Goal: Task Accomplishment & Management: Complete application form

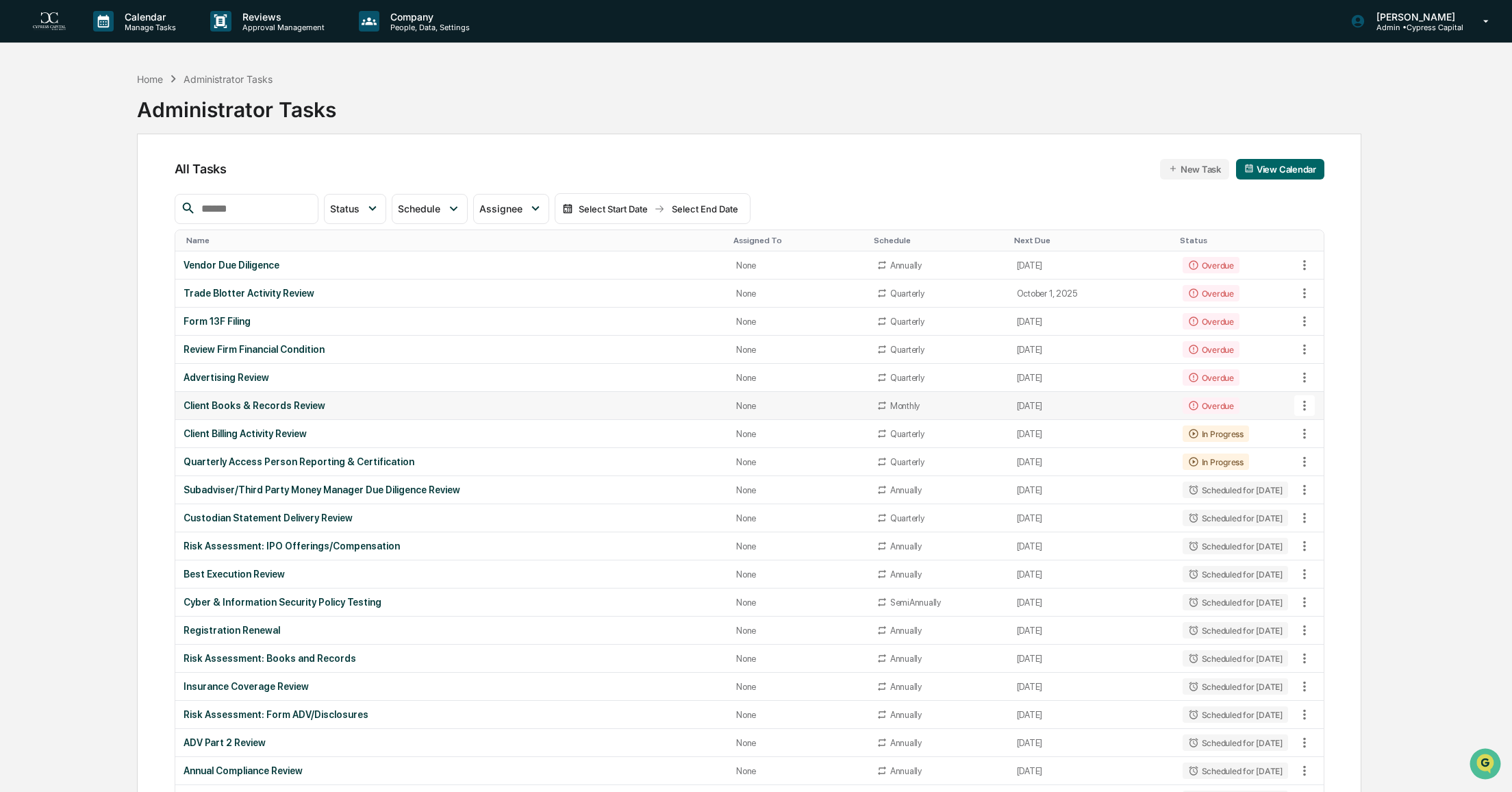
click at [277, 405] on div "Client Books & Records Review" at bounding box center [451, 405] width 537 height 11
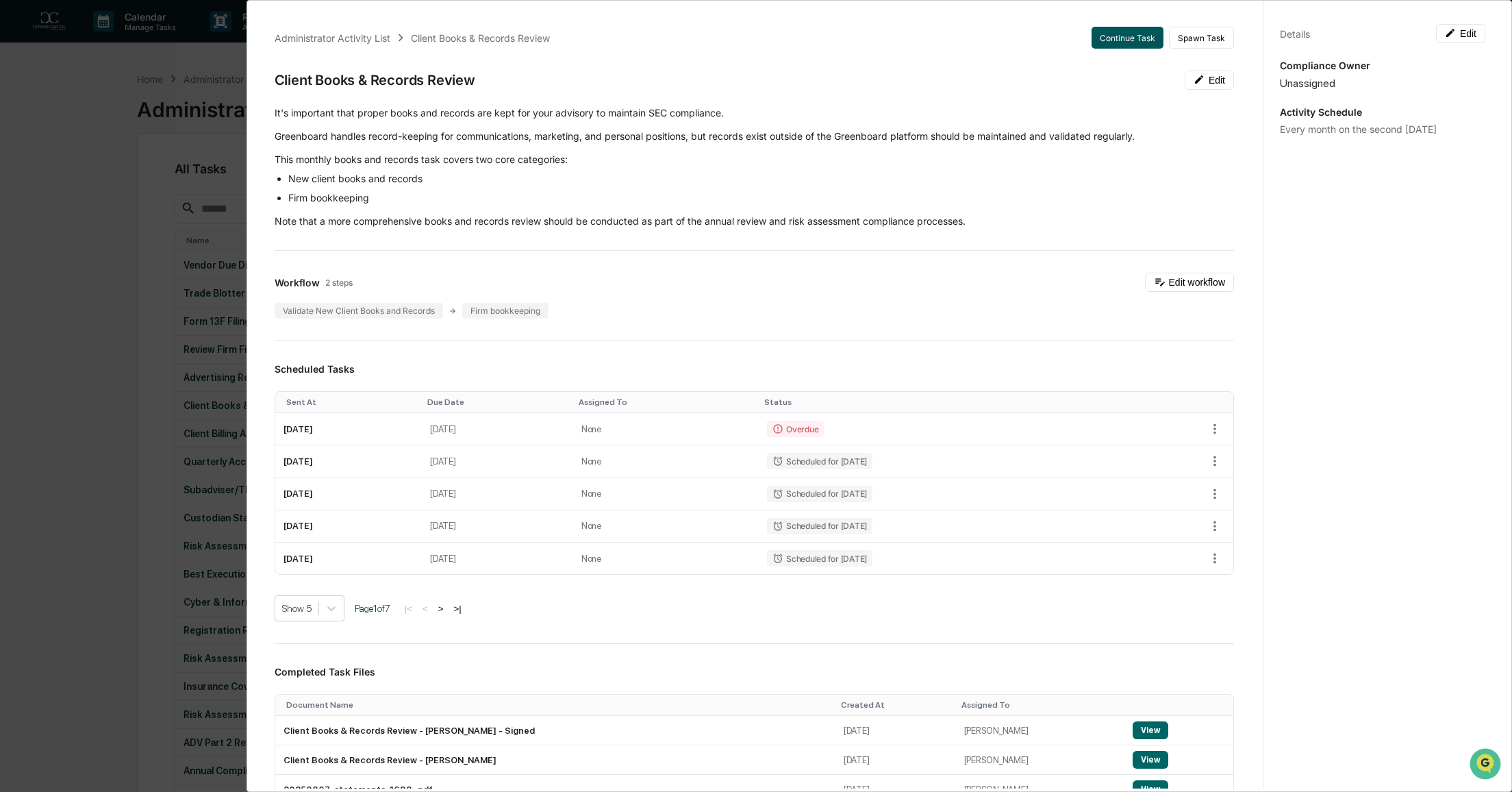
click at [1115, 38] on button "Continue Task" at bounding box center [1127, 38] width 72 height 22
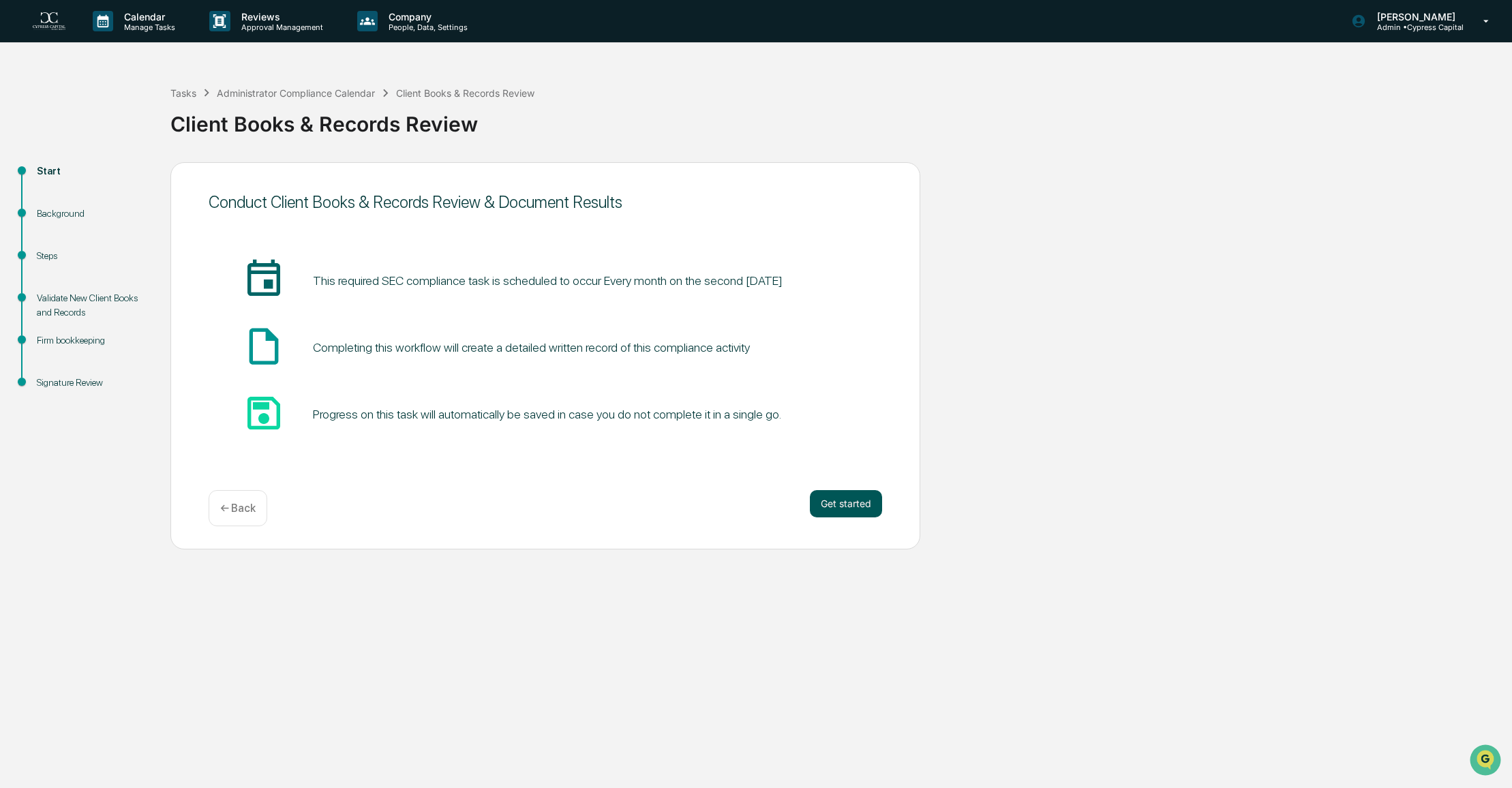
click at [831, 497] on button "Get started" at bounding box center [846, 504] width 72 height 28
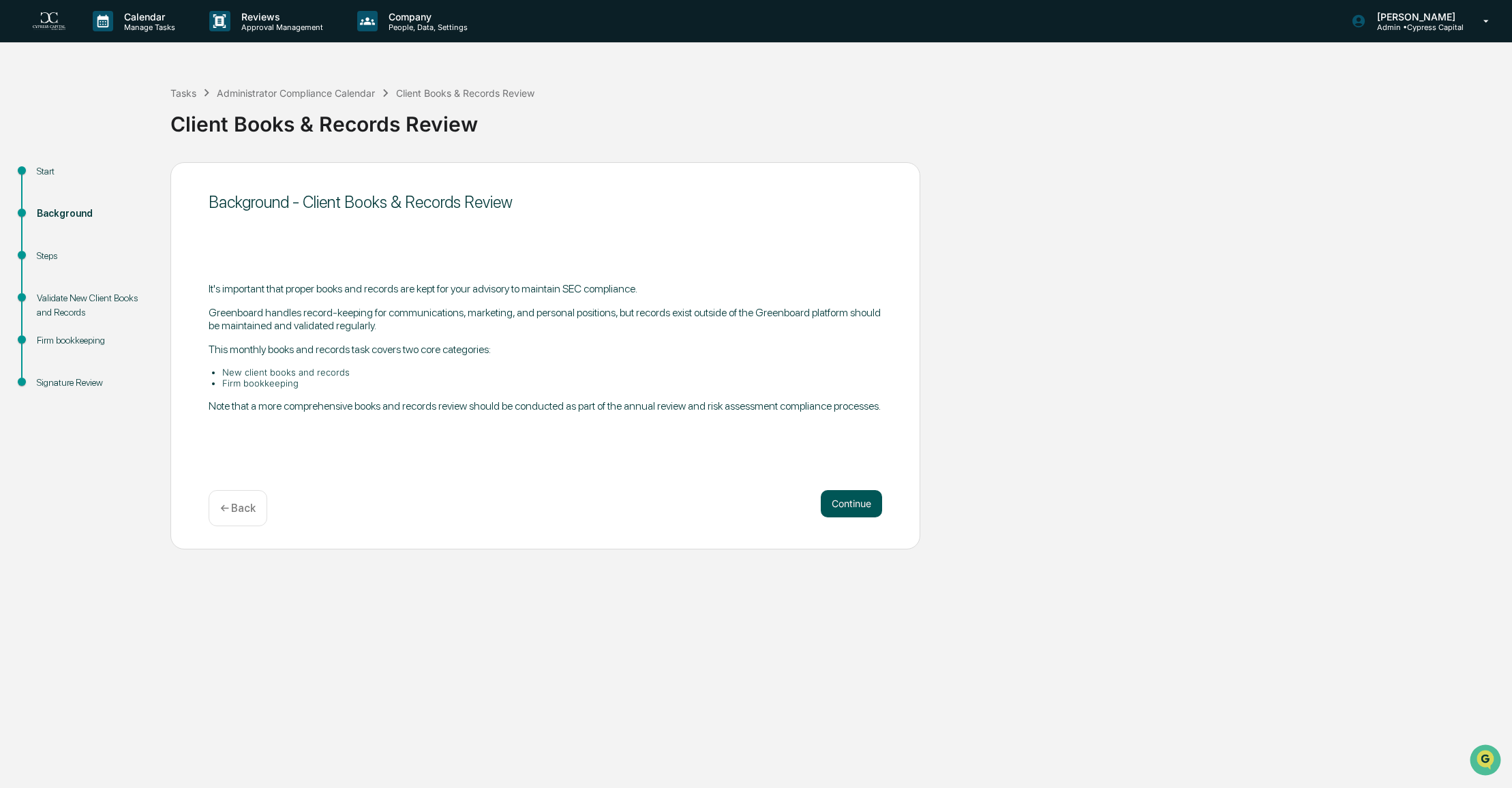
click at [848, 510] on button "Continue" at bounding box center [851, 504] width 62 height 28
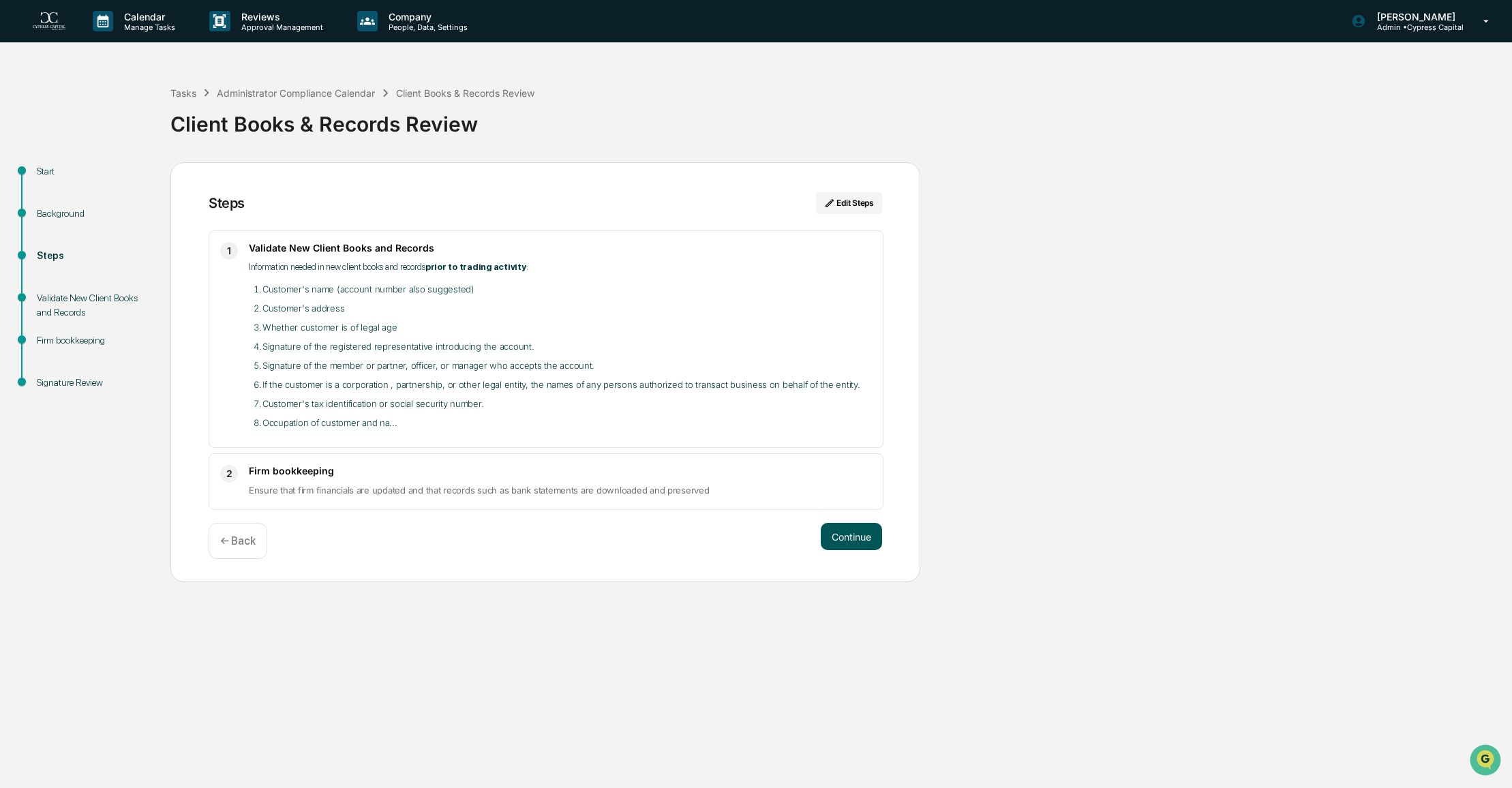
click at [846, 540] on button "Continue" at bounding box center [851, 536] width 62 height 28
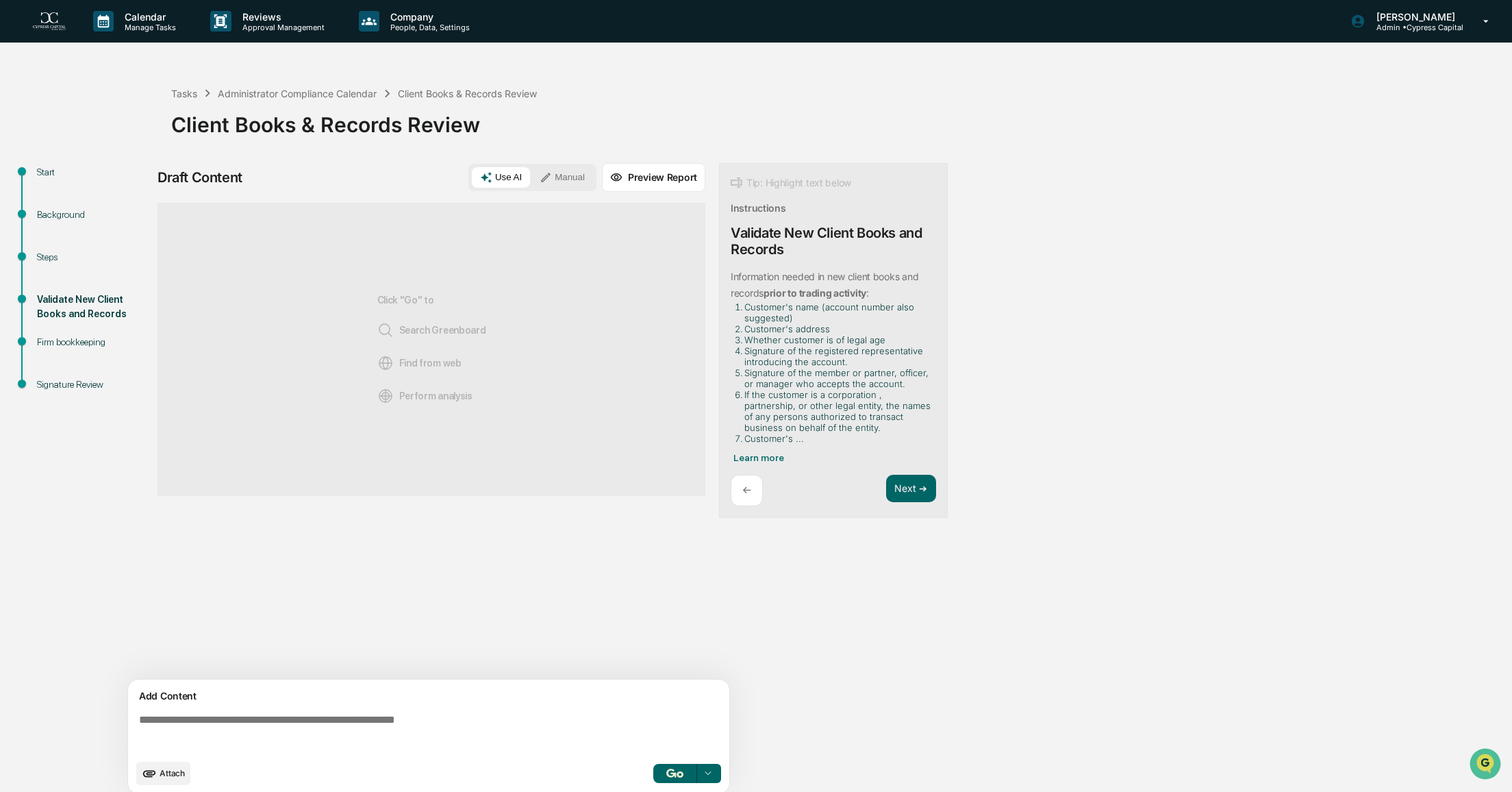
click at [669, 769] on img "button" at bounding box center [674, 773] width 16 height 9
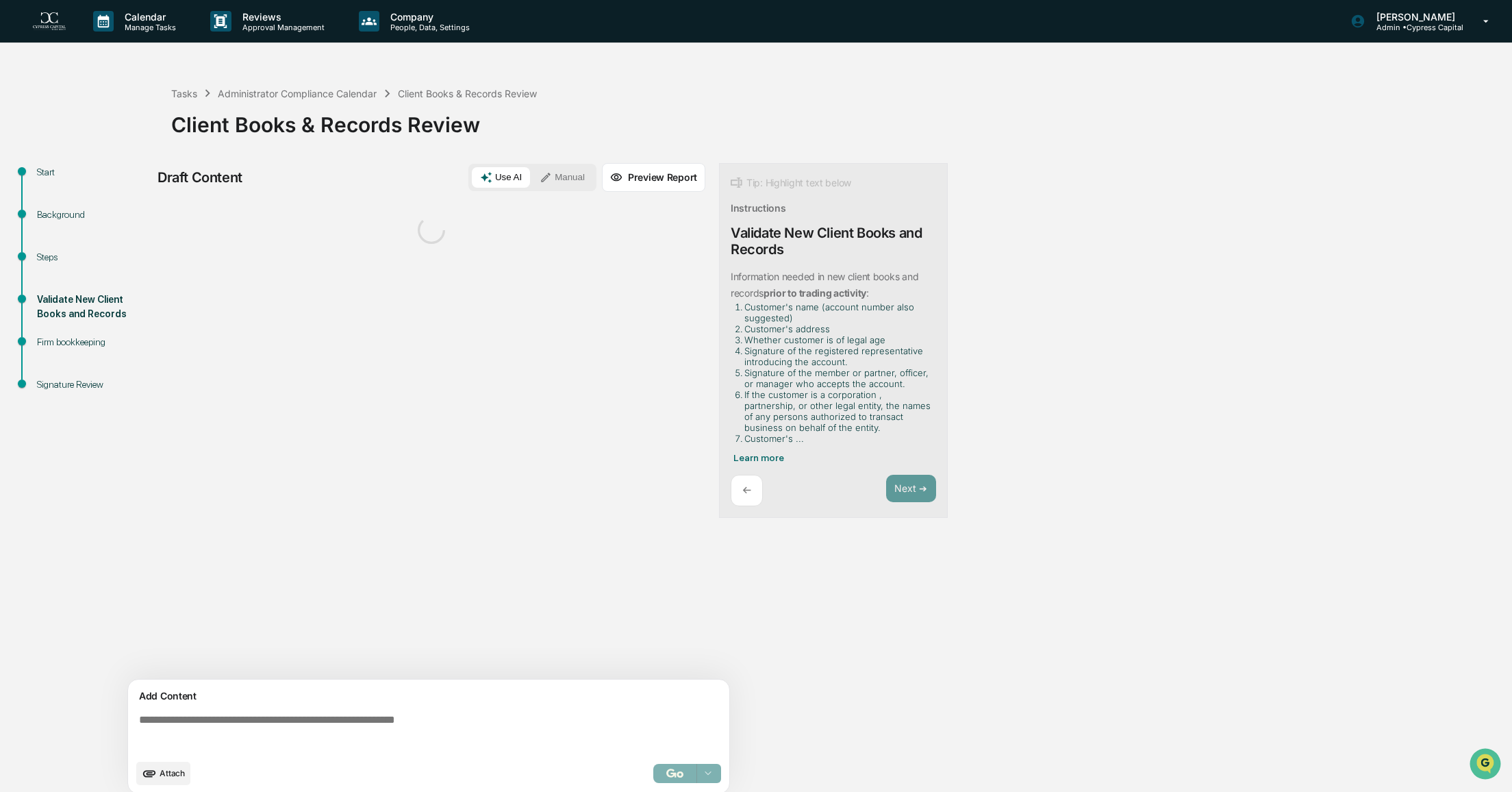
scroll to position [9, 0]
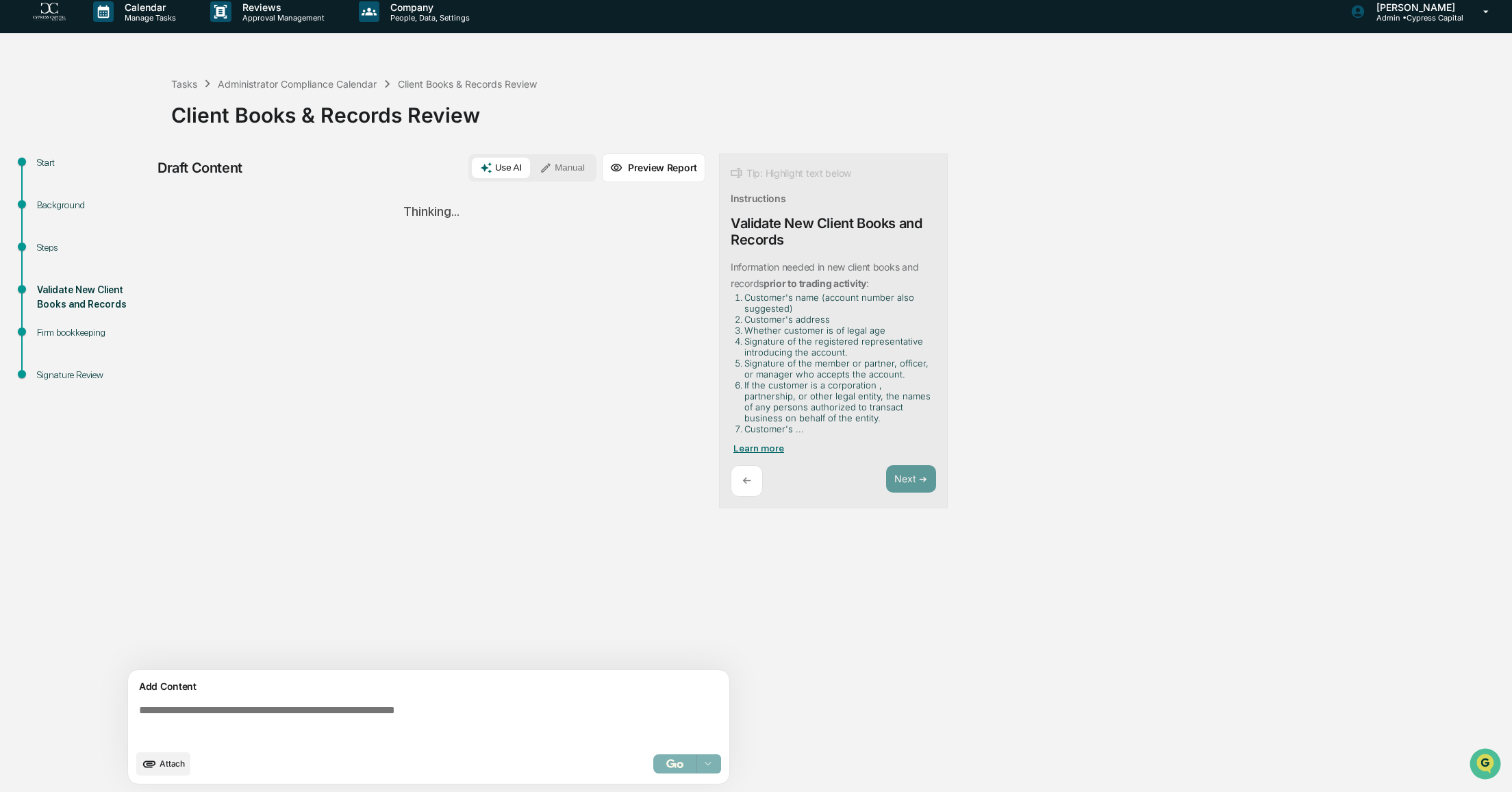
click at [776, 453] on span "Learn more" at bounding box center [758, 447] width 50 height 11
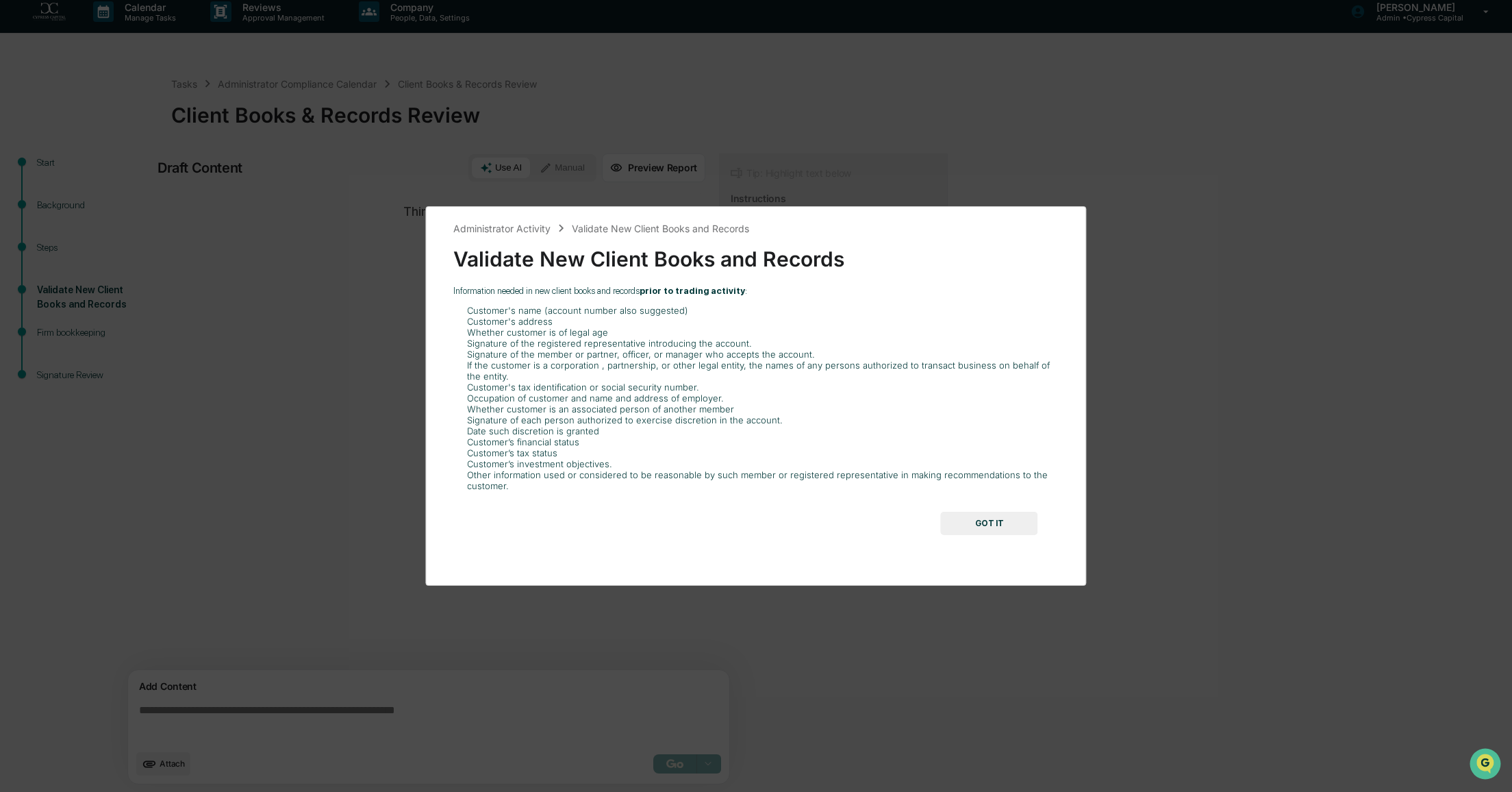
click at [997, 523] on button "GOT IT" at bounding box center [990, 523] width 97 height 23
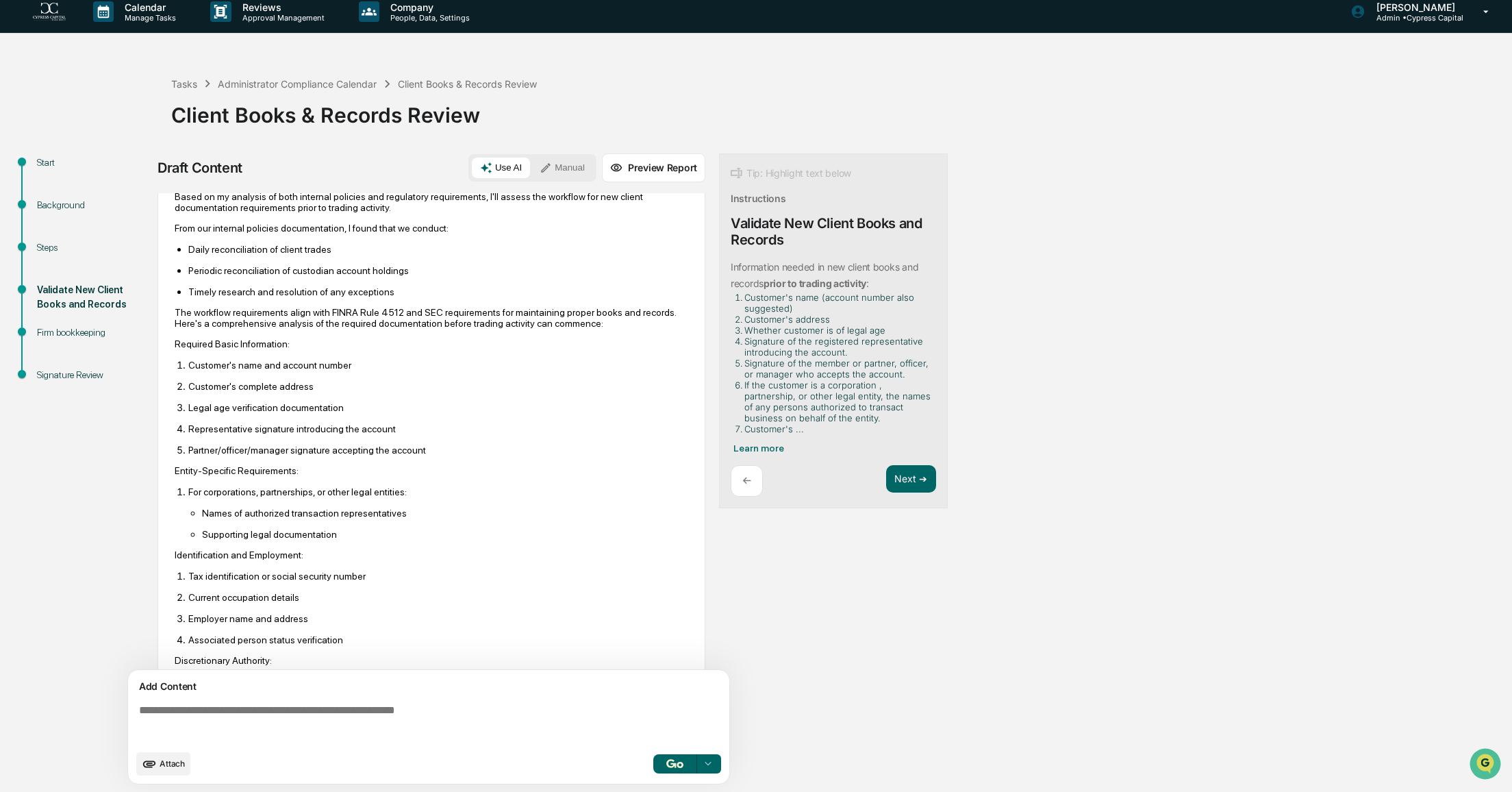
scroll to position [0, 0]
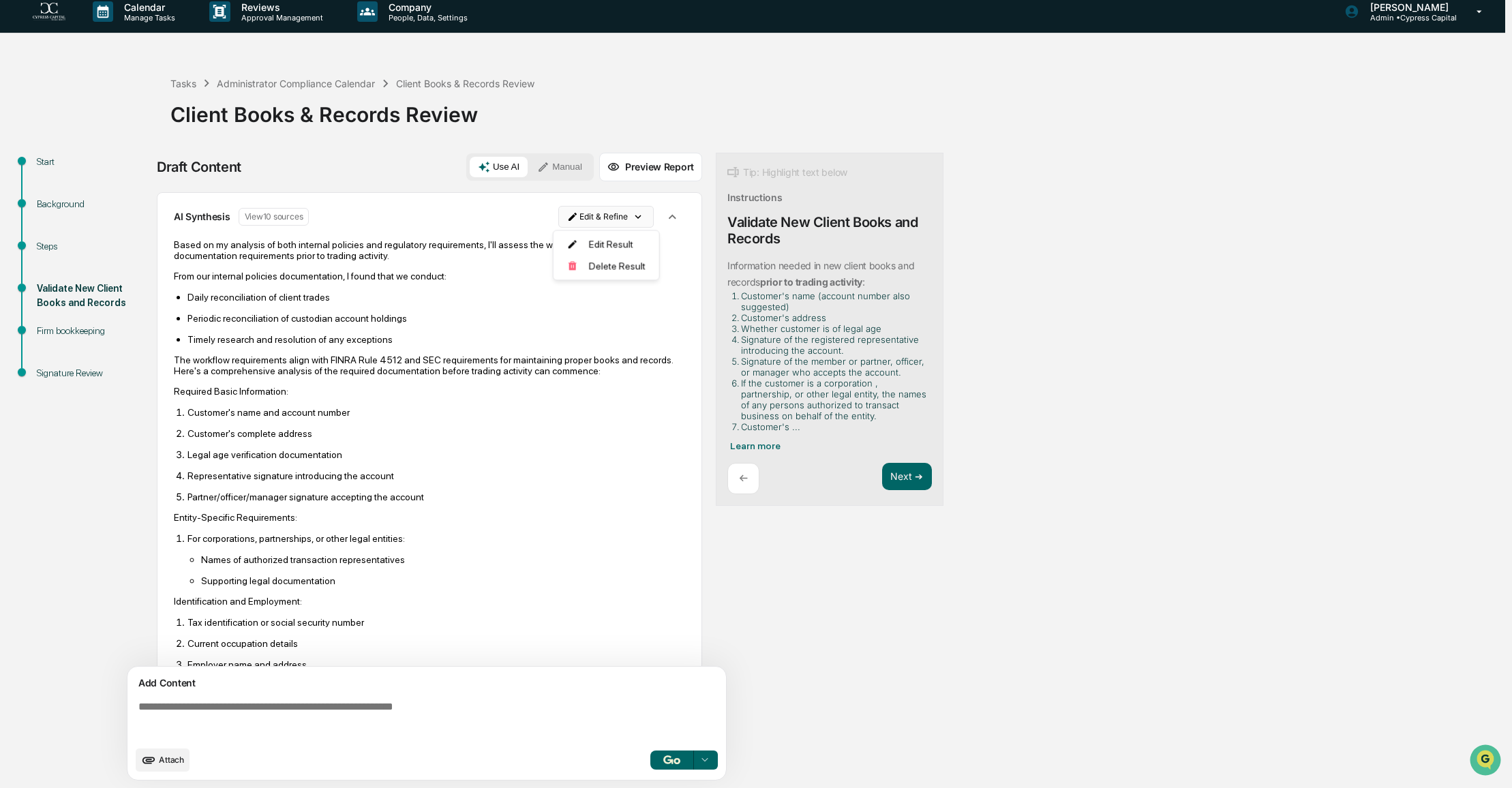
click at [601, 216] on html "Calendar Manage Tasks Reviews Approval Management Company People, Data, Setting…" at bounding box center [756, 385] width 1512 height 788
click at [605, 242] on div "Edit Result" at bounding box center [601, 243] width 100 height 22
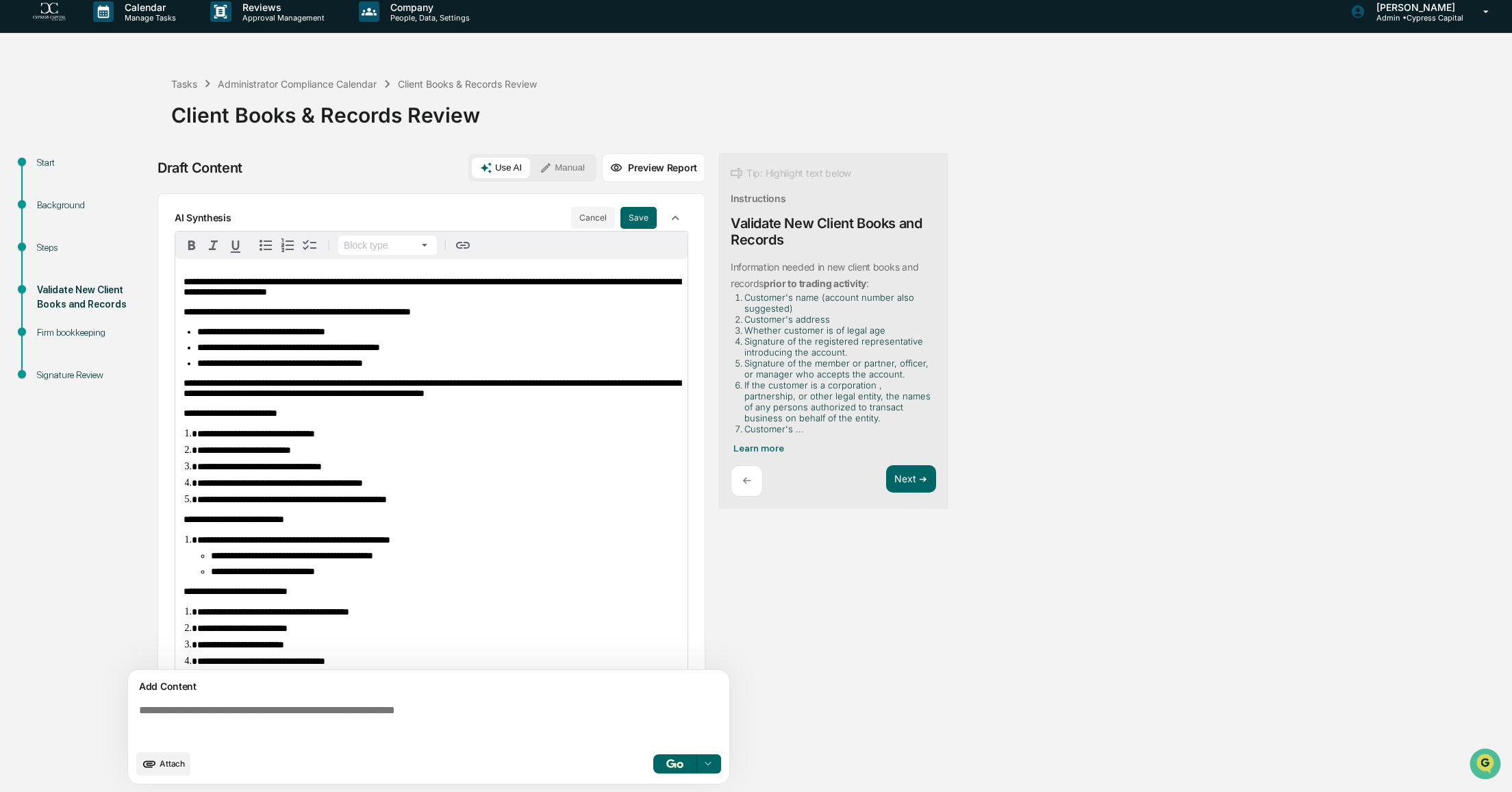
scroll to position [461, 0]
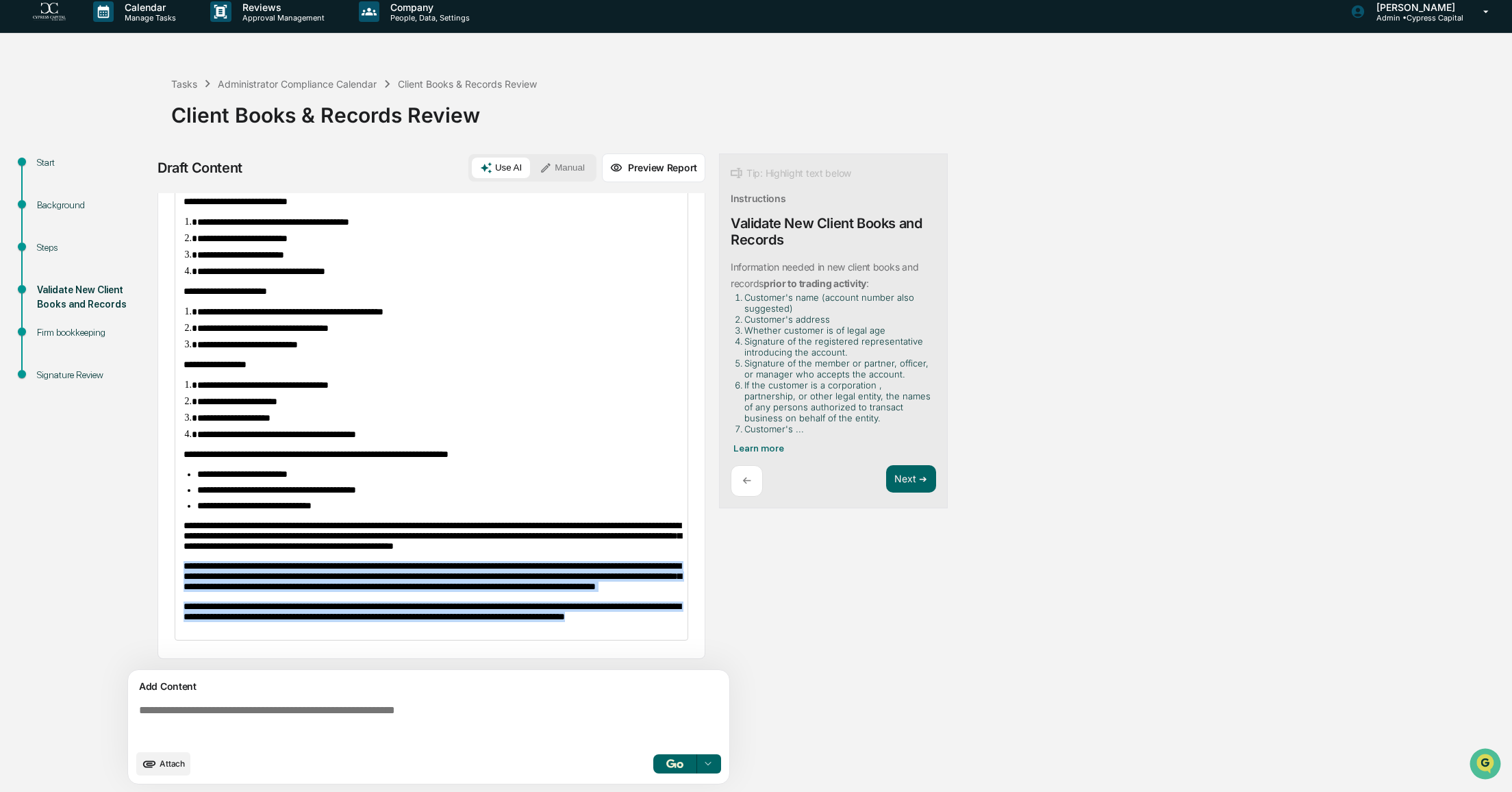
drag, startPoint x: 312, startPoint y: 624, endPoint x: 173, endPoint y: 540, distance: 162.4
click at [173, 540] on div "**********" at bounding box center [431, 231] width 548 height 855
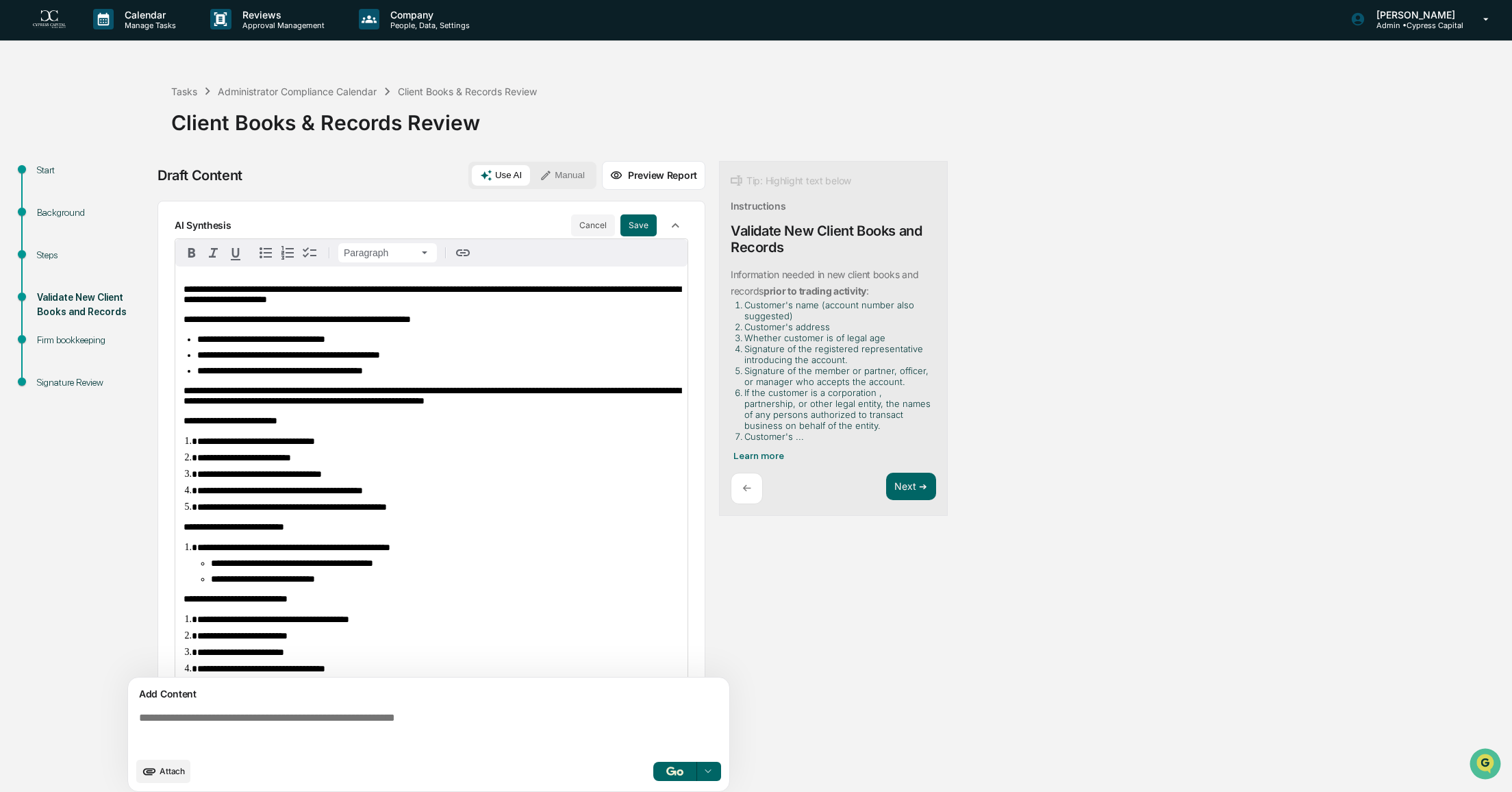
scroll to position [0, 0]
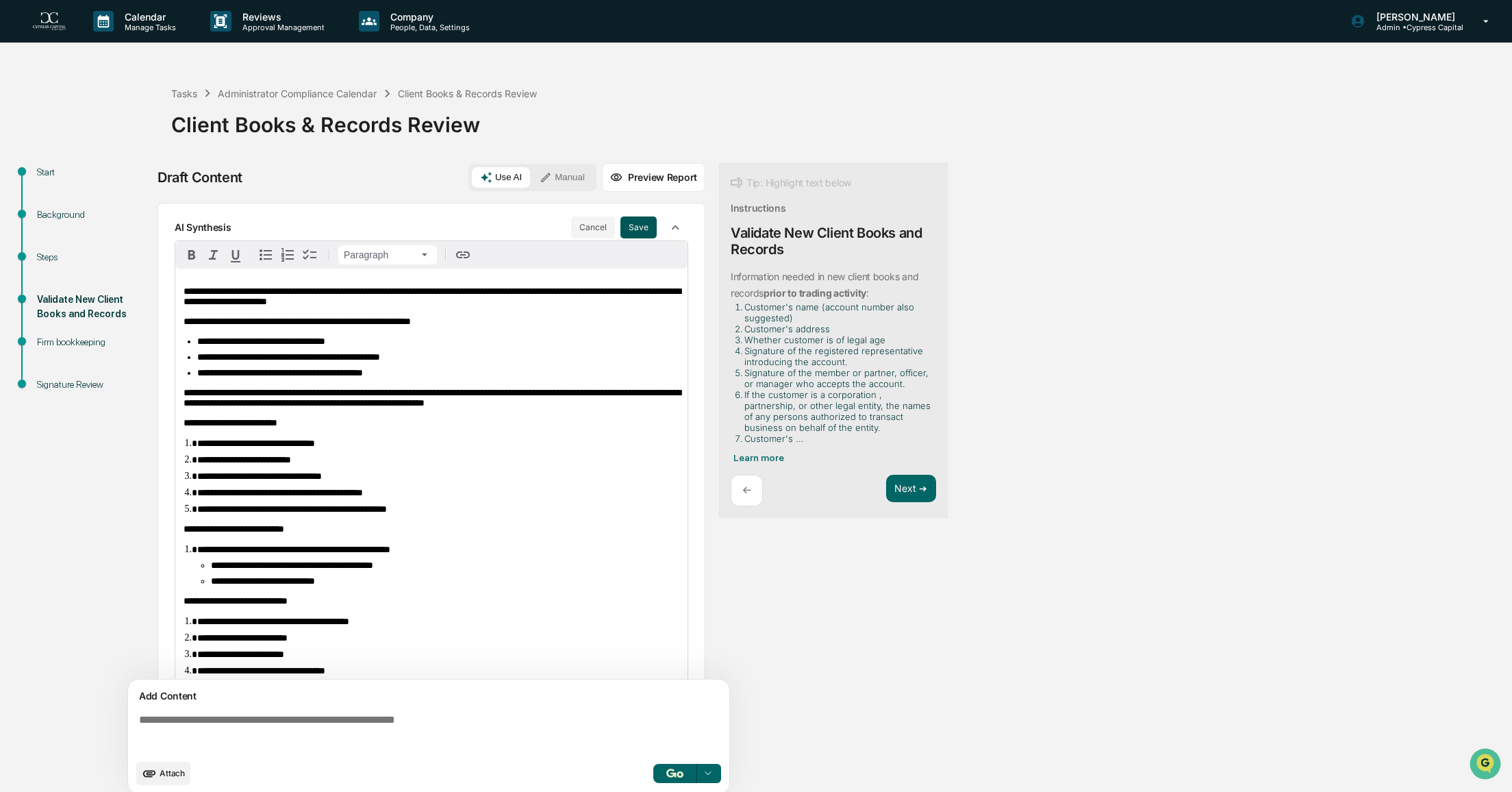
click at [625, 228] on button "Save" at bounding box center [638, 227] width 36 height 22
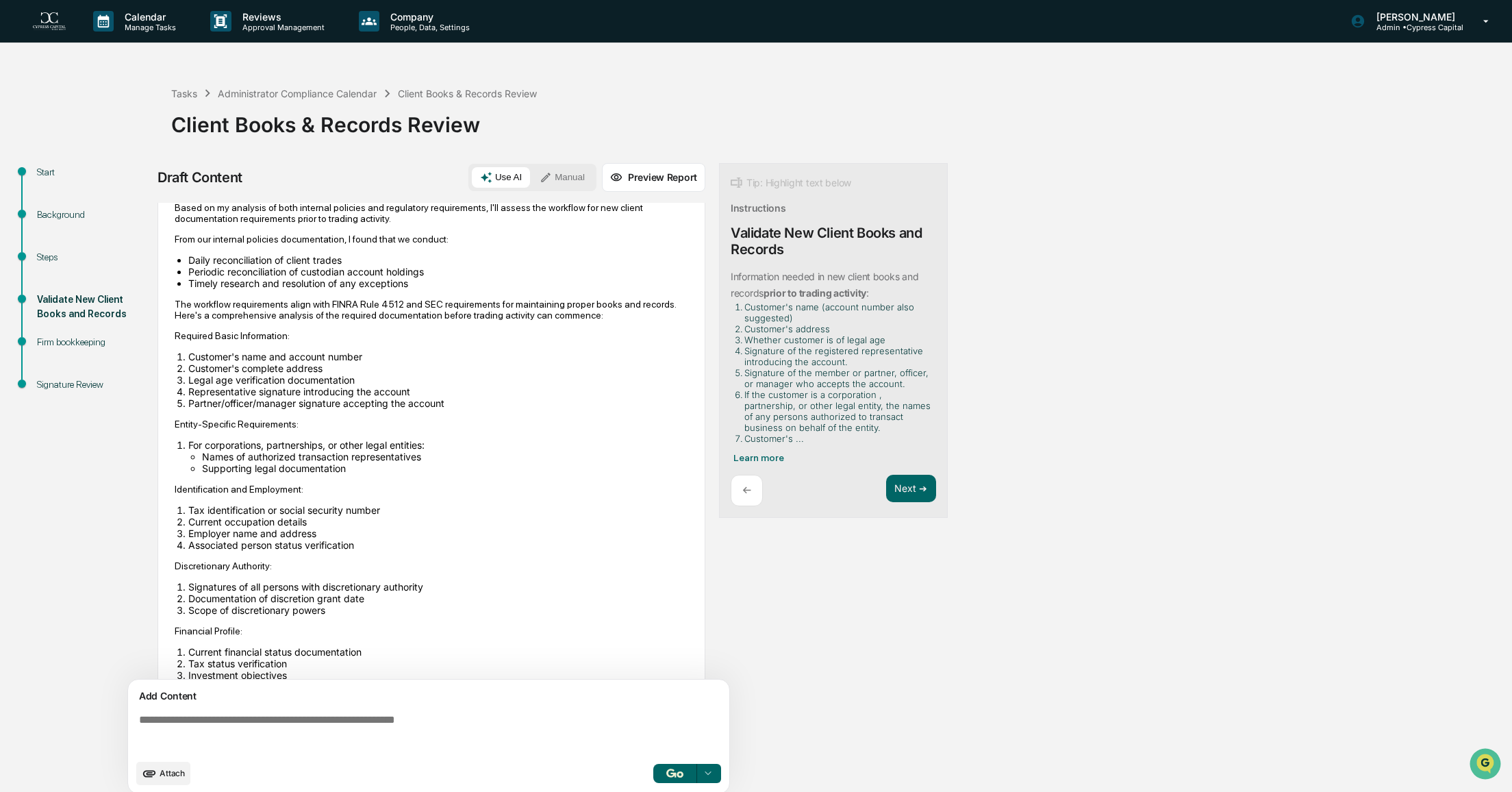
scroll to position [68, 0]
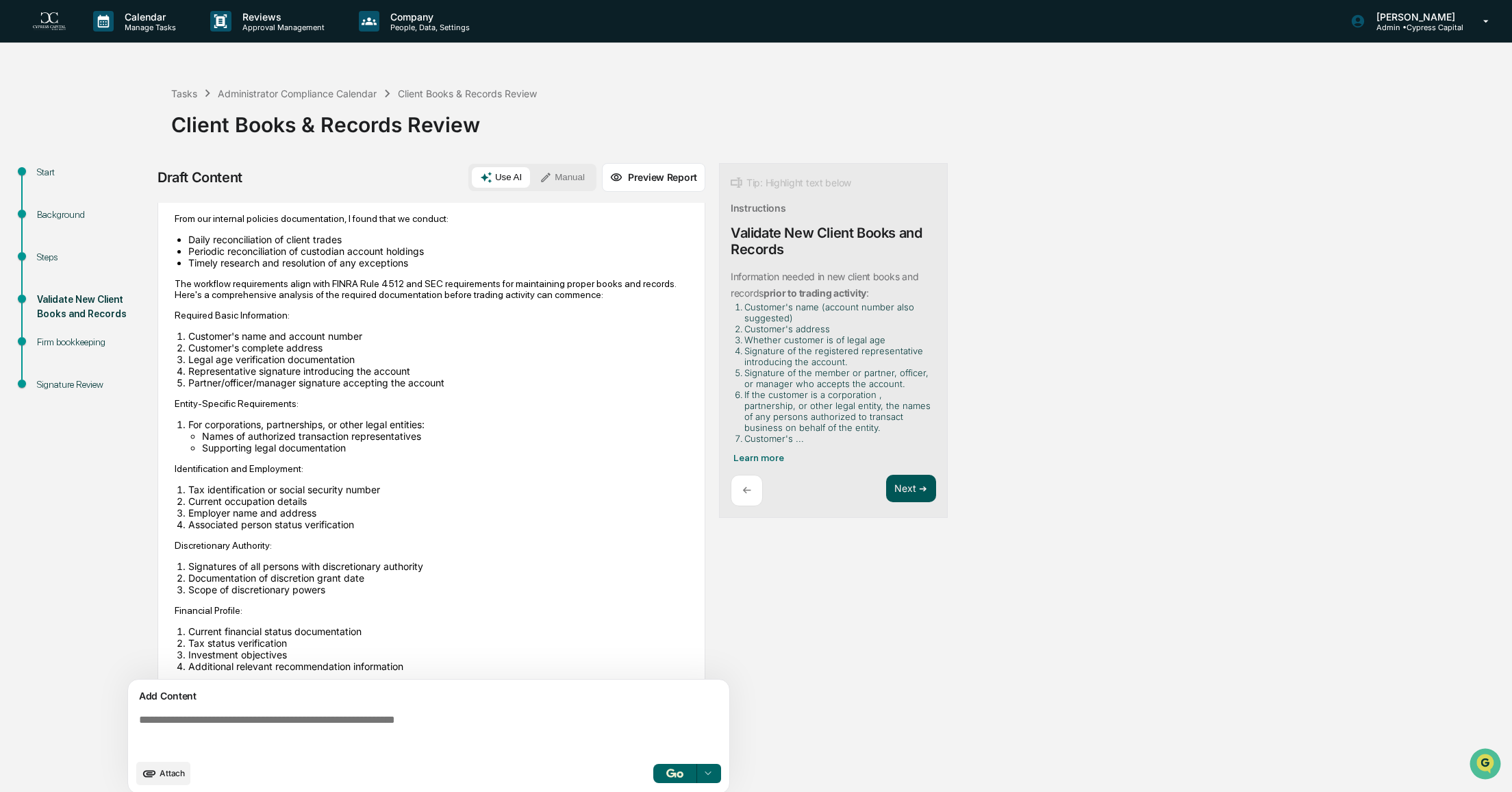
click at [911, 491] on button "Next ➔" at bounding box center [911, 488] width 50 height 28
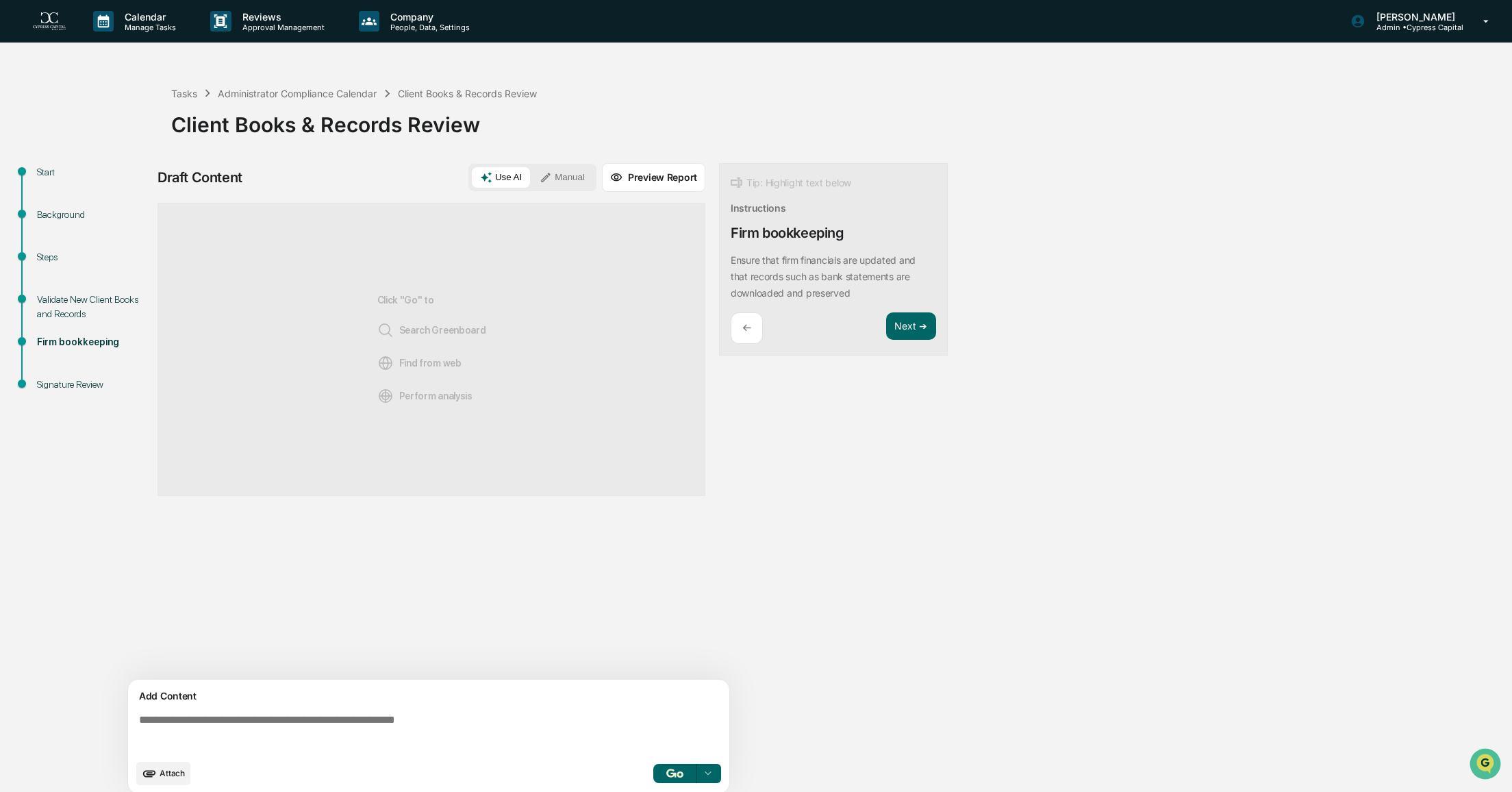
click at [170, 774] on span "Attach" at bounding box center [172, 773] width 26 height 10
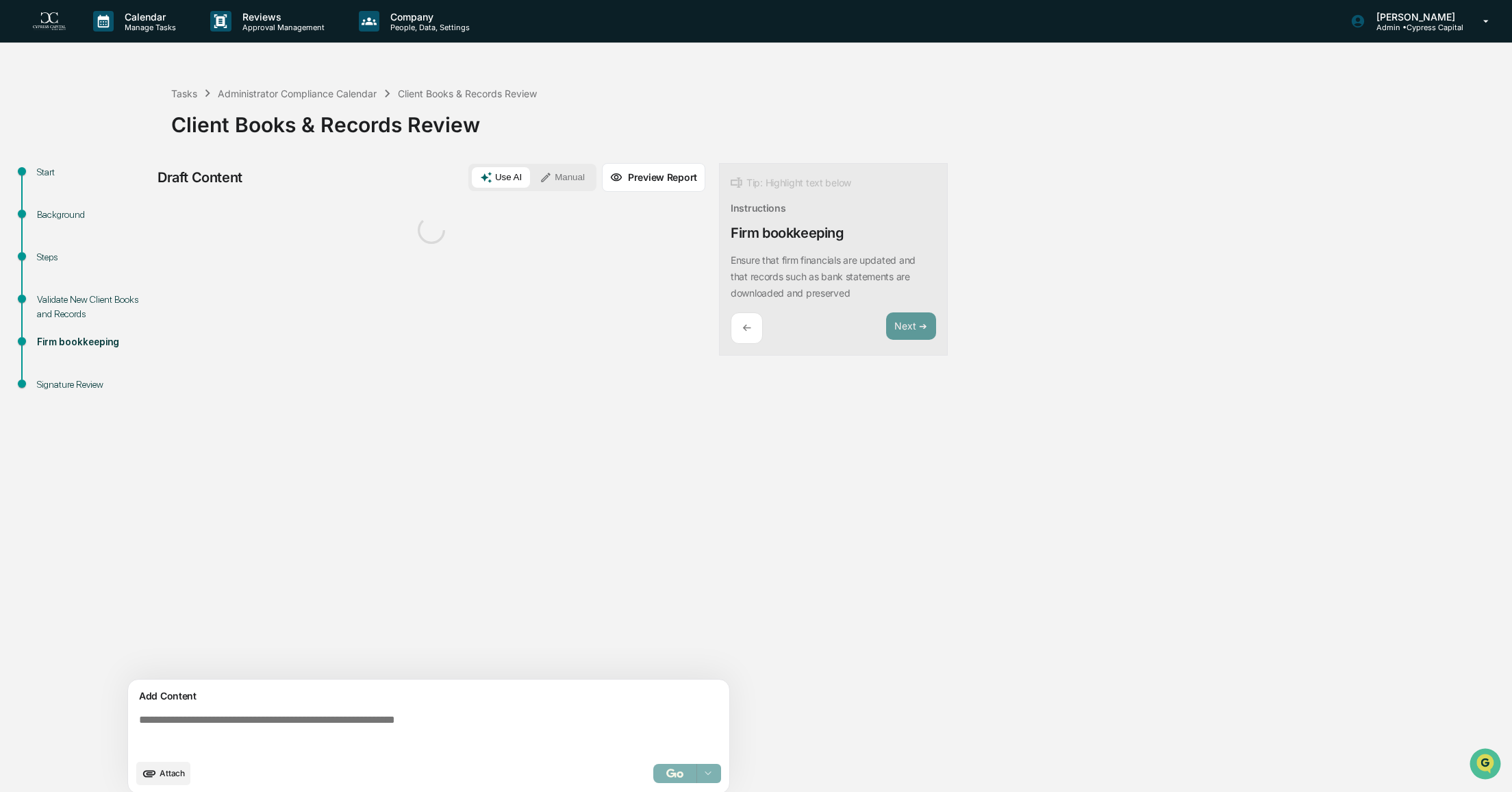
scroll to position [9, 0]
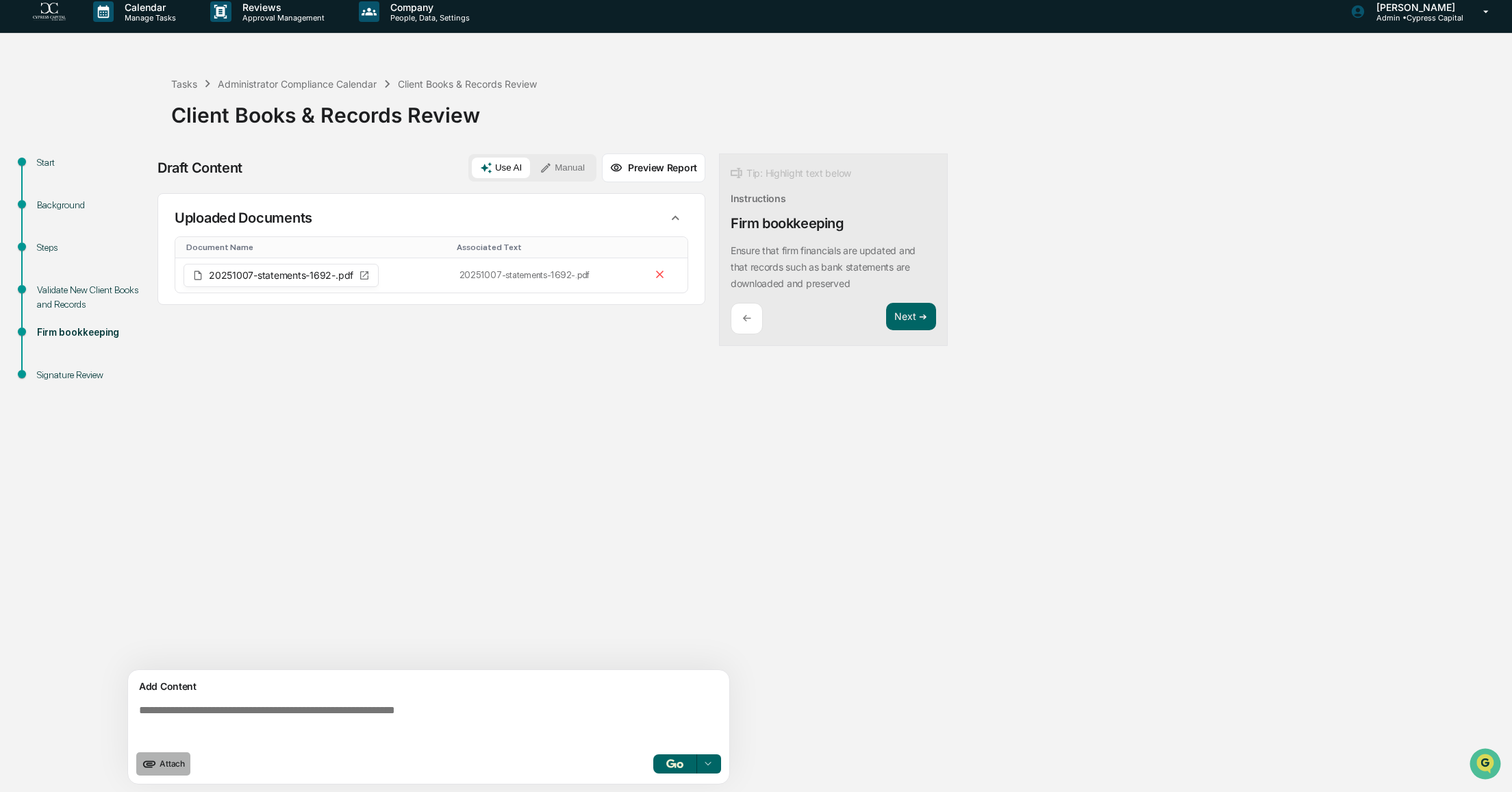
click at [167, 764] on span "Attach" at bounding box center [172, 763] width 26 height 10
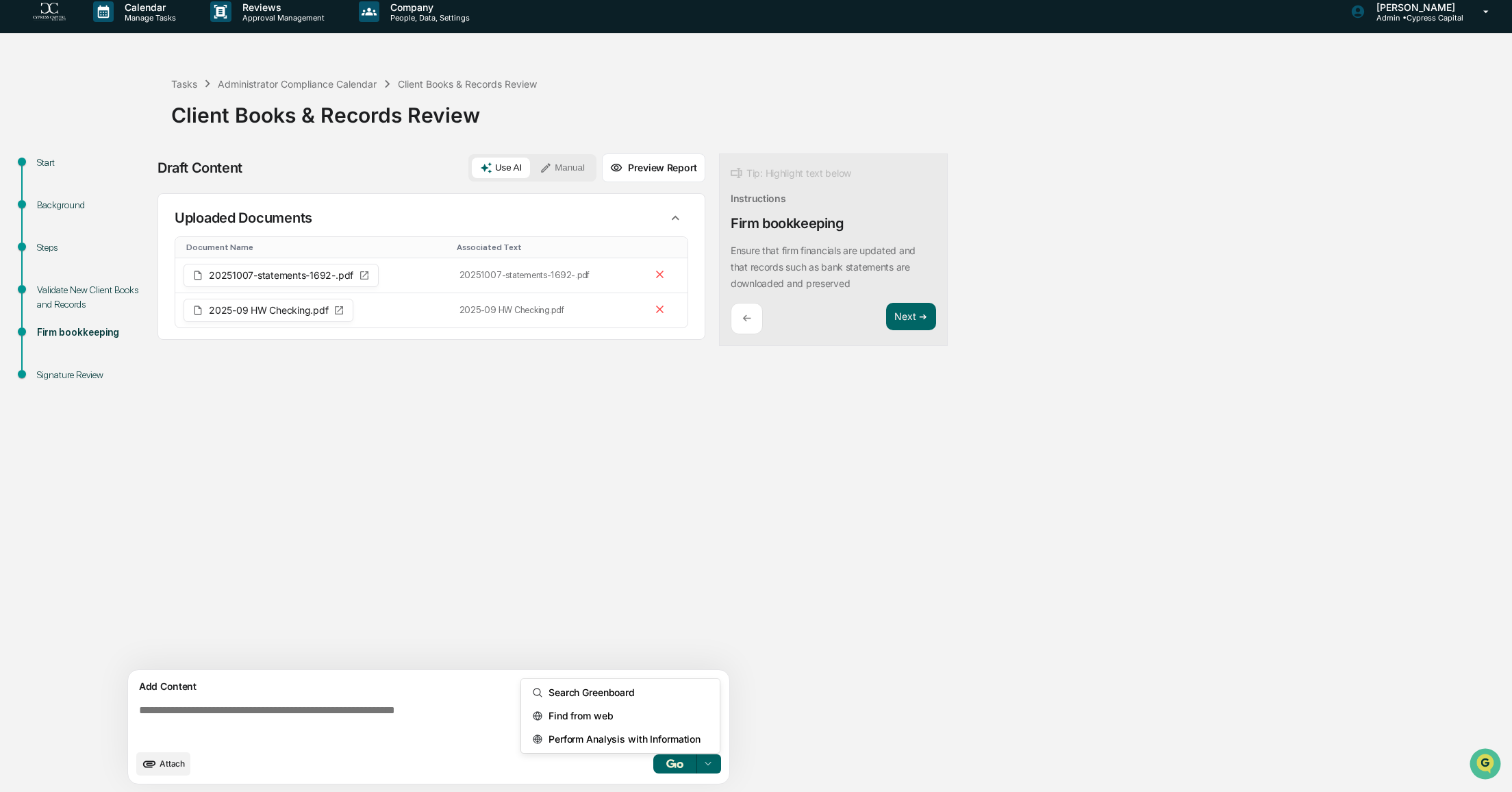
click at [717, 761] on div at bounding box center [708, 764] width 22 height 22
click at [609, 739] on span "Perform Analysis with Information" at bounding box center [622, 739] width 158 height 22
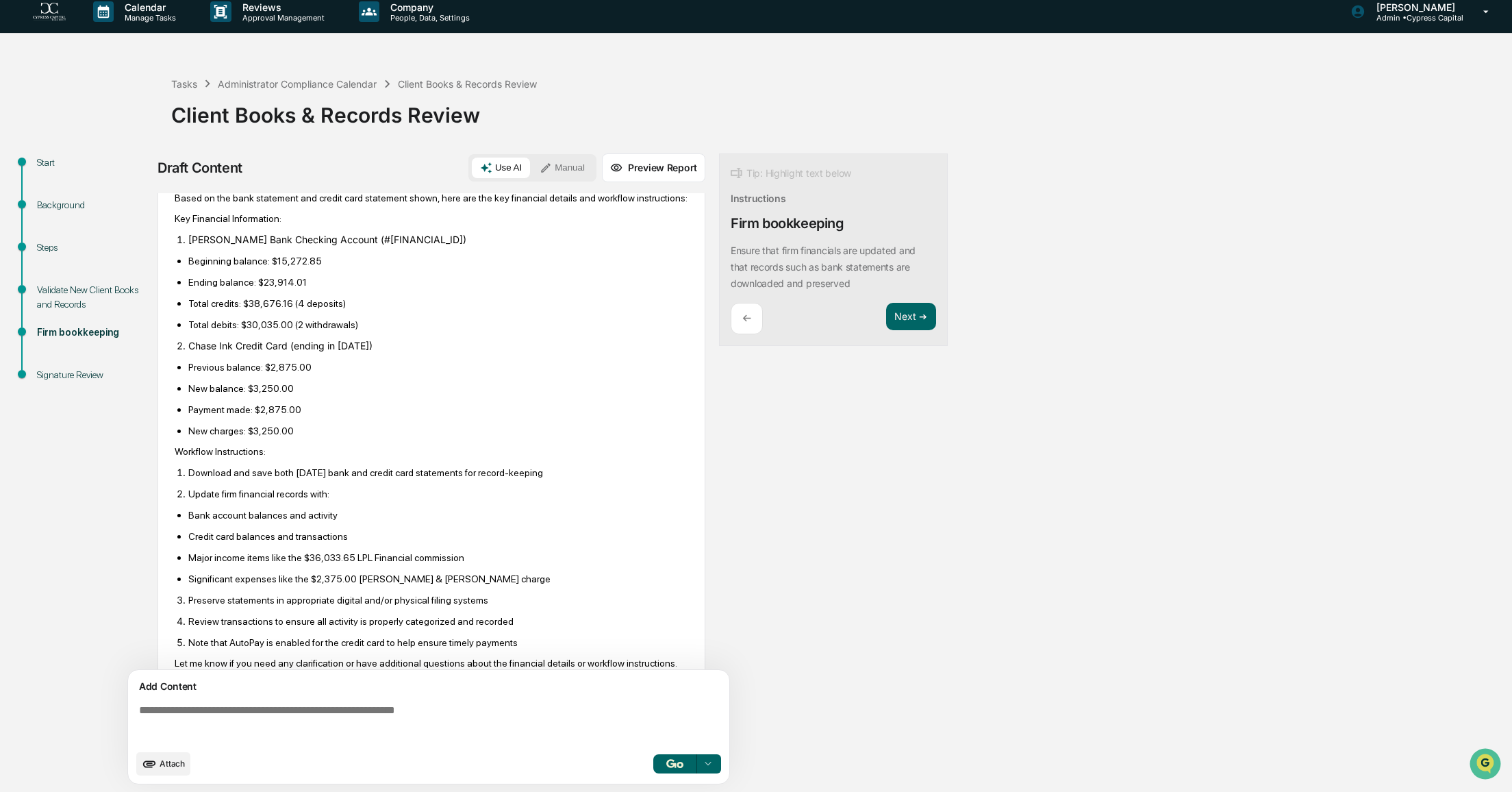
scroll to position [232, 0]
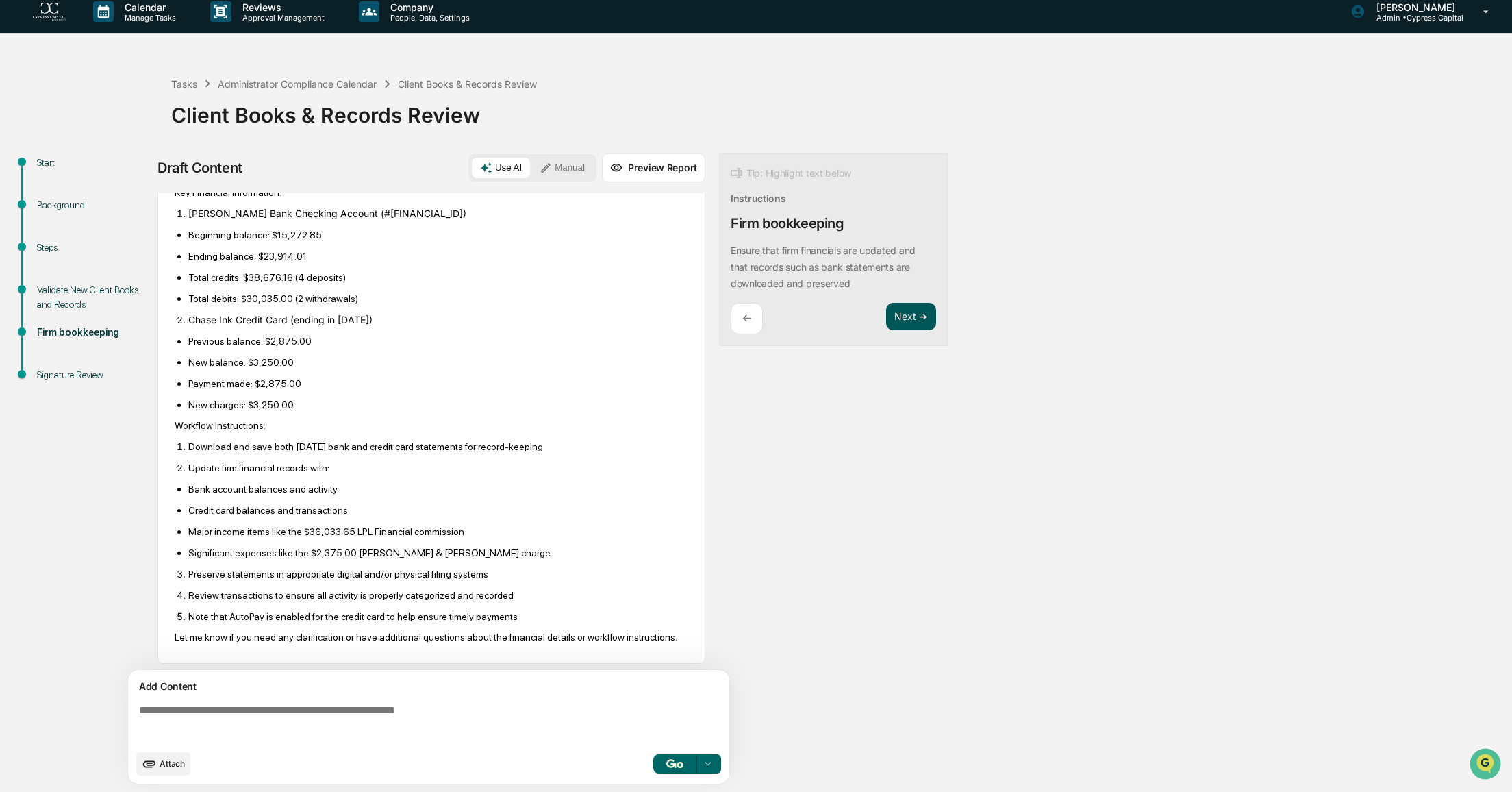
click at [913, 316] on button "Next ➔" at bounding box center [911, 316] width 50 height 28
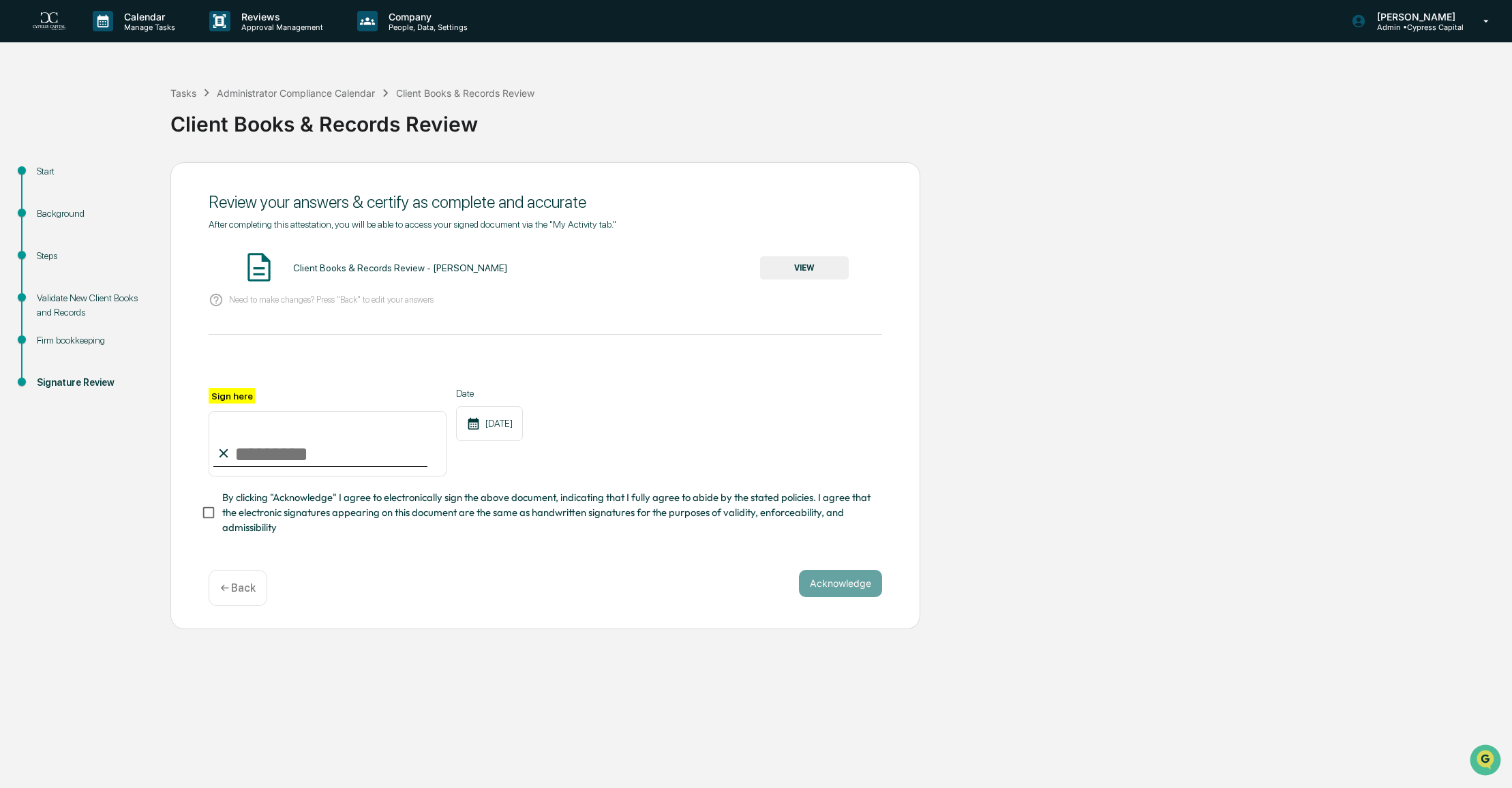
click at [818, 273] on button "VIEW" at bounding box center [804, 267] width 88 height 23
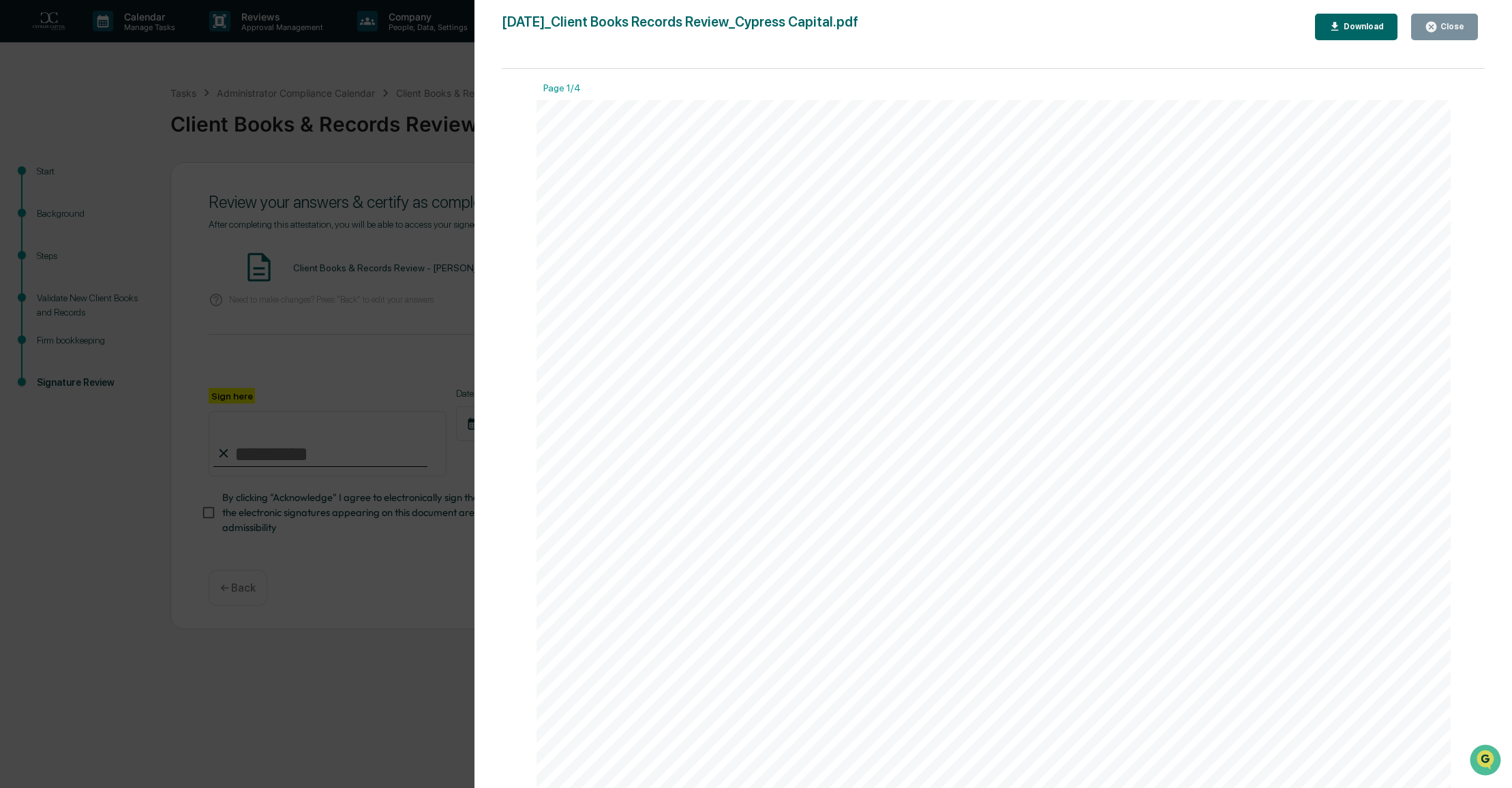
click at [1458, 22] on div "Close" at bounding box center [1451, 26] width 27 height 9
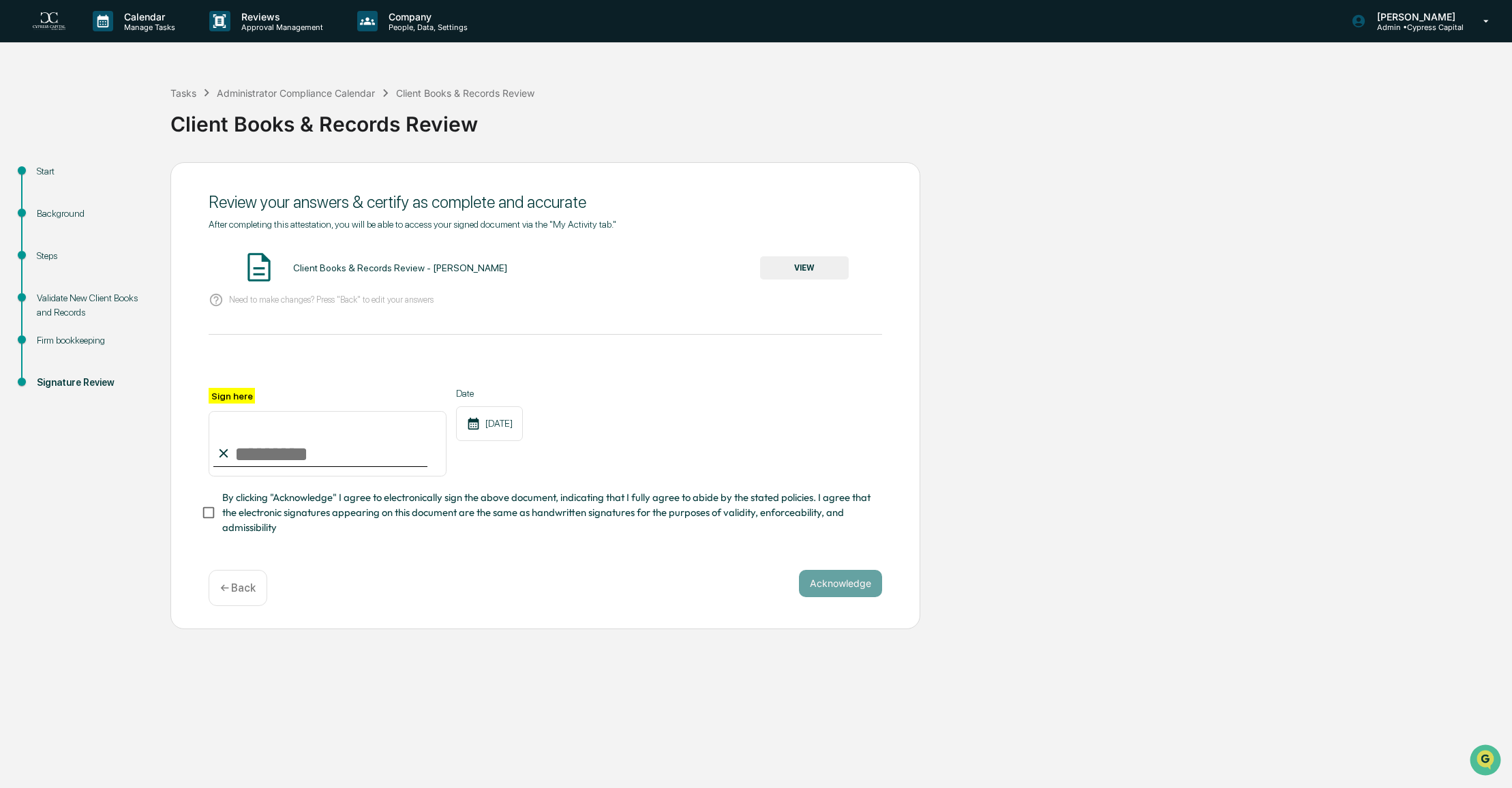
click at [297, 463] on input "Sign here" at bounding box center [328, 444] width 238 height 65
type input "**********"
click at [860, 593] on button "Acknowledge" at bounding box center [841, 583] width 83 height 28
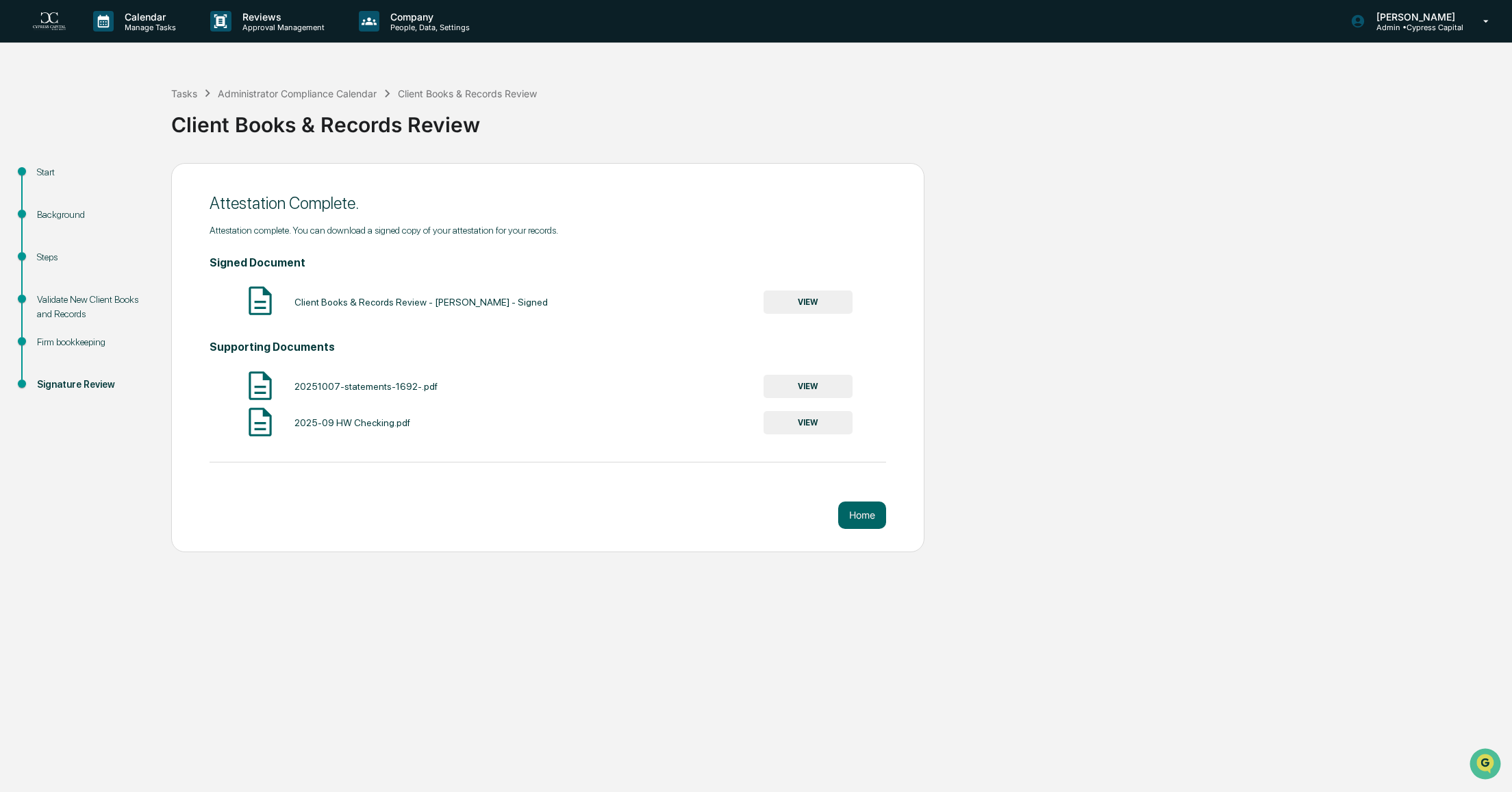
click at [844, 495] on div "Attestation Complete. Attestation complete. You can download a signed copy of y…" at bounding box center [548, 357] width 754 height 389
click at [852, 505] on button "Home" at bounding box center [862, 515] width 48 height 28
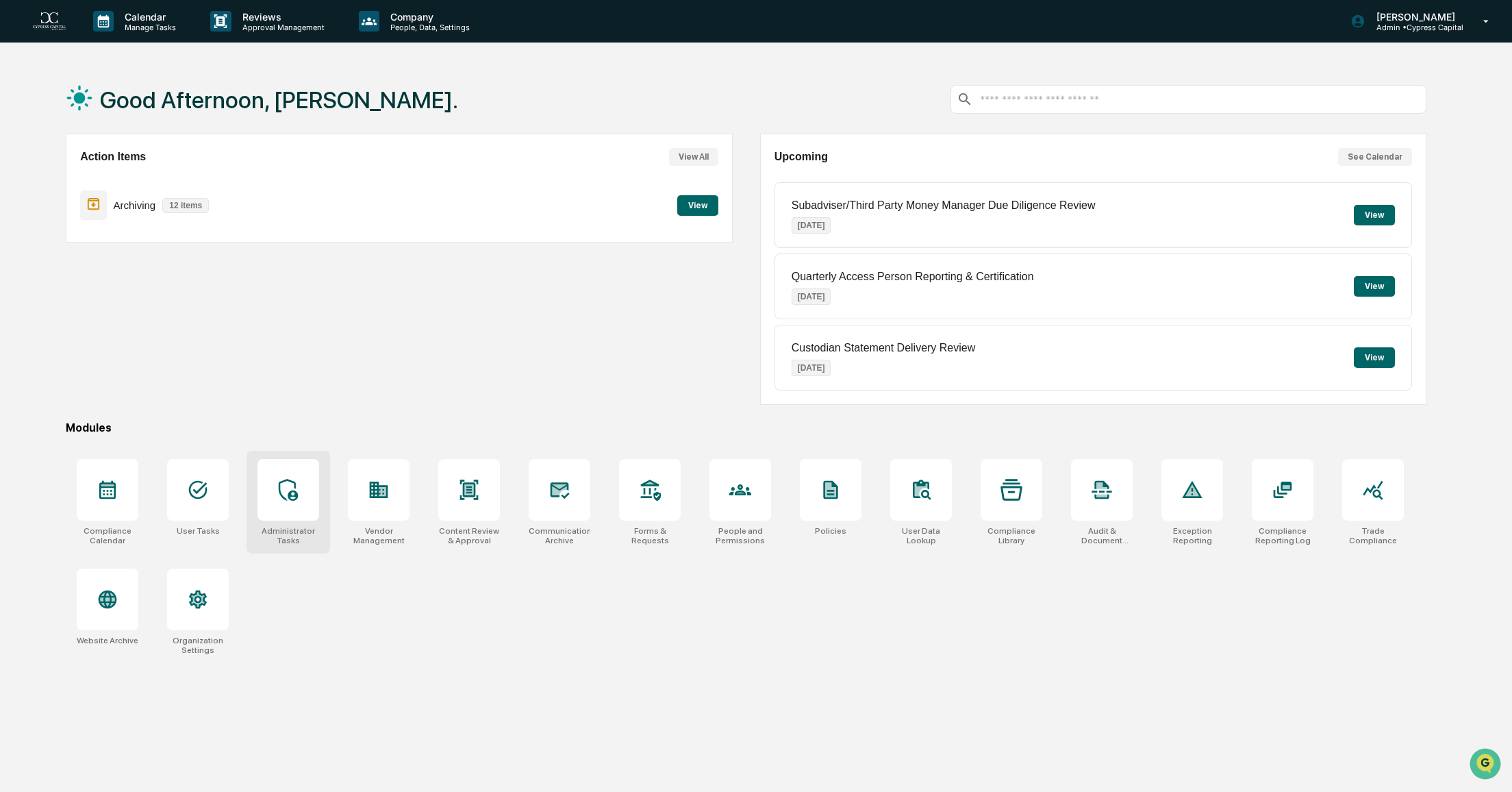
click at [289, 509] on div at bounding box center [288, 489] width 62 height 62
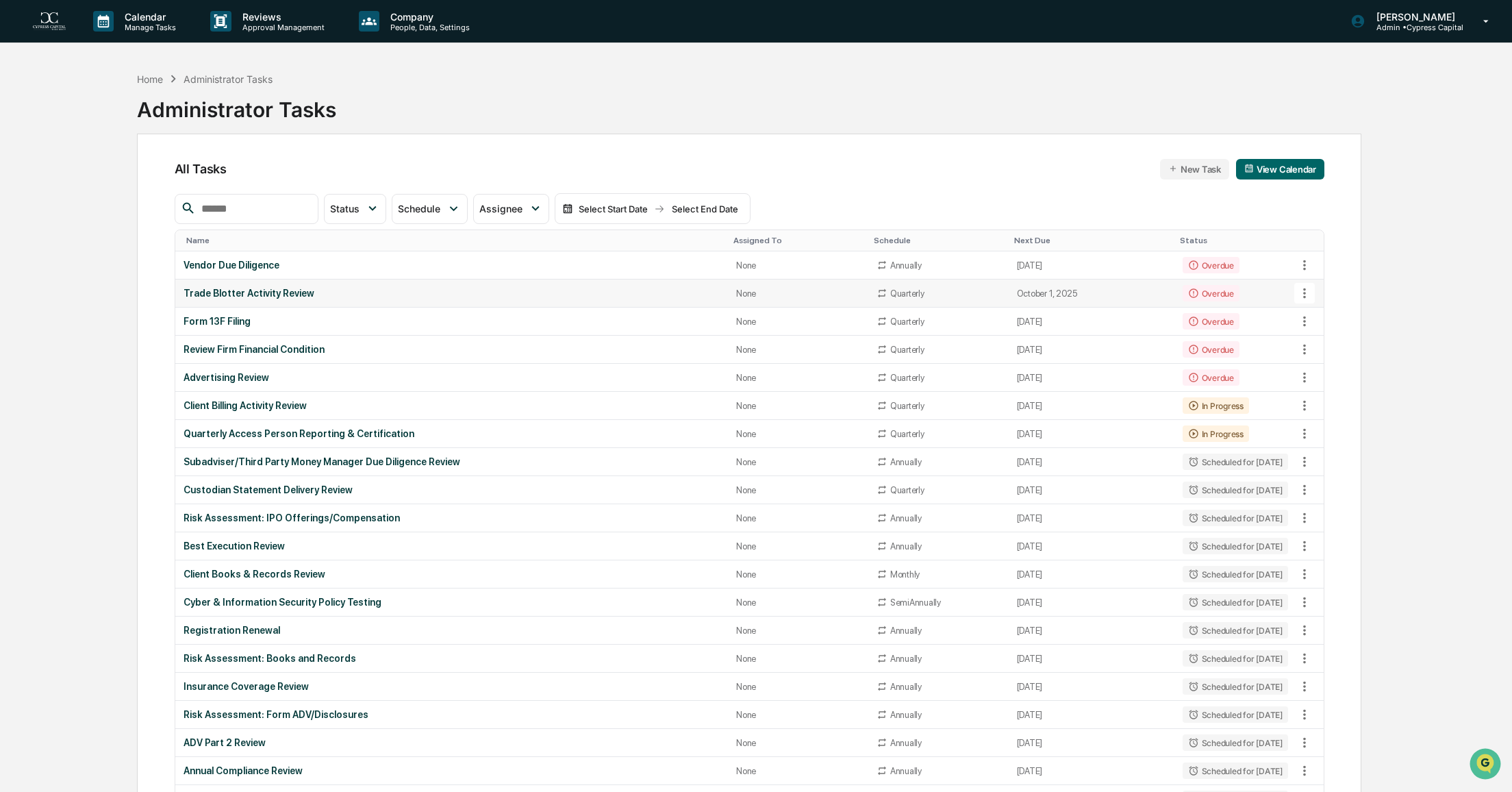
click at [282, 296] on div "Trade Blotter Activity Review" at bounding box center [451, 293] width 537 height 11
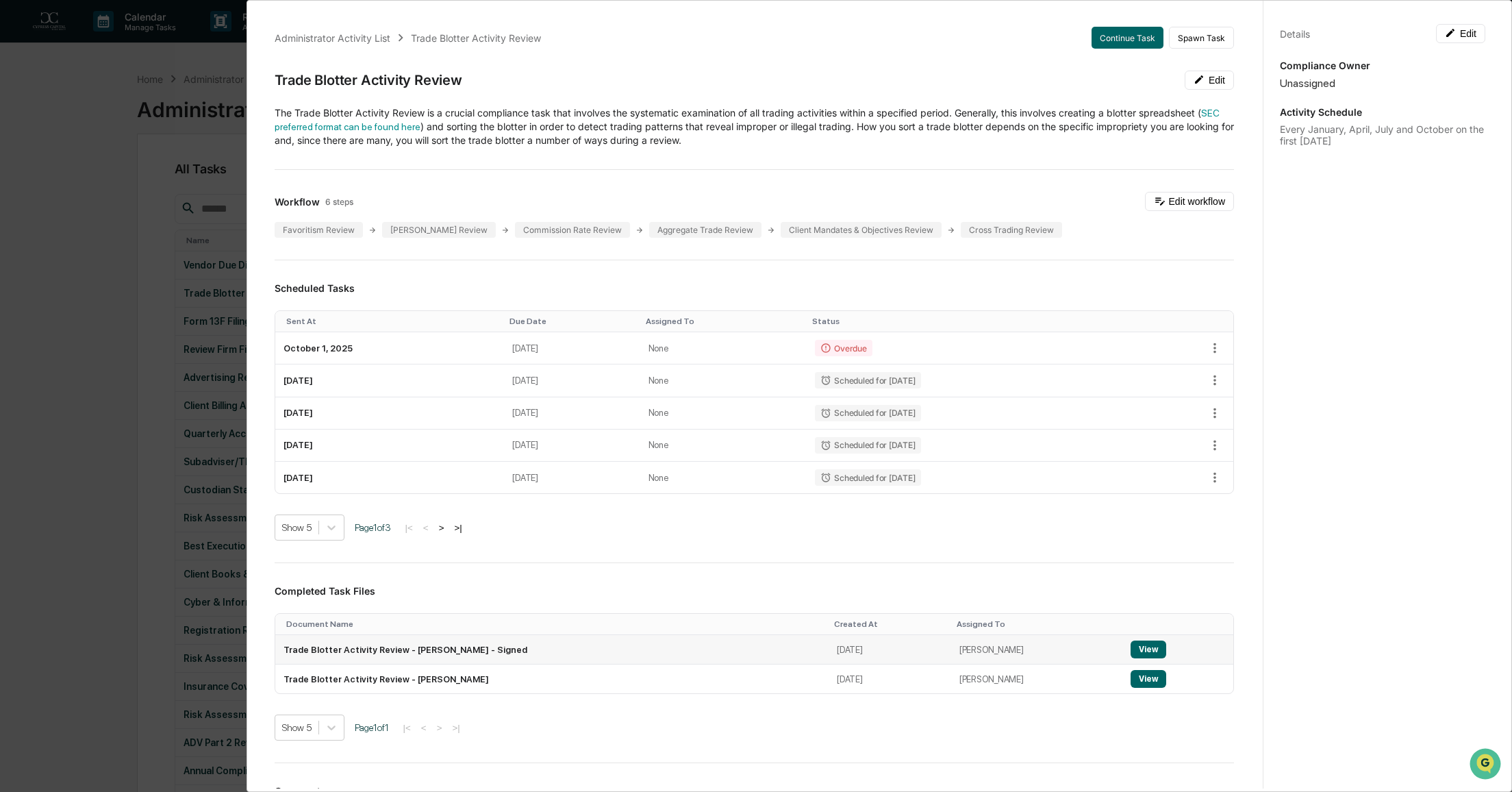
click at [1131, 641] on button "View" at bounding box center [1149, 649] width 36 height 18
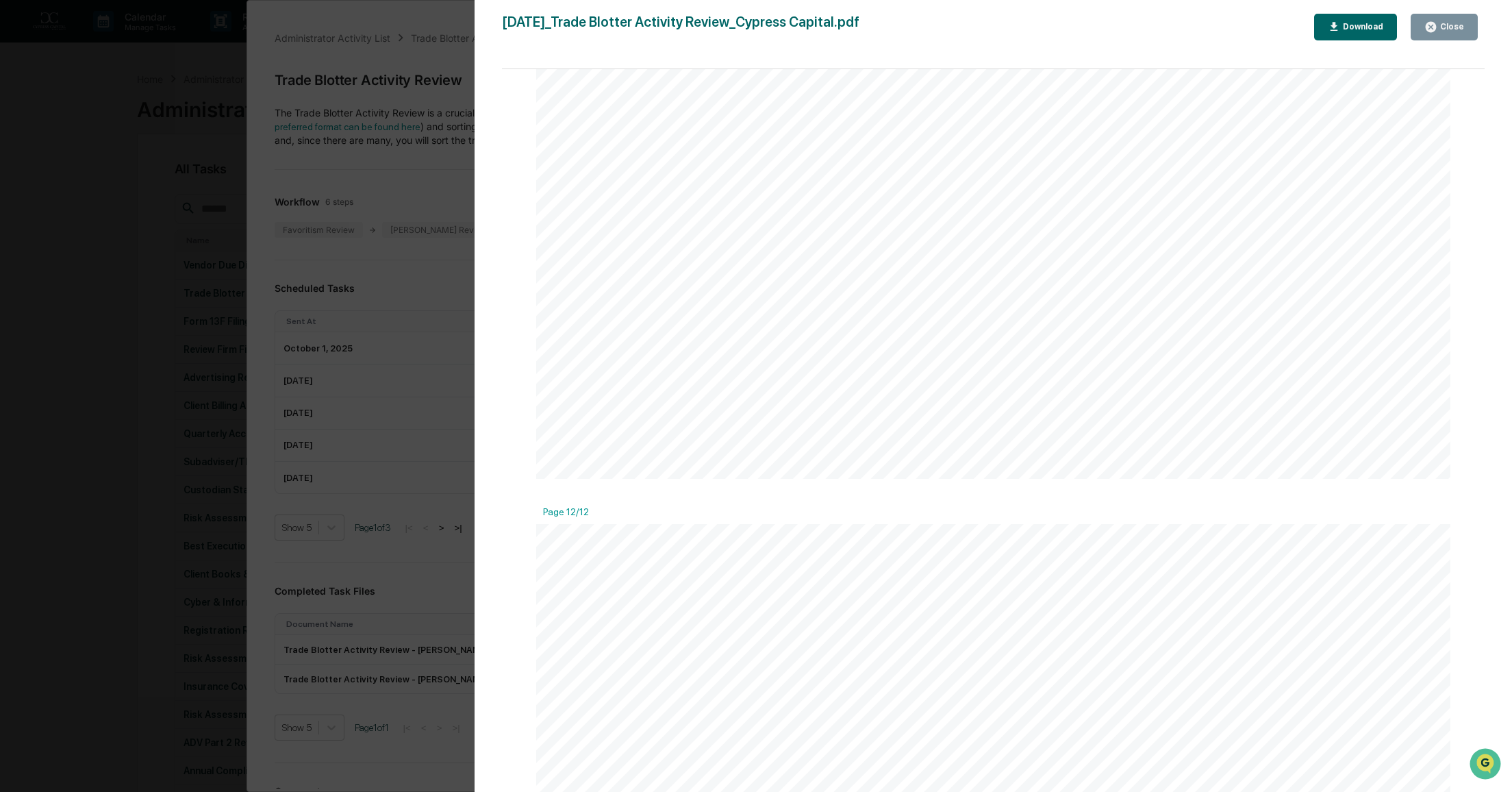
scroll to position [14329, 0]
click at [1446, 25] on div "Close" at bounding box center [1451, 26] width 27 height 9
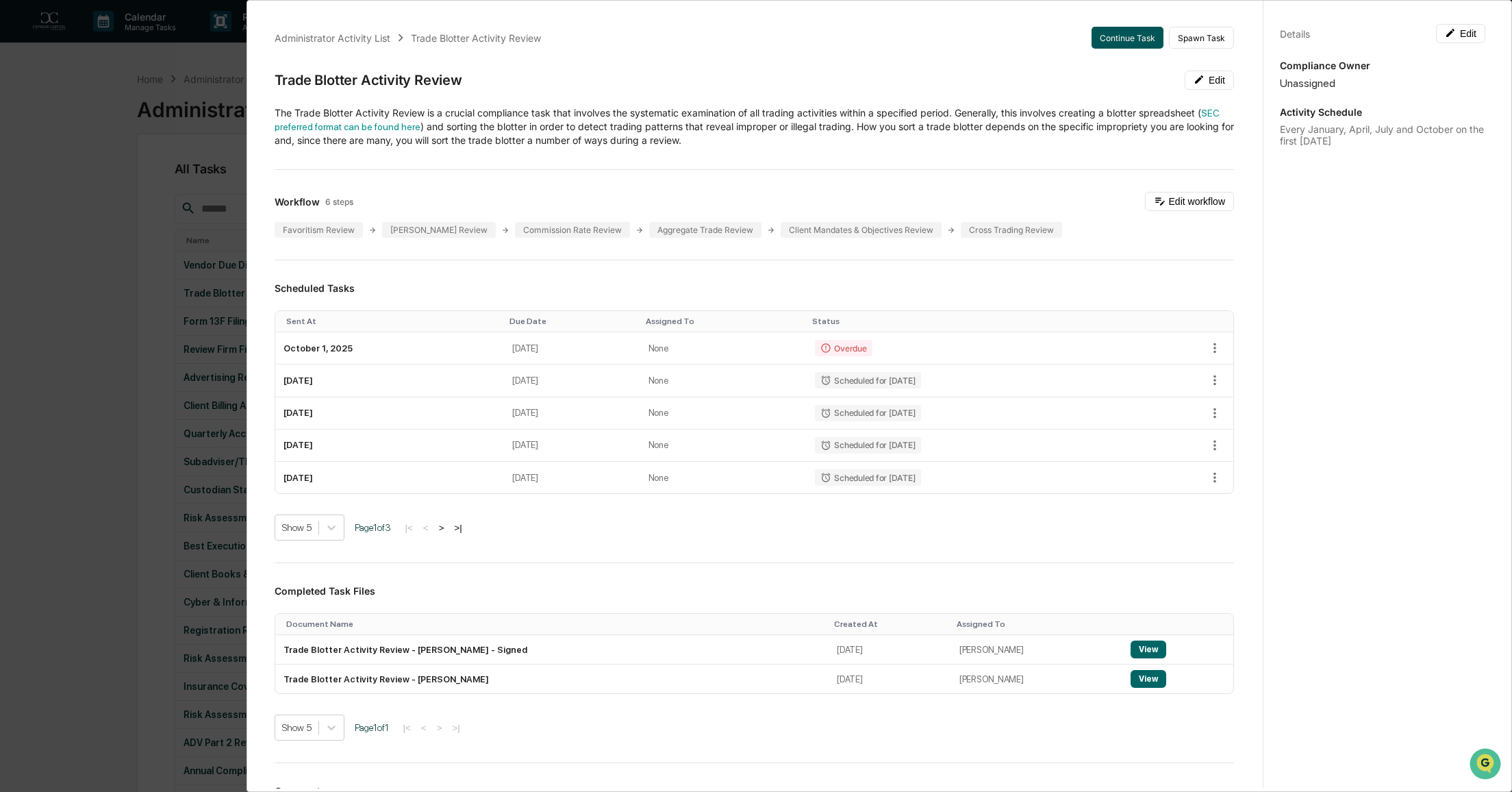
click at [1104, 43] on button "Continue Task" at bounding box center [1127, 38] width 72 height 22
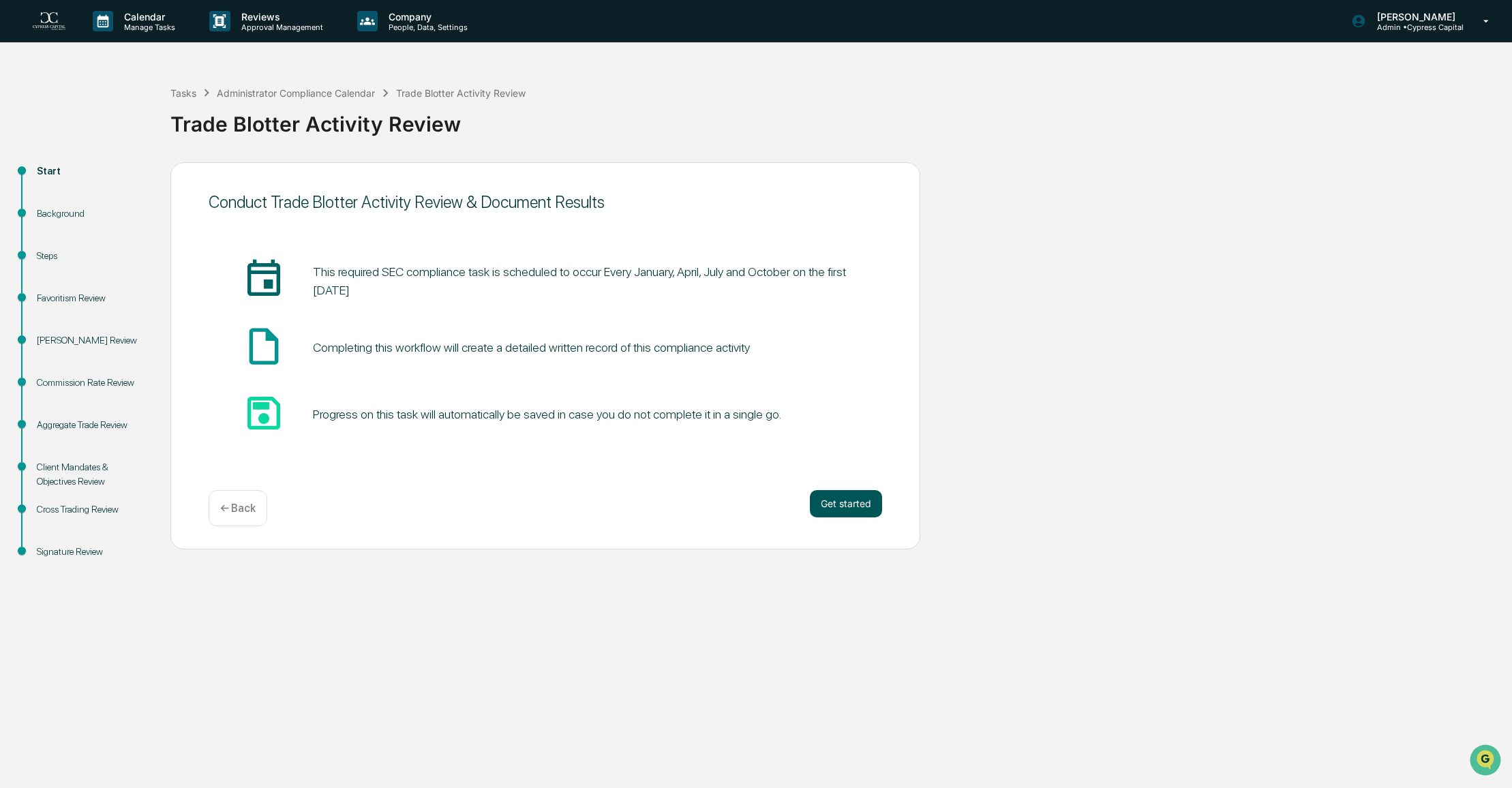
click at [838, 507] on button "Get started" at bounding box center [846, 504] width 72 height 28
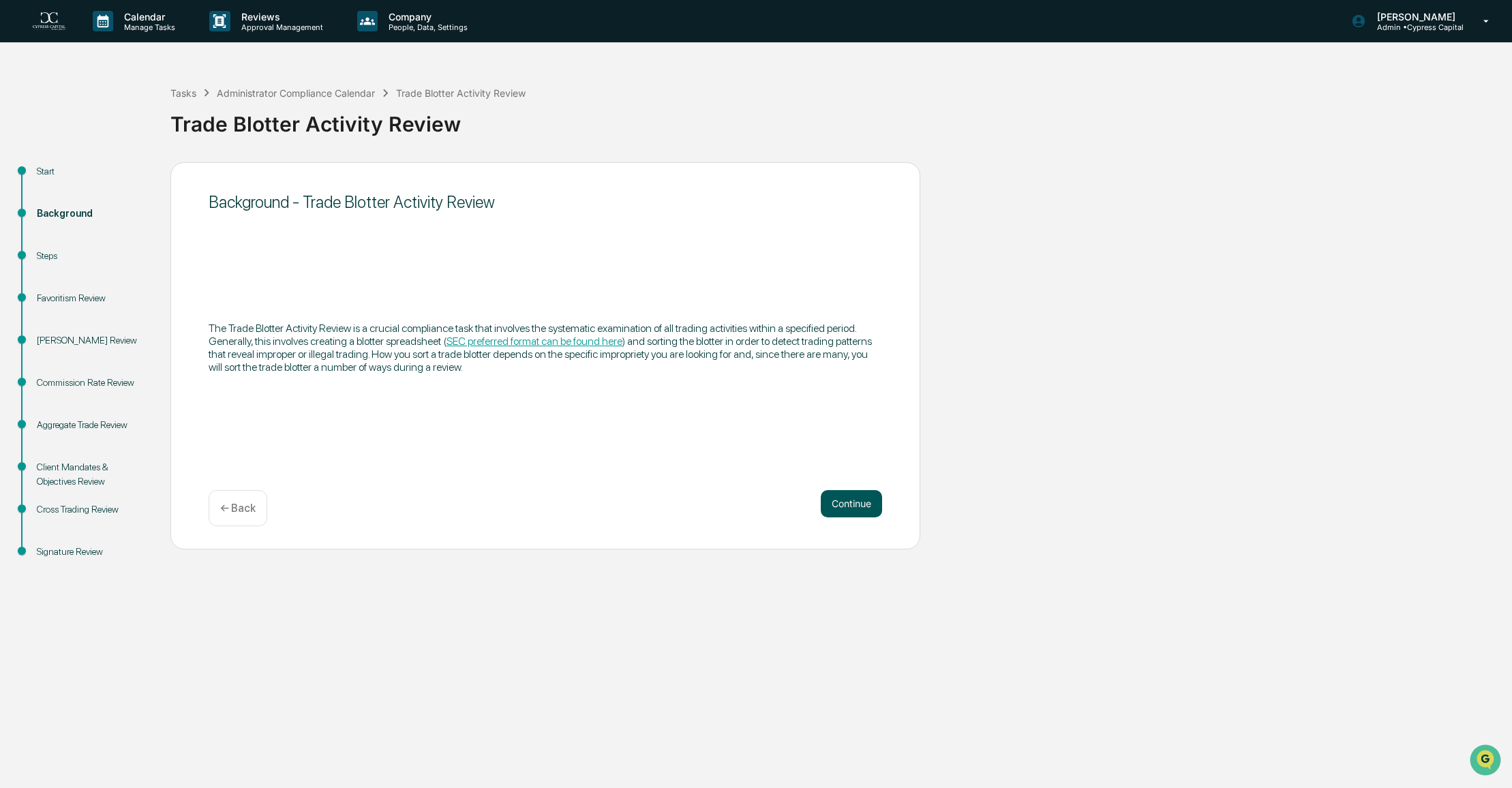
click at [838, 502] on button "Continue" at bounding box center [851, 504] width 62 height 28
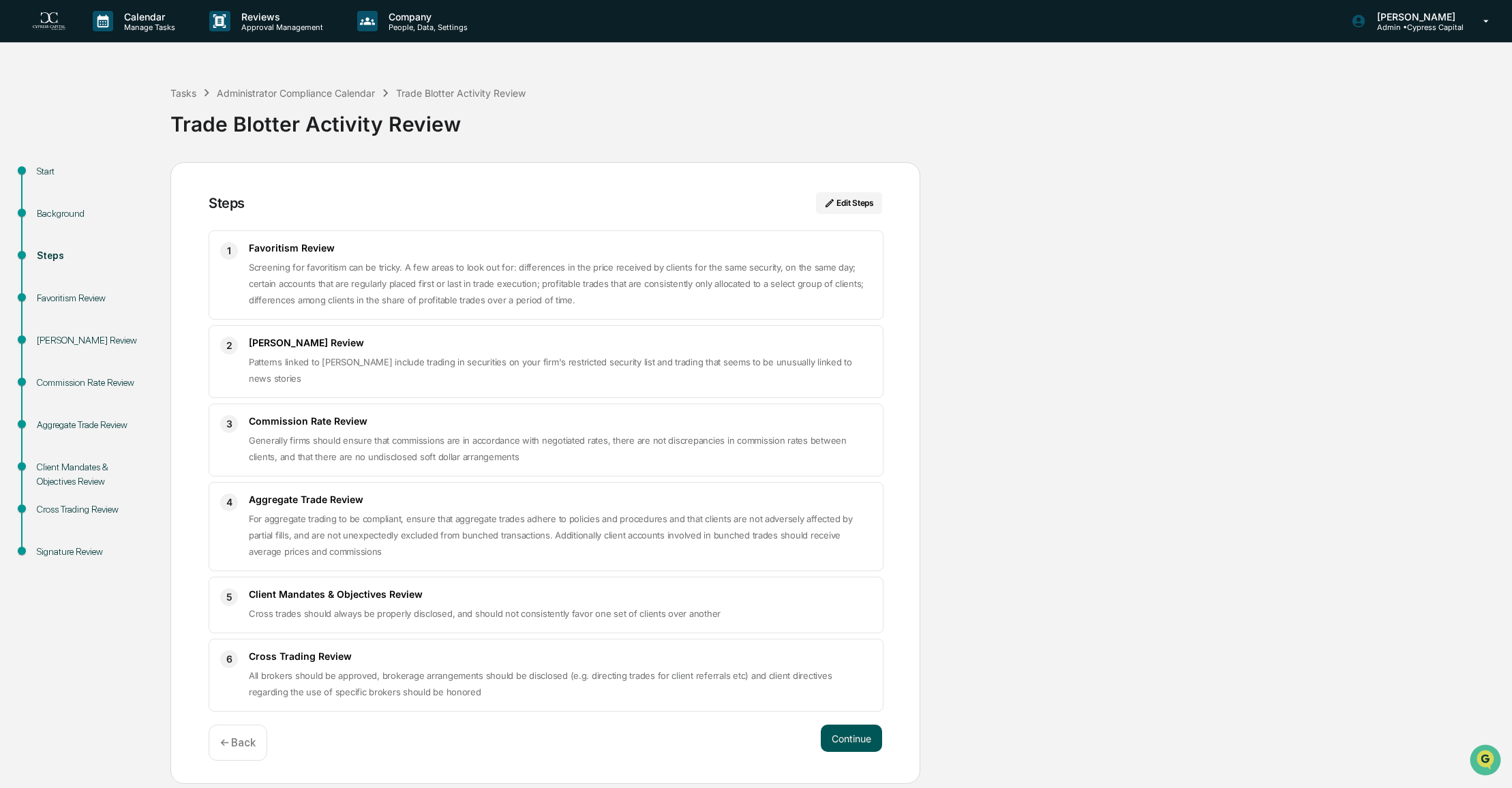
click at [856, 736] on button "Continue" at bounding box center [851, 738] width 62 height 28
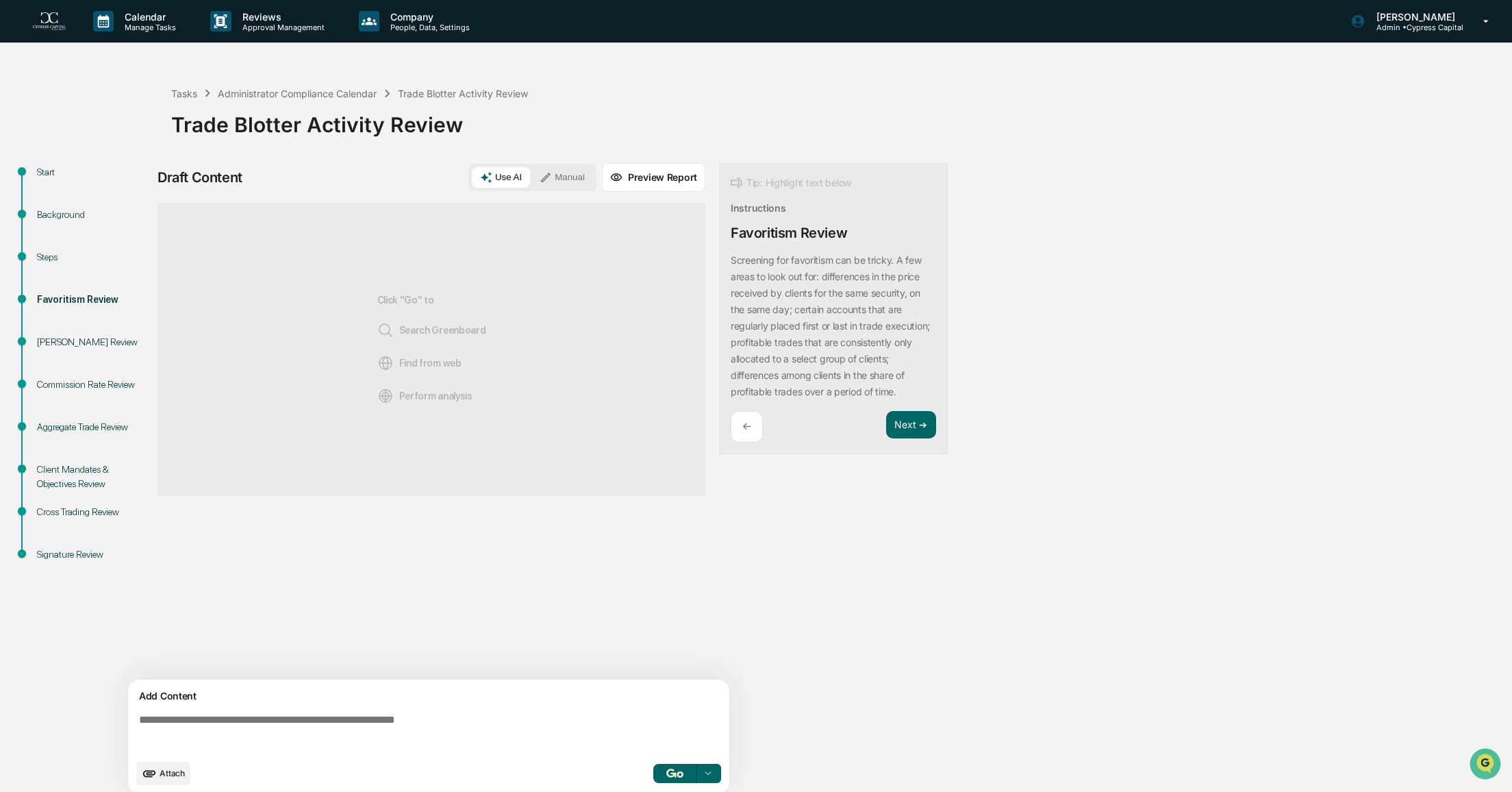
click at [682, 769] on img "button" at bounding box center [674, 773] width 16 height 9
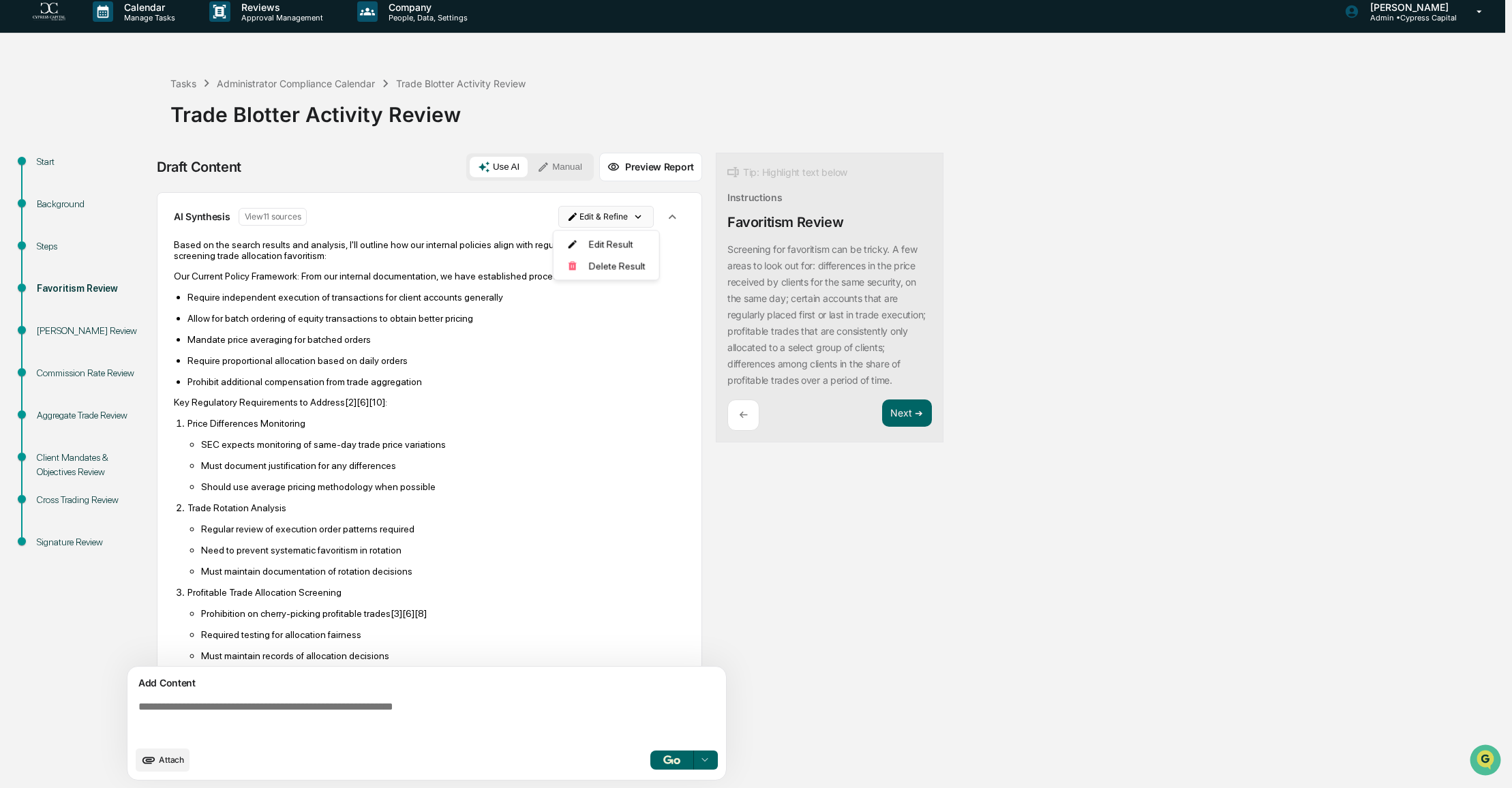
click at [630, 216] on html "Calendar Manage Tasks Reviews Approval Management Company People, Data, Setting…" at bounding box center [756, 385] width 1512 height 788
click at [619, 243] on div "Edit Result" at bounding box center [601, 243] width 100 height 22
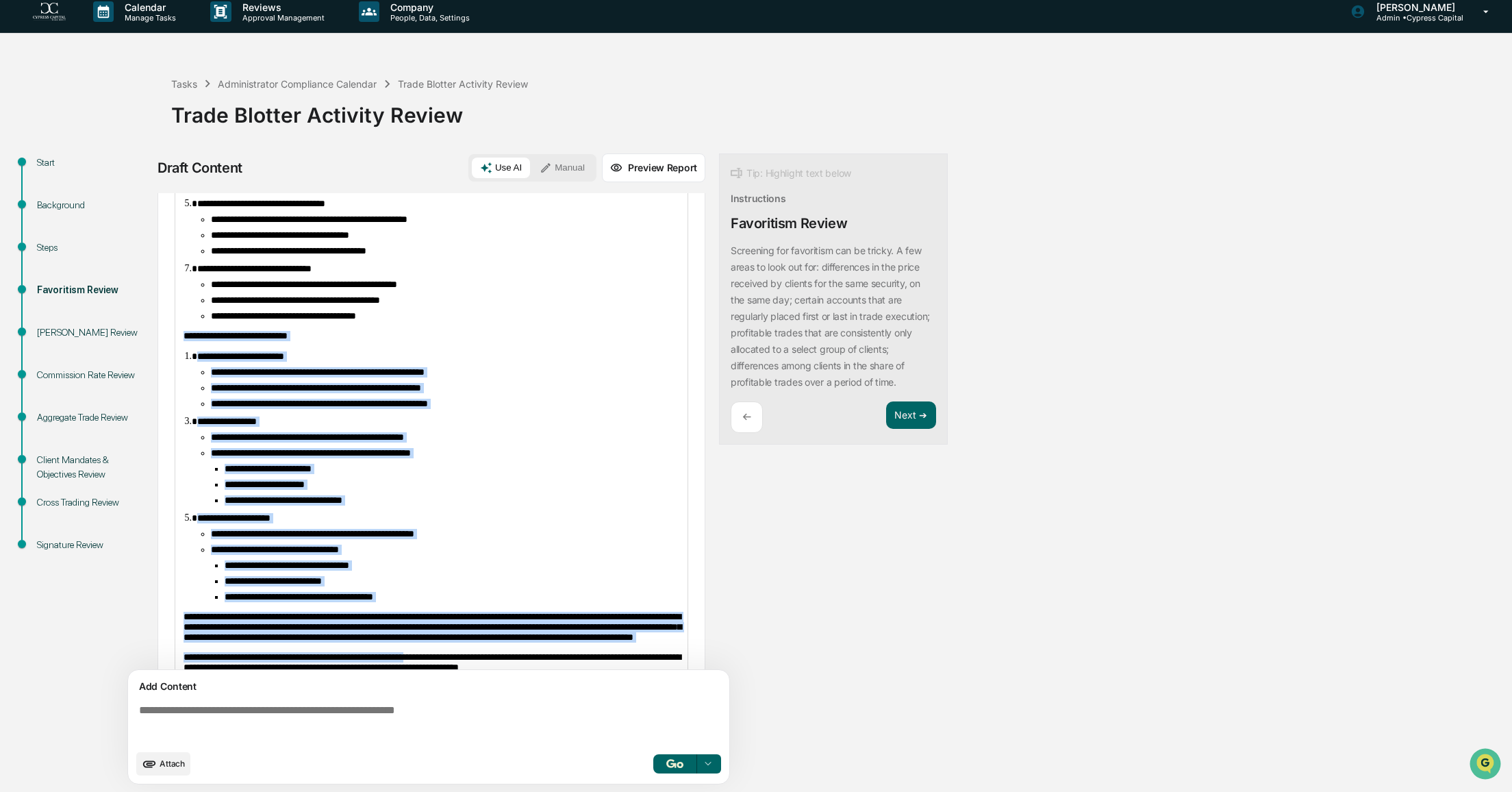
scroll to position [483, 0]
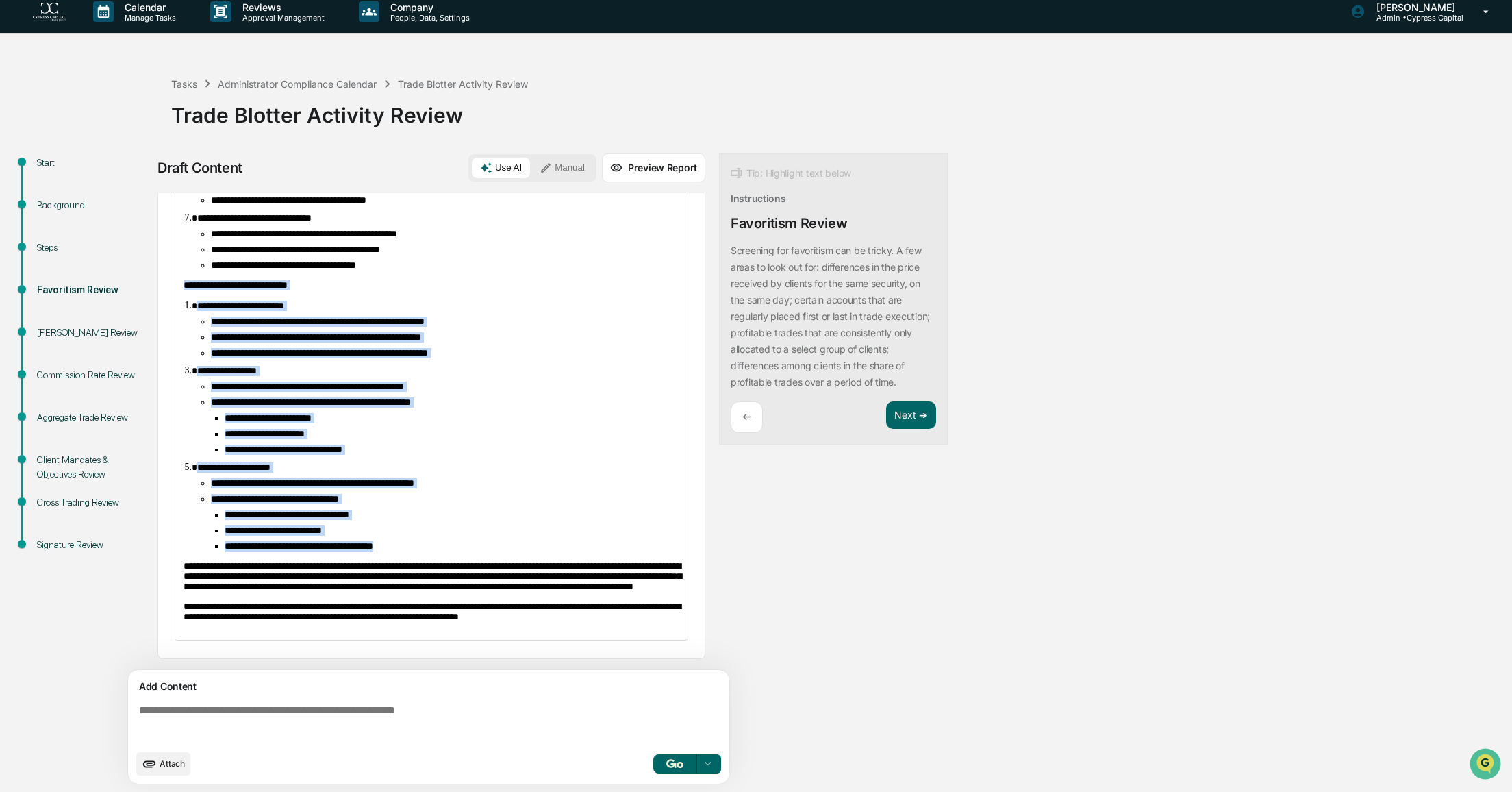
drag, startPoint x: 185, startPoint y: 395, endPoint x: 441, endPoint y: 533, distance: 290.8
click at [441, 533] on div "**********" at bounding box center [431, 238] width 513 height 803
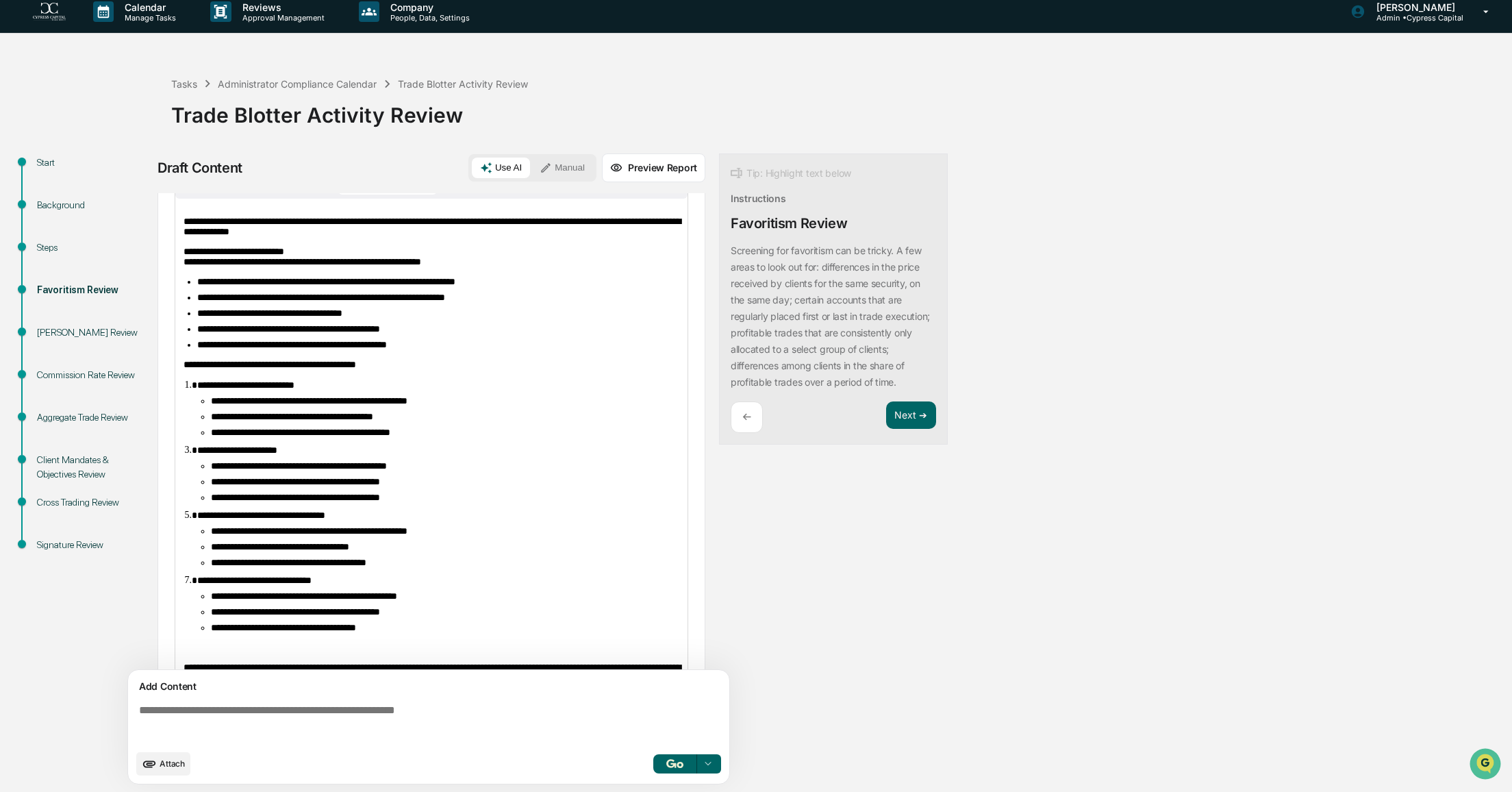
scroll to position [0, 0]
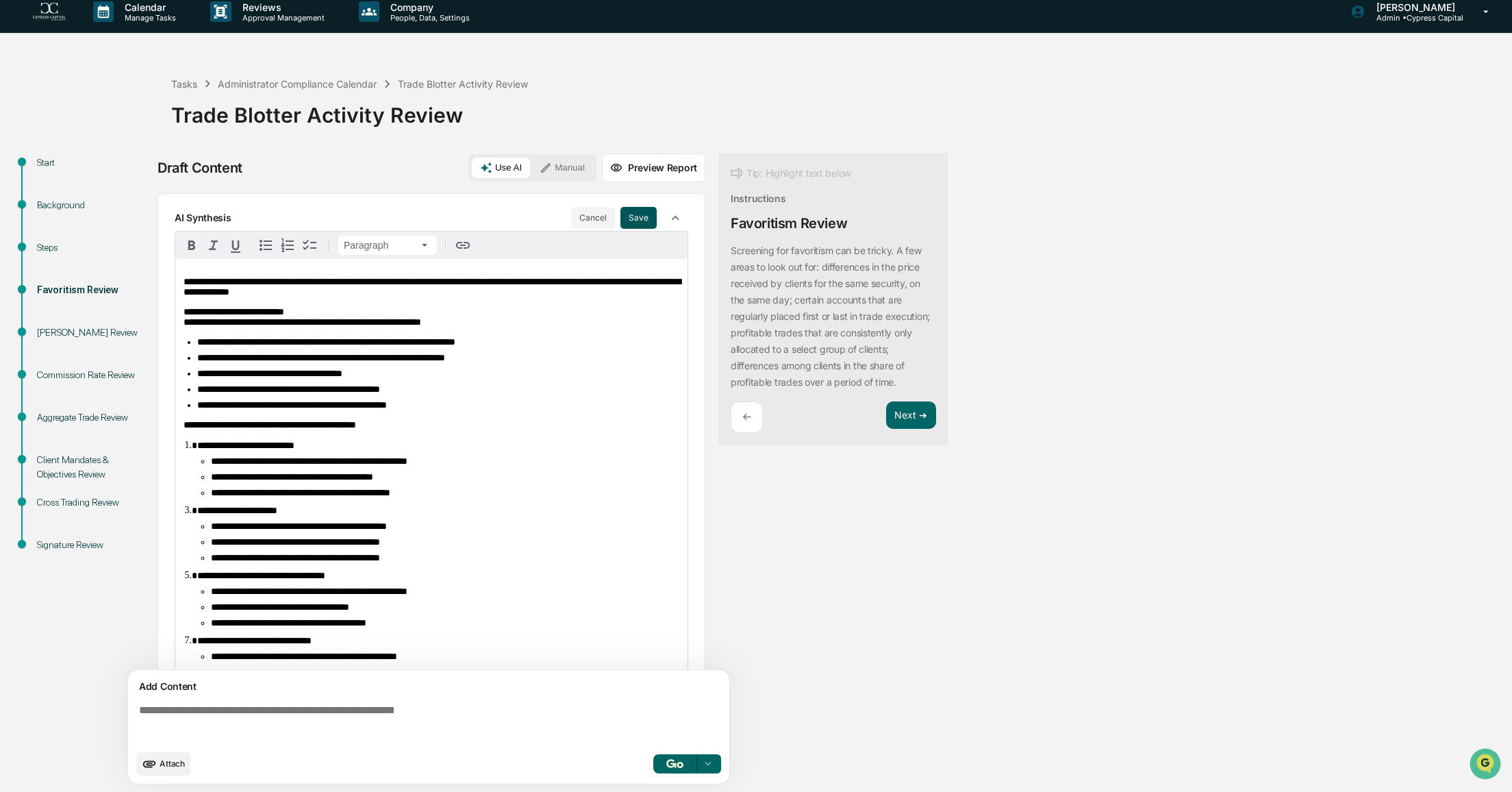
click at [632, 215] on button "Save" at bounding box center [638, 218] width 36 height 22
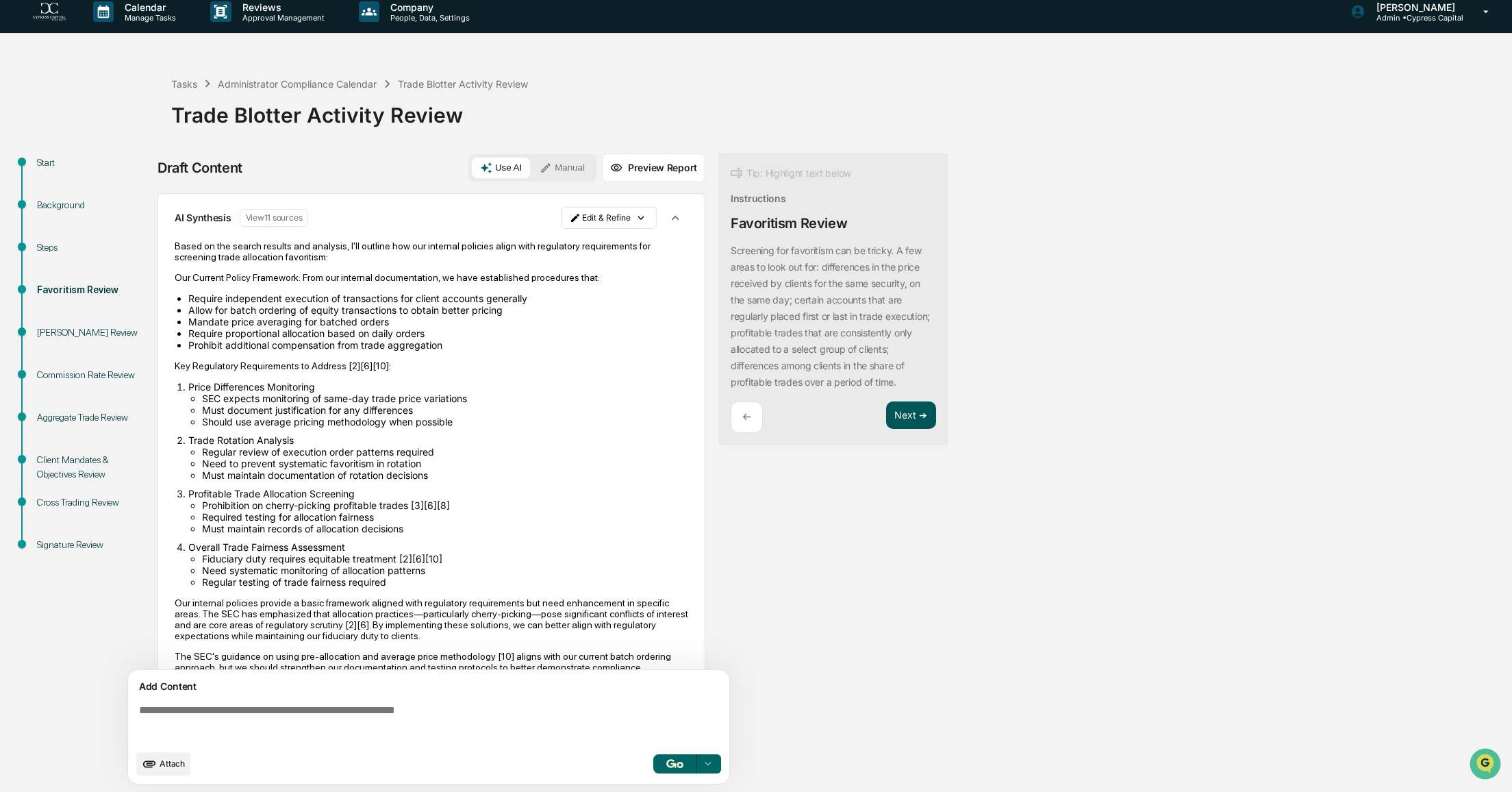
click at [923, 428] on button "Next ➔" at bounding box center [911, 415] width 50 height 28
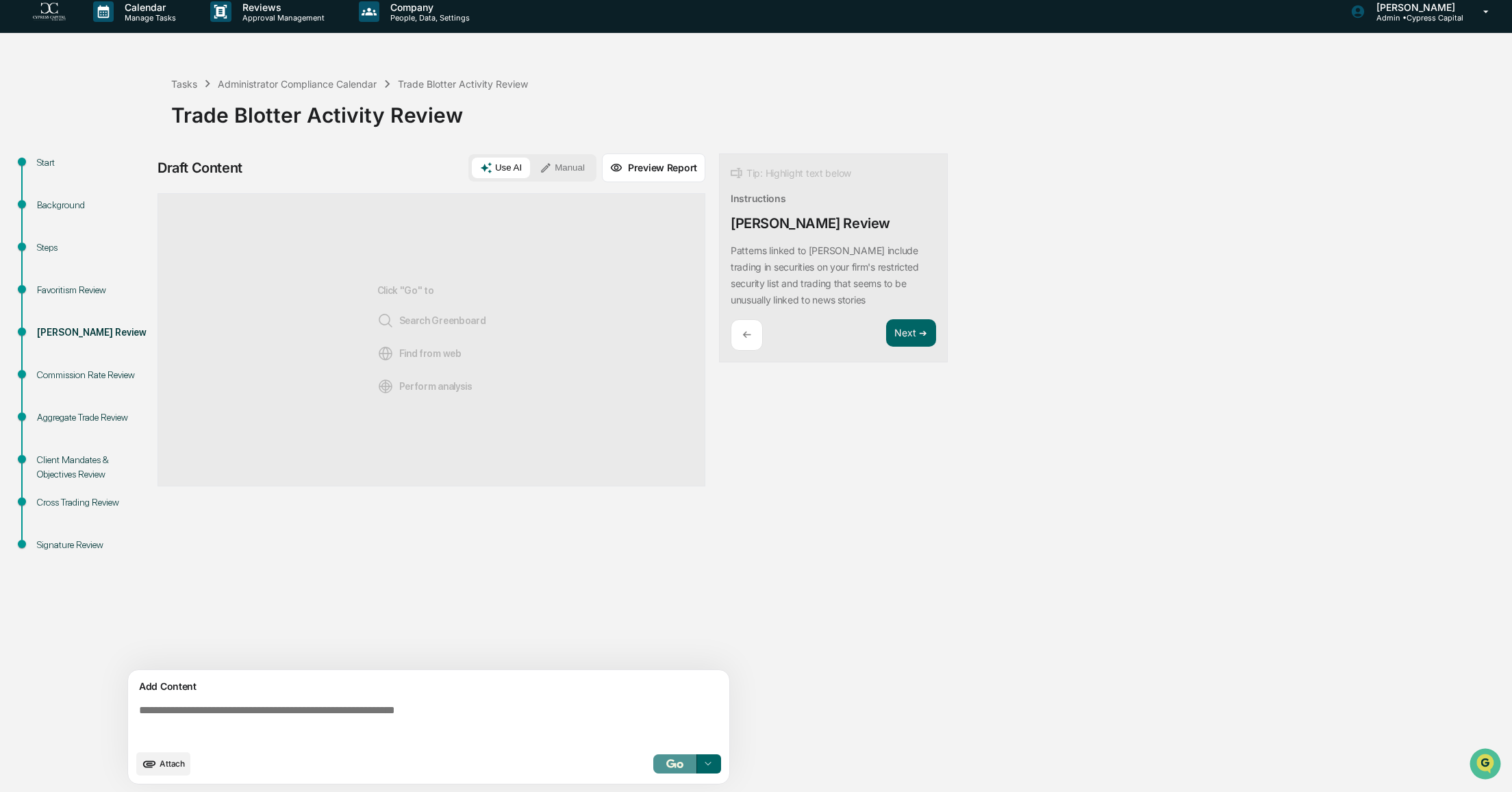
click at [667, 765] on img "button" at bounding box center [674, 763] width 16 height 9
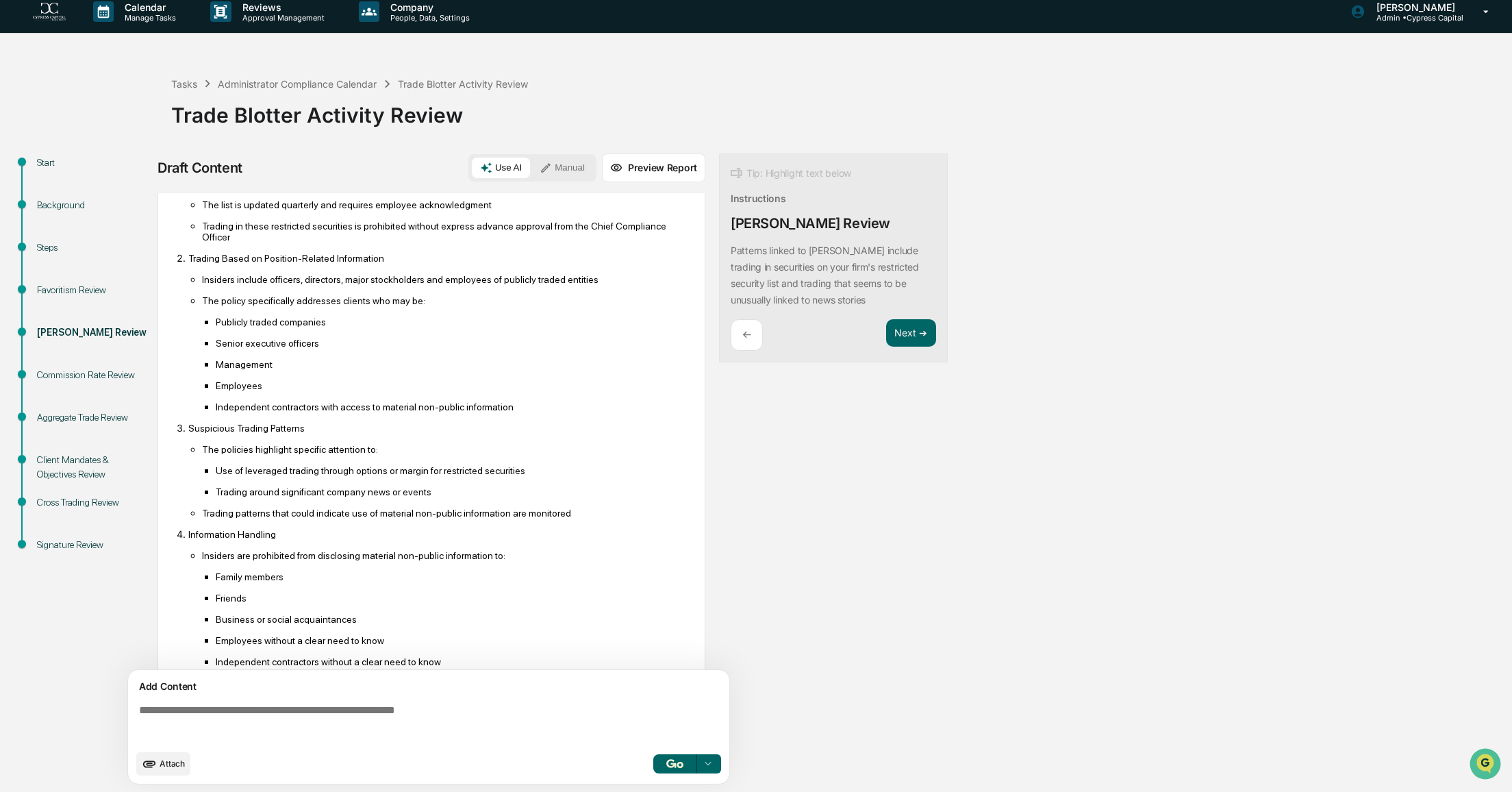
scroll to position [203, 0]
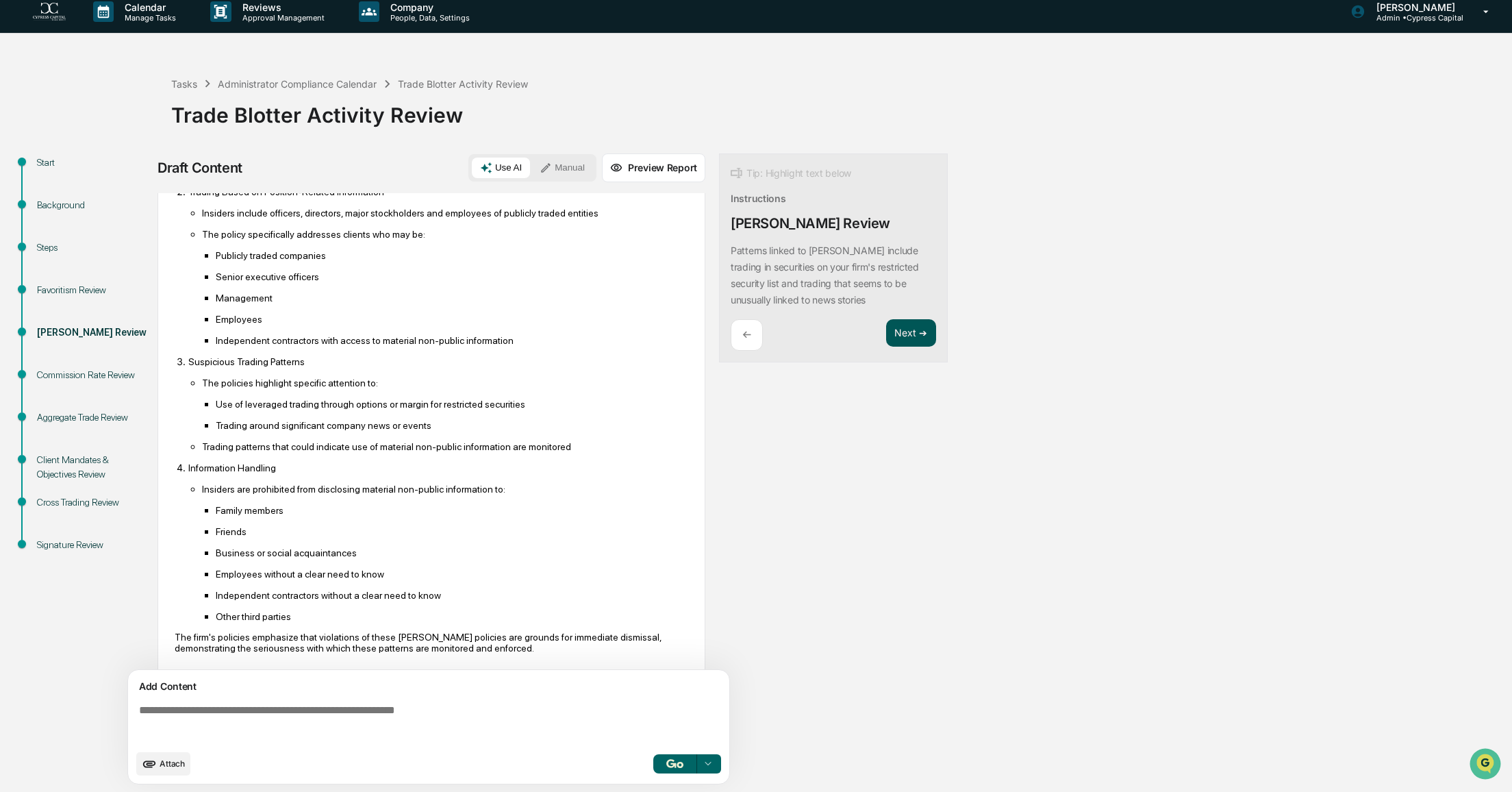
click at [911, 333] on button "Next ➔" at bounding box center [911, 333] width 50 height 28
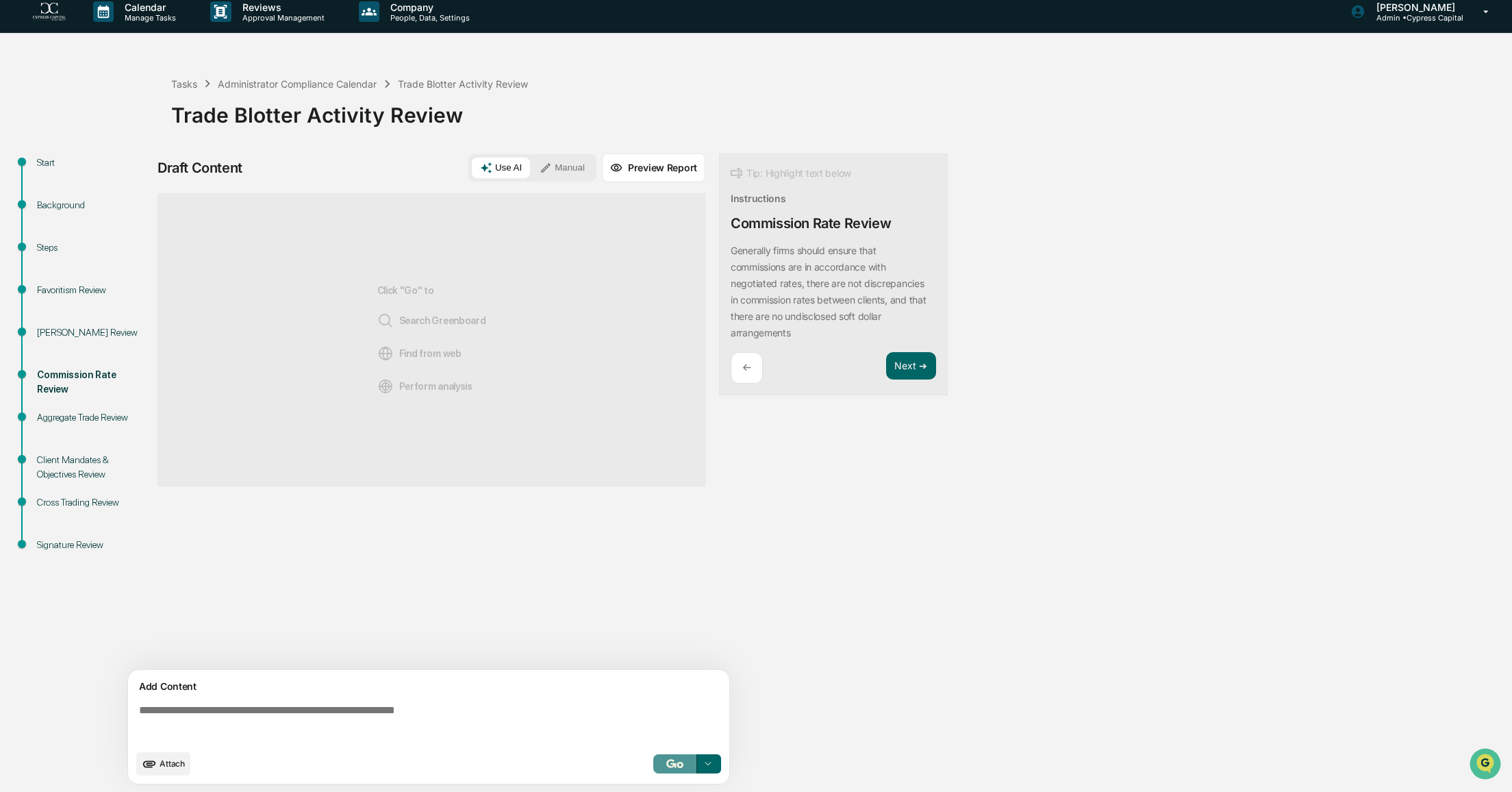
click at [677, 764] on img "button" at bounding box center [674, 763] width 16 height 9
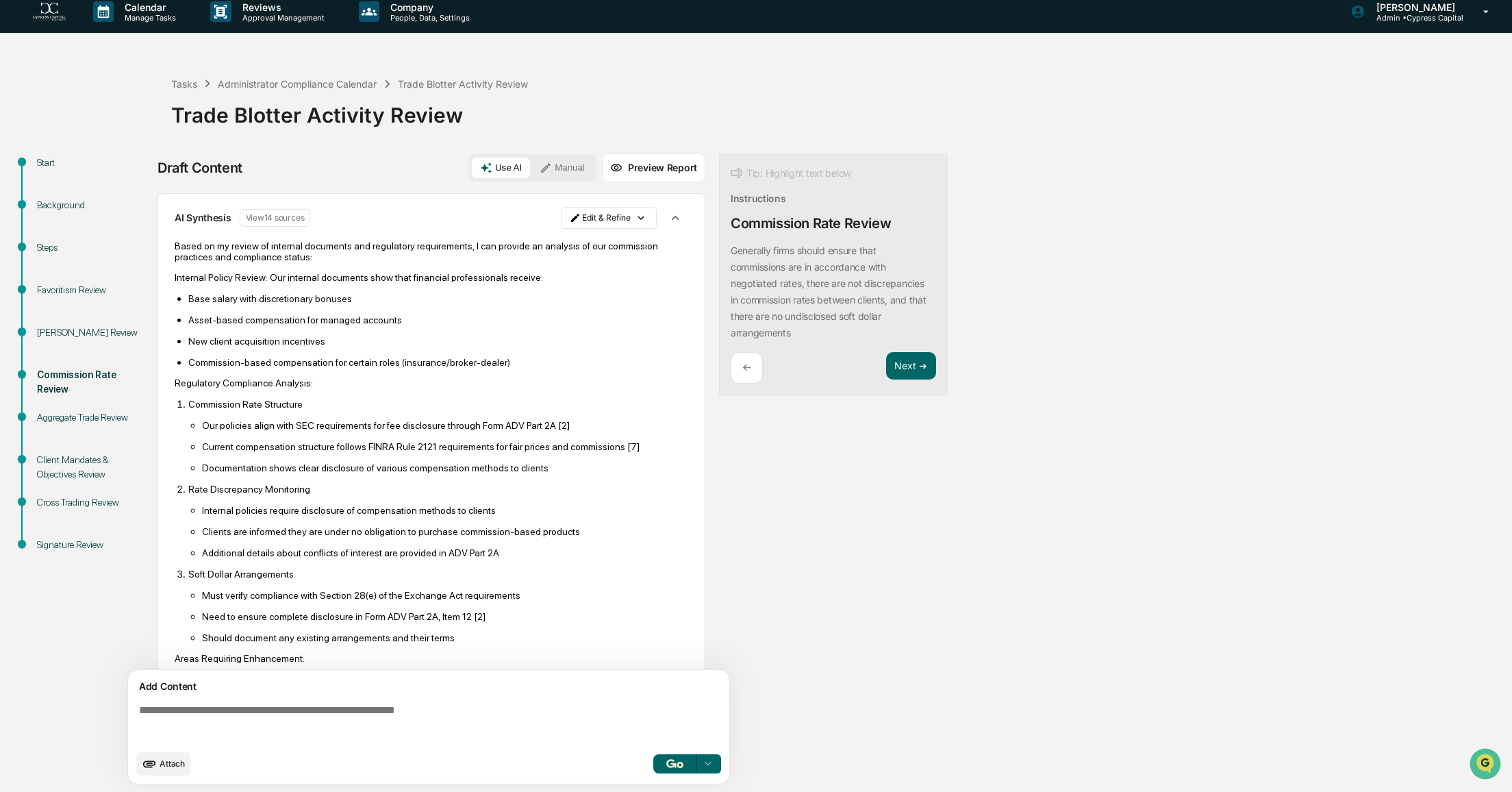
click at [323, 346] on p "New client acquisition incentives" at bounding box center [438, 341] width 500 height 11
click at [319, 341] on p "New client acquisition incentives" at bounding box center [438, 341] width 500 height 11
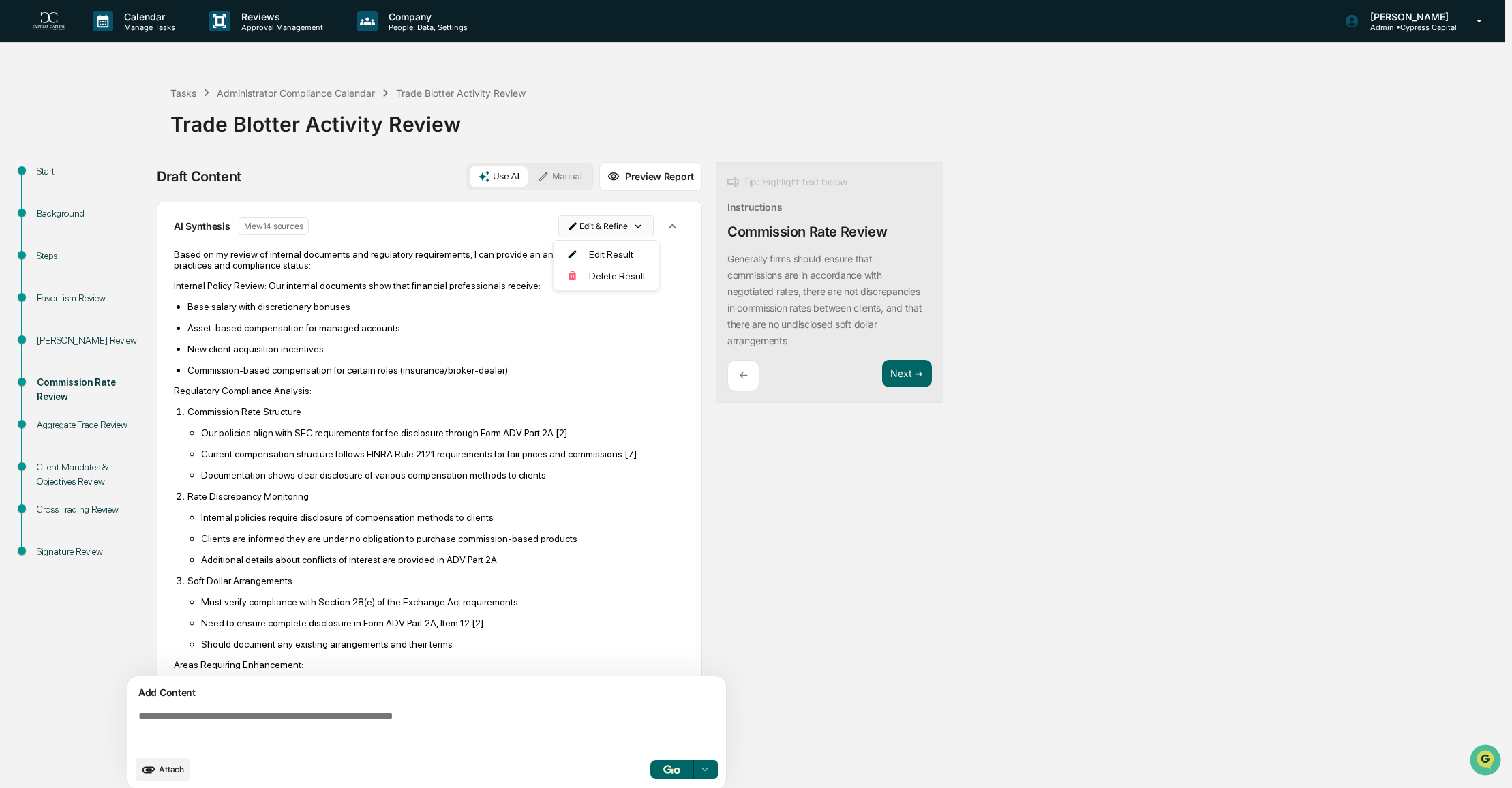
click at [612, 224] on html "Calendar Manage Tasks Reviews Approval Management Company People, Data, Setting…" at bounding box center [756, 394] width 1512 height 788
click at [609, 251] on div "Edit Result" at bounding box center [601, 254] width 100 height 22
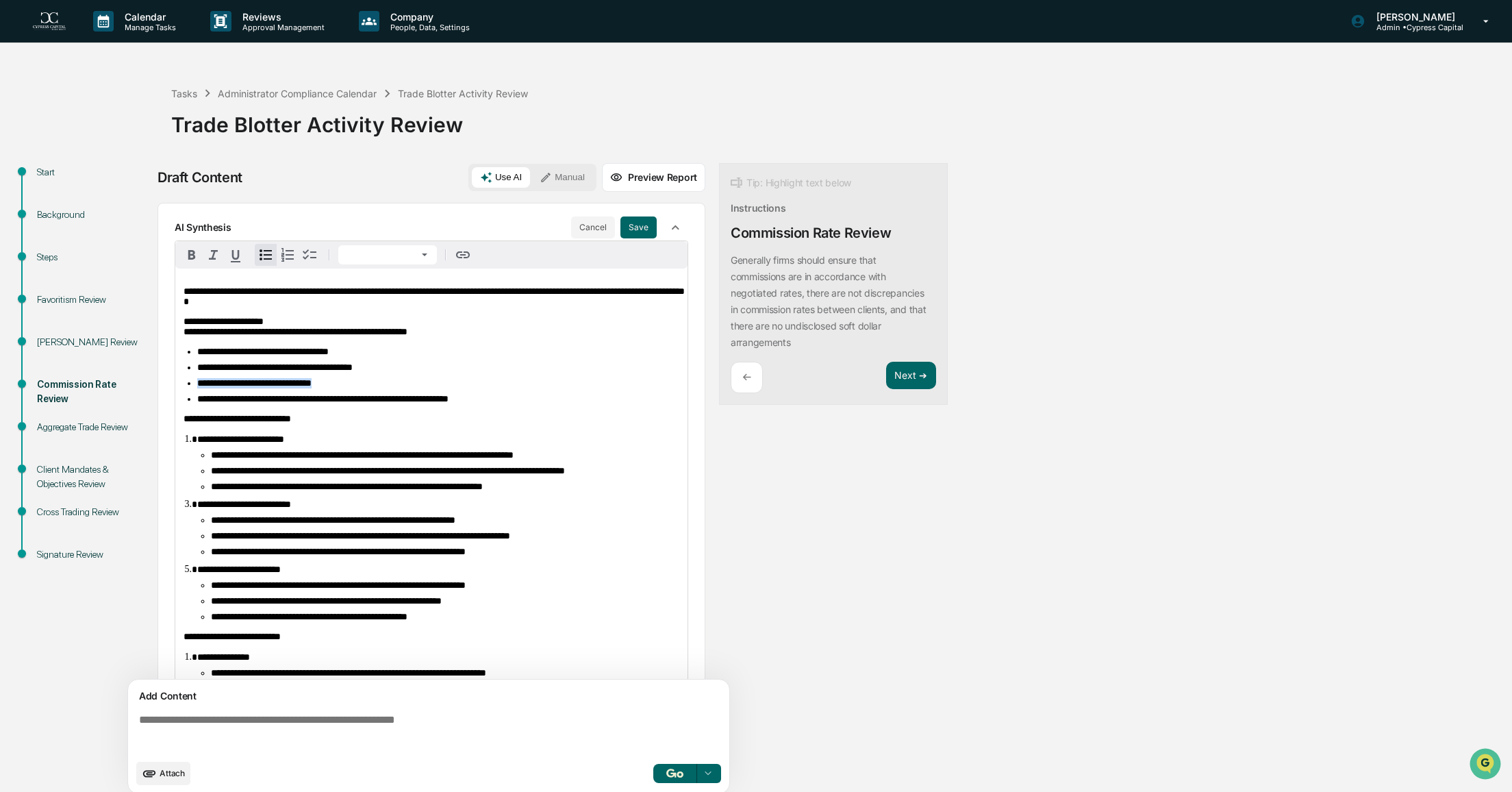
drag, startPoint x: 356, startPoint y: 392, endPoint x: 193, endPoint y: 388, distance: 163.0
click at [193, 388] on ul "**********" at bounding box center [431, 375] width 495 height 58
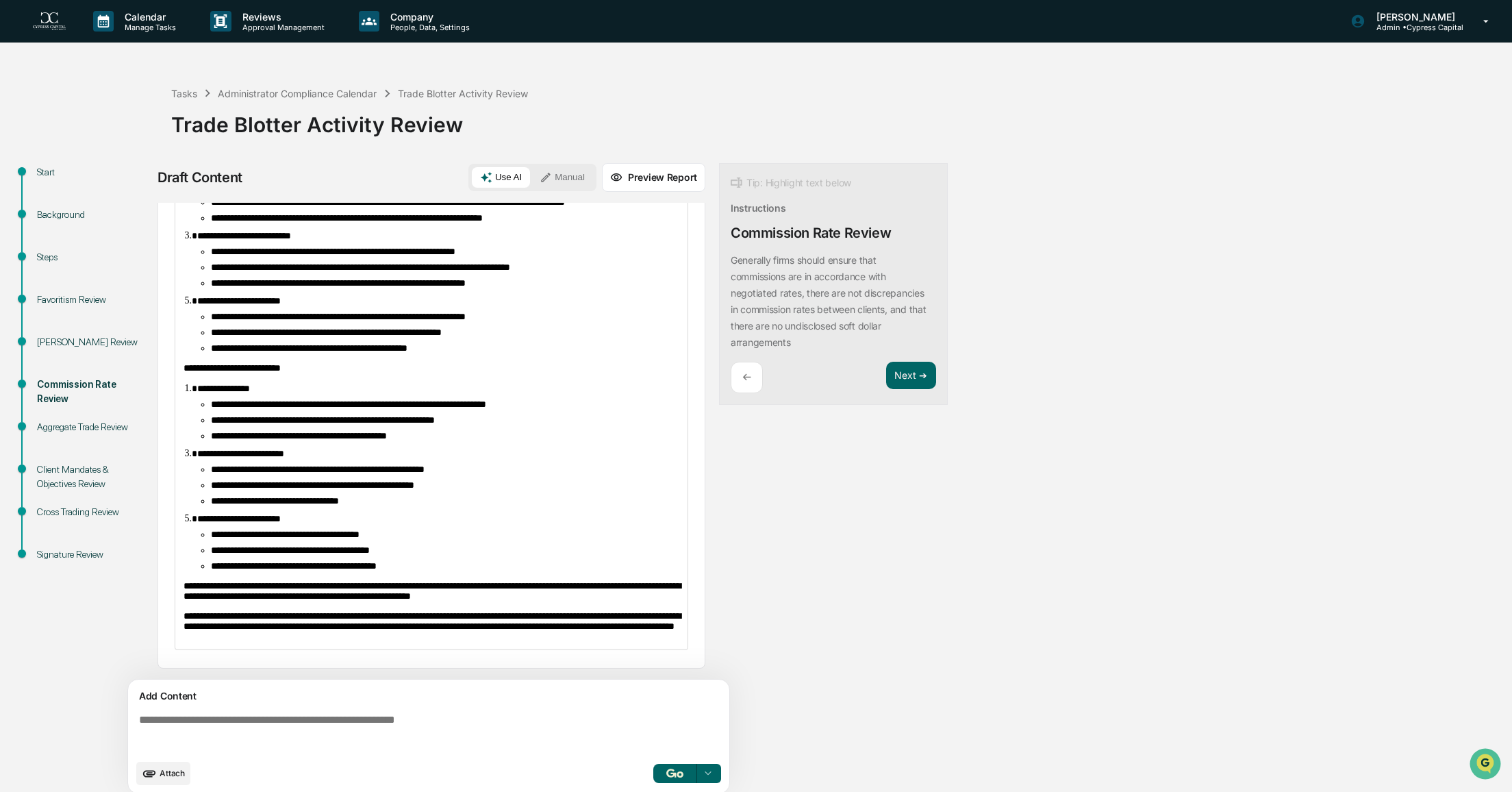
scroll to position [312, 0]
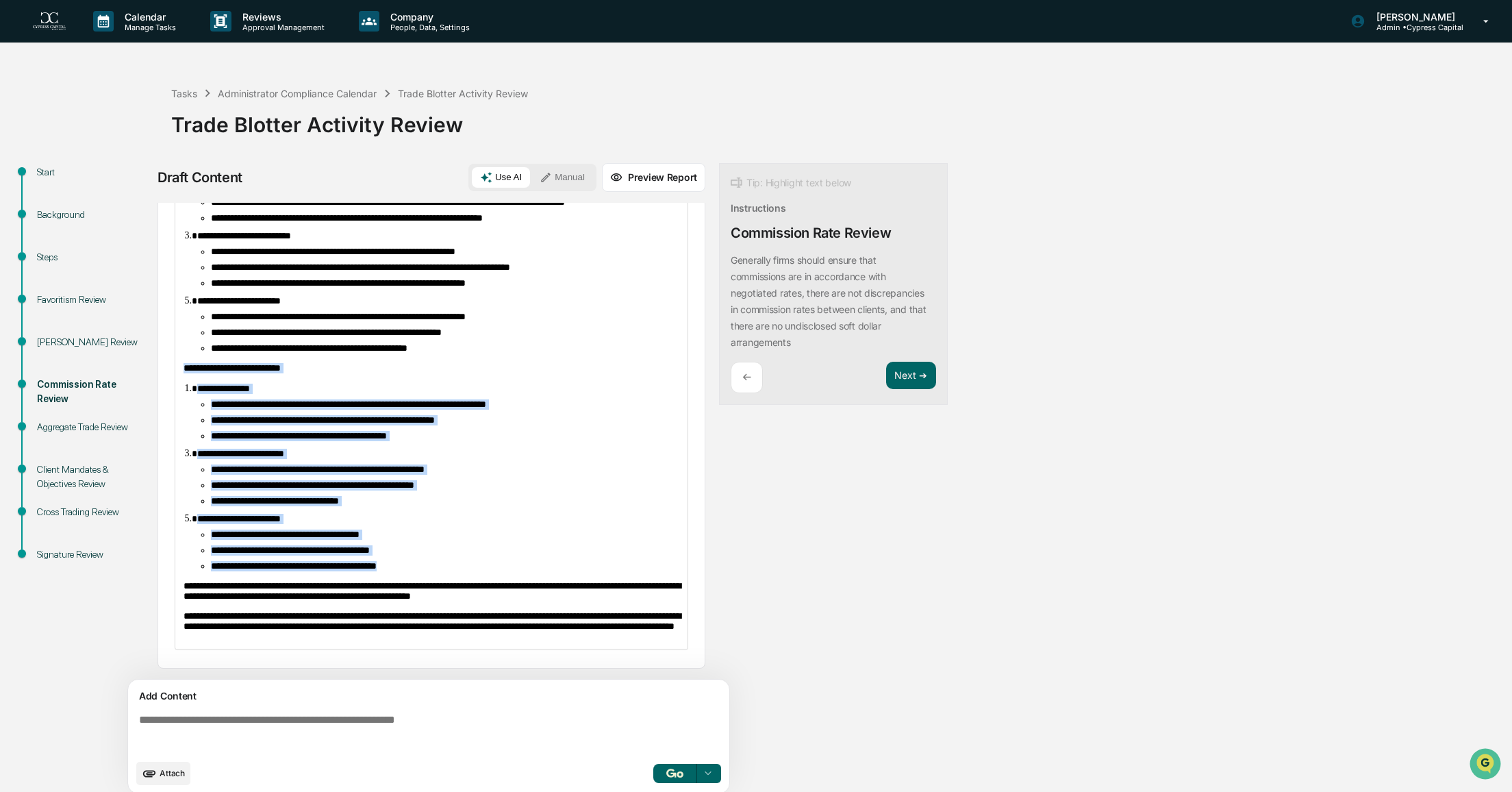
drag, startPoint x: 446, startPoint y: 552, endPoint x: 174, endPoint y: 341, distance: 344.2
click at [174, 341] on div "**********" at bounding box center [431, 309] width 548 height 719
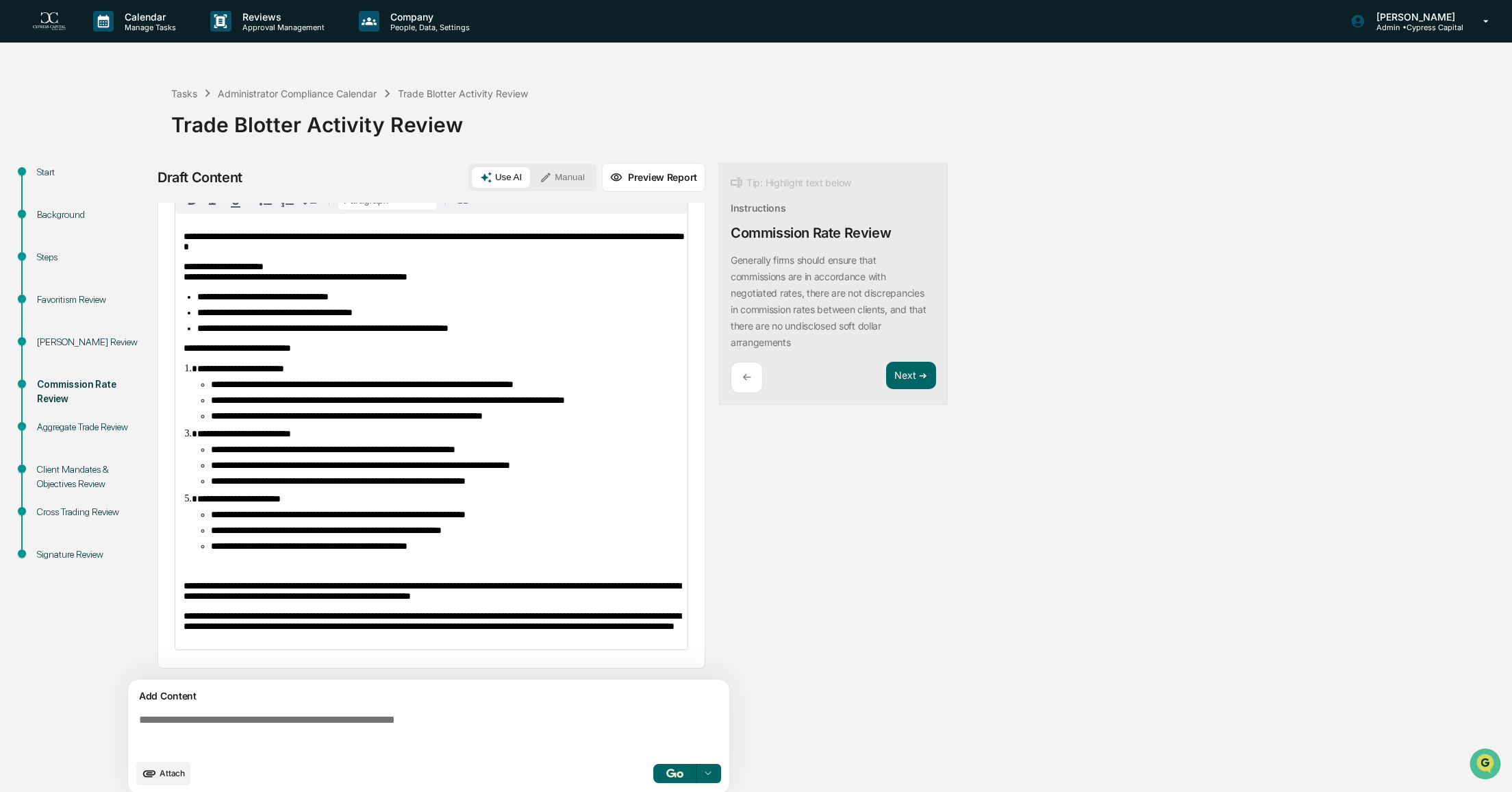
scroll to position [103, 0]
drag, startPoint x: 492, startPoint y: 572, endPoint x: 418, endPoint y: 580, distance: 74.4
click at [418, 581] on span "**********" at bounding box center [431, 591] width 497 height 20
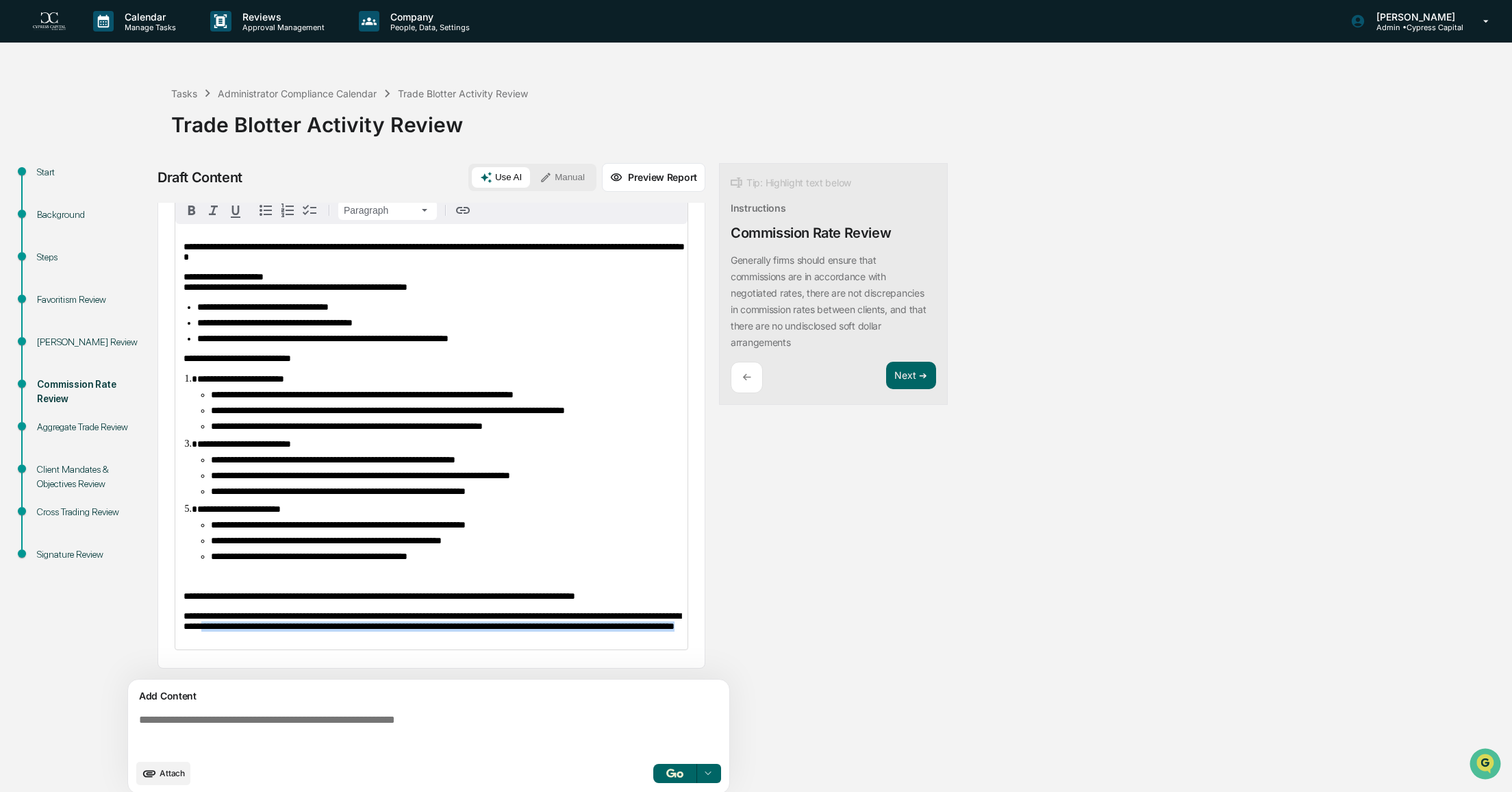
drag, startPoint x: 414, startPoint y: 633, endPoint x: 274, endPoint y: 620, distance: 140.6
click at [274, 620] on div "**********" at bounding box center [431, 437] width 513 height 425
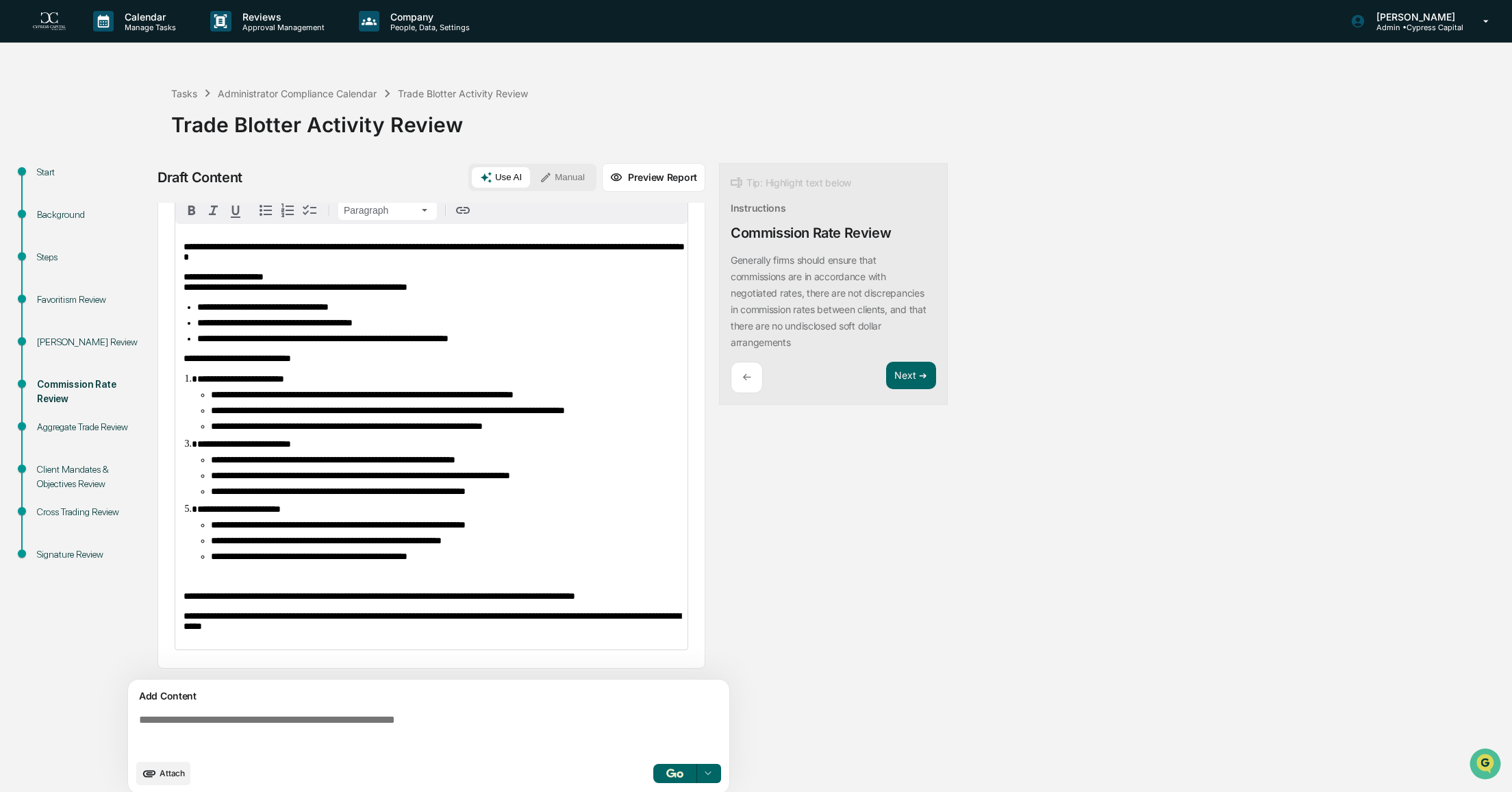
scroll to position [80, 0]
click at [409, 641] on div "**********" at bounding box center [431, 437] width 513 height 425
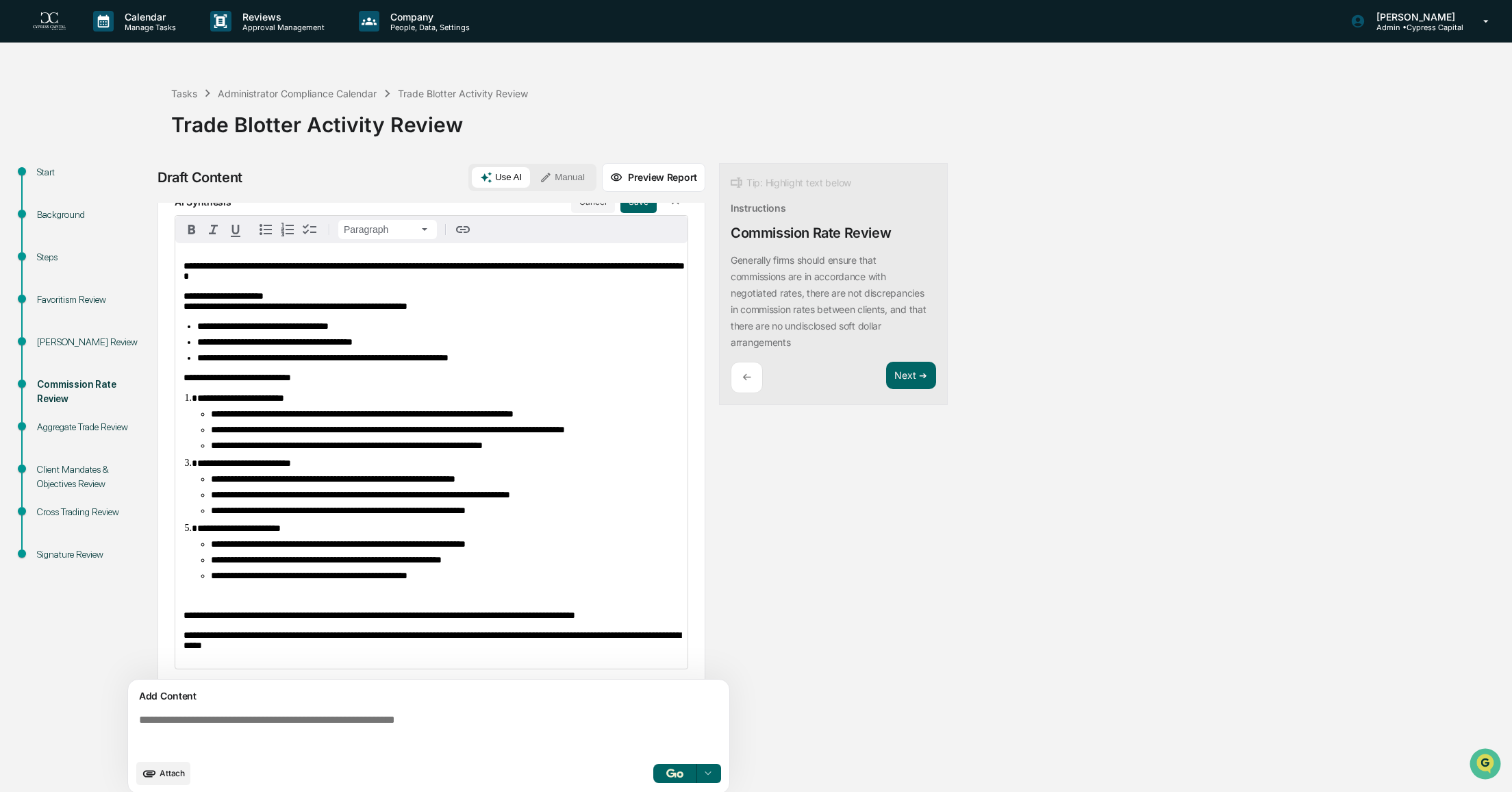
scroll to position [0, 0]
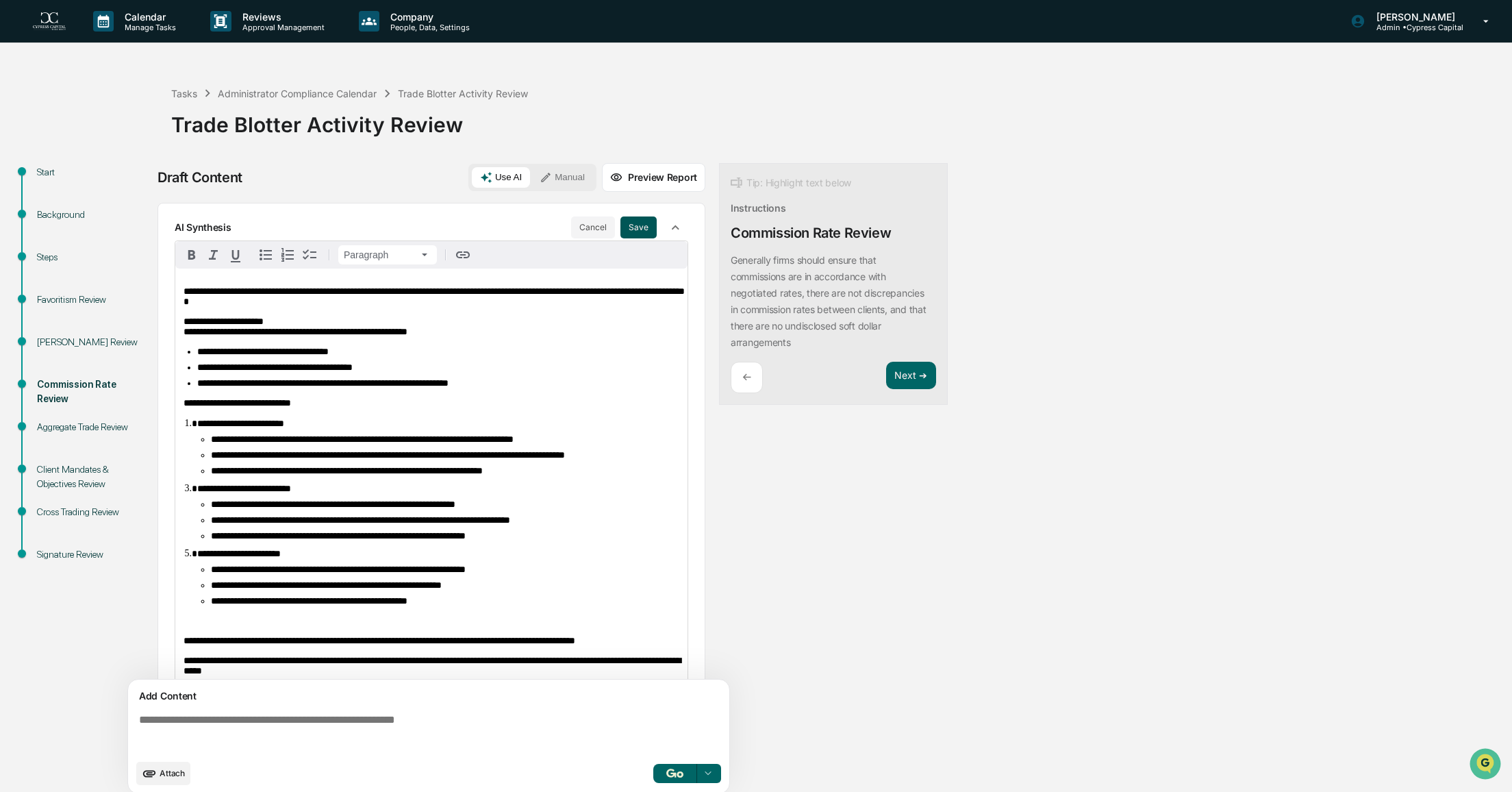
click at [636, 223] on button "Save" at bounding box center [638, 227] width 36 height 22
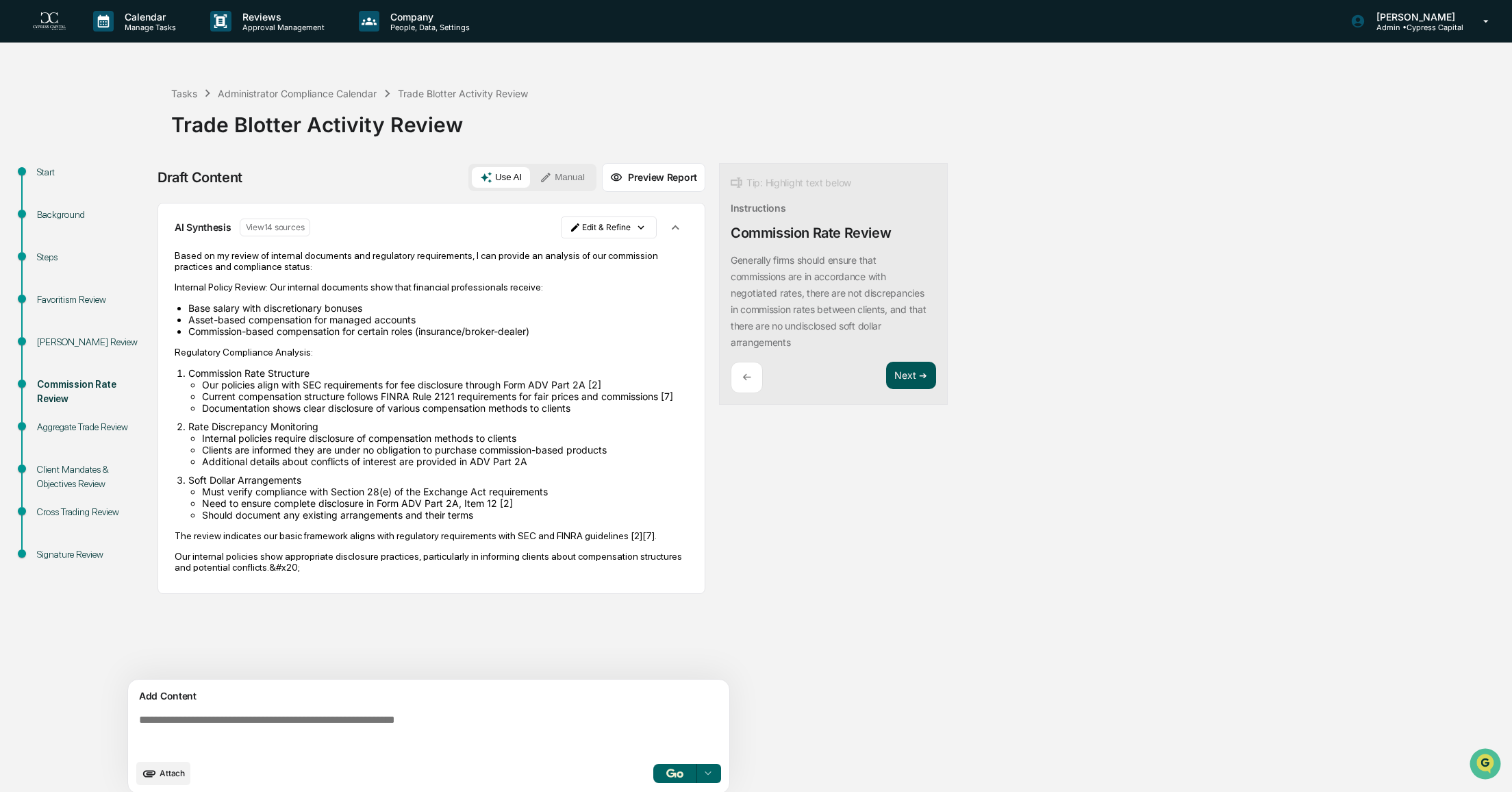
click at [916, 382] on button "Next ➔" at bounding box center [911, 375] width 50 height 28
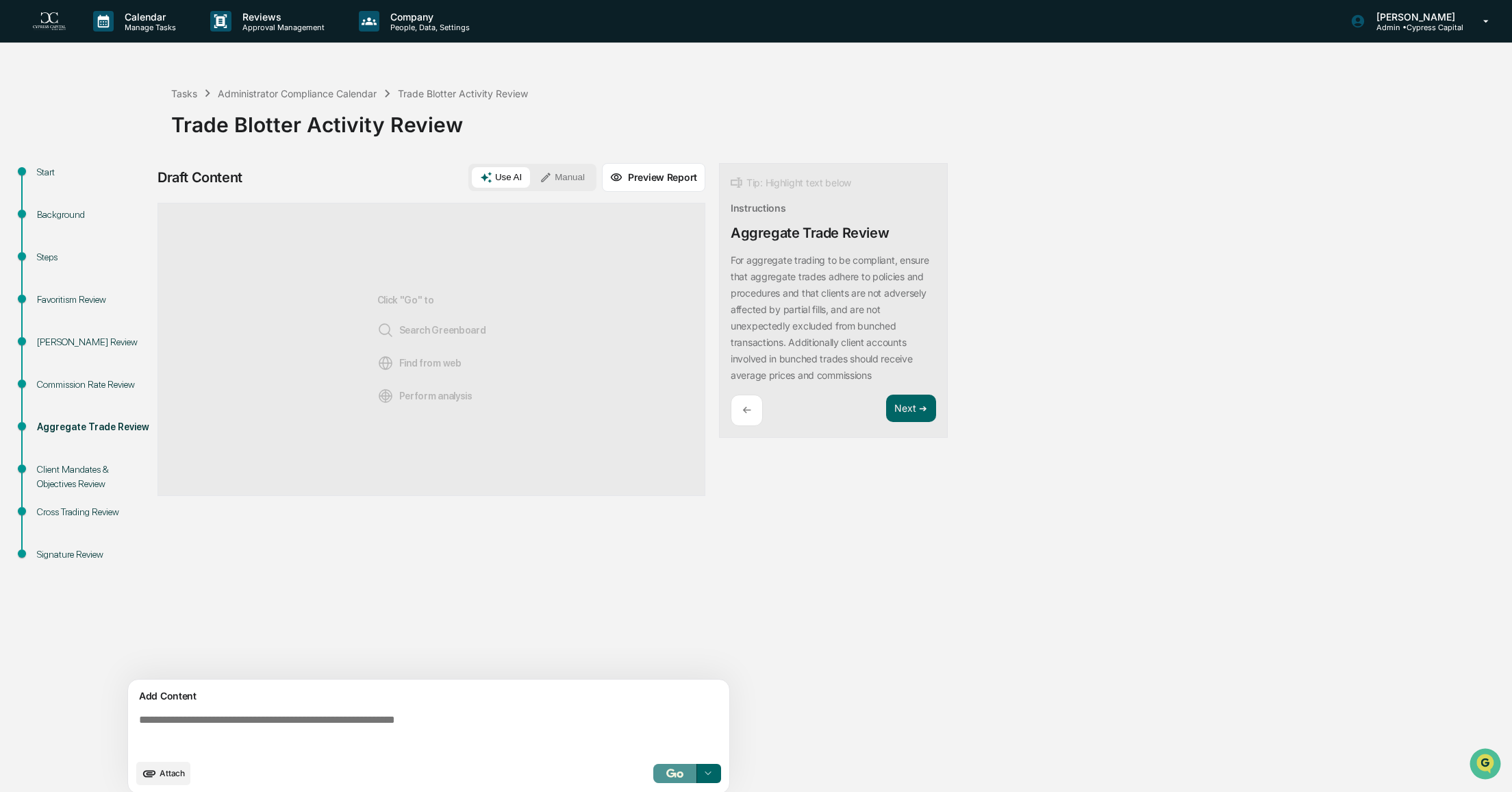
click at [665, 777] on button "button" at bounding box center [675, 773] width 44 height 19
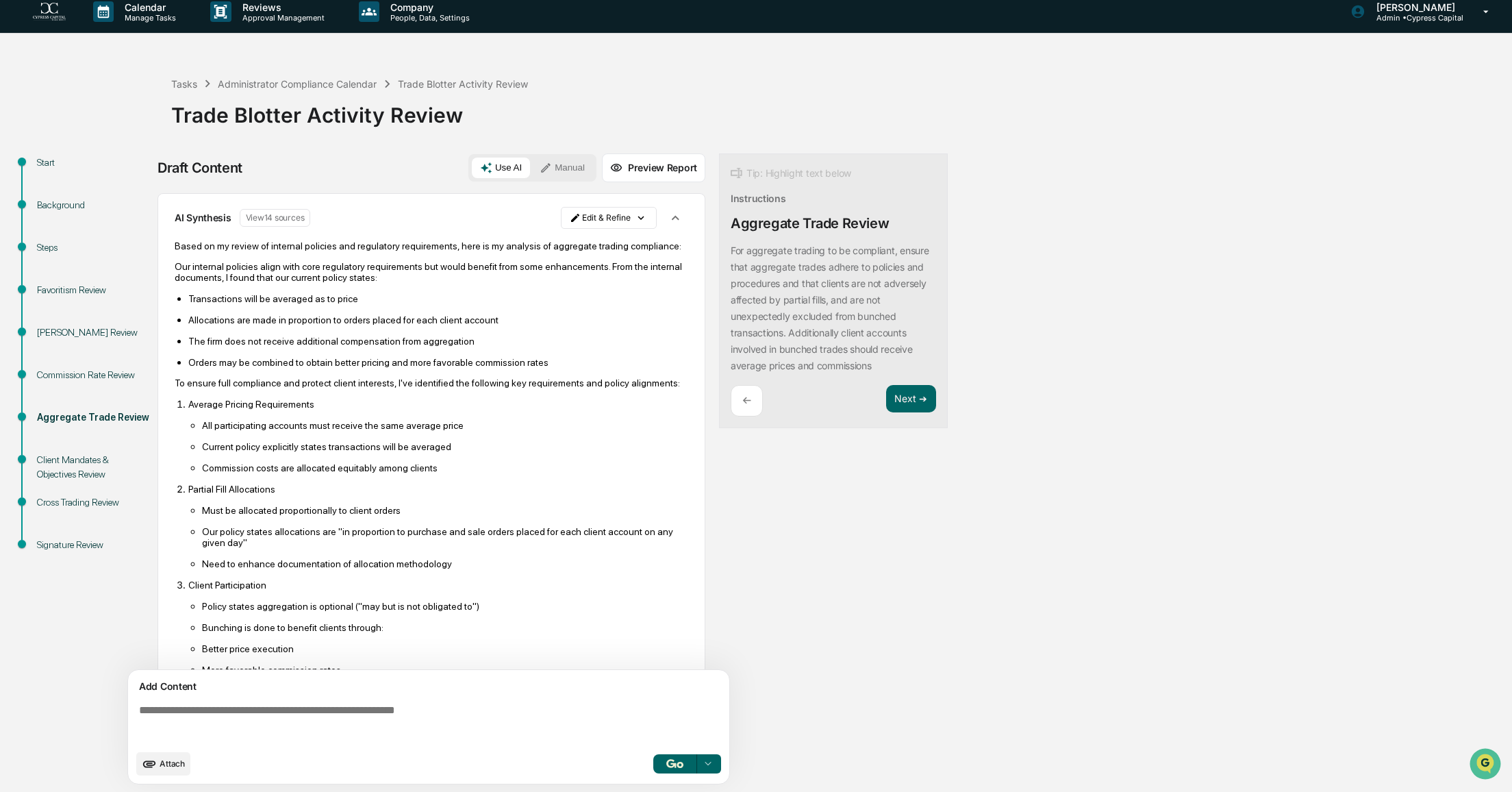
click at [1405, 313] on div "Start Background Steps Favoritism Review Insider Trading Review Commission Rate…" at bounding box center [756, 473] width 1498 height 639
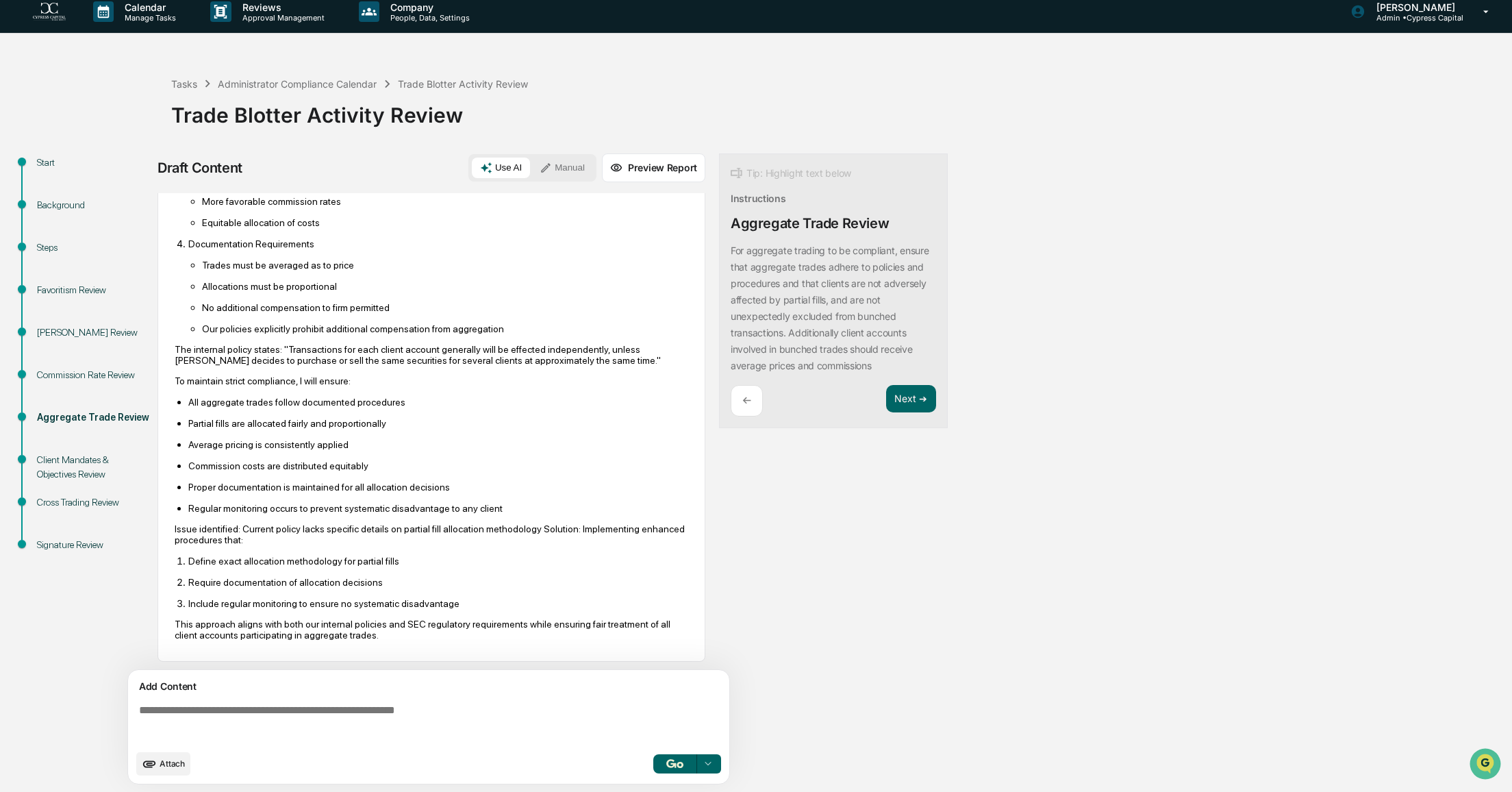
scroll to position [0, 0]
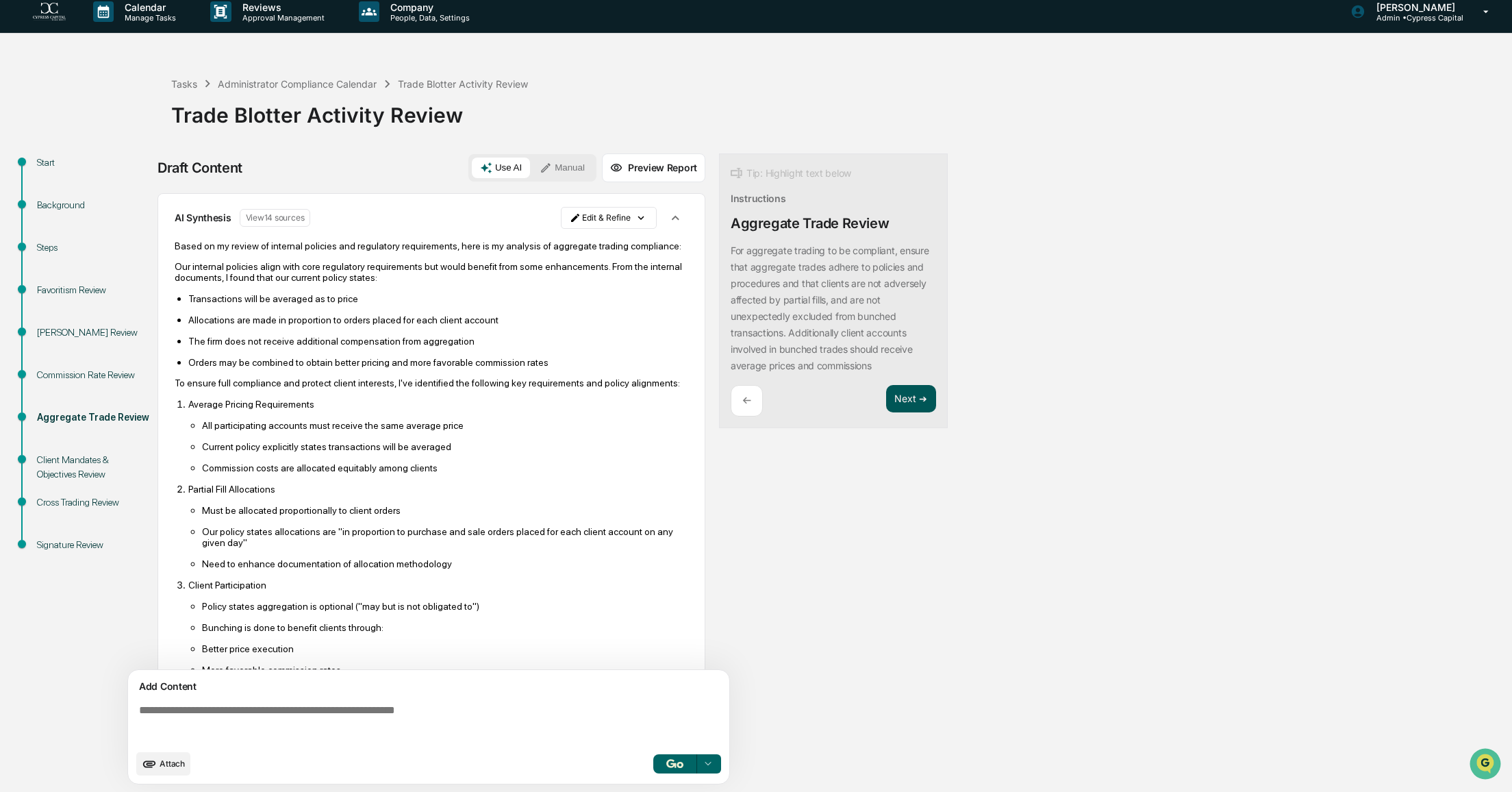
click at [902, 400] on button "Next ➔" at bounding box center [911, 398] width 50 height 28
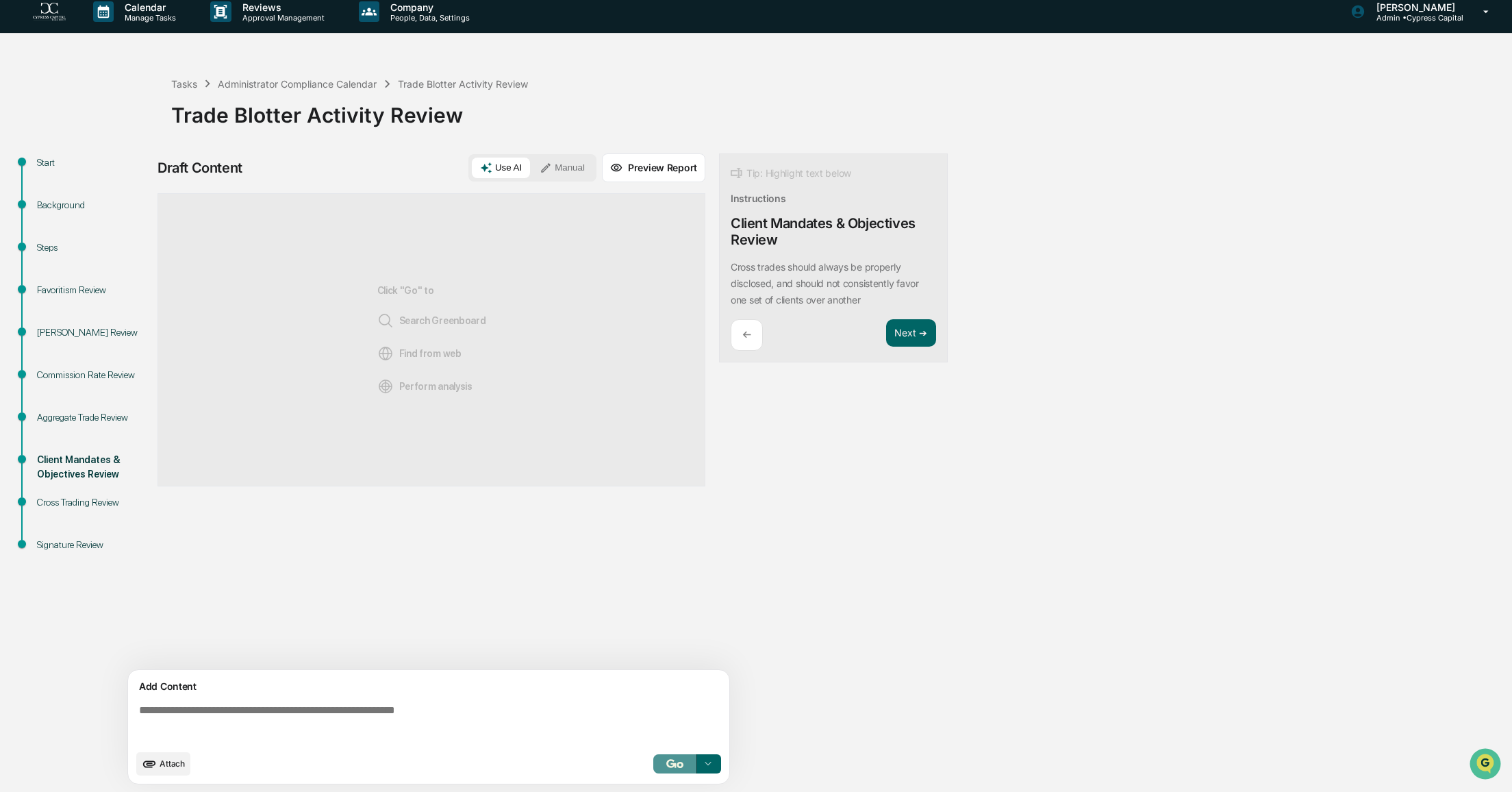
click at [677, 765] on img "button" at bounding box center [674, 763] width 16 height 9
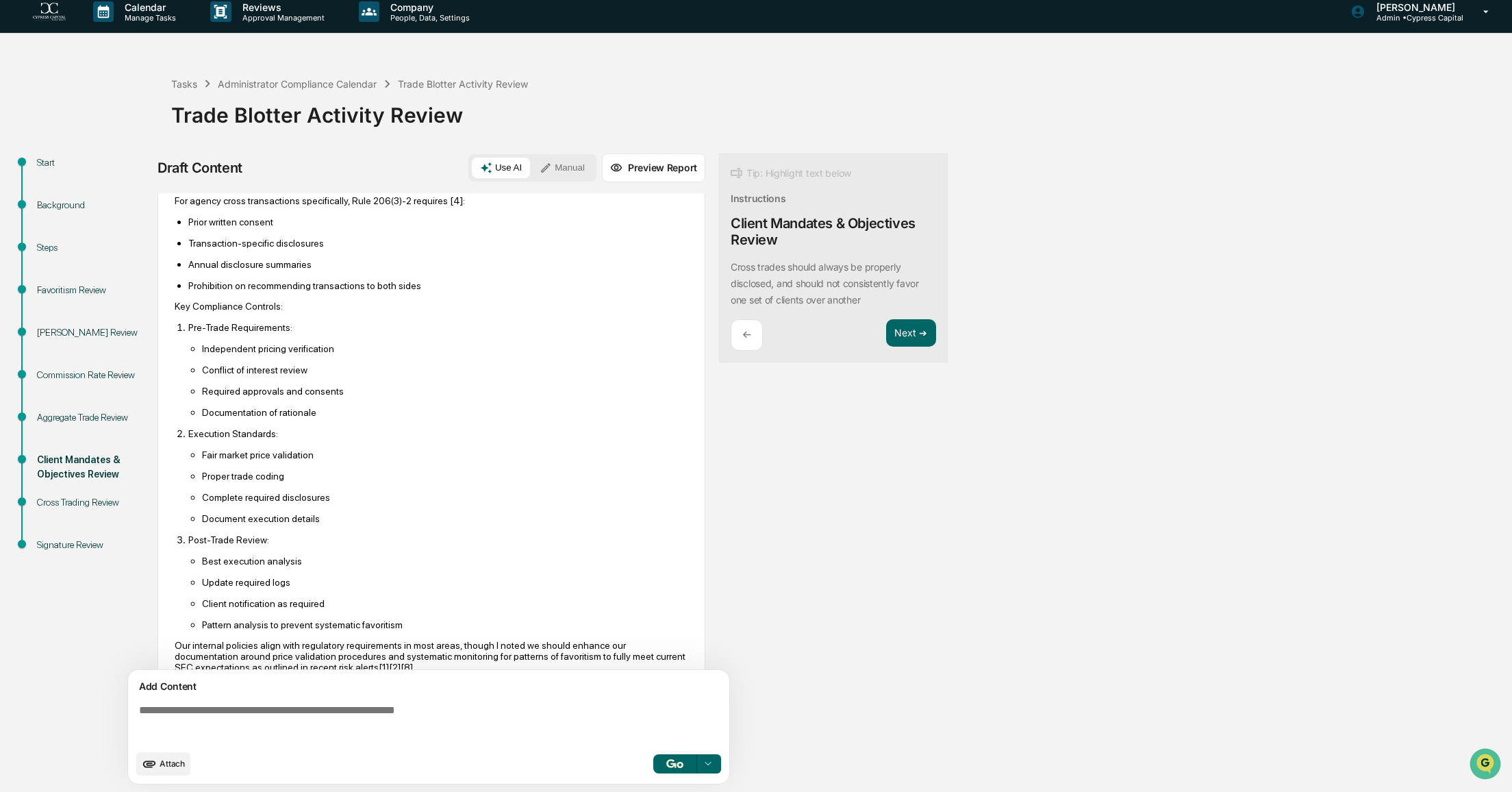
scroll to position [677, 0]
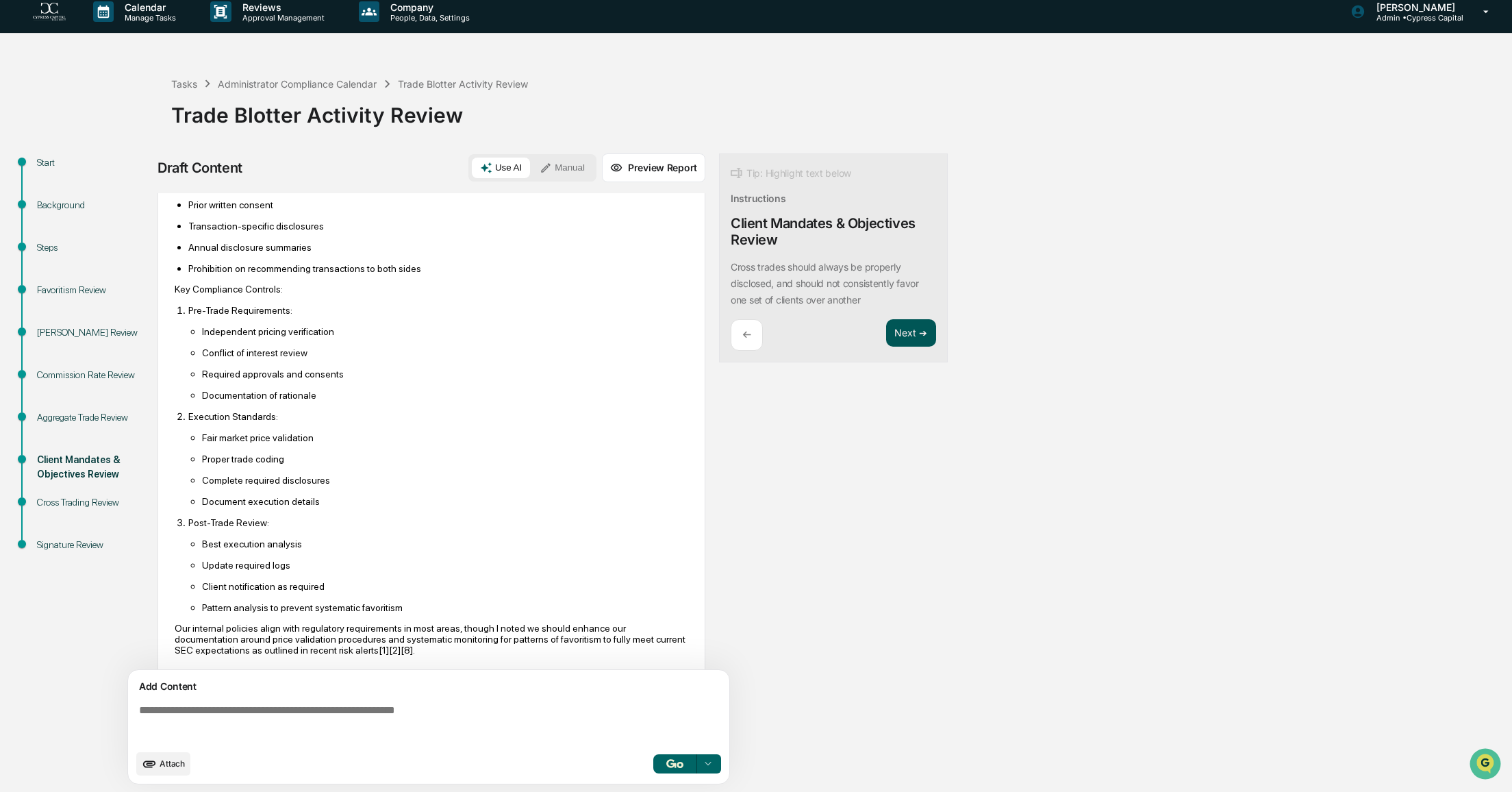
click at [906, 338] on button "Next ➔" at bounding box center [911, 333] width 50 height 28
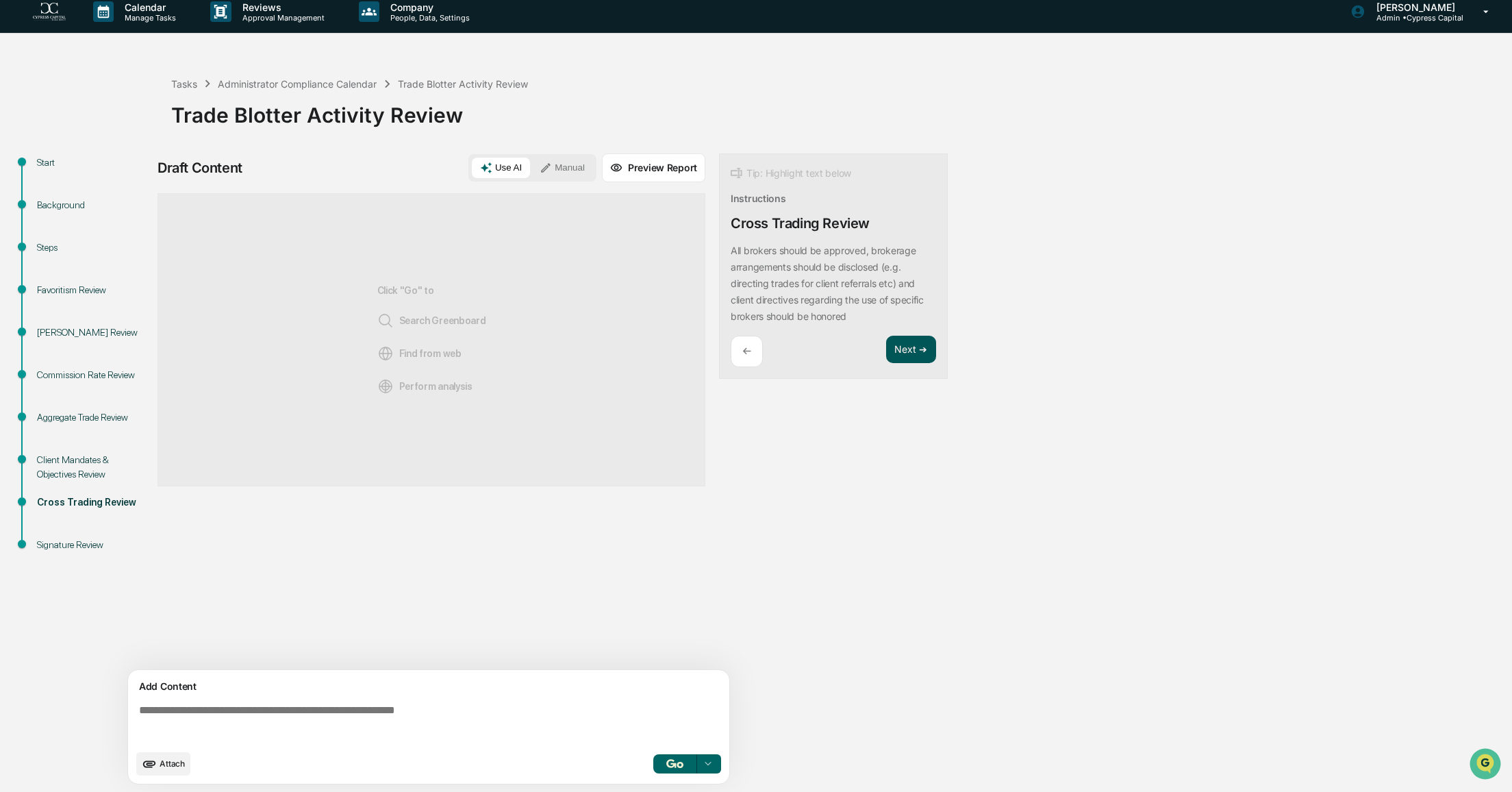
scroll to position [0, 0]
click at [681, 764] on img "button" at bounding box center [674, 763] width 16 height 9
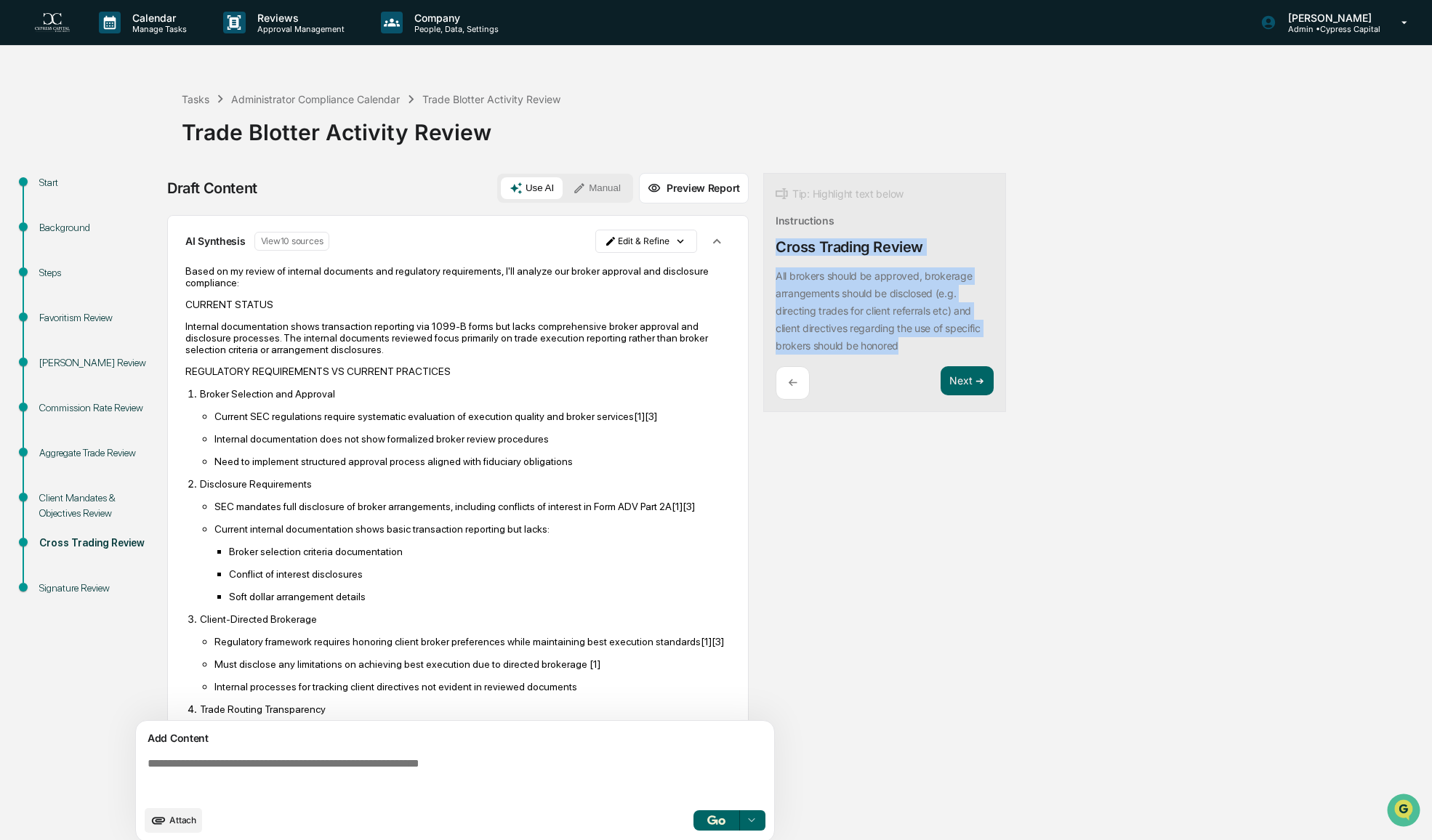
drag, startPoint x: 923, startPoint y: 348, endPoint x: 774, endPoint y: 244, distance: 181.7
click at [774, 244] on div "Tip: Highlight text below Instructions Cross Trading Review All brokers should …" at bounding box center [885, 293] width 243 height 240
copy div "Cross Trading Review All brokers should be approved, brokerage arrangements sho…"
click at [670, 243] on html "Calendar Manage Tasks Reviews Approval Management Company People, Data, Setting…" at bounding box center [716, 420] width 1432 height 840
click at [650, 268] on div "Edit Result" at bounding box center [641, 271] width 107 height 23
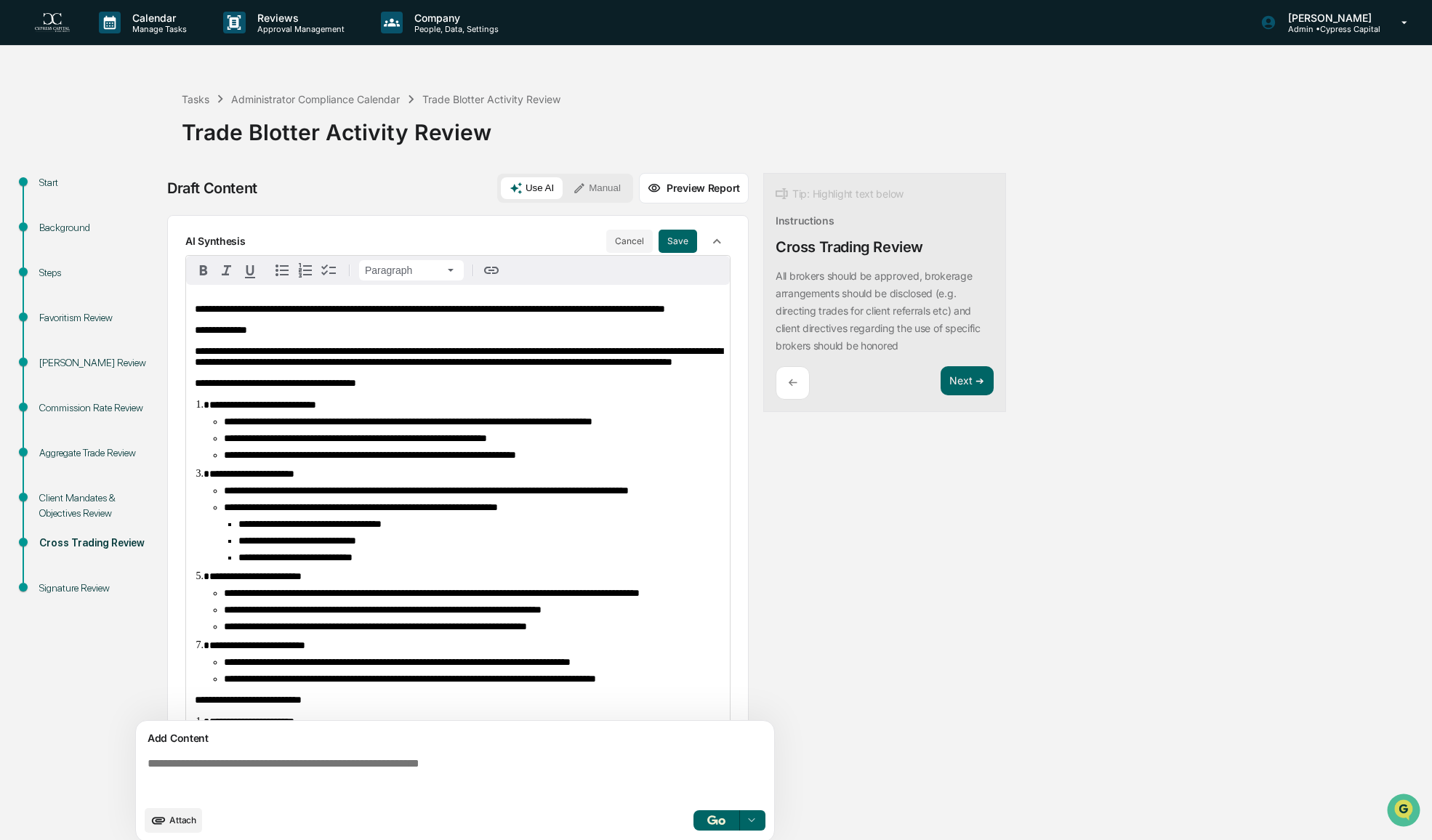
click at [387, 367] on p "**********" at bounding box center [457, 357] width 526 height 22
drag, startPoint x: 419, startPoint y: 392, endPoint x: 190, endPoint y: 371, distance: 230.0
click at [190, 371] on div "**********" at bounding box center [458, 735] width 544 height 901
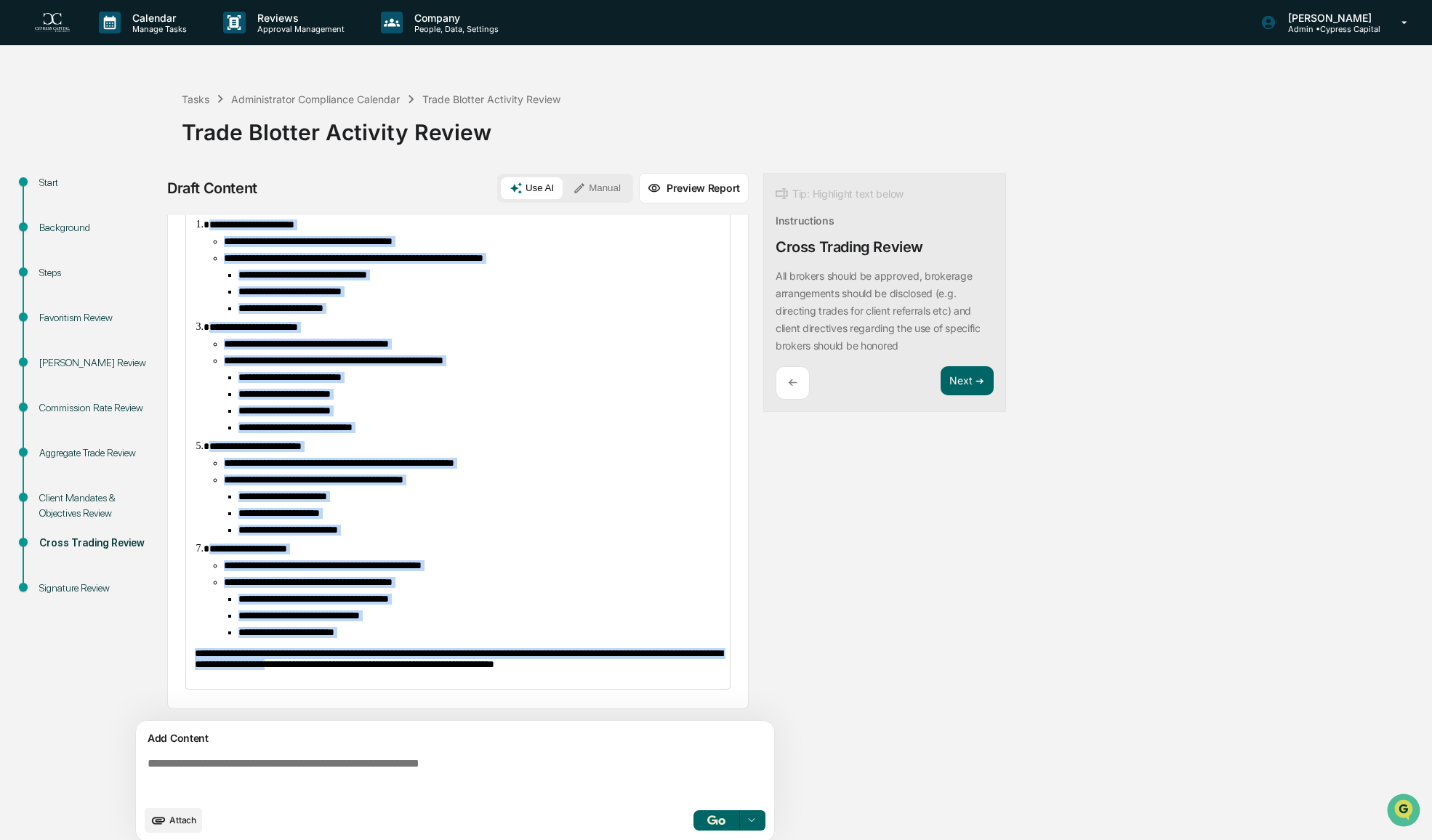
scroll to position [587, 0]
drag, startPoint x: 193, startPoint y: 544, endPoint x: 385, endPoint y: 602, distance: 200.6
click at [385, 602] on div "**********" at bounding box center [458, 244] width 544 height 890
drag, startPoint x: 196, startPoint y: 344, endPoint x: 621, endPoint y: 640, distance: 517.9
click at [714, 697] on div "**********" at bounding box center [458, 233] width 545 height 927
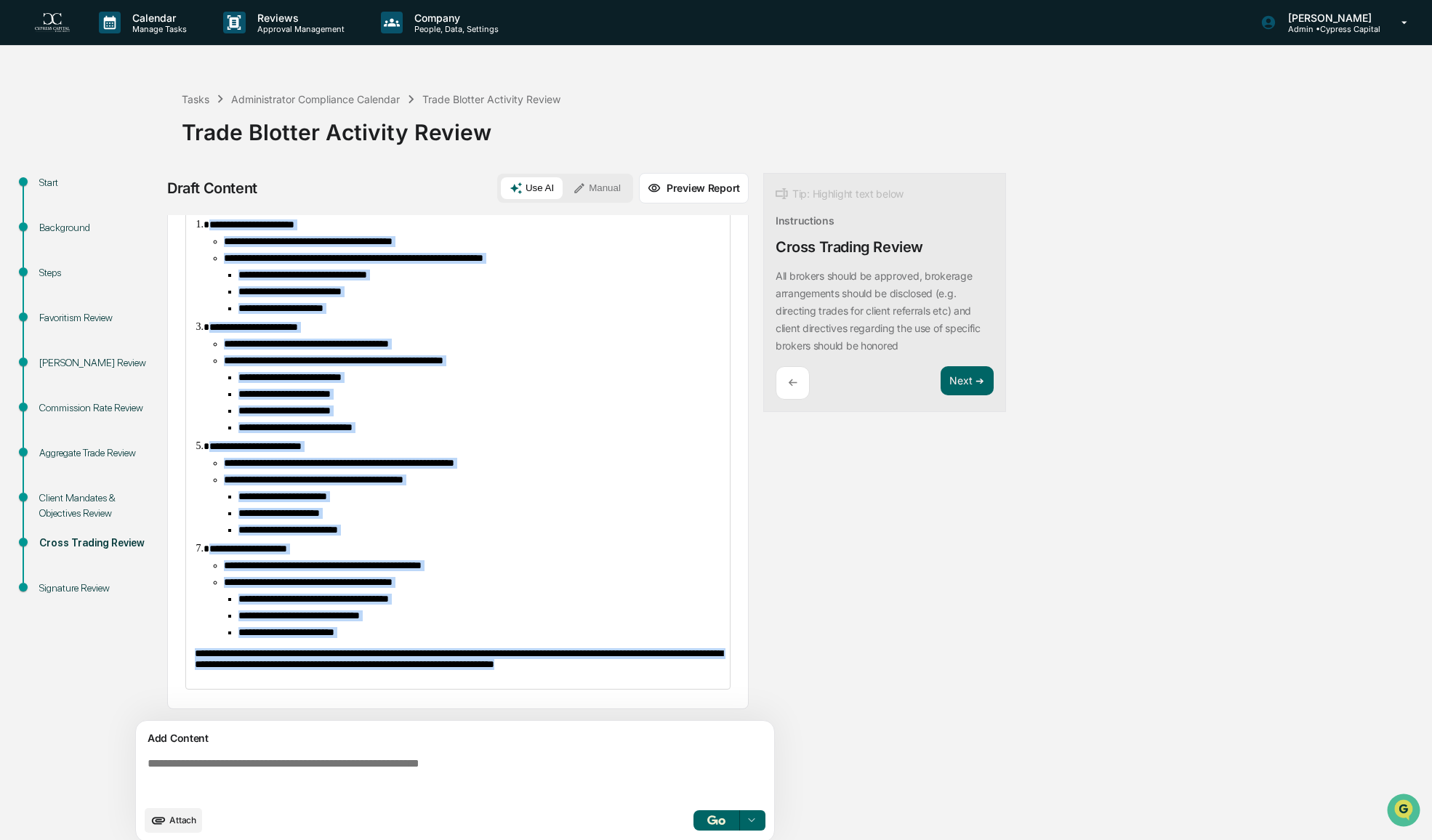
copy div "**********"
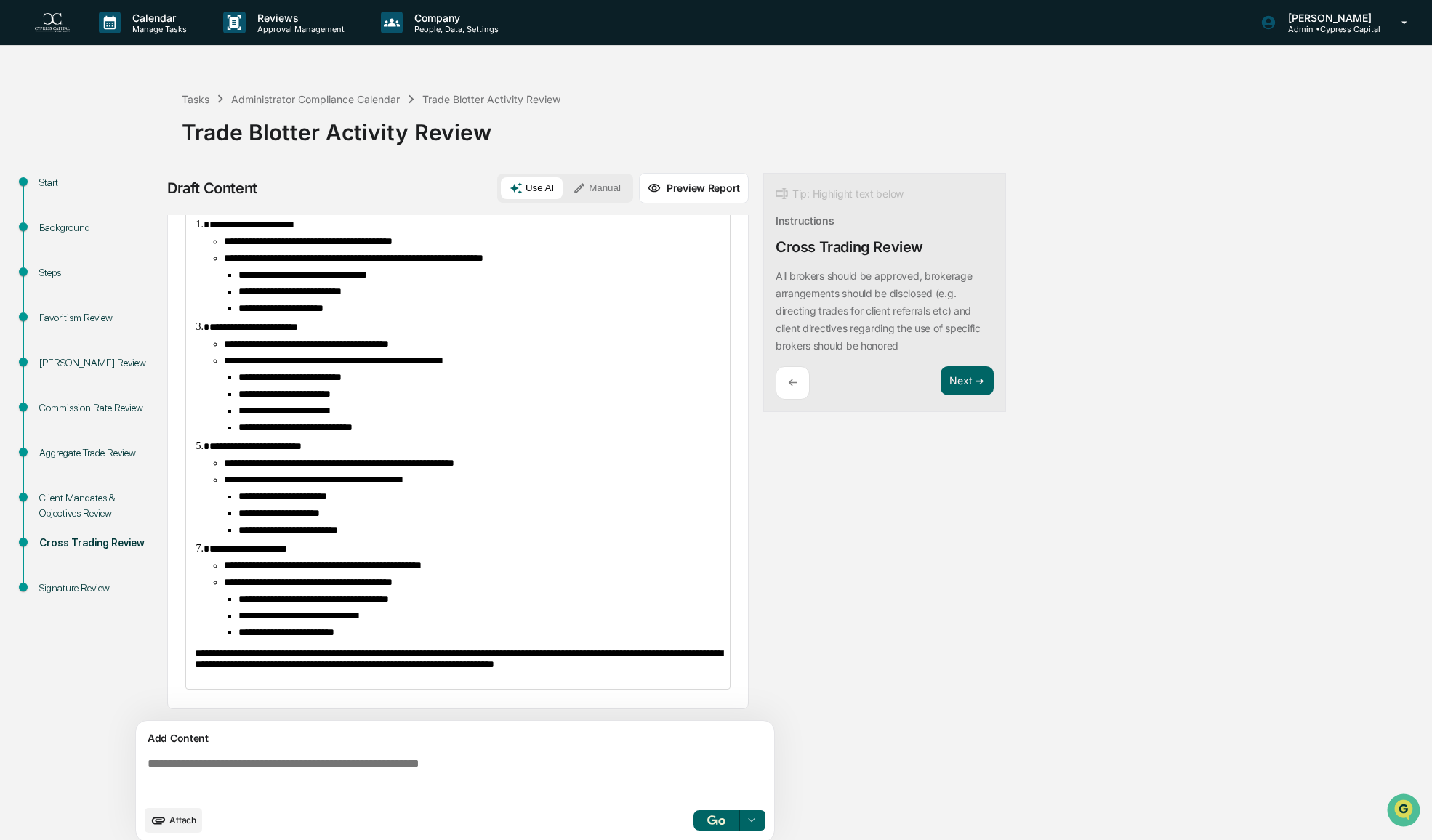
click at [1005, 642] on div "**********" at bounding box center [716, 511] width 1418 height 678
click at [174, 817] on span "Attach" at bounding box center [183, 820] width 27 height 11
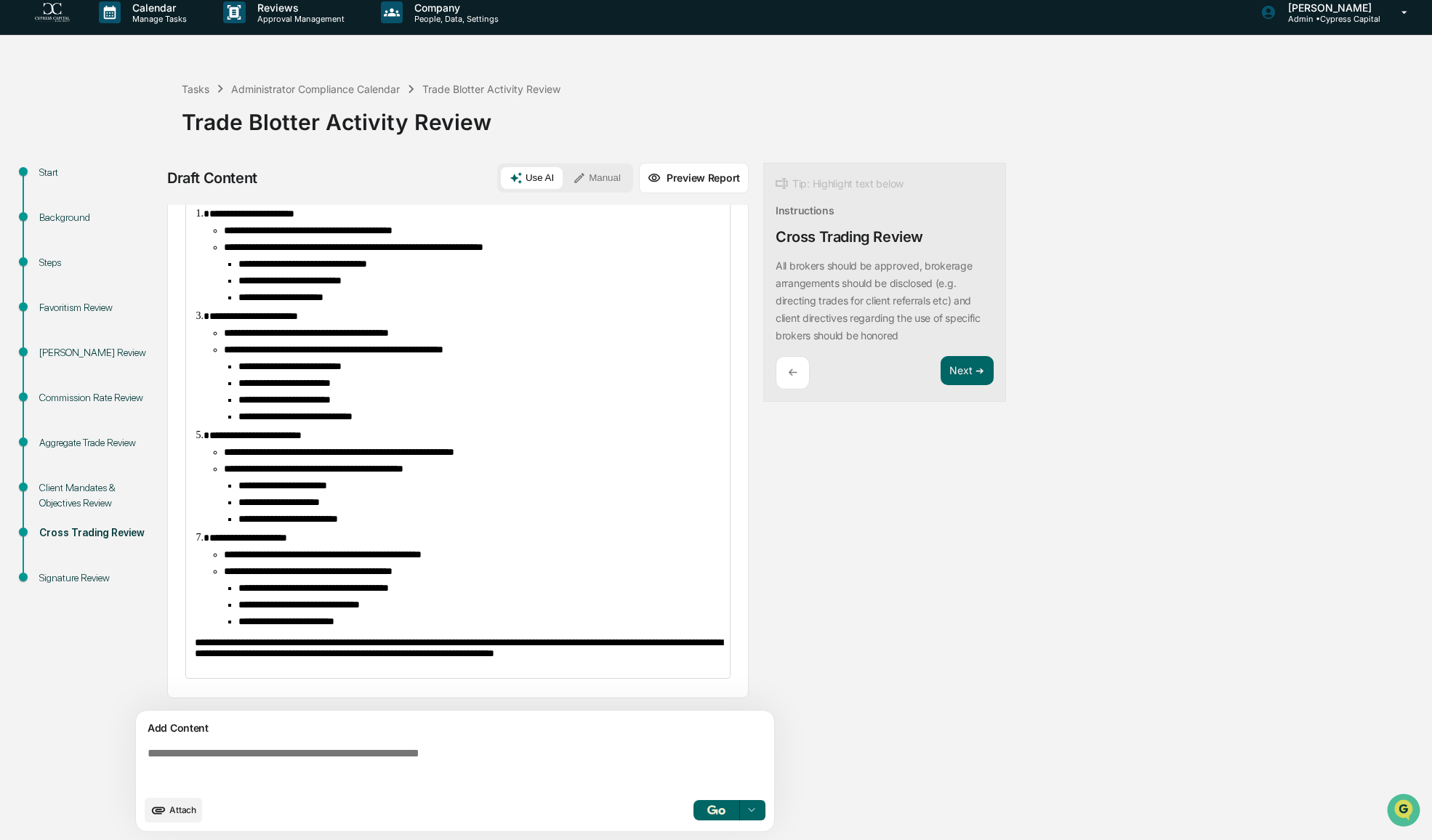
scroll to position [716, 0]
click at [852, 98] on div "Trade Blotter Activity Review" at bounding box center [803, 116] width 1243 height 38
click at [176, 806] on span "Attach" at bounding box center [183, 809] width 27 height 11
click at [171, 814] on span "Attach" at bounding box center [183, 809] width 27 height 11
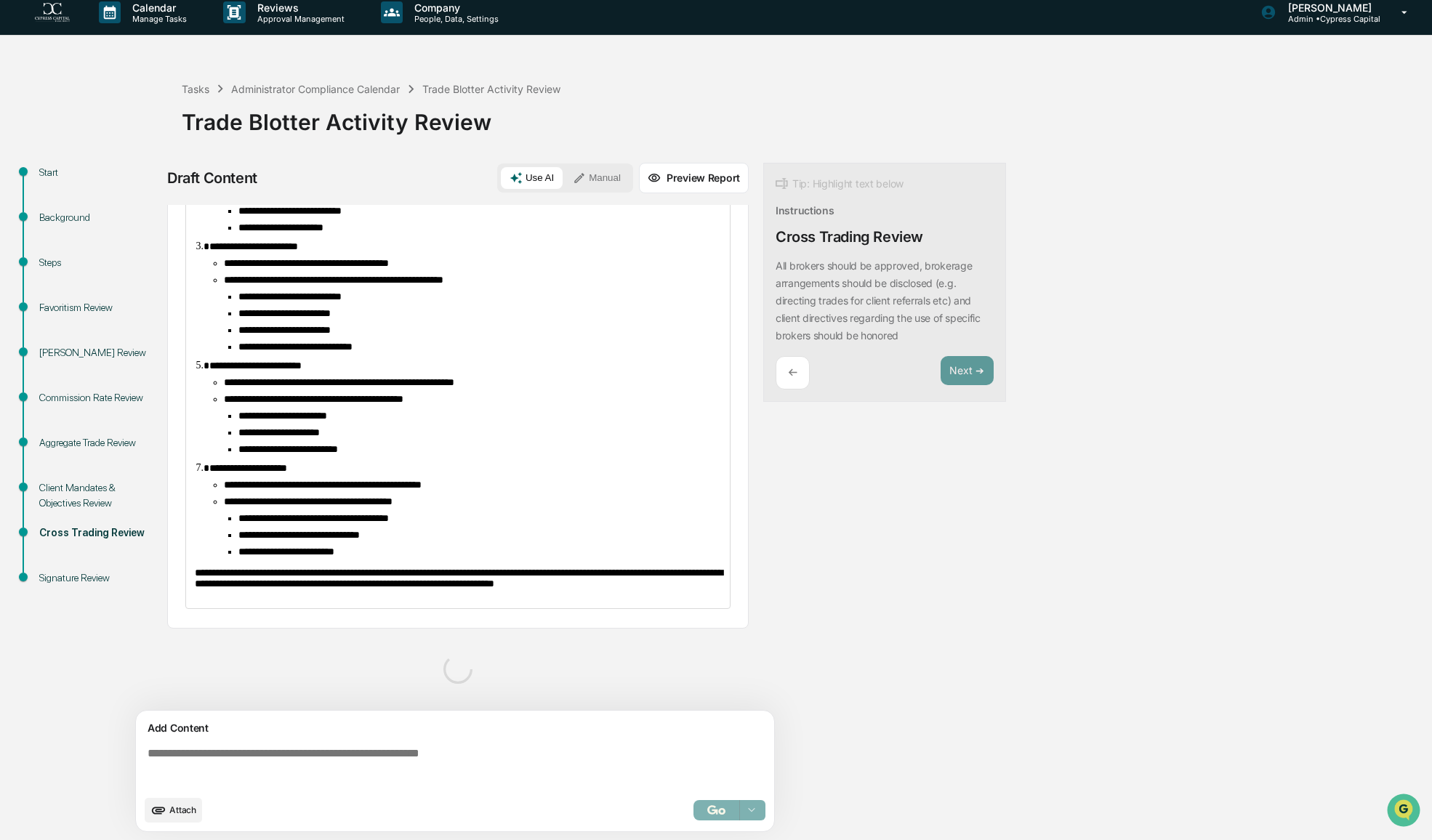
scroll to position [788, 0]
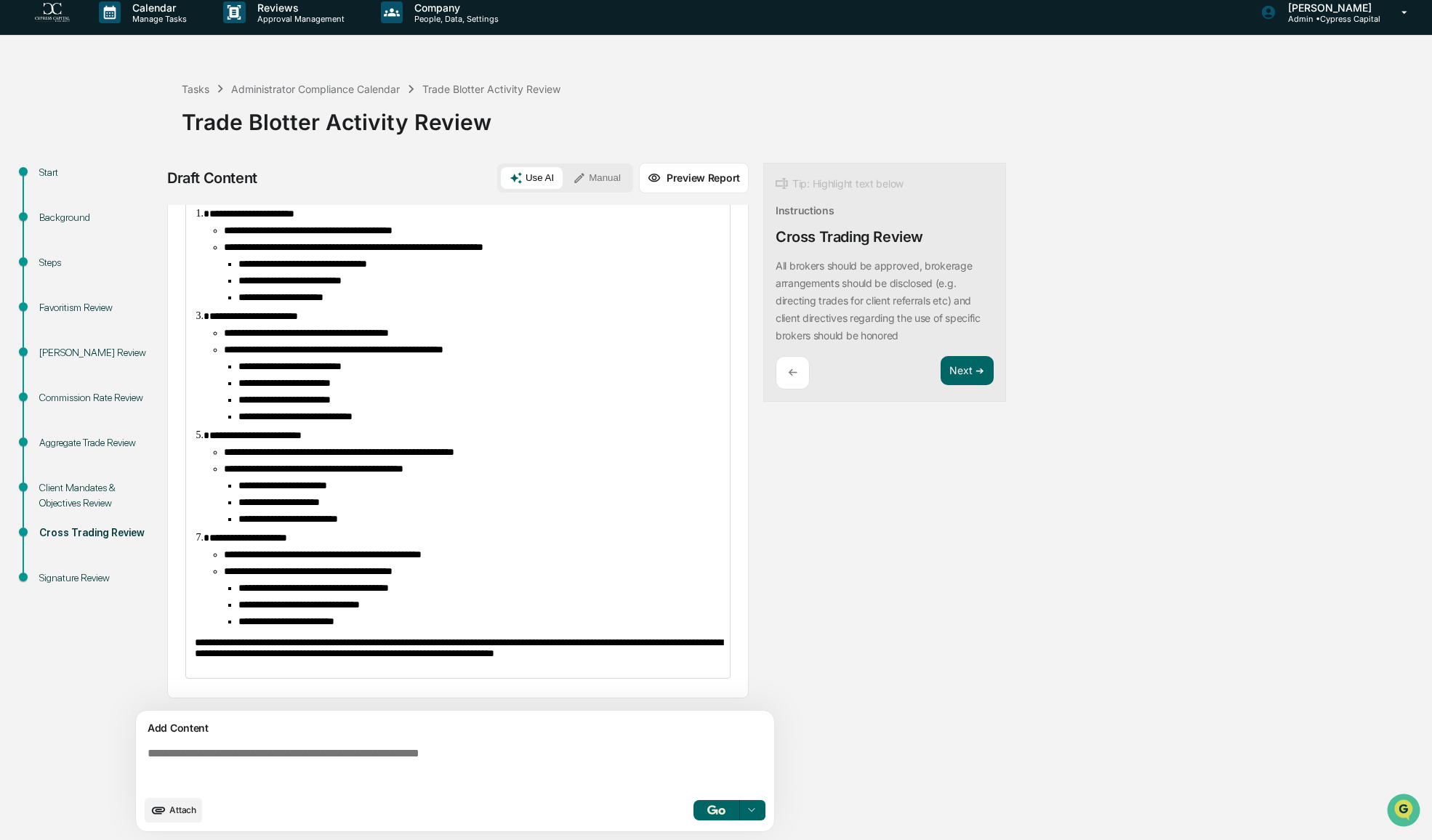
click at [752, 808] on icon at bounding box center [751, 809] width 11 height 11
click at [647, 783] on span "Perform Analysis with Information" at bounding box center [660, 783] width 167 height 23
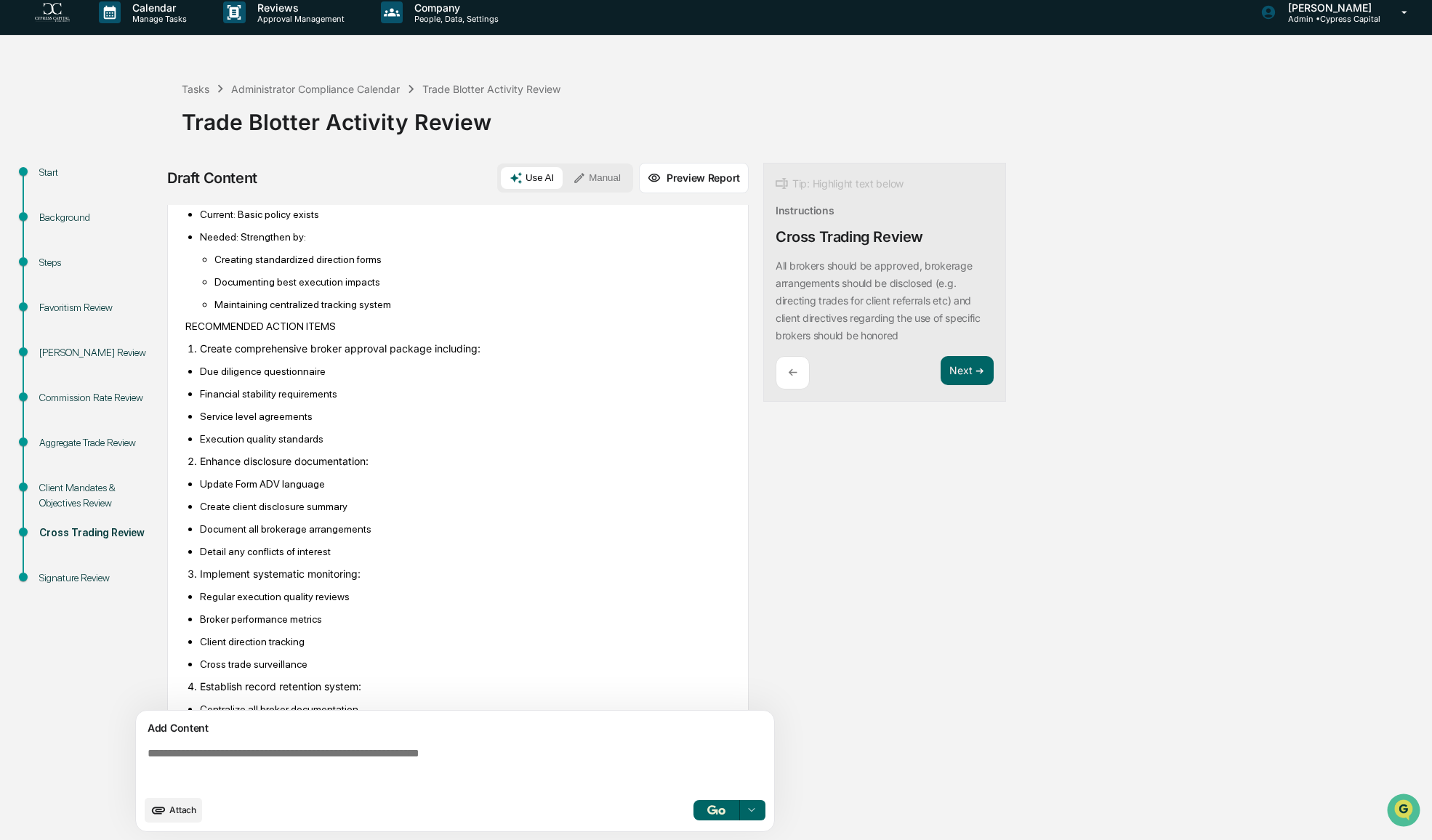
scroll to position [2020, 0]
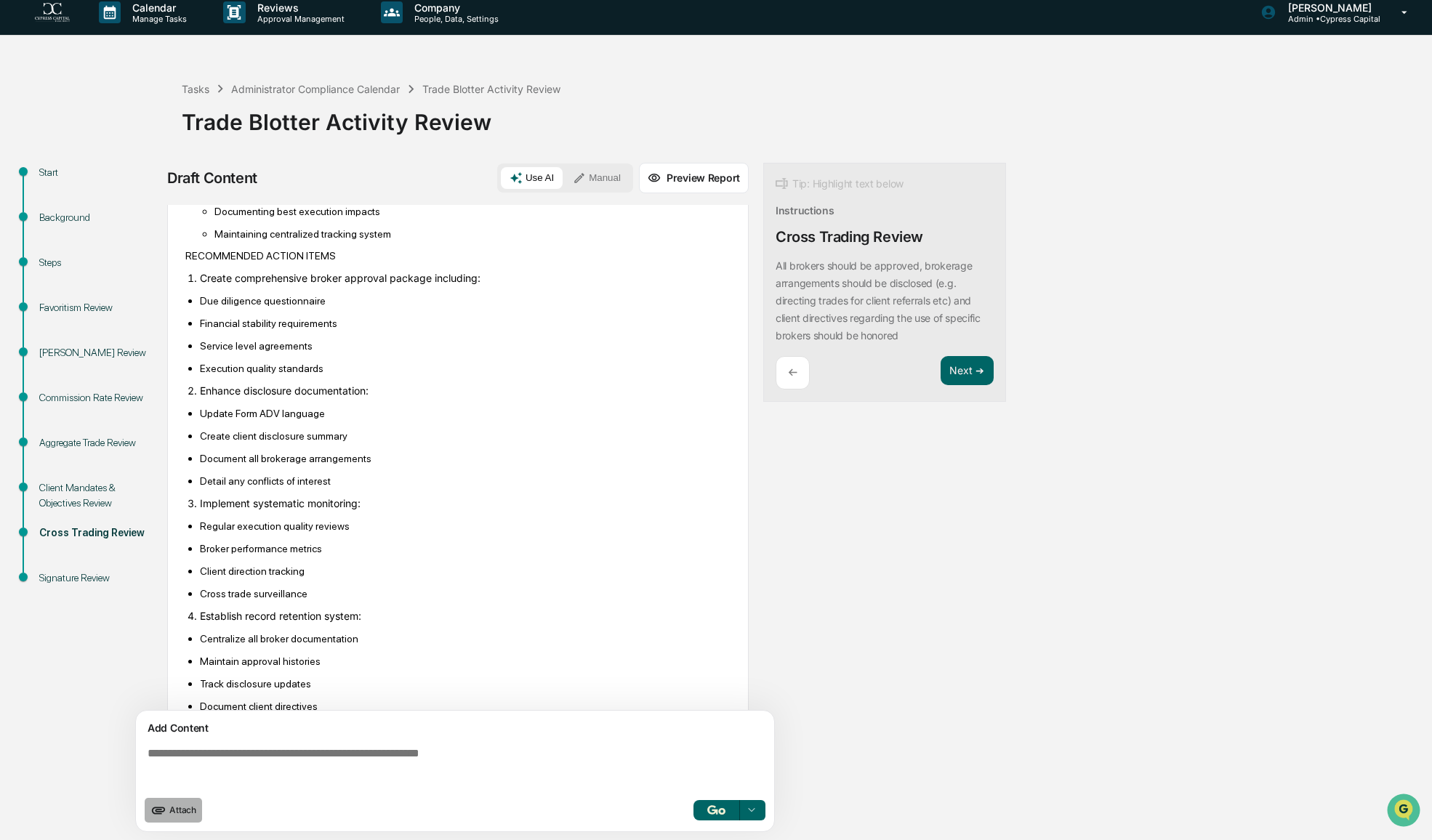
click at [174, 807] on span "Attach" at bounding box center [183, 809] width 27 height 11
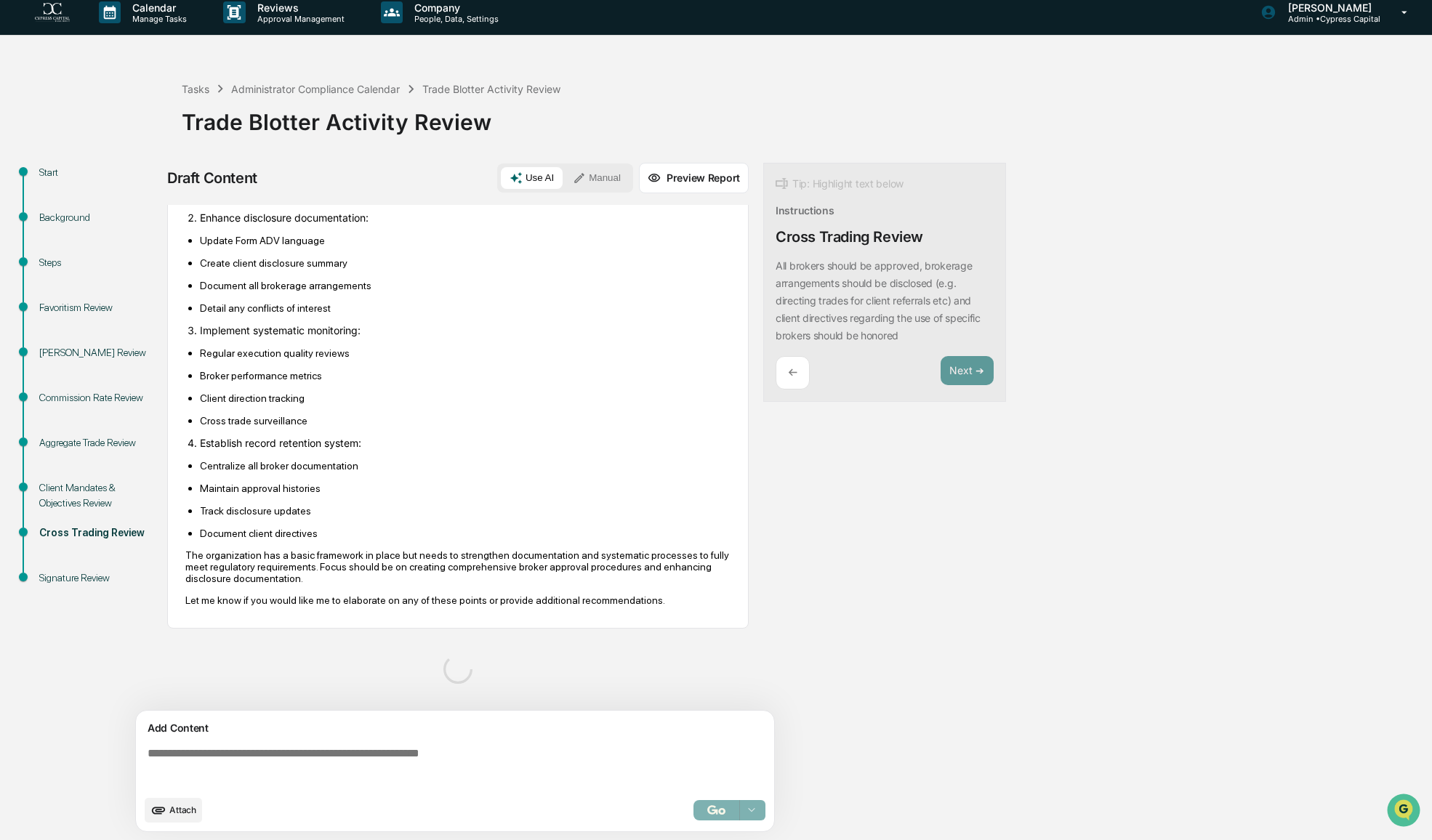
scroll to position [2258, 0]
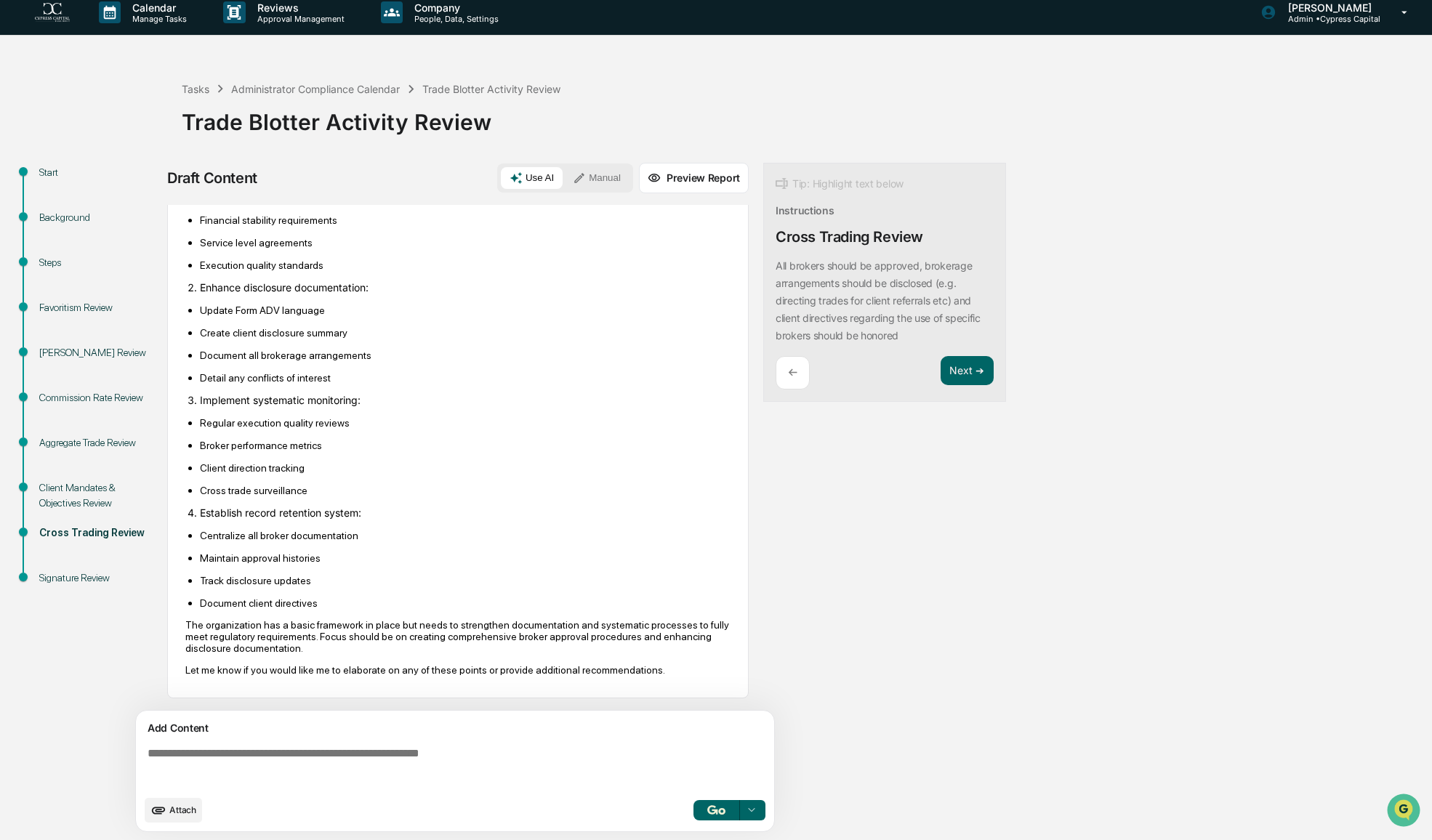
click at [186, 811] on span "Attach" at bounding box center [183, 809] width 27 height 11
click at [751, 813] on icon at bounding box center [751, 809] width 11 height 11
click at [849, 795] on div "**********" at bounding box center [574, 501] width 814 height 678
drag, startPoint x: 192, startPoint y: 438, endPoint x: 291, endPoint y: 646, distance: 230.4
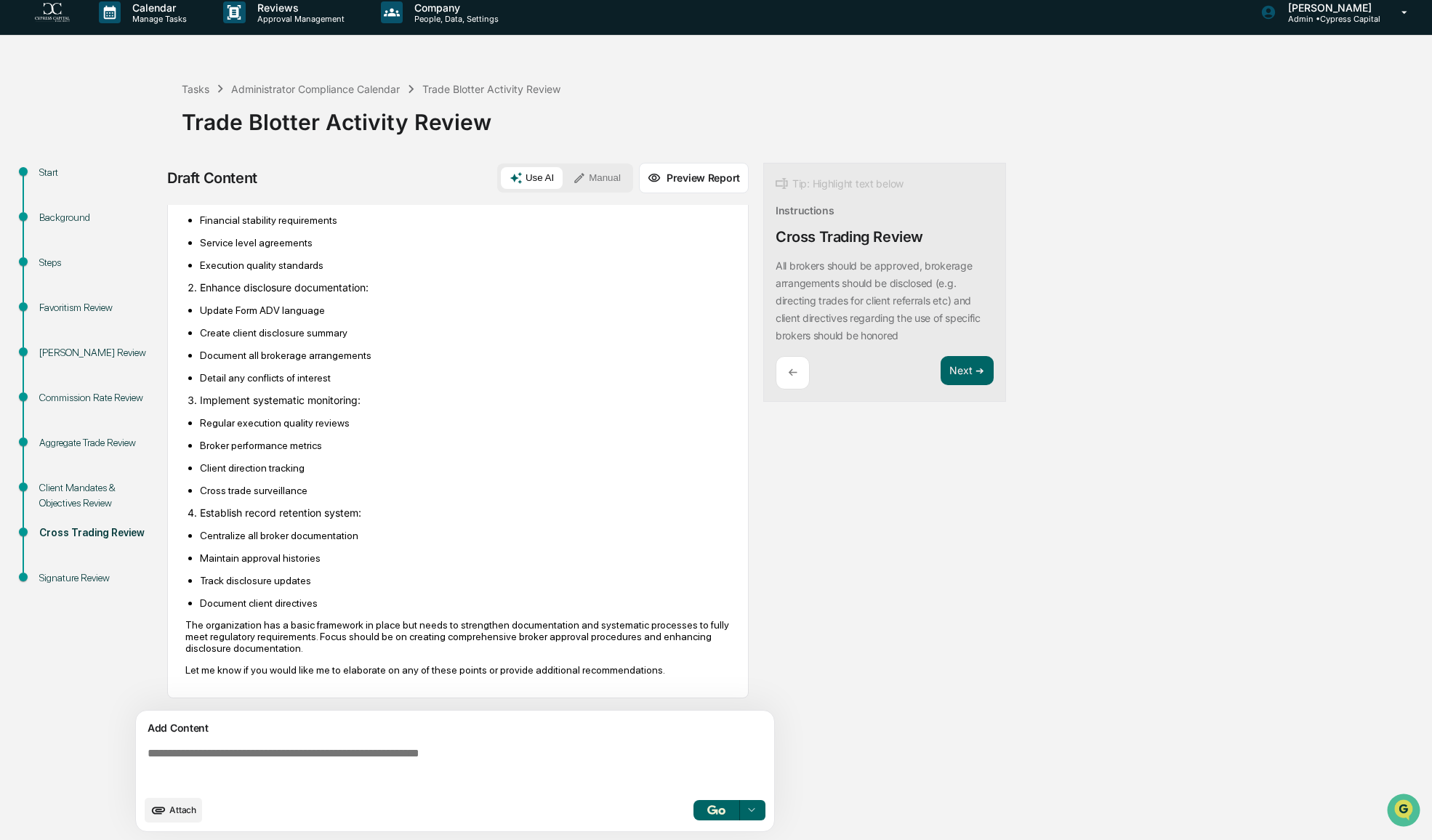
click at [290, 645] on div "**********" at bounding box center [458, 458] width 582 height 506
click at [618, 677] on div "Based on my analysis of the provided documents, here is my assessment of broker…" at bounding box center [458, 1] width 545 height 1369
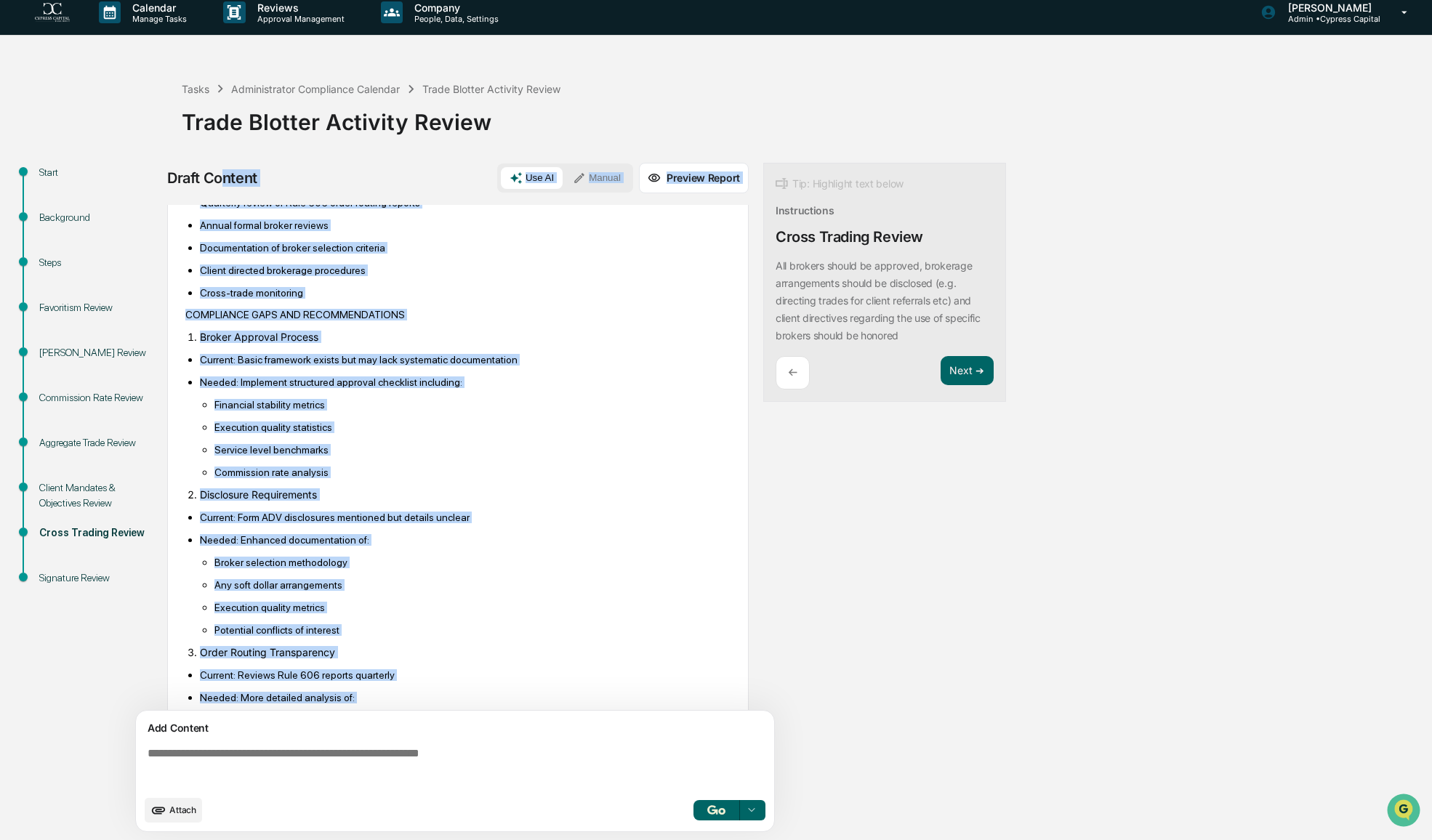
scroll to position [1243, 0]
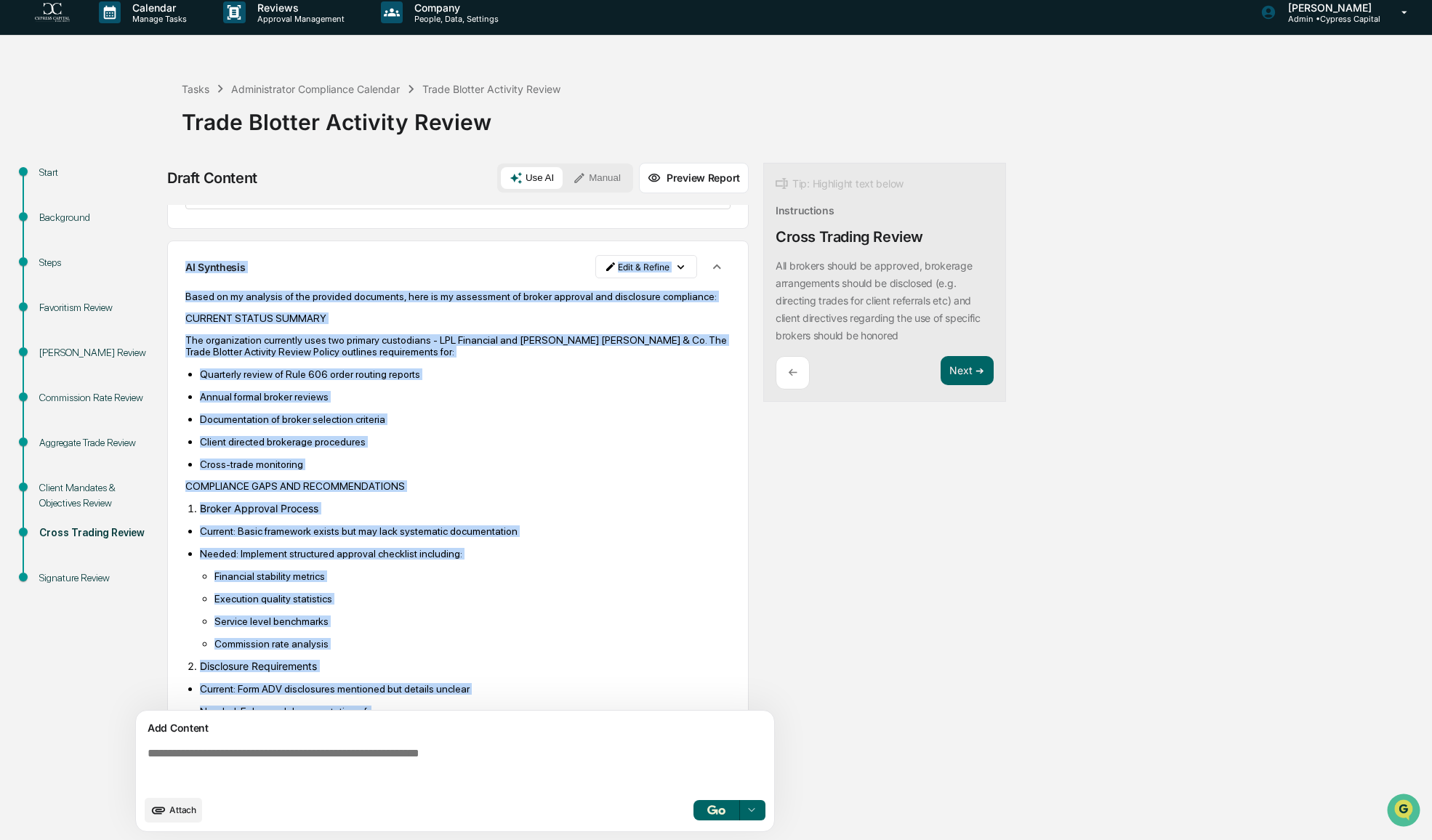
drag, startPoint x: 647, startPoint y: 669, endPoint x: 189, endPoint y: 362, distance: 551.4
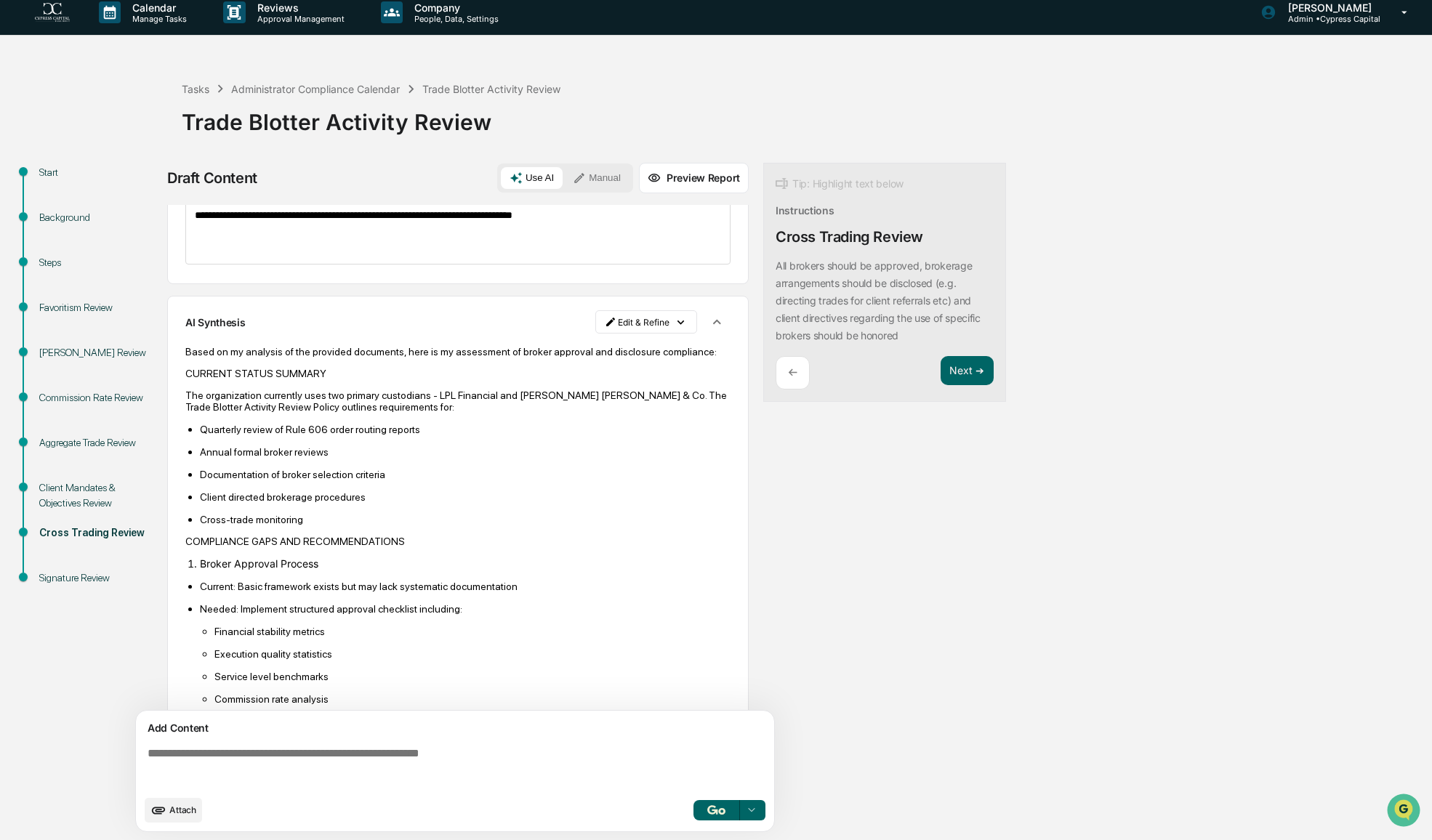
scroll to position [0, 0]
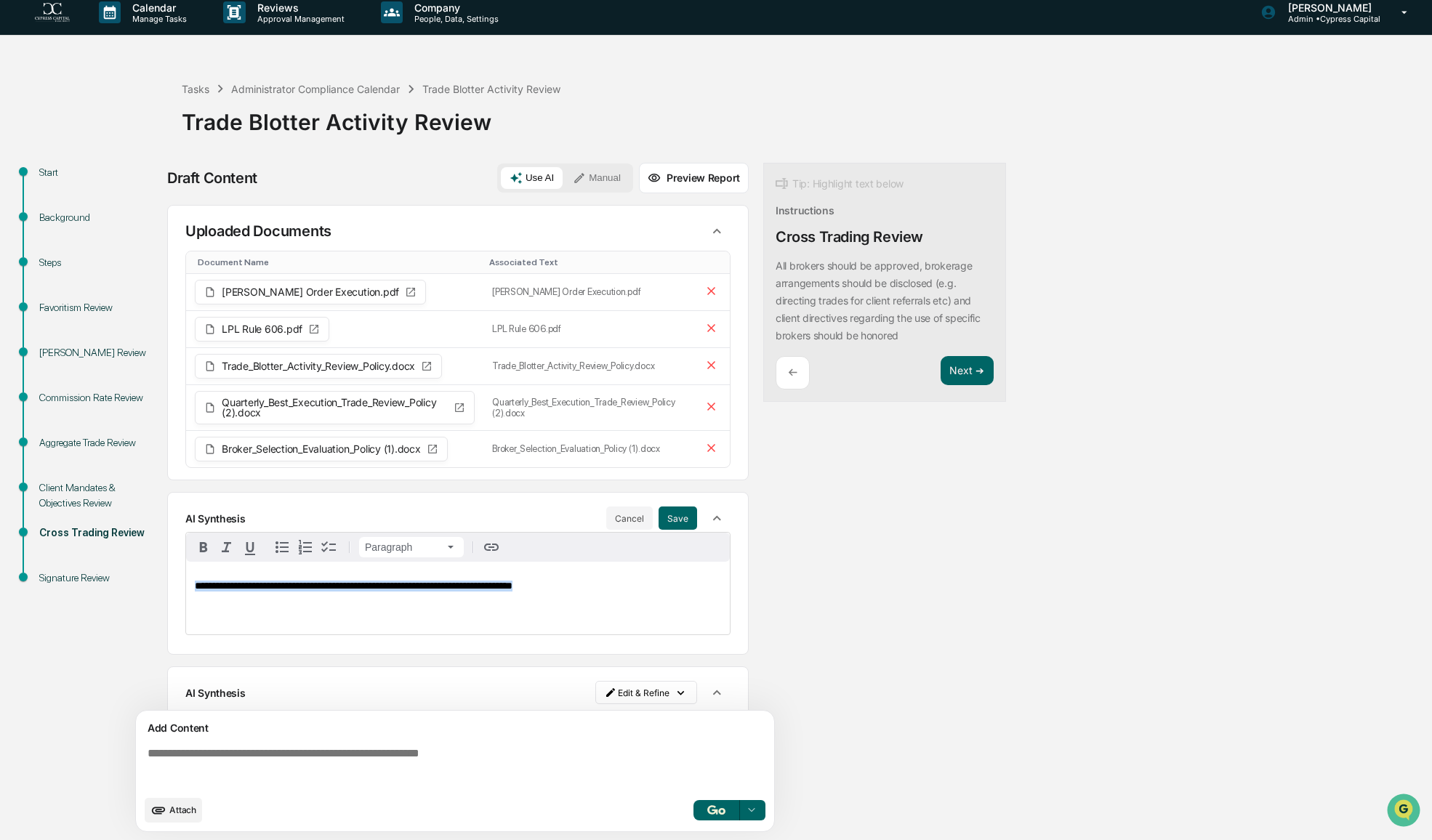
drag, startPoint x: 541, startPoint y: 584, endPoint x: 178, endPoint y: 589, distance: 363.0
click at [177, 588] on div "**********" at bounding box center [458, 573] width 582 height 163
click at [668, 509] on button "Save" at bounding box center [678, 517] width 38 height 23
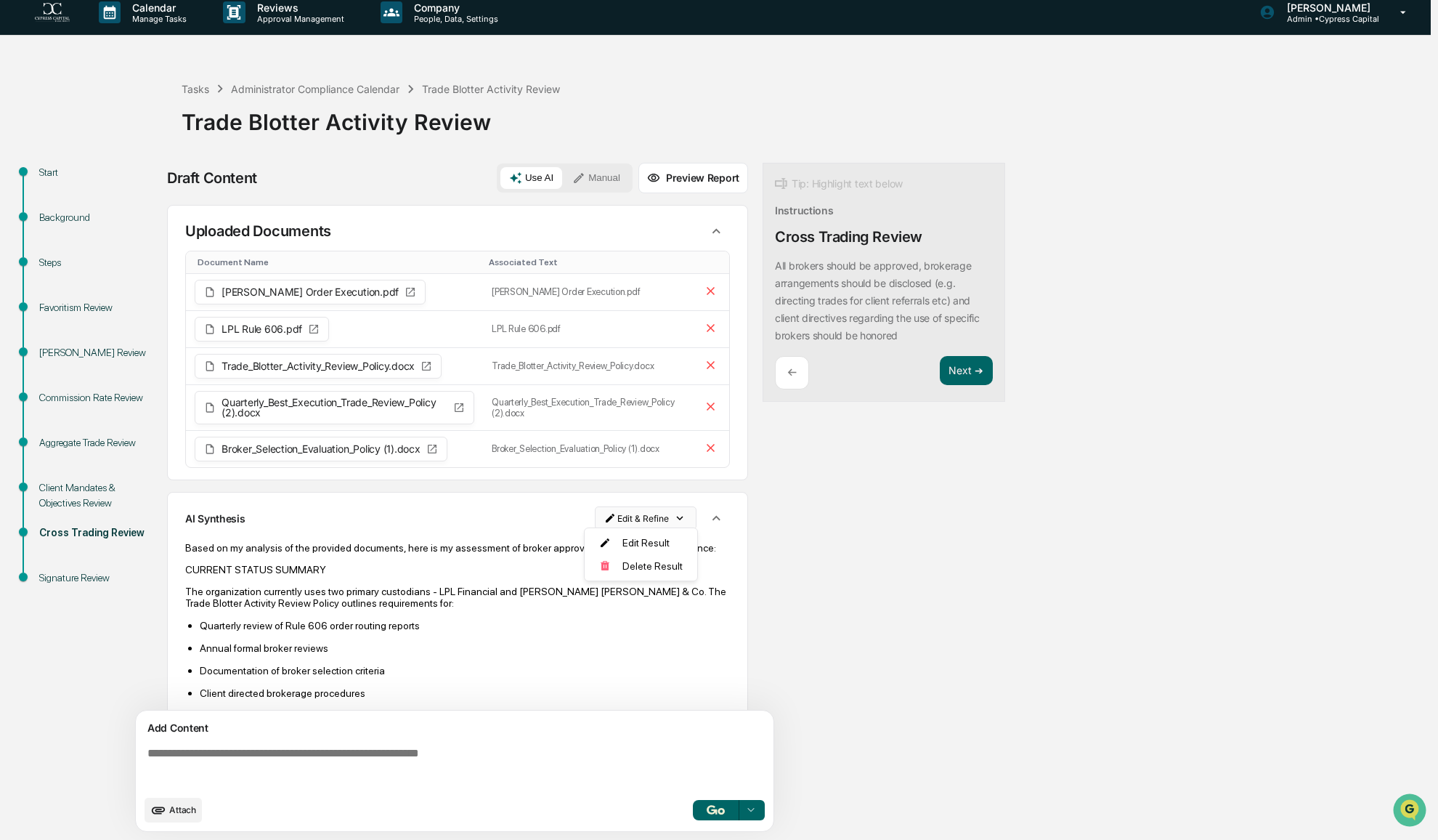
click at [667, 512] on html "Calendar Manage Tasks Reviews Approval Management Company People, Data, Setting…" at bounding box center [719, 410] width 1438 height 840
click at [639, 570] on div "Delete Result" at bounding box center [641, 566] width 107 height 23
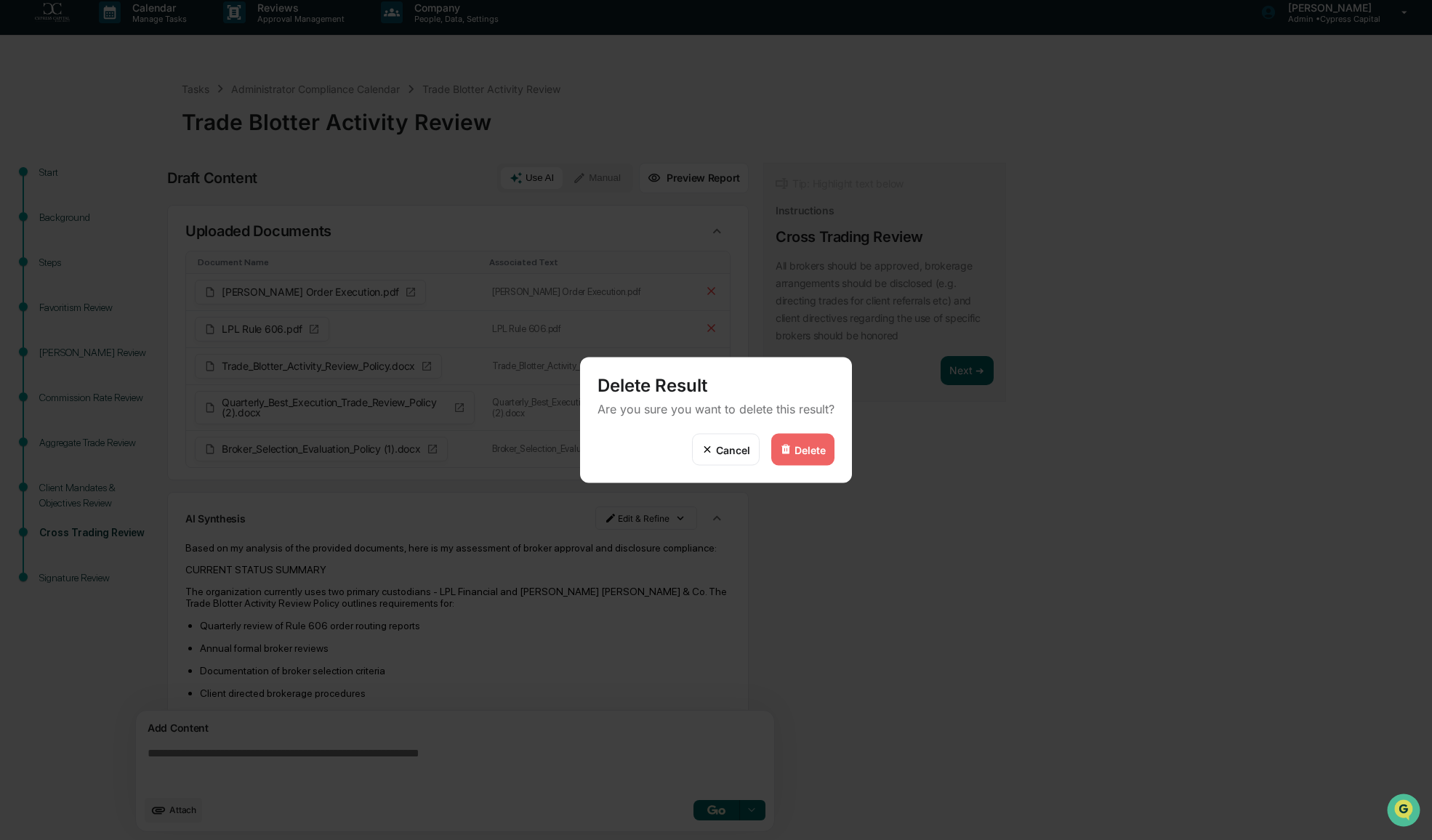
click at [804, 446] on div "Delete" at bounding box center [810, 449] width 31 height 12
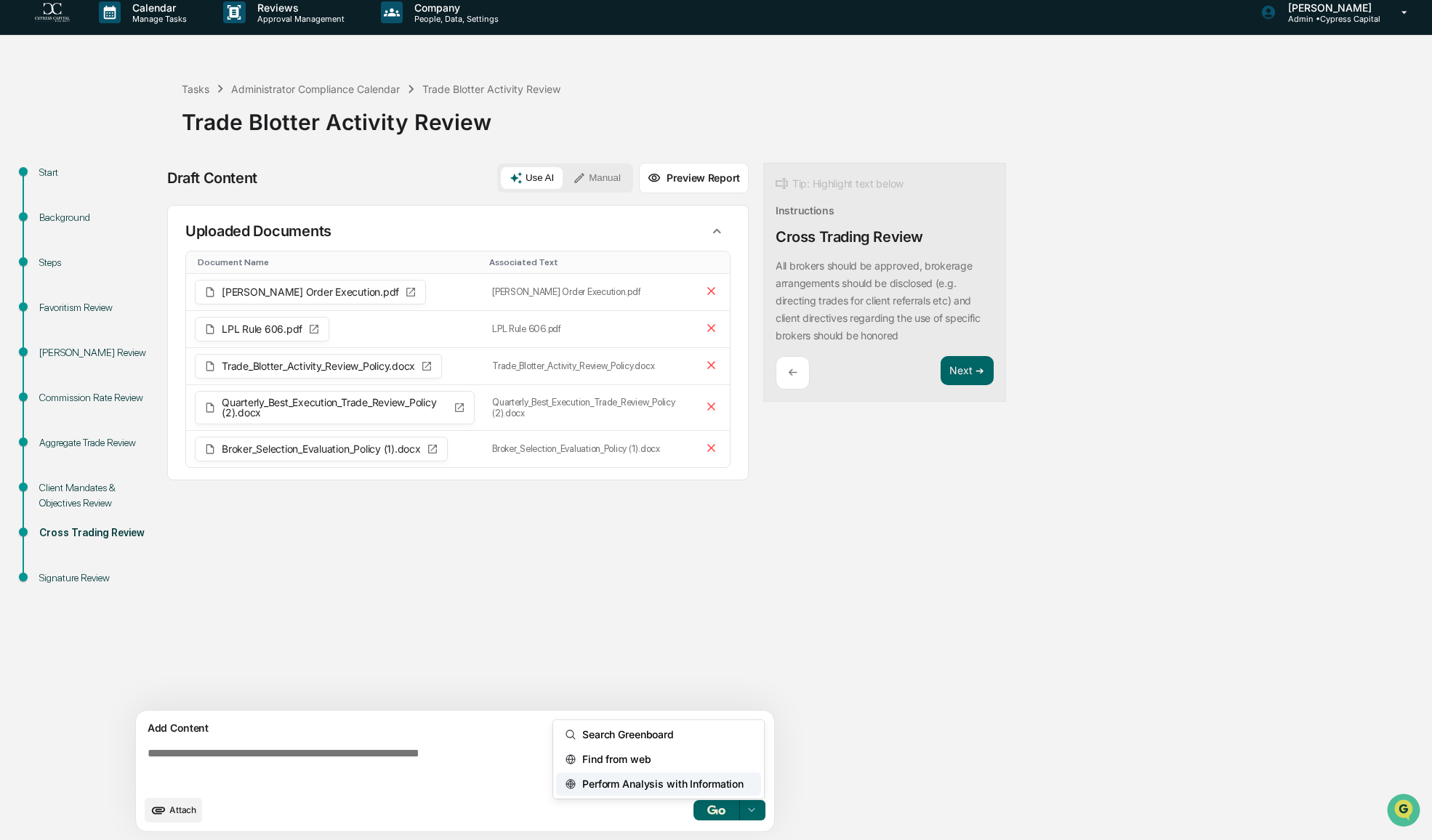
click at [753, 811] on icon at bounding box center [751, 809] width 11 height 11
click at [618, 783] on span "Perform Analysis with Information" at bounding box center [660, 783] width 167 height 23
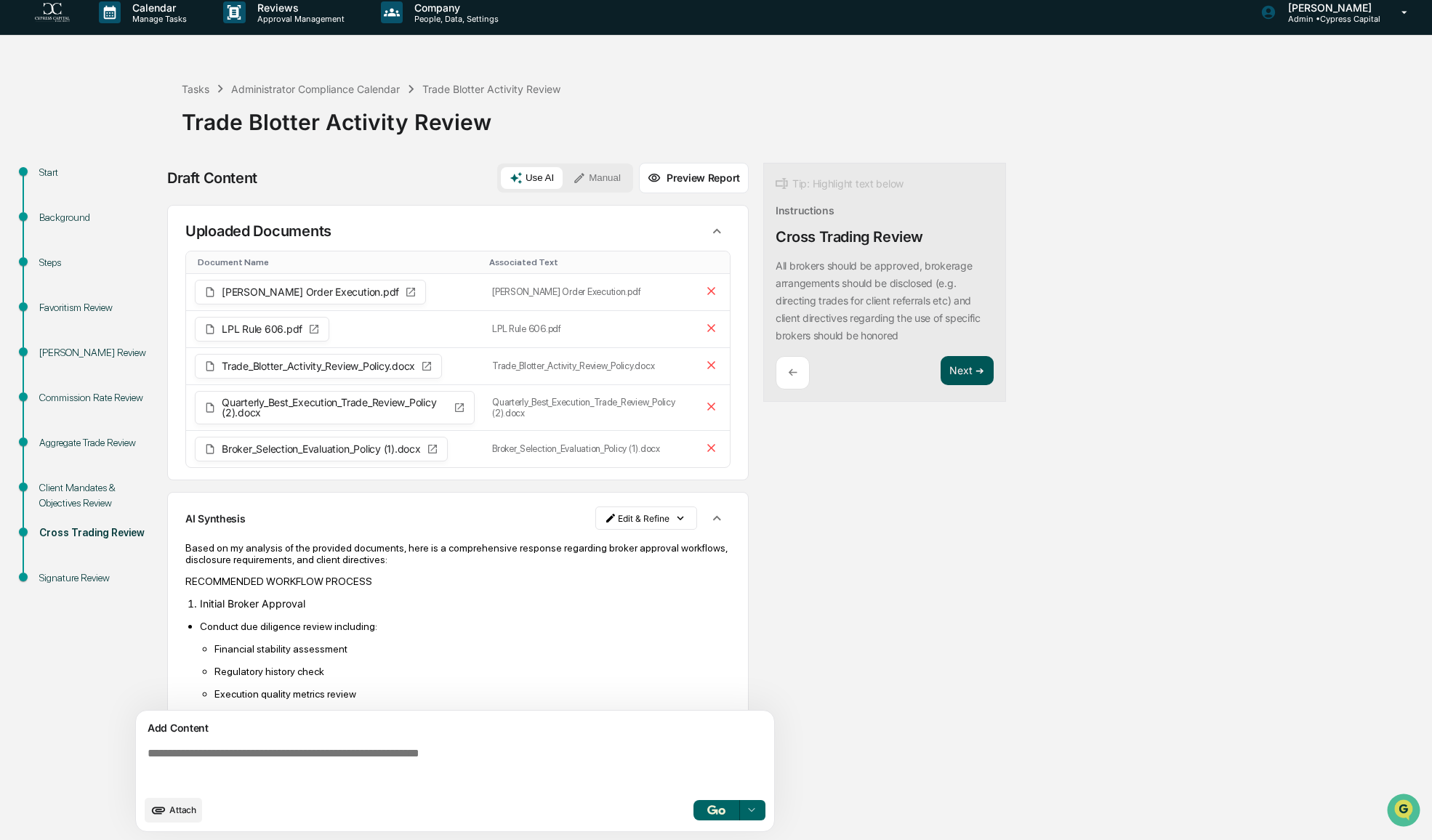
click at [958, 377] on button "Next ➔" at bounding box center [967, 370] width 53 height 29
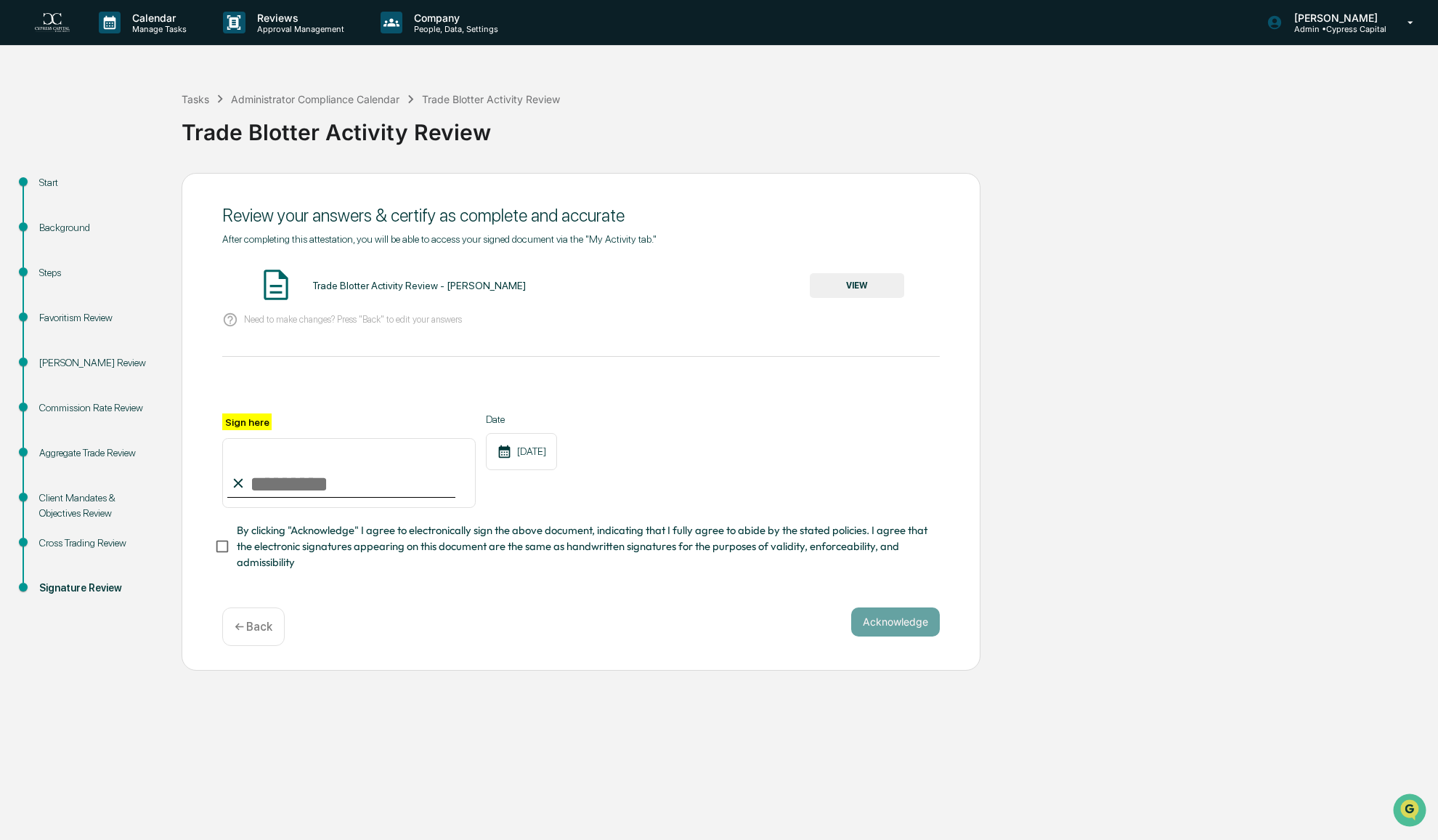
click at [841, 284] on button "VIEW" at bounding box center [857, 285] width 94 height 25
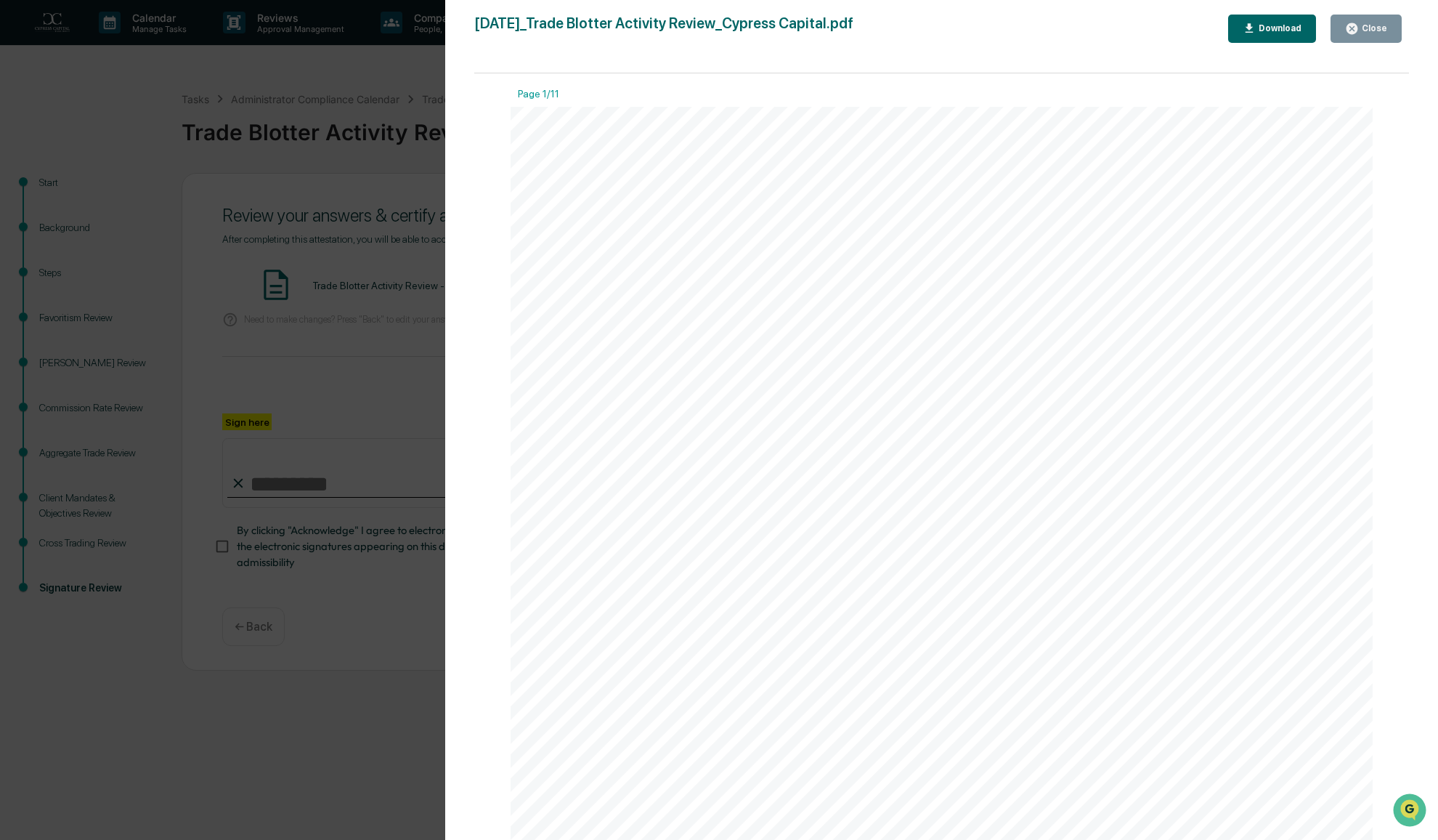
click at [1358, 30] on icon "button" at bounding box center [1352, 29] width 11 height 11
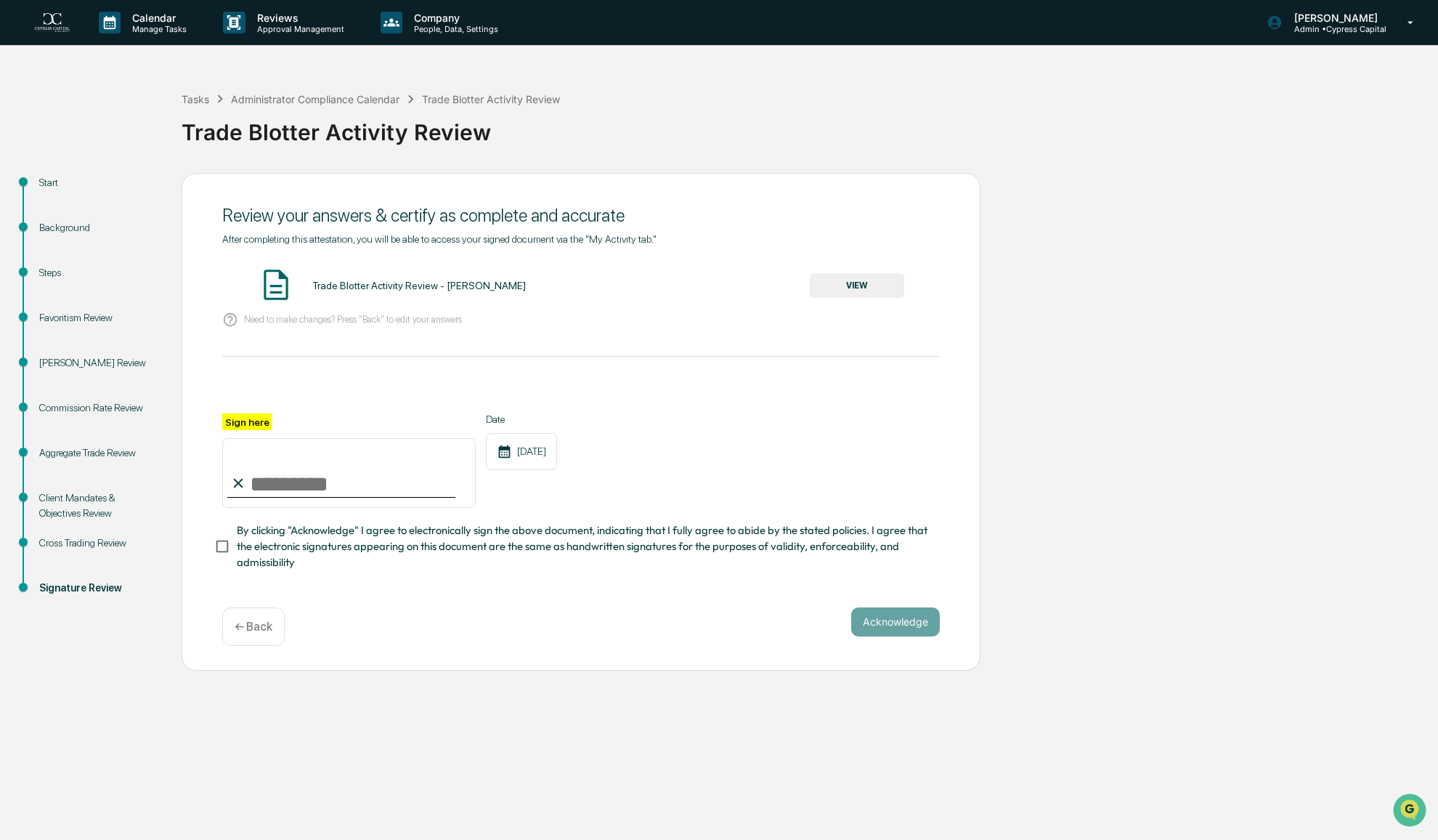
click at [308, 485] on input "Sign here" at bounding box center [349, 473] width 253 height 69
type input "**********"
click at [895, 633] on button "Acknowledge" at bounding box center [896, 621] width 89 height 29
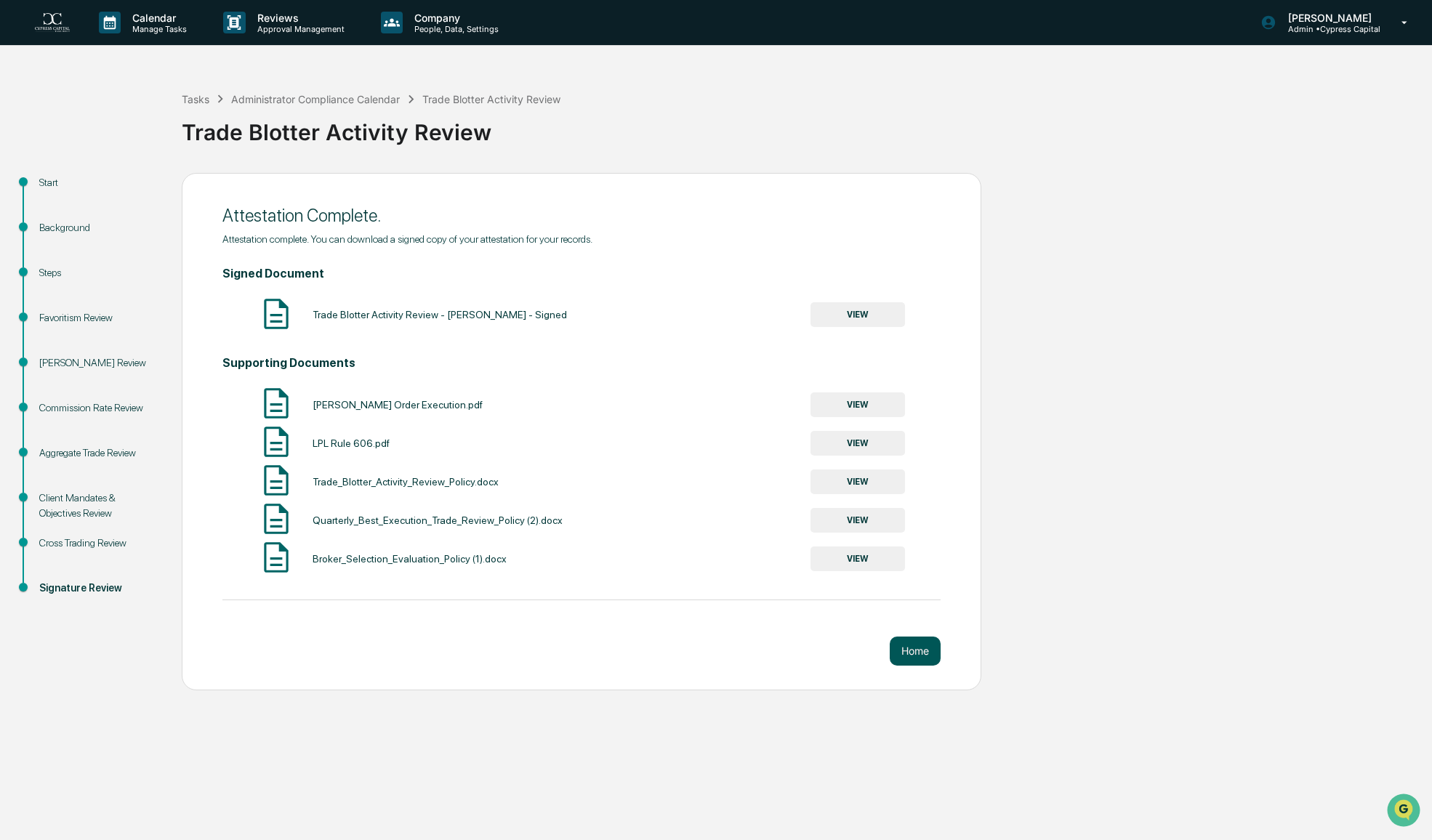
click at [917, 653] on button "Home" at bounding box center [914, 651] width 51 height 29
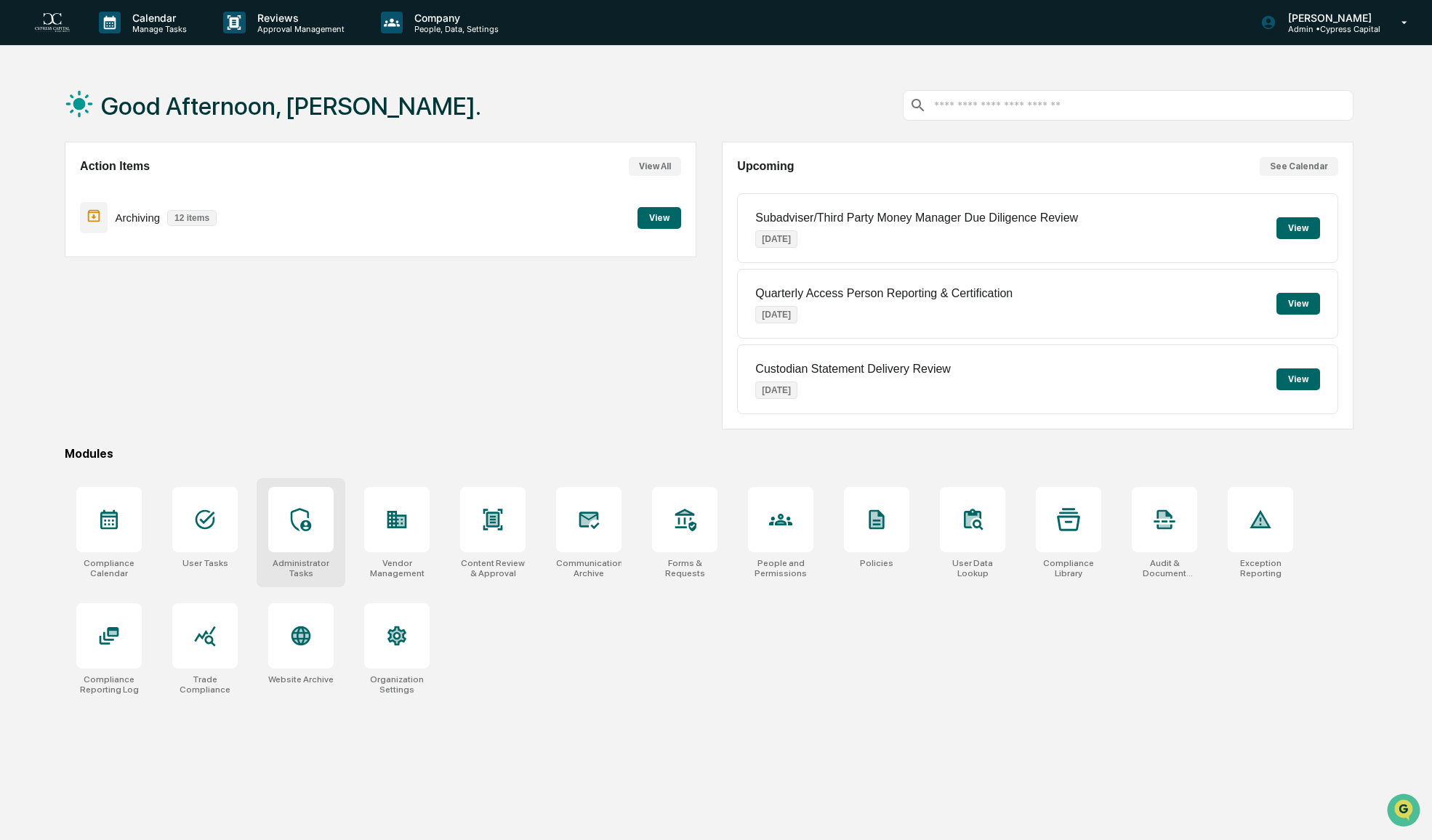
click at [301, 547] on div at bounding box center [300, 519] width 66 height 66
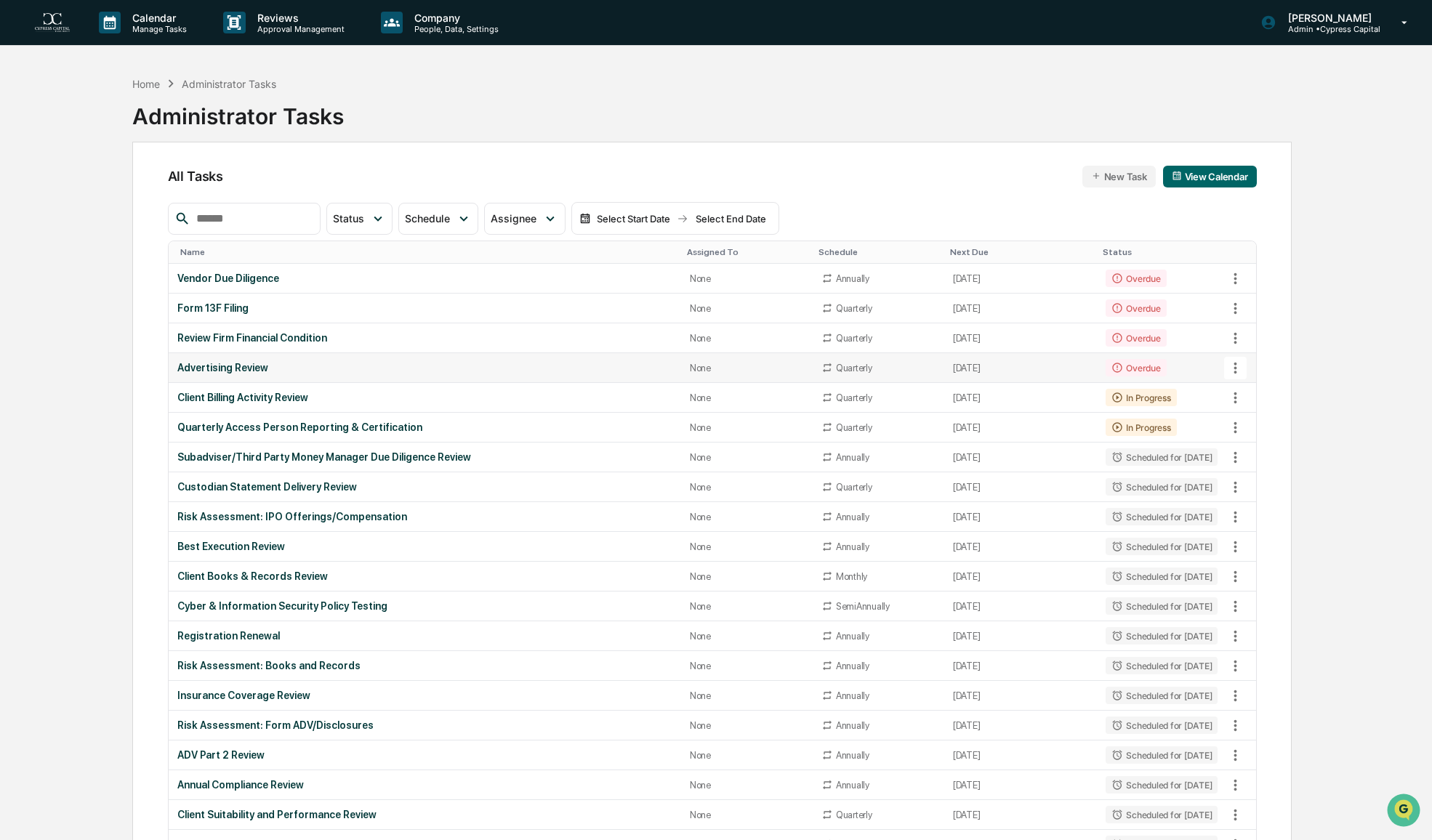
click at [227, 366] on div "Advertising Review" at bounding box center [425, 367] width 495 height 11
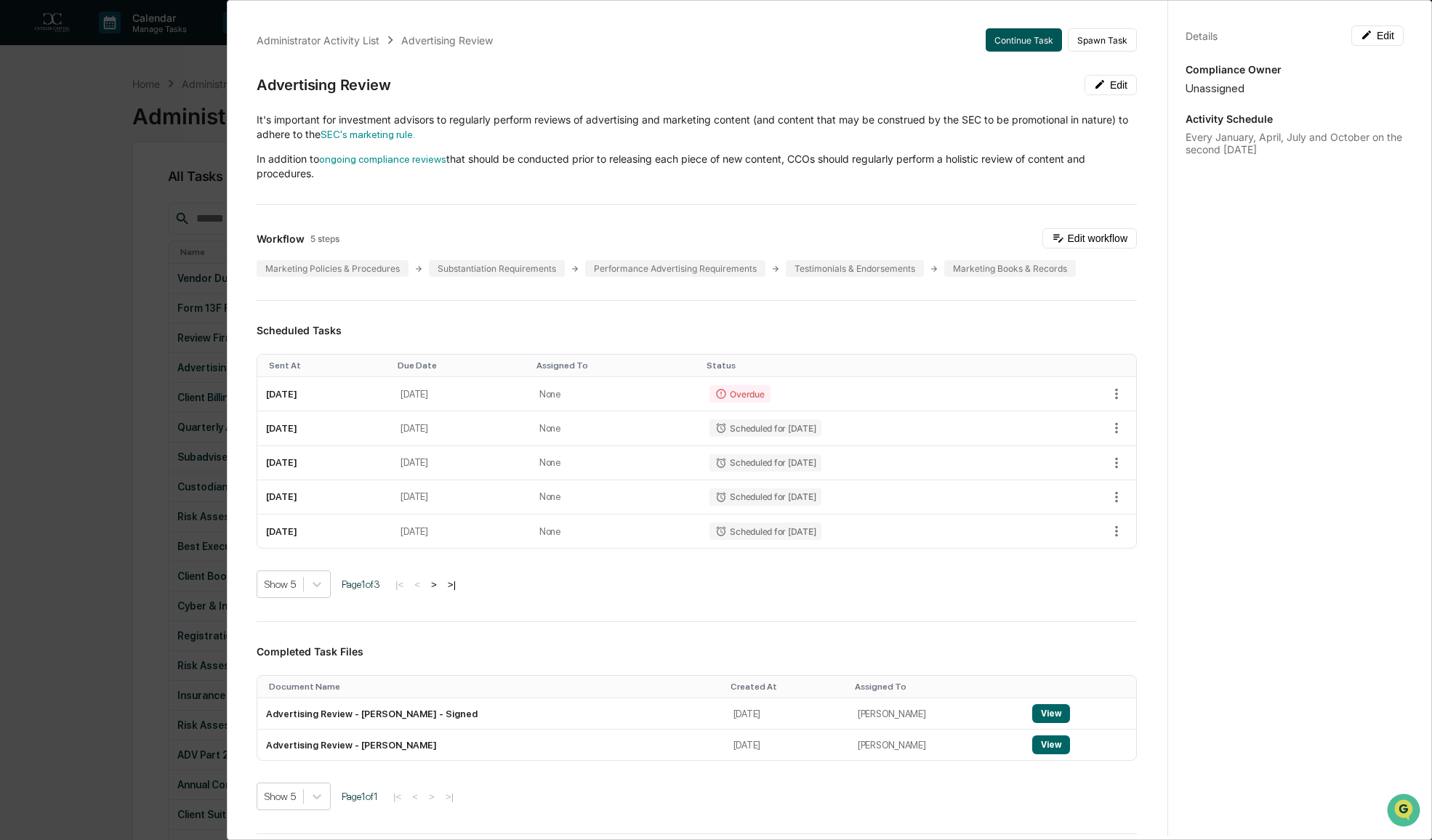
click at [1021, 42] on button "Continue Task" at bounding box center [1023, 40] width 76 height 23
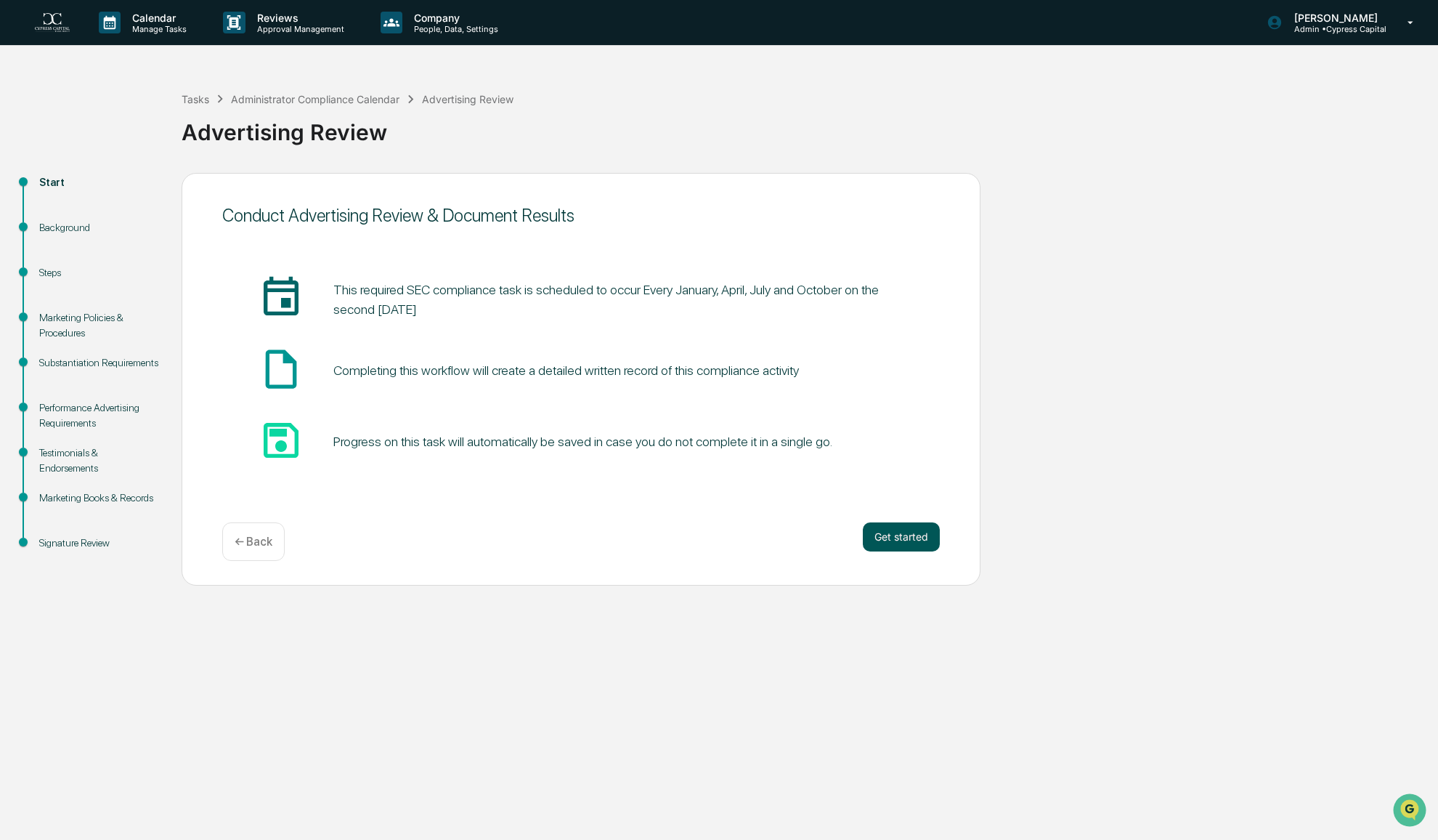
click at [889, 535] on button "Get started" at bounding box center [901, 537] width 77 height 29
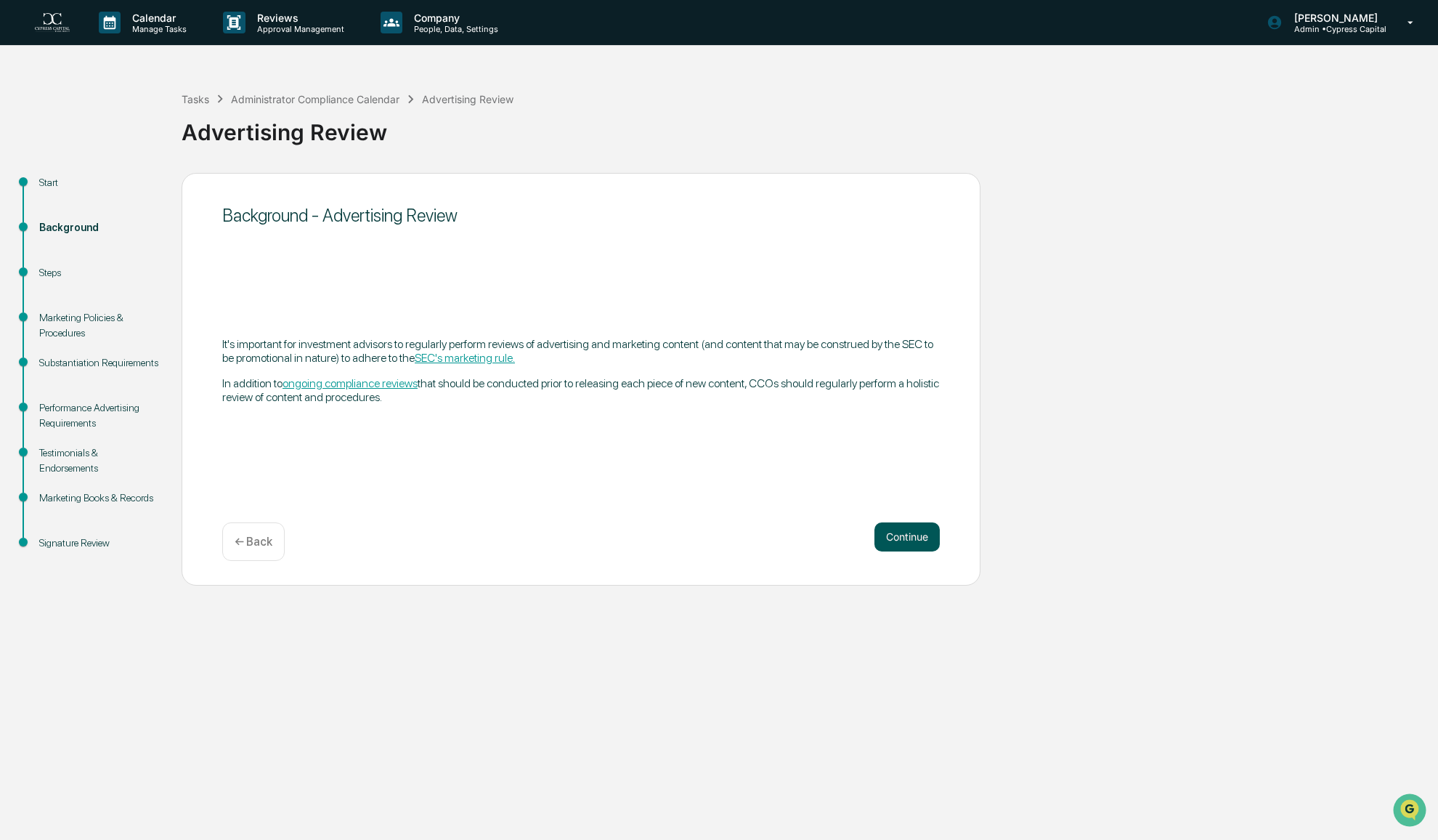
click at [917, 540] on button "Continue" at bounding box center [907, 537] width 66 height 29
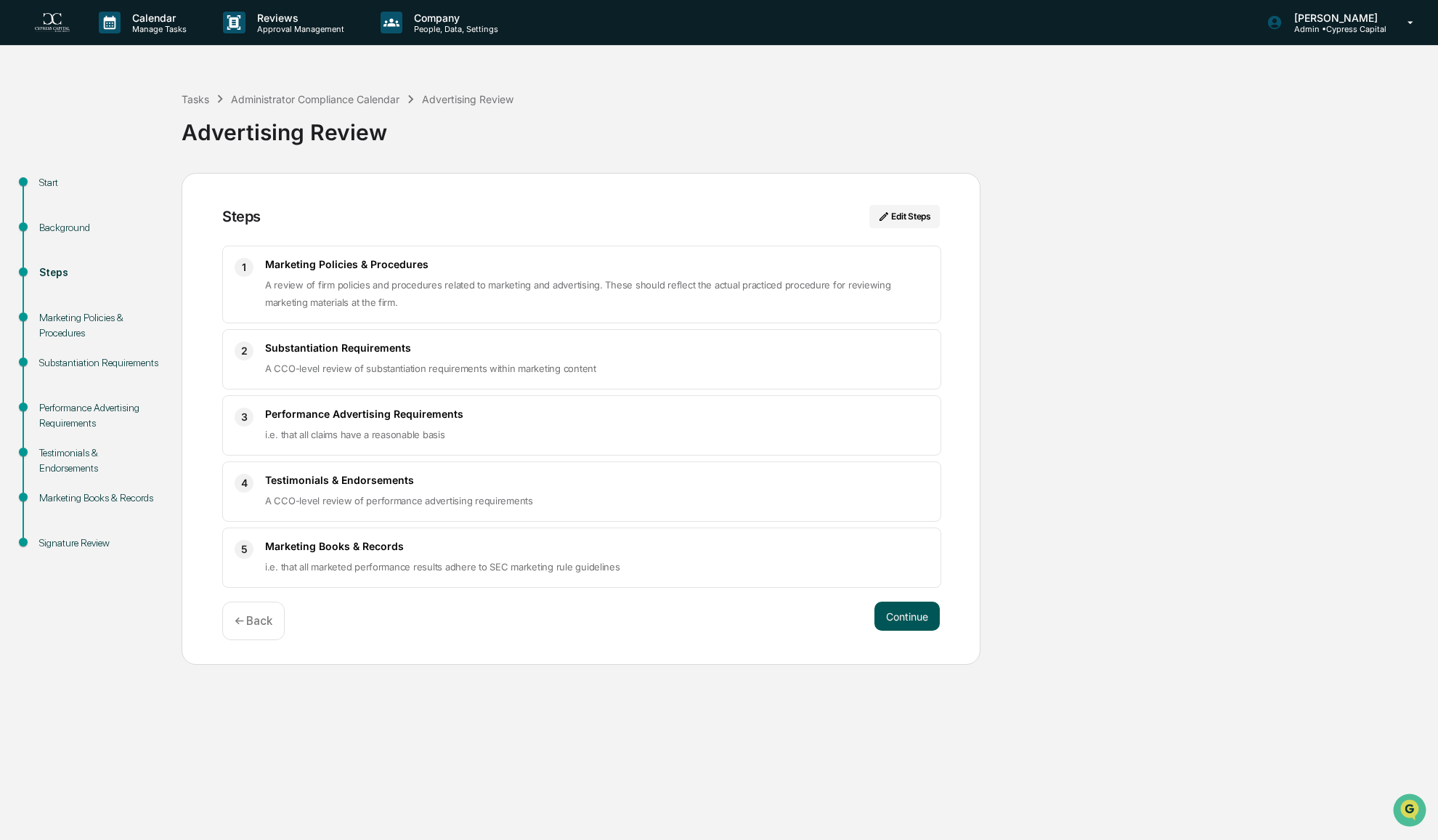
click at [903, 615] on button "Continue" at bounding box center [907, 616] width 66 height 29
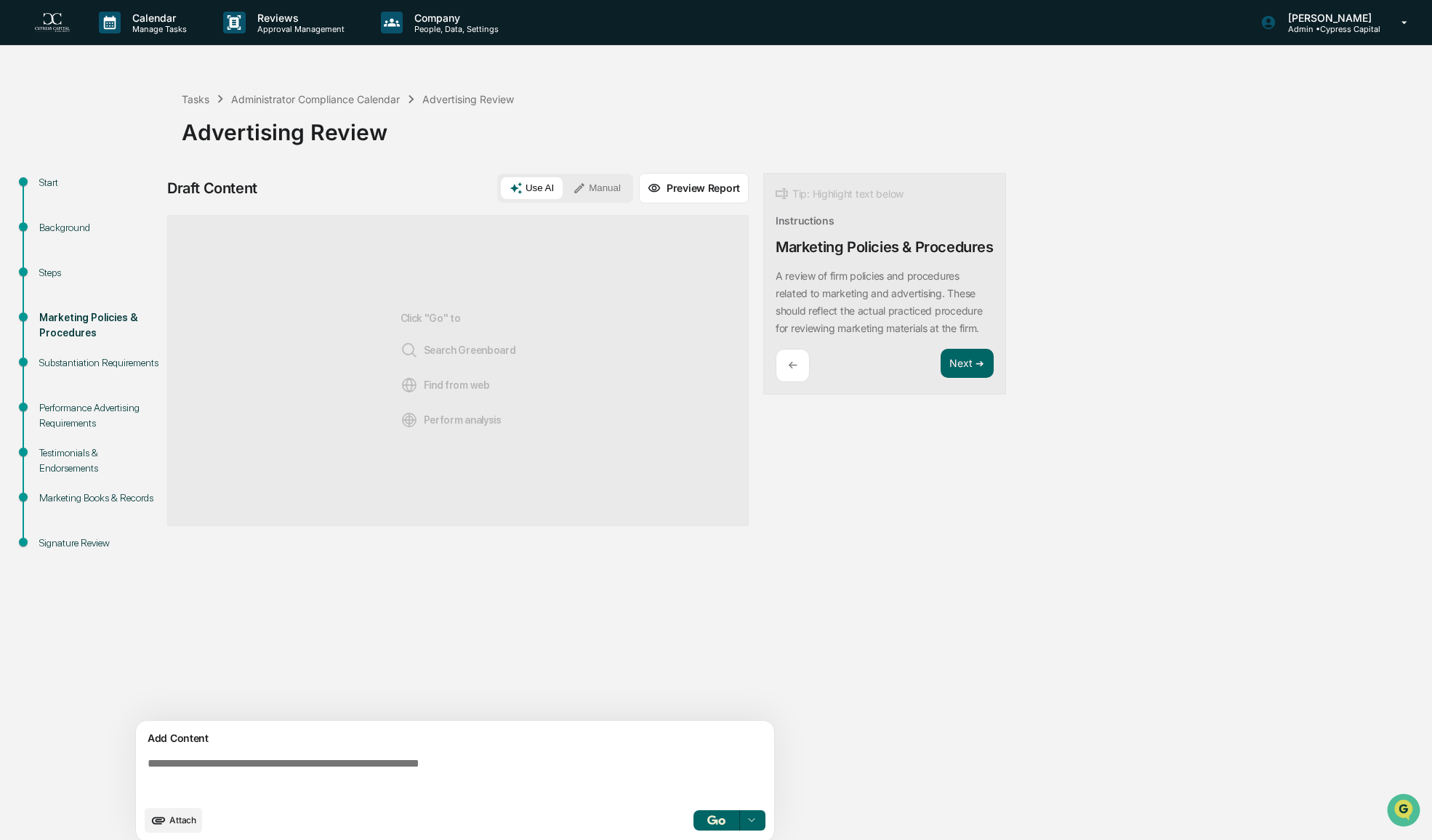
click at [727, 820] on button "button" at bounding box center [717, 820] width 47 height 20
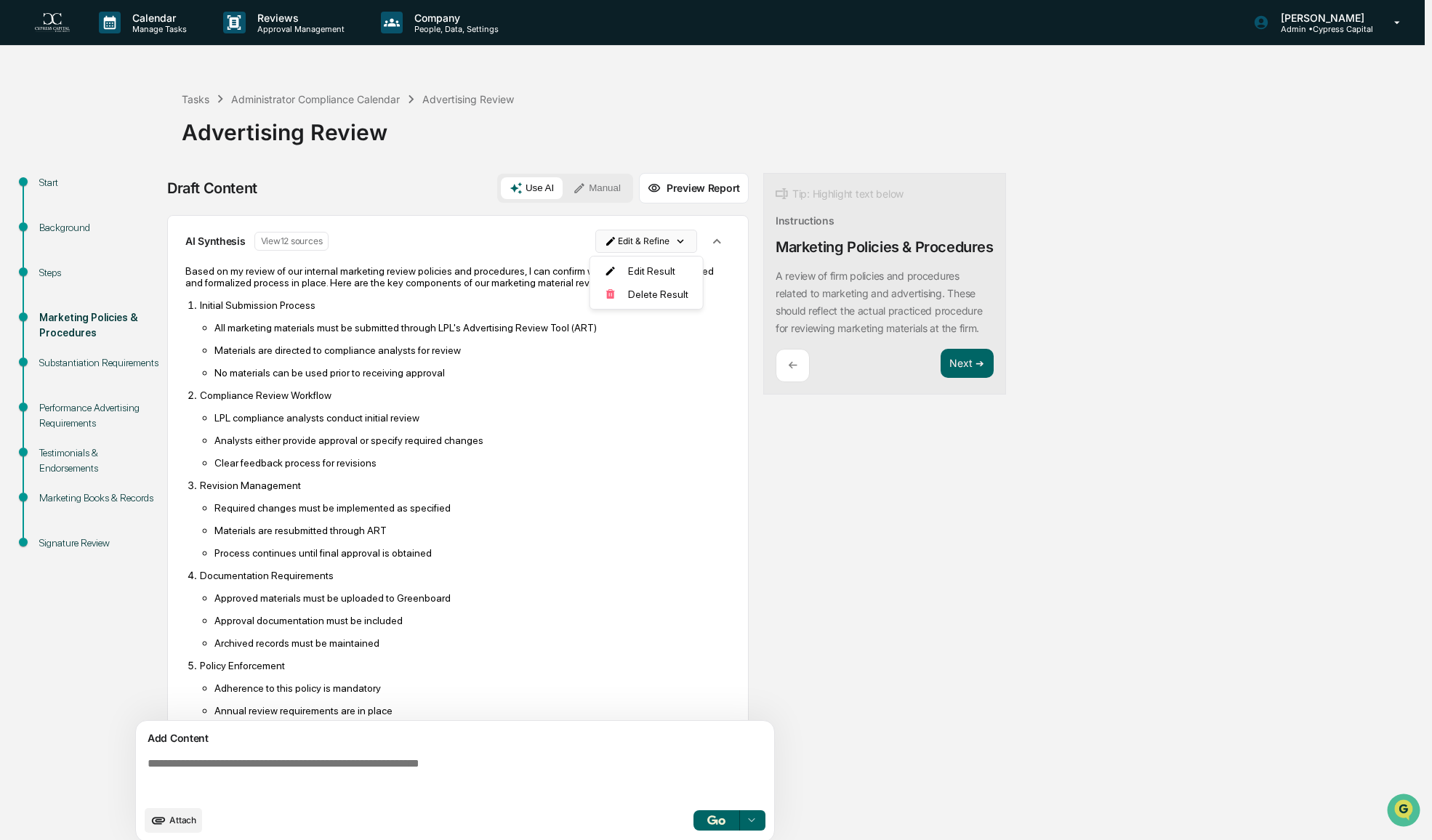
click at [676, 244] on html "Calendar Manage Tasks Reviews Approval Management Company People, Data, Setting…" at bounding box center [716, 420] width 1432 height 840
click at [662, 271] on div "Edit Result" at bounding box center [641, 271] width 107 height 23
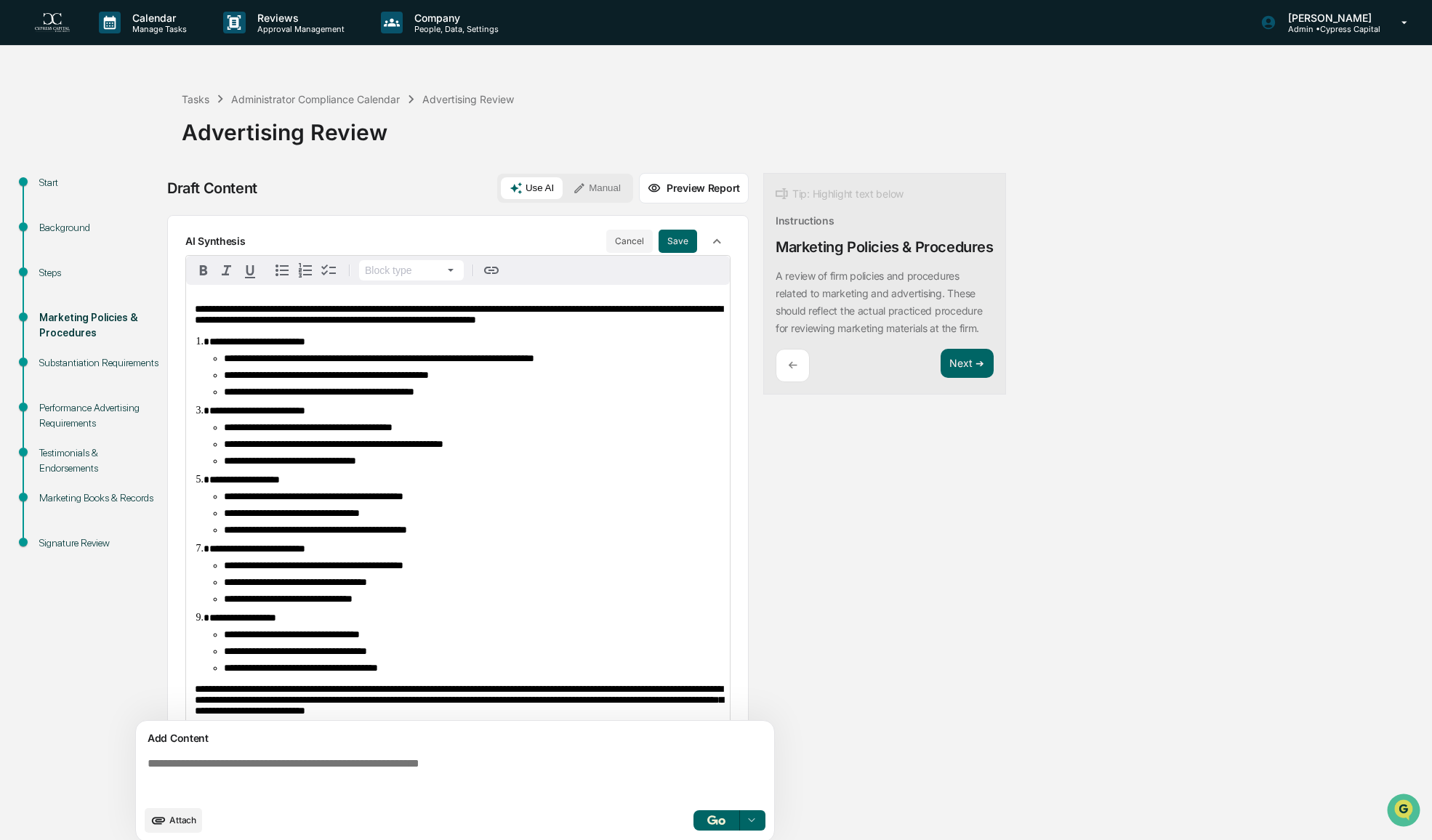
scroll to position [277, 0]
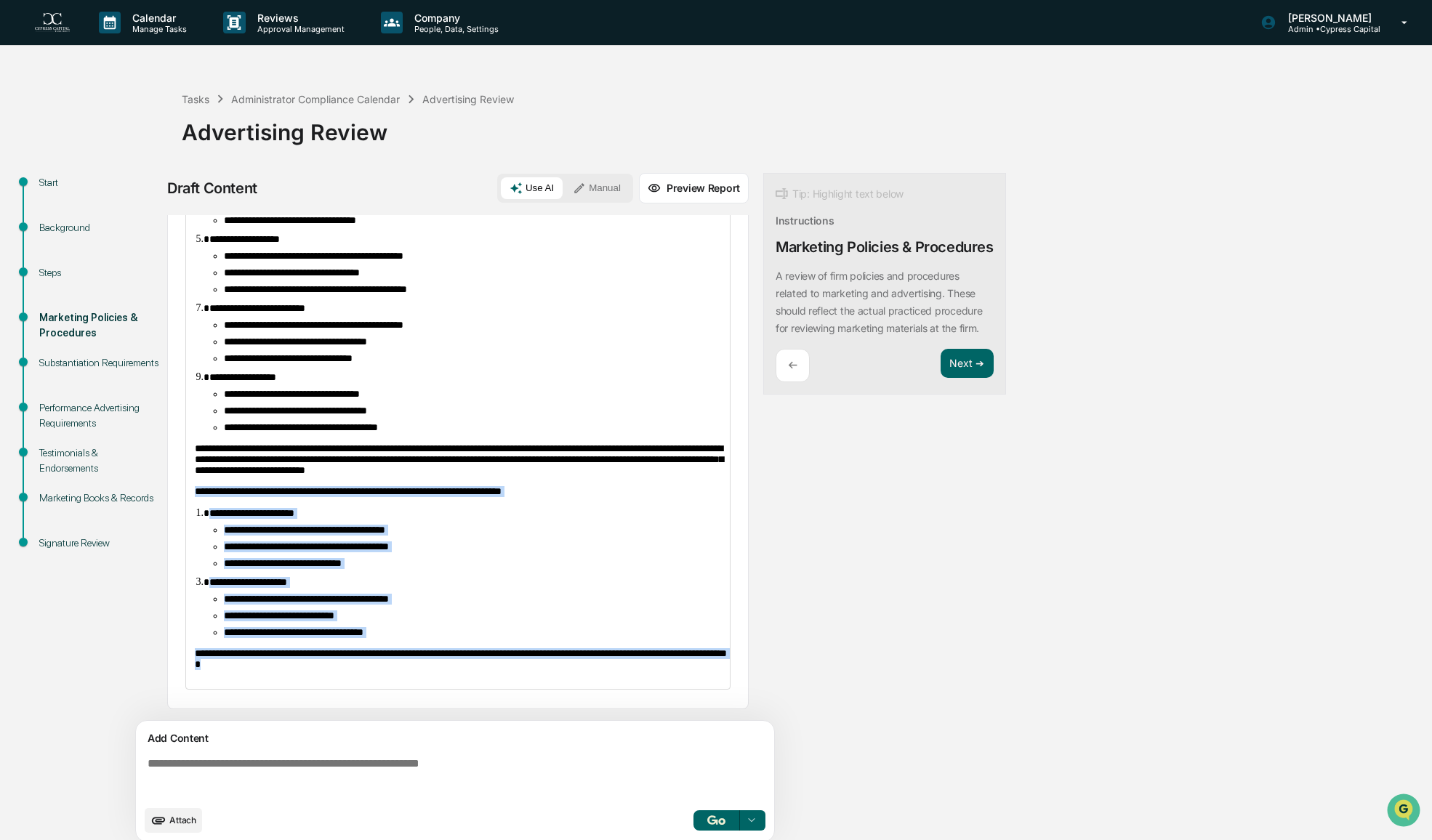
drag, startPoint x: 326, startPoint y: 672, endPoint x: 180, endPoint y: 485, distance: 237.2
click at [180, 485] on div "**********" at bounding box center [458, 342] width 582 height 734
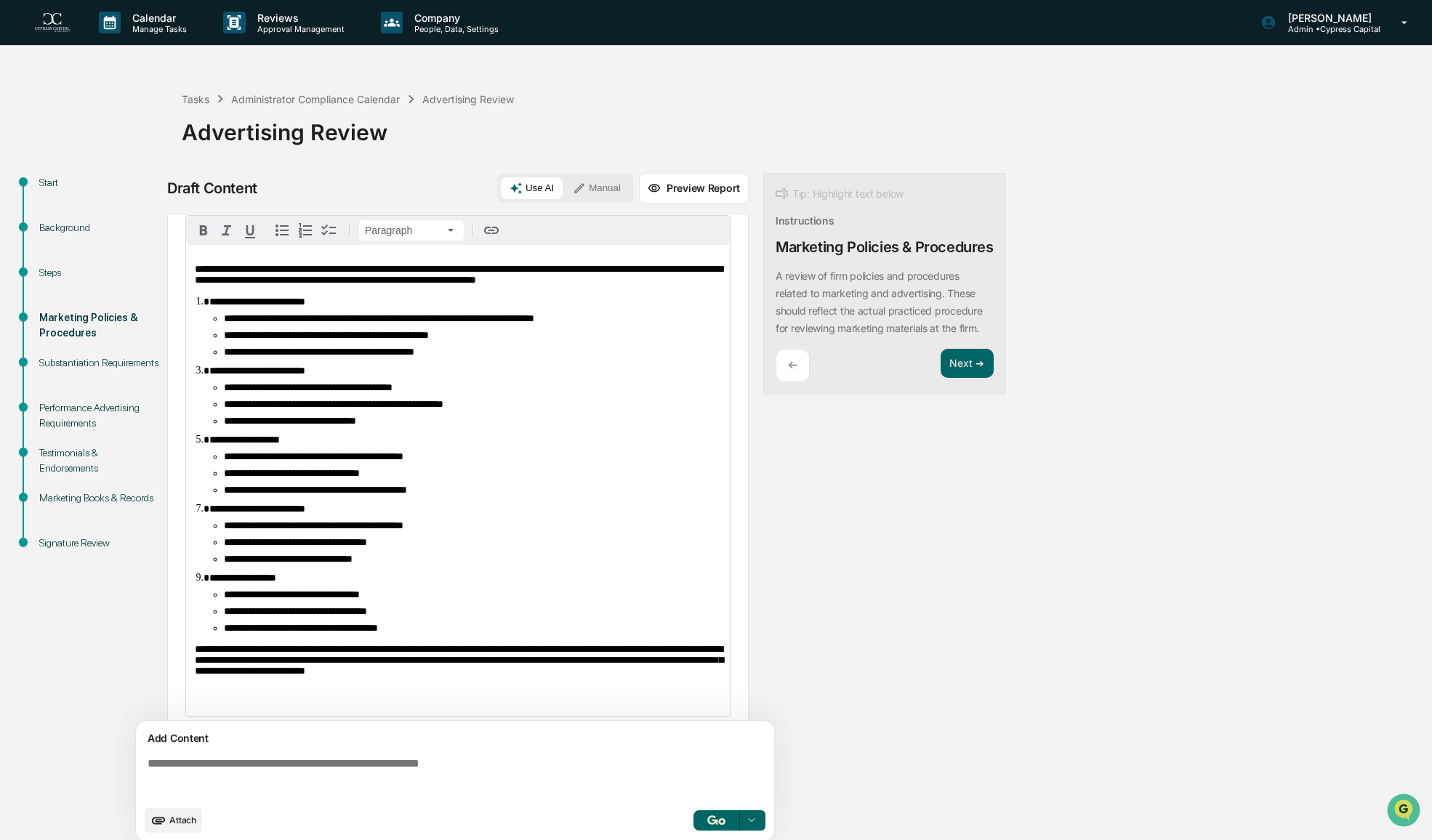
scroll to position [0, 0]
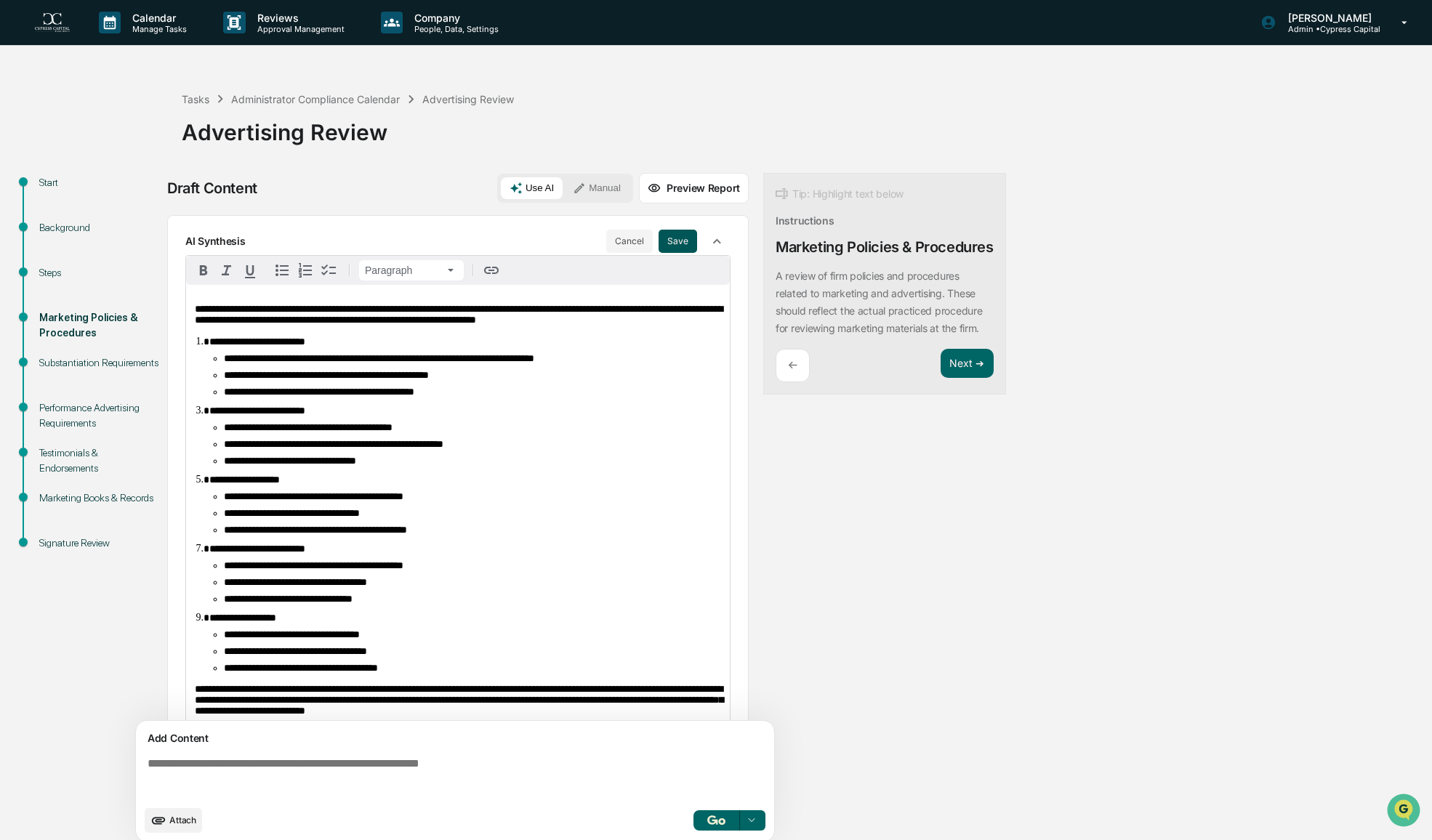
click at [665, 239] on button "Save" at bounding box center [678, 241] width 38 height 23
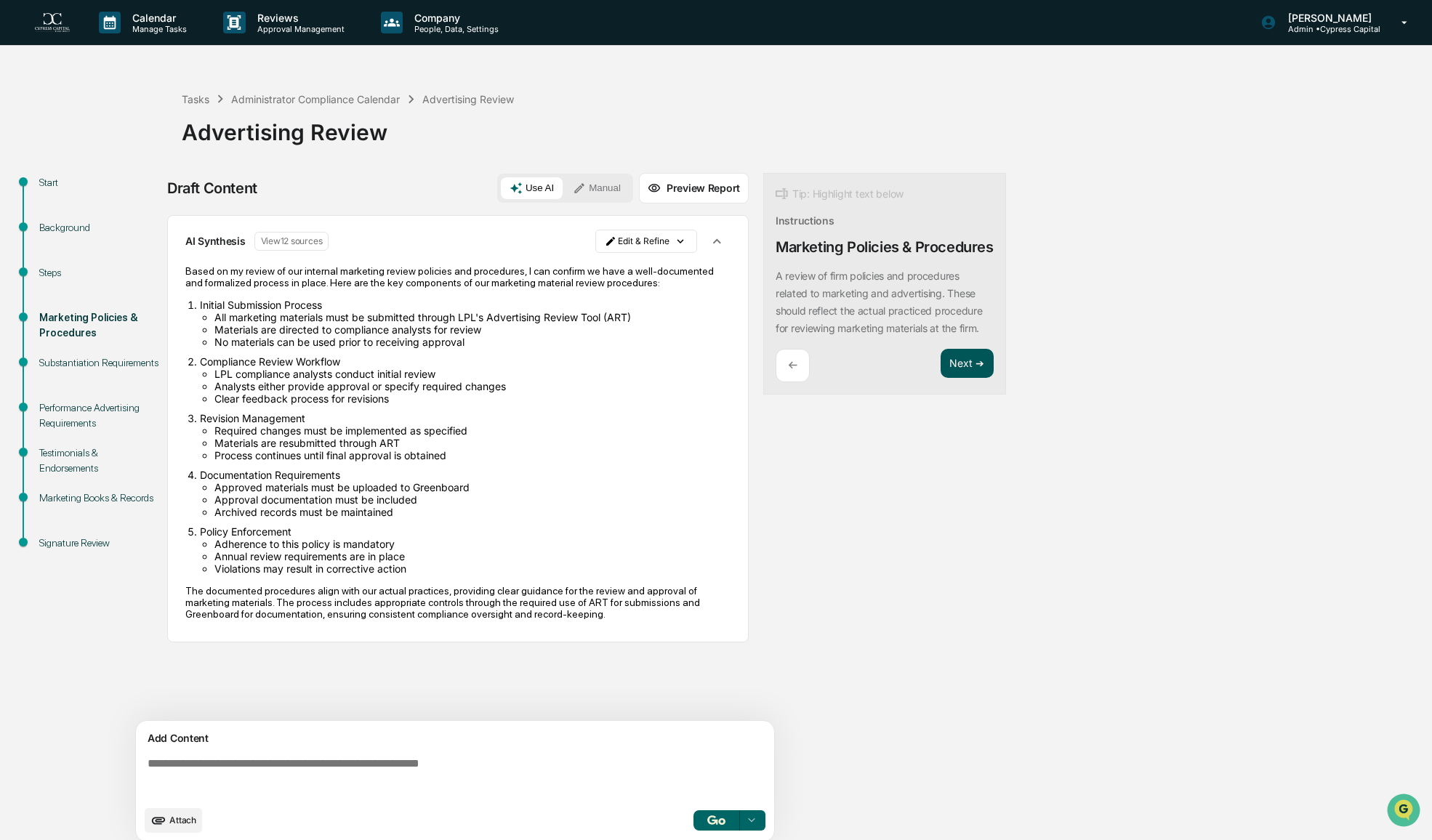
click at [965, 379] on button "Next ➔" at bounding box center [967, 363] width 53 height 29
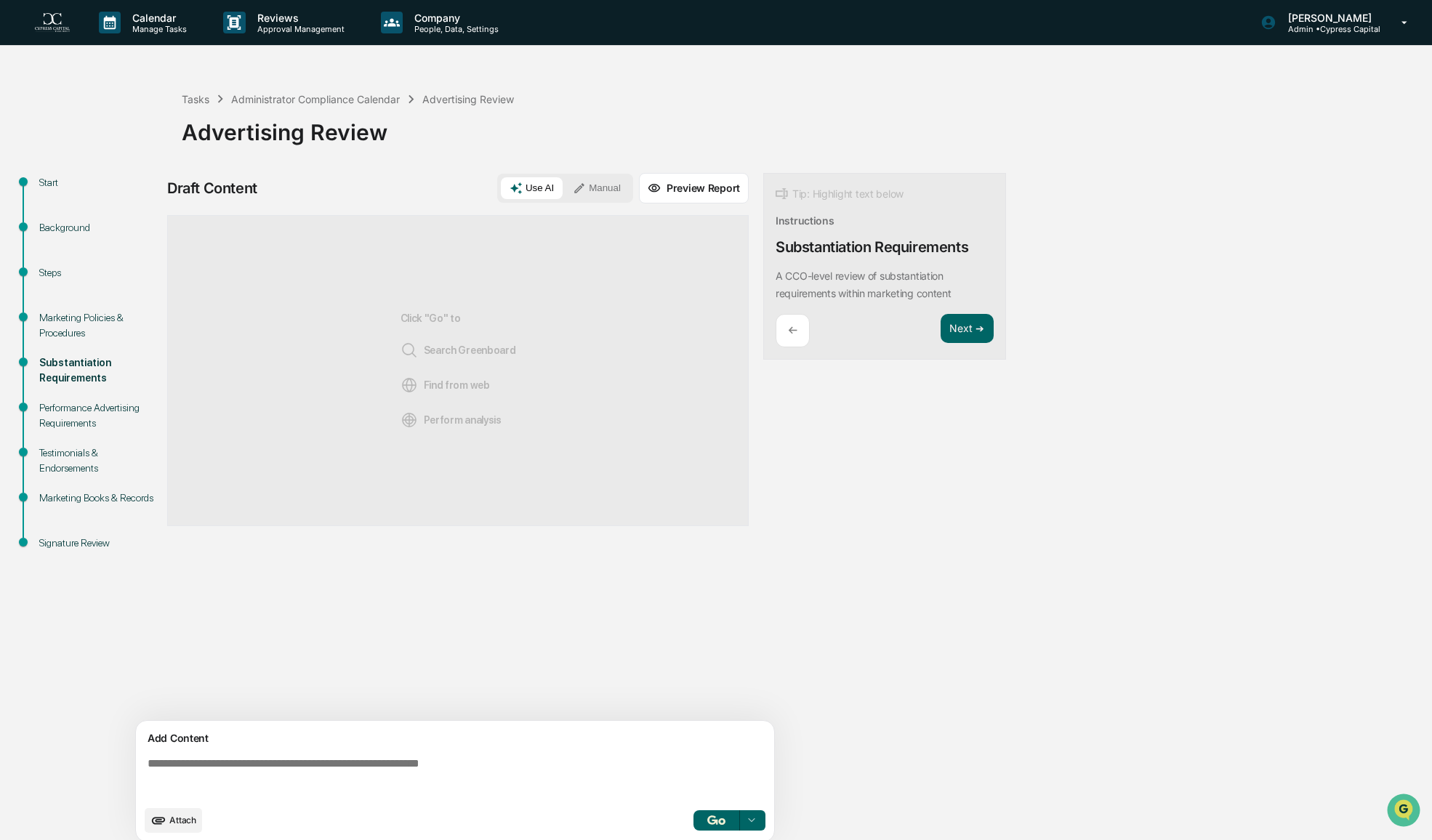
click at [711, 817] on img "button" at bounding box center [715, 820] width 17 height 10
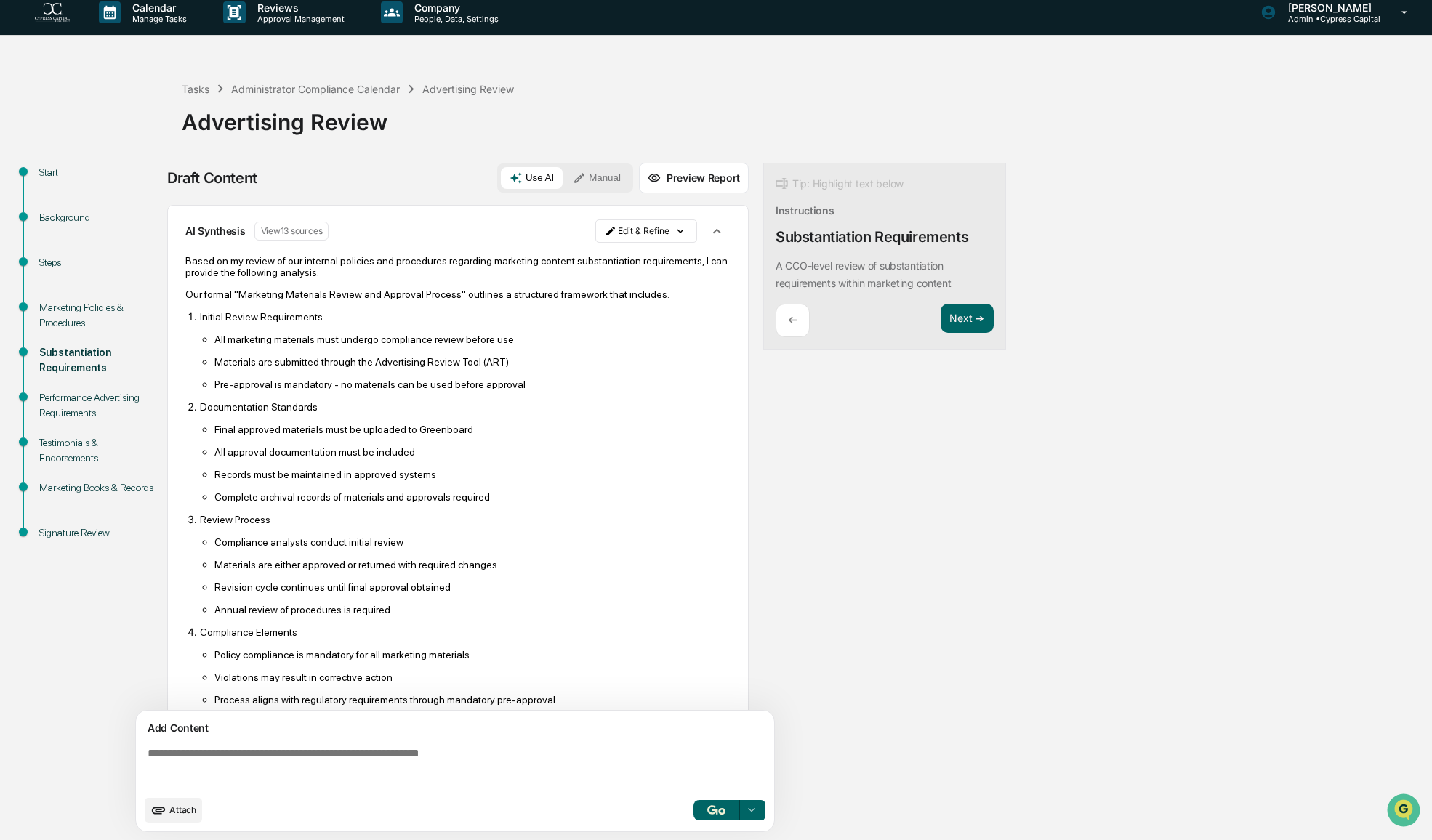
click at [466, 274] on p "Based on my review of our internal policies and procedures regarding marketing …" at bounding box center [458, 266] width 545 height 23
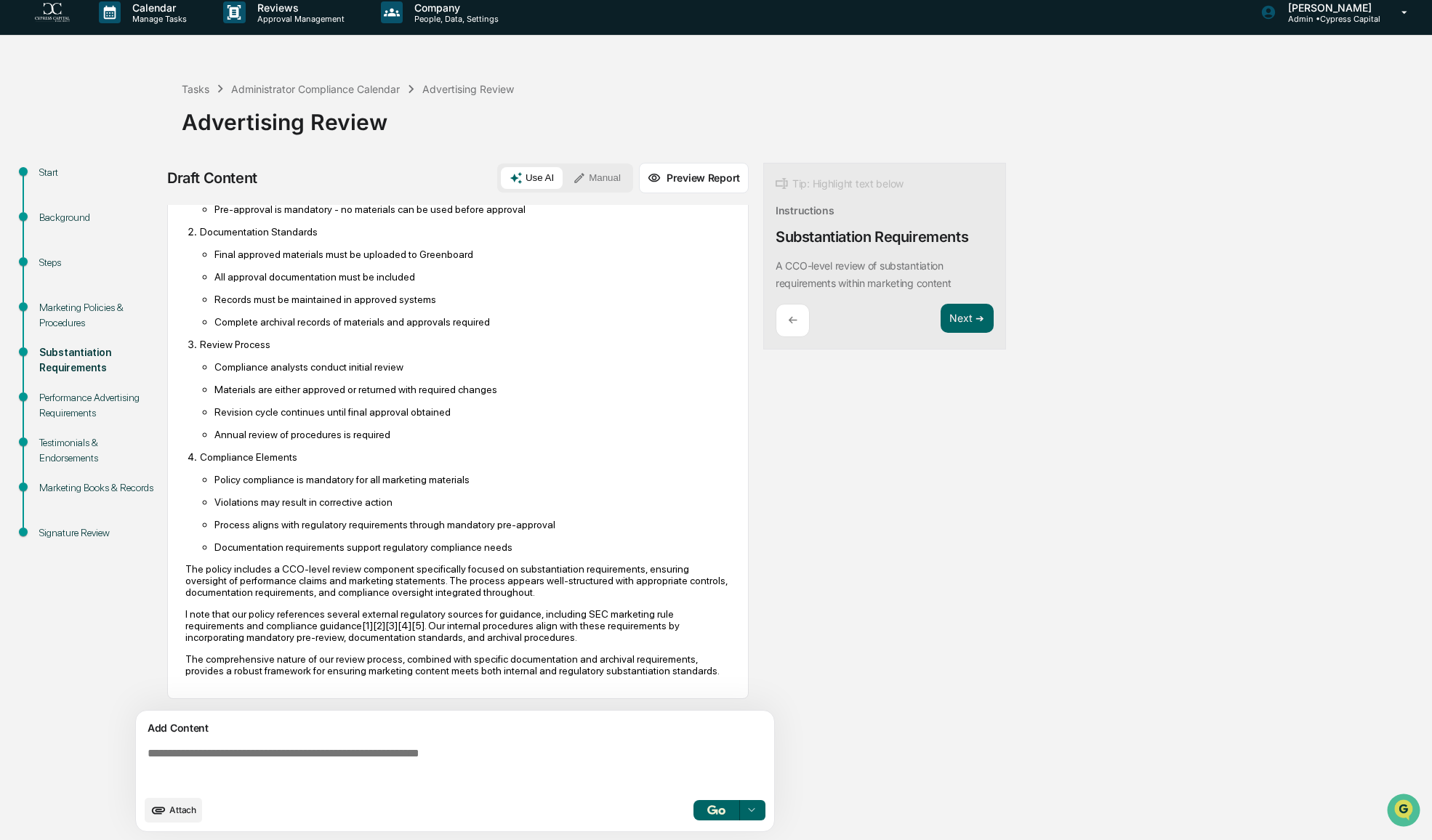
scroll to position [0, 0]
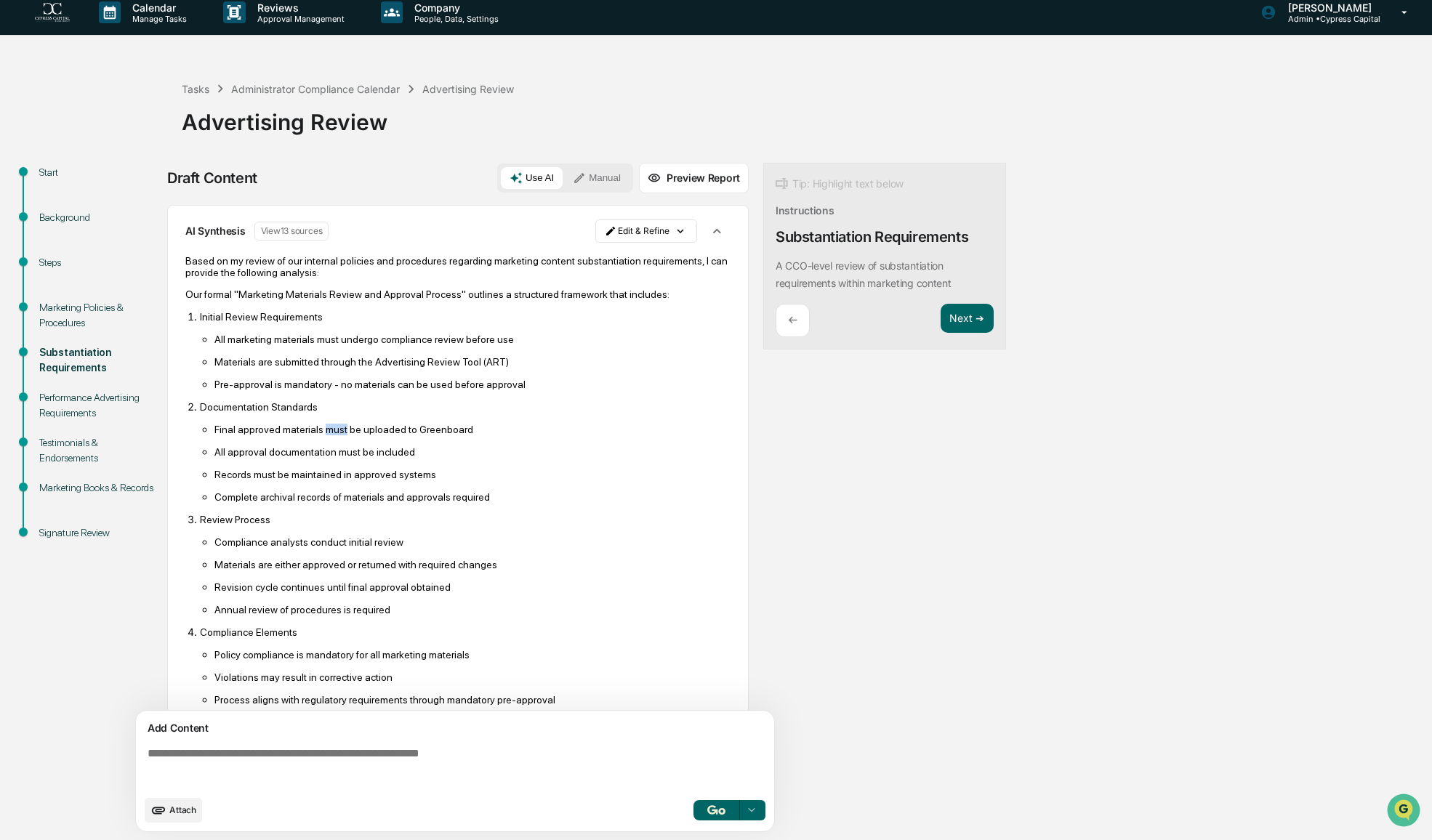
drag, startPoint x: 340, startPoint y: 427, endPoint x: 320, endPoint y: 426, distance: 20.0
click at [320, 426] on p "Final approved materials must be uploaded to Greenboard" at bounding box center [472, 429] width 516 height 11
click at [676, 230] on html "Calendar Manage Tasks Reviews Approval Management Company People, Data, Setting…" at bounding box center [716, 410] width 1432 height 840
click at [659, 256] on div "Edit Result" at bounding box center [641, 259] width 107 height 23
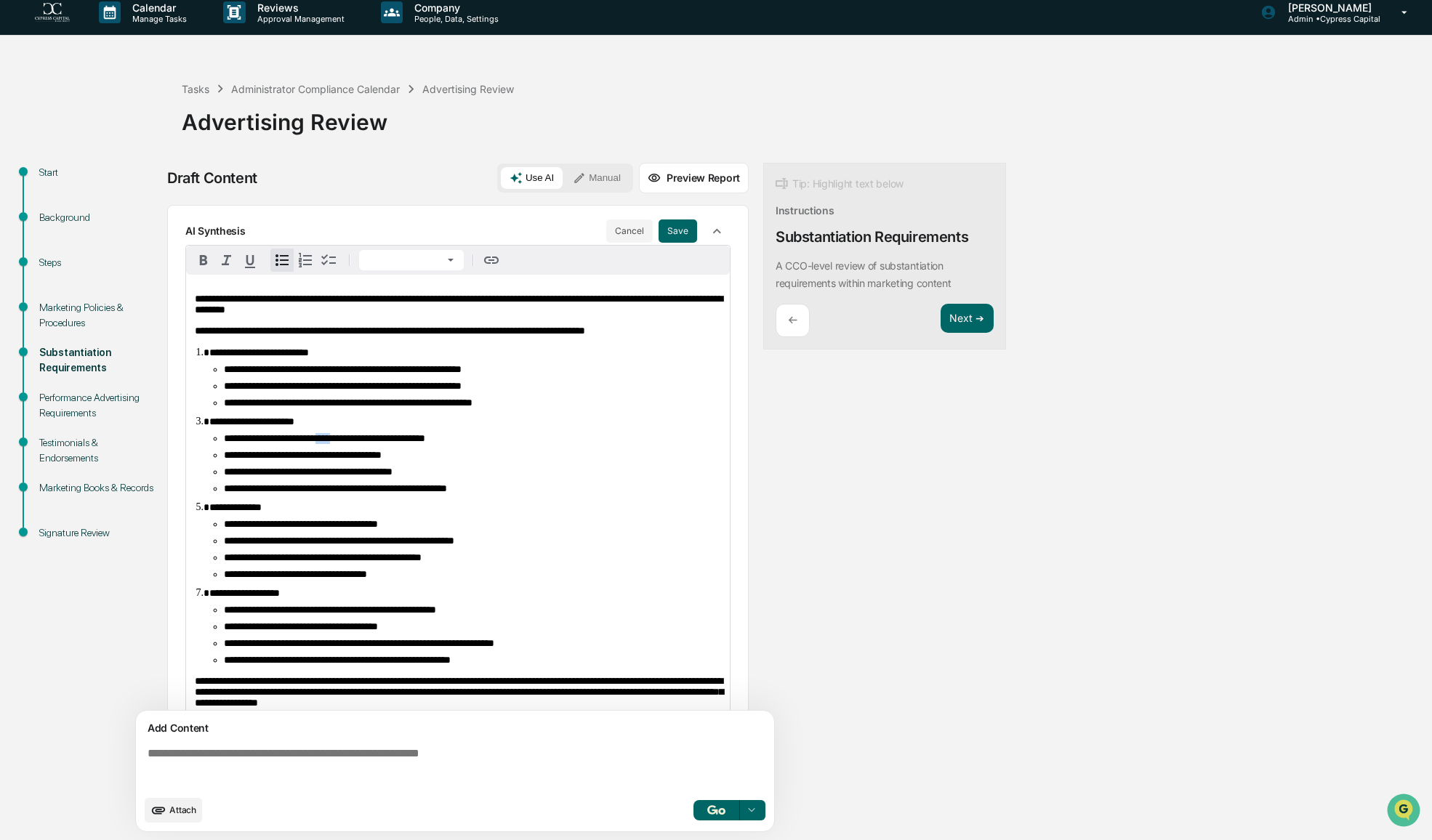
drag, startPoint x: 367, startPoint y: 446, endPoint x: 344, endPoint y: 446, distance: 23.0
click at [344, 443] on span "**********" at bounding box center [324, 437] width 201 height 10
click at [638, 494] on li "**********" at bounding box center [472, 489] width 497 height 11
click at [665, 229] on button "Save" at bounding box center [678, 231] width 38 height 23
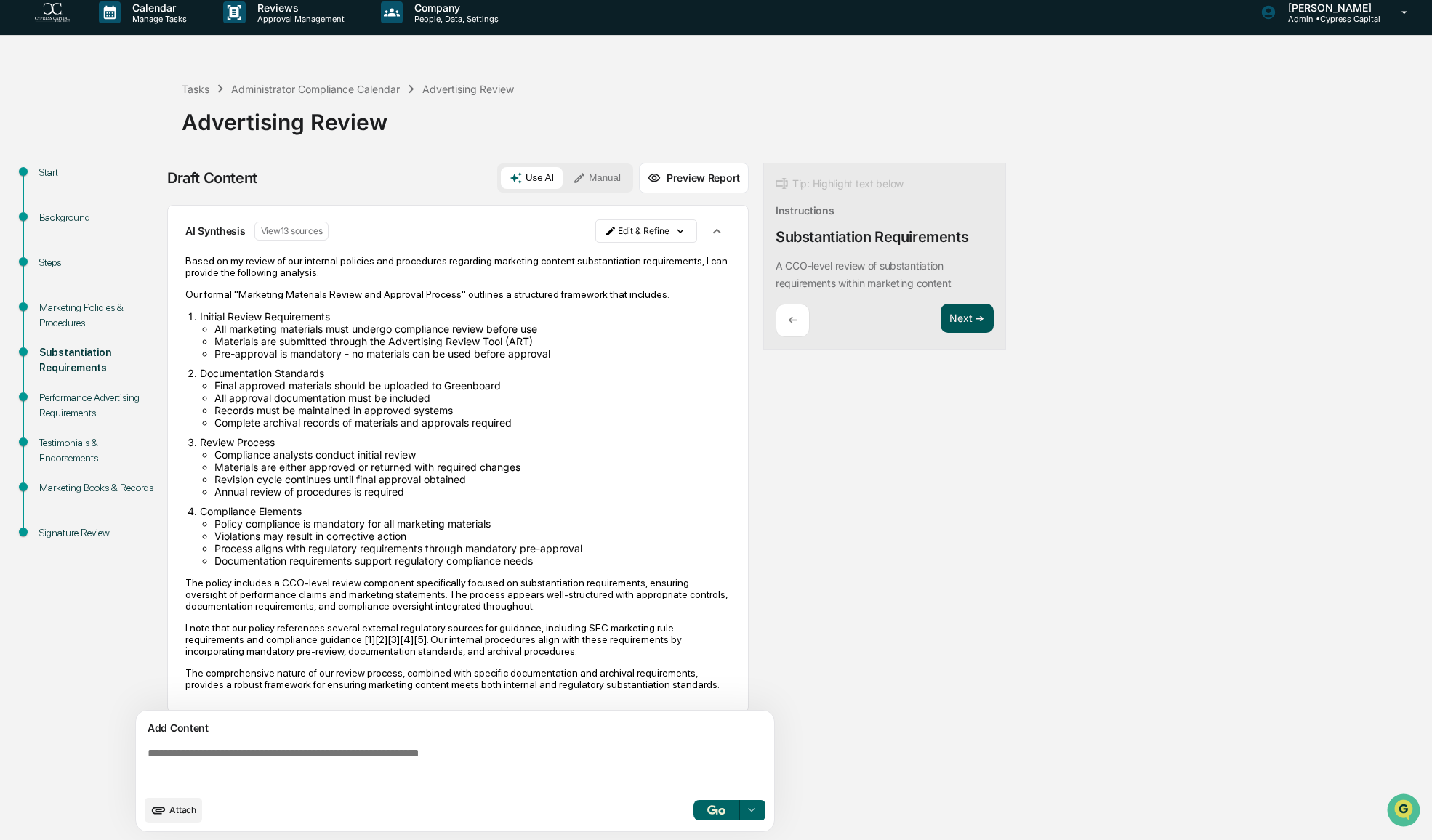
click at [958, 320] on button "Next ➔" at bounding box center [967, 318] width 53 height 29
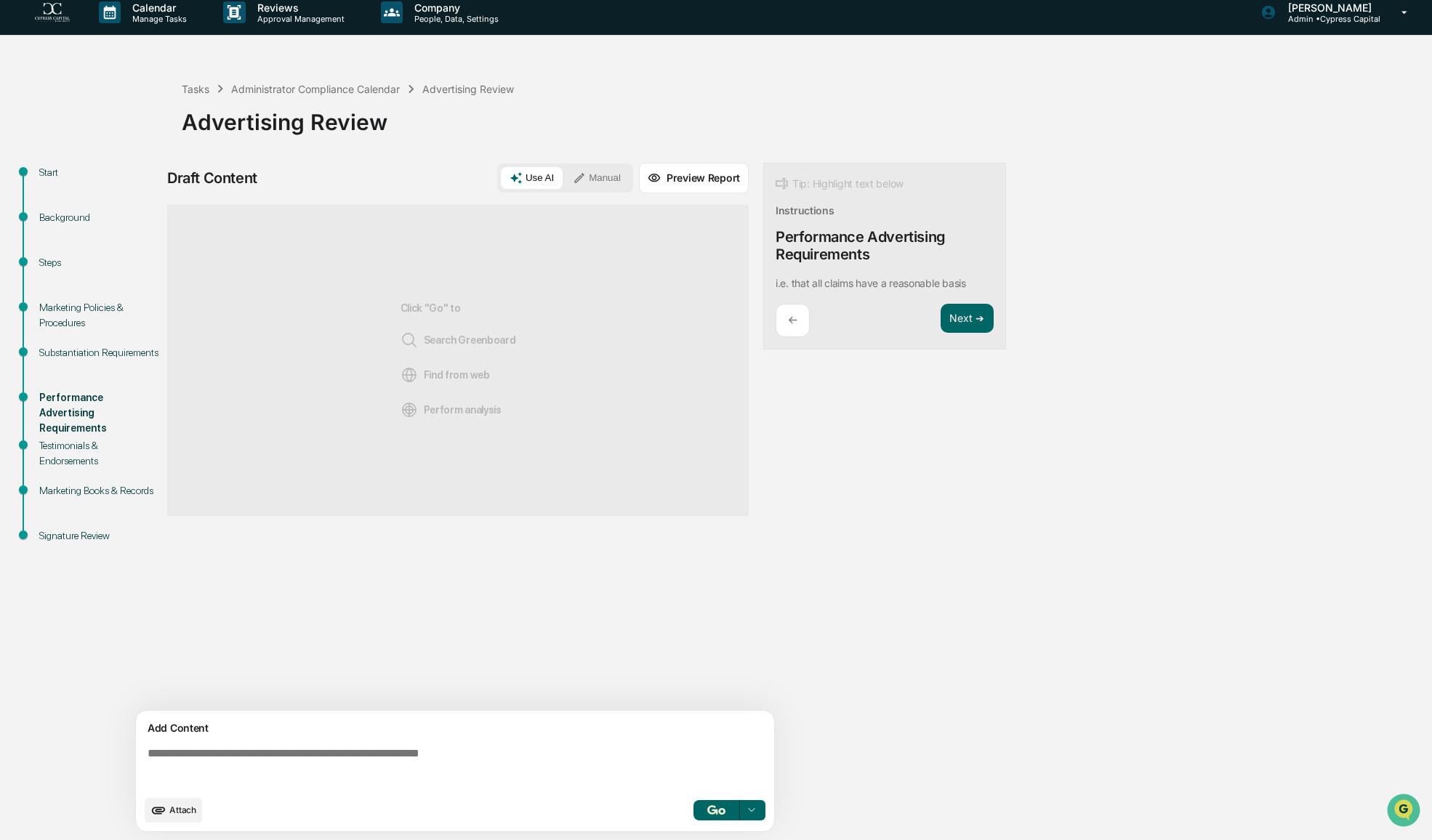
click at [723, 809] on img "button" at bounding box center [715, 809] width 17 height 10
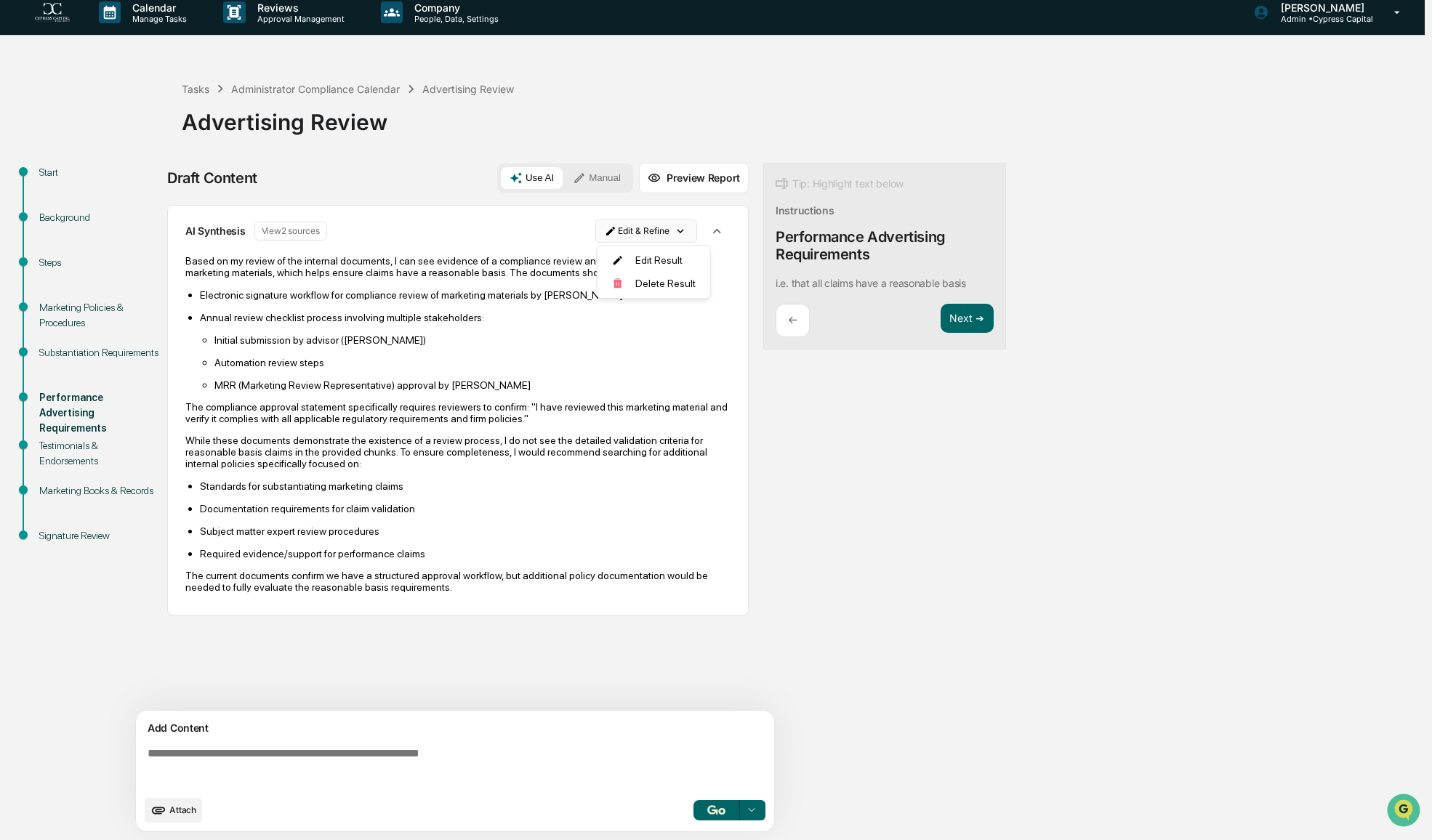
click at [684, 227] on html "Calendar Manage Tasks Reviews Approval Management Company People, Data, Setting…" at bounding box center [716, 410] width 1432 height 840
click at [666, 261] on div "Edit Result" at bounding box center [649, 259] width 107 height 23
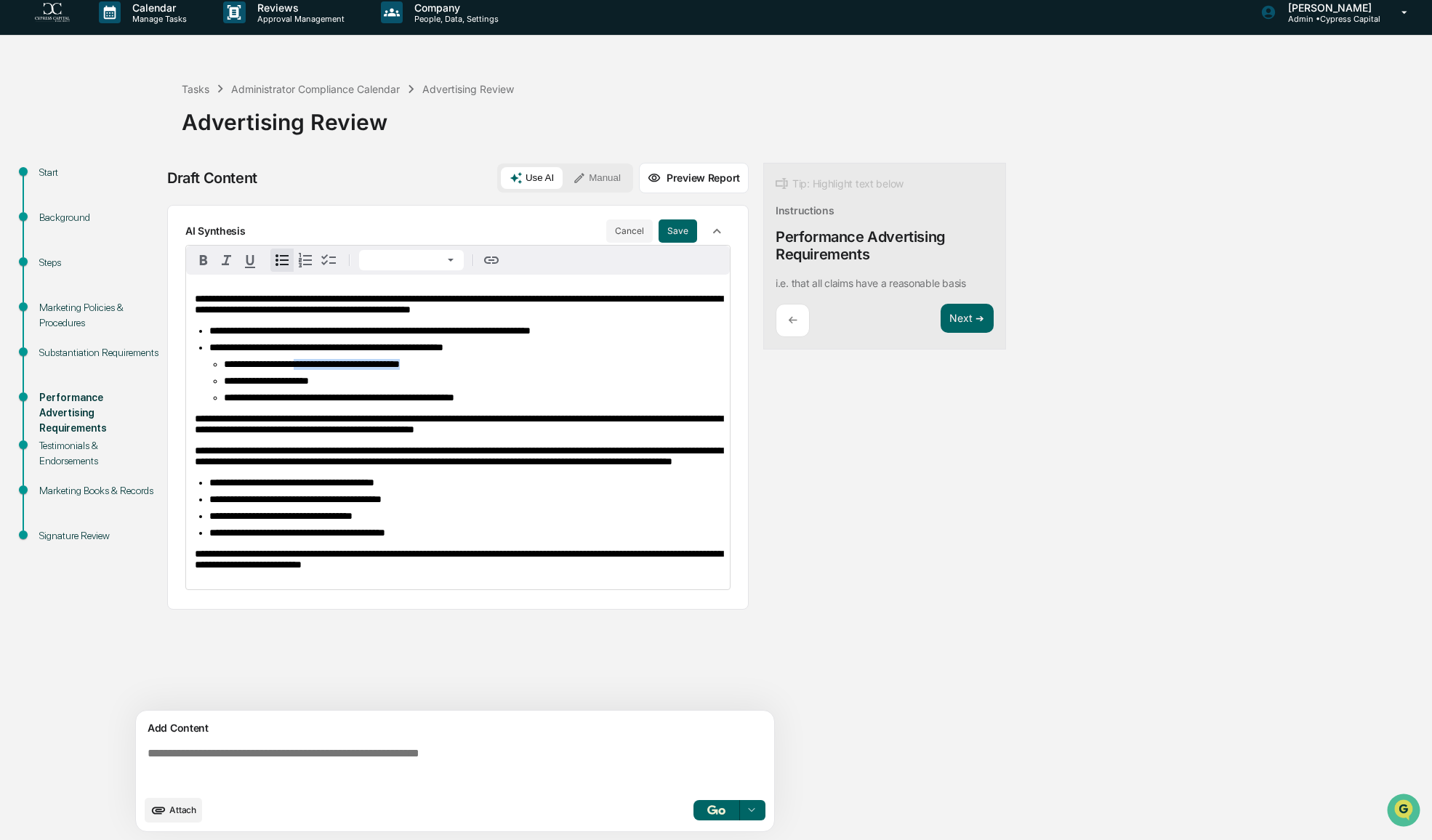
drag, startPoint x: 461, startPoint y: 372, endPoint x: 307, endPoint y: 369, distance: 154.0
click at [307, 369] on li "**********" at bounding box center [472, 364] width 497 height 11
drag, startPoint x: 552, startPoint y: 406, endPoint x: 464, endPoint y: 396, distance: 88.6
click at [464, 396] on ul "**********" at bounding box center [465, 381] width 512 height 44
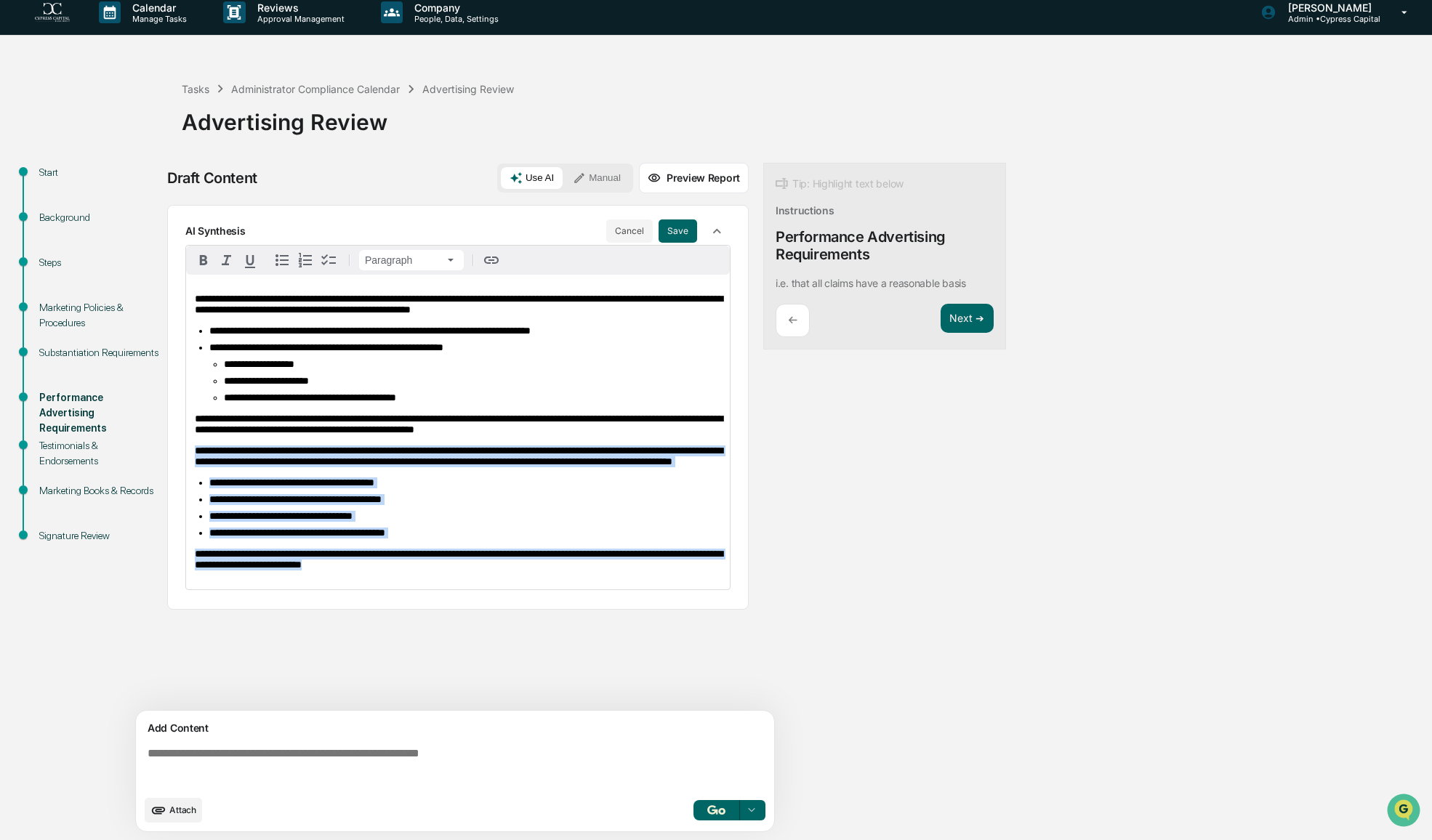
drag, startPoint x: 462, startPoint y: 605, endPoint x: 182, endPoint y: 459, distance: 315.8
click at [182, 459] on div "**********" at bounding box center [458, 407] width 582 height 405
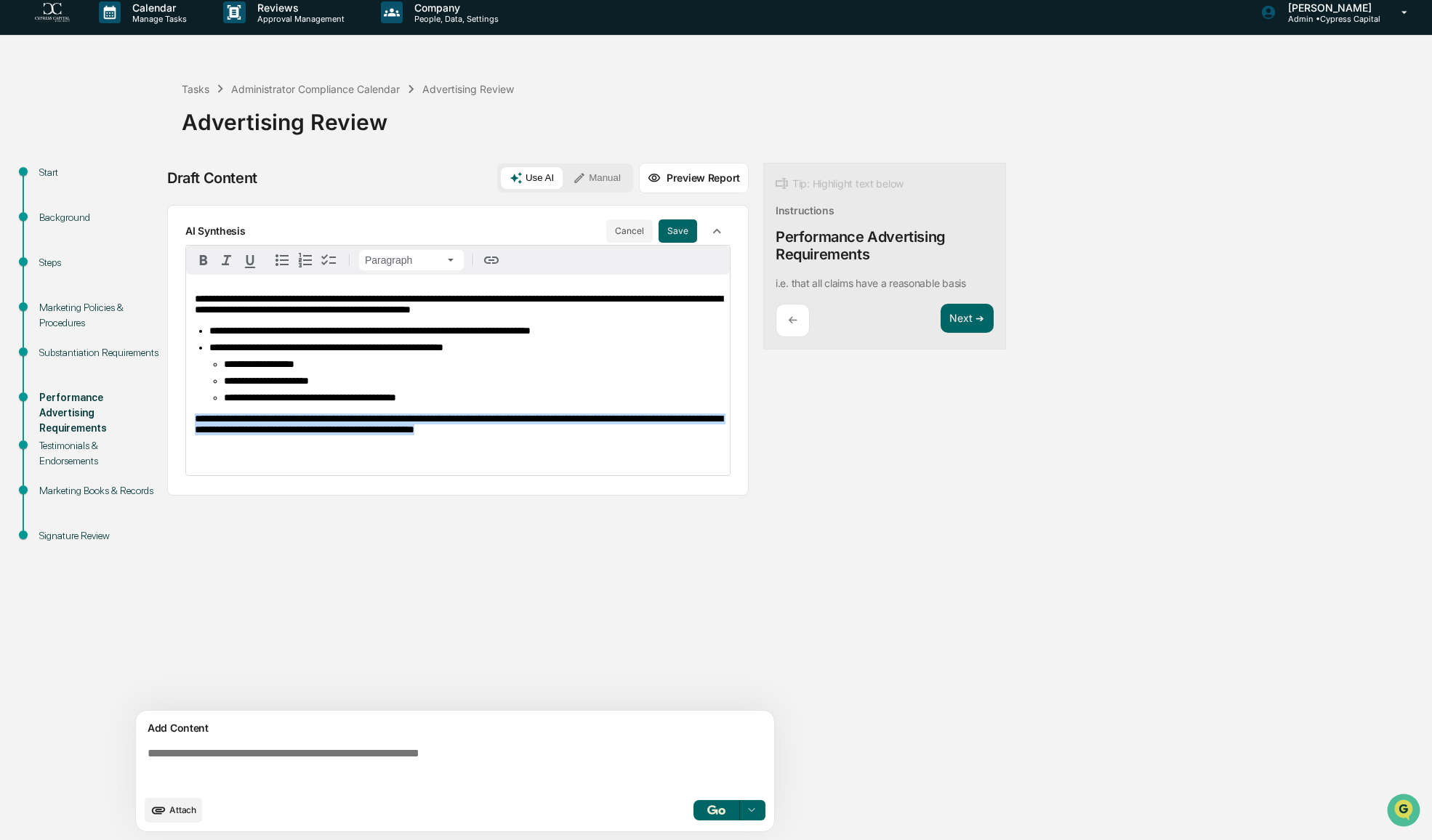
drag, startPoint x: 549, startPoint y: 445, endPoint x: 183, endPoint y: 426, distance: 366.5
click at [183, 426] on div "**********" at bounding box center [458, 350] width 582 height 290
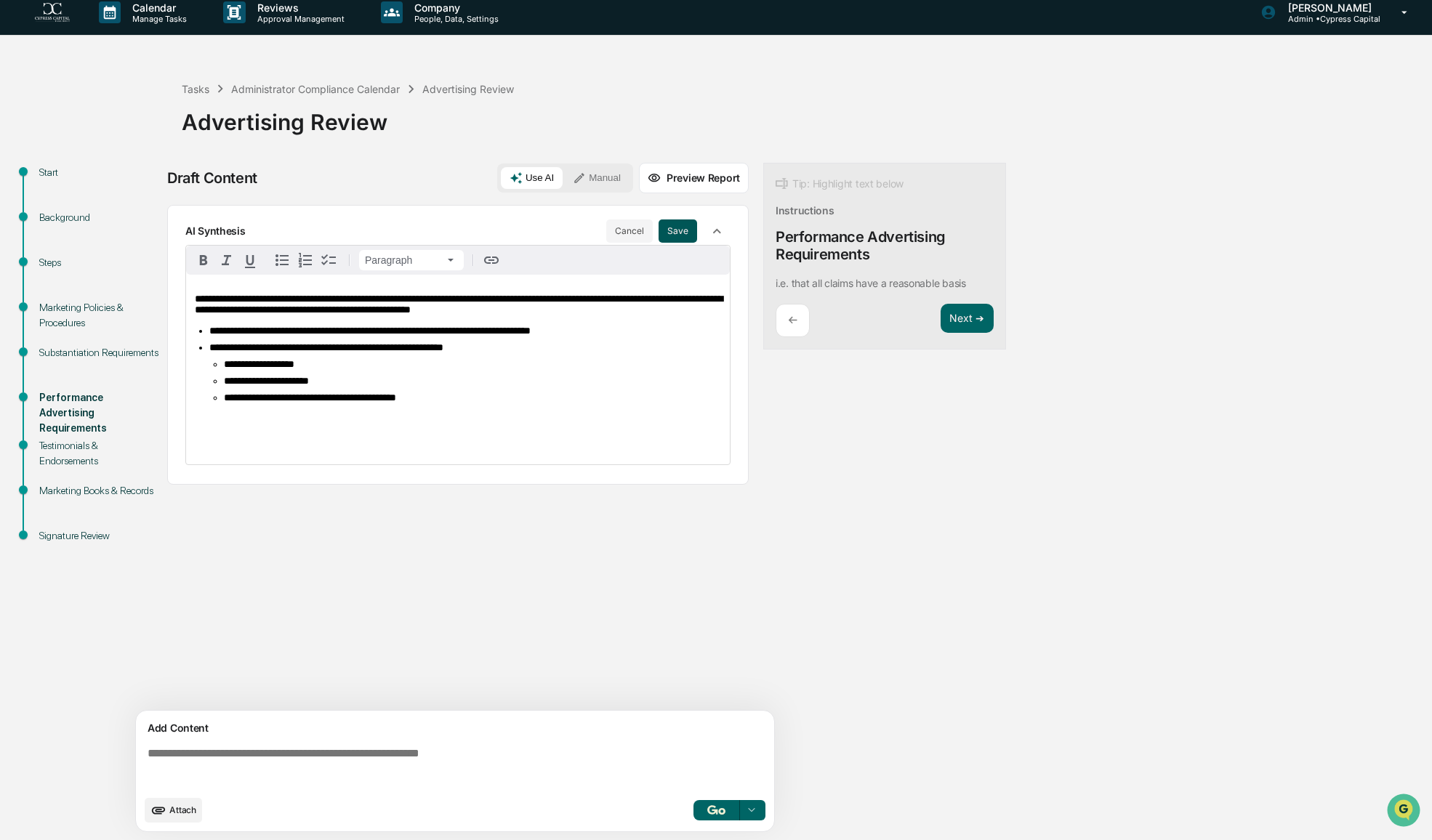
click at [679, 239] on button "Save" at bounding box center [678, 231] width 38 height 23
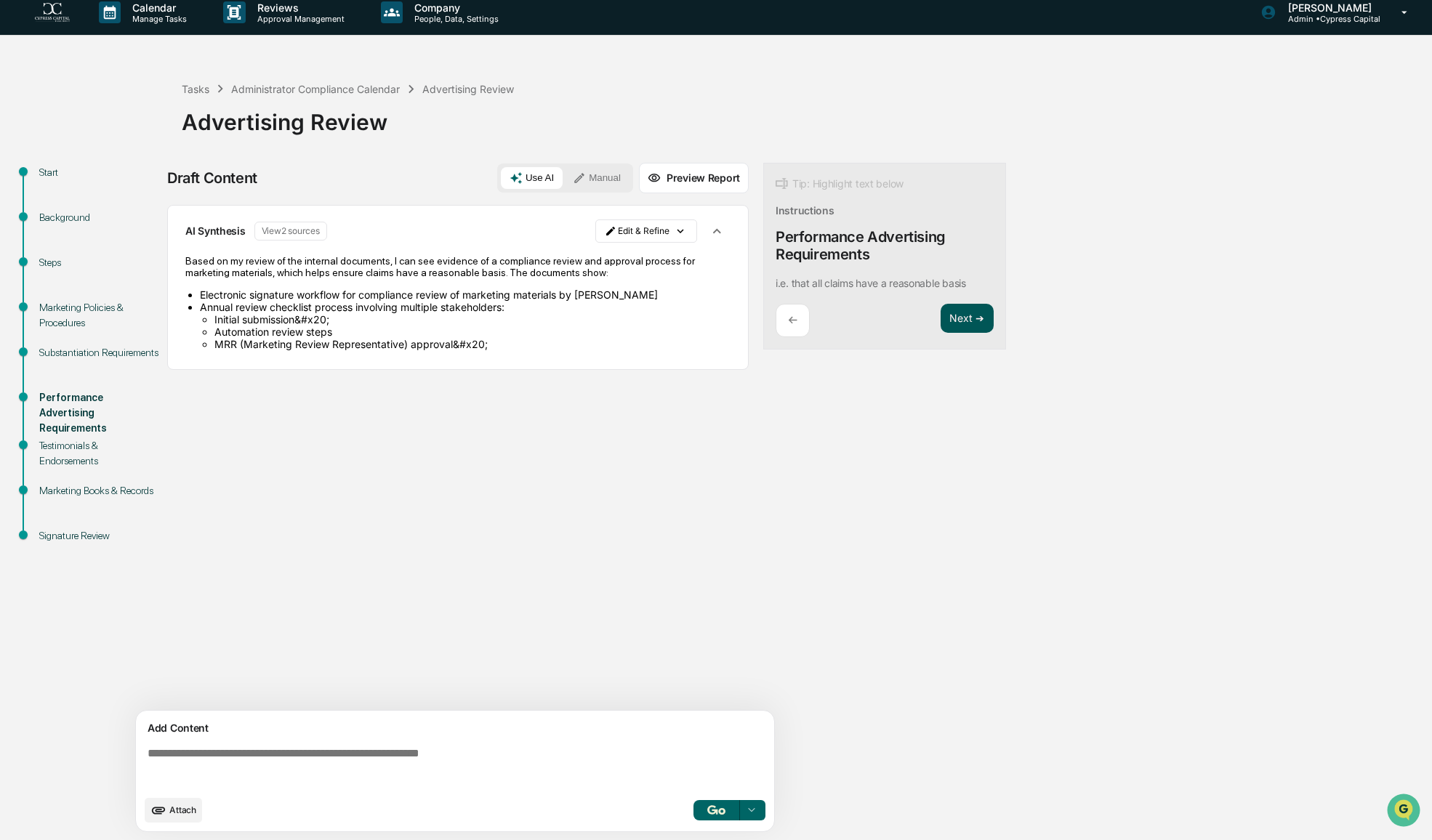
click at [973, 326] on button "Next ➔" at bounding box center [967, 318] width 53 height 29
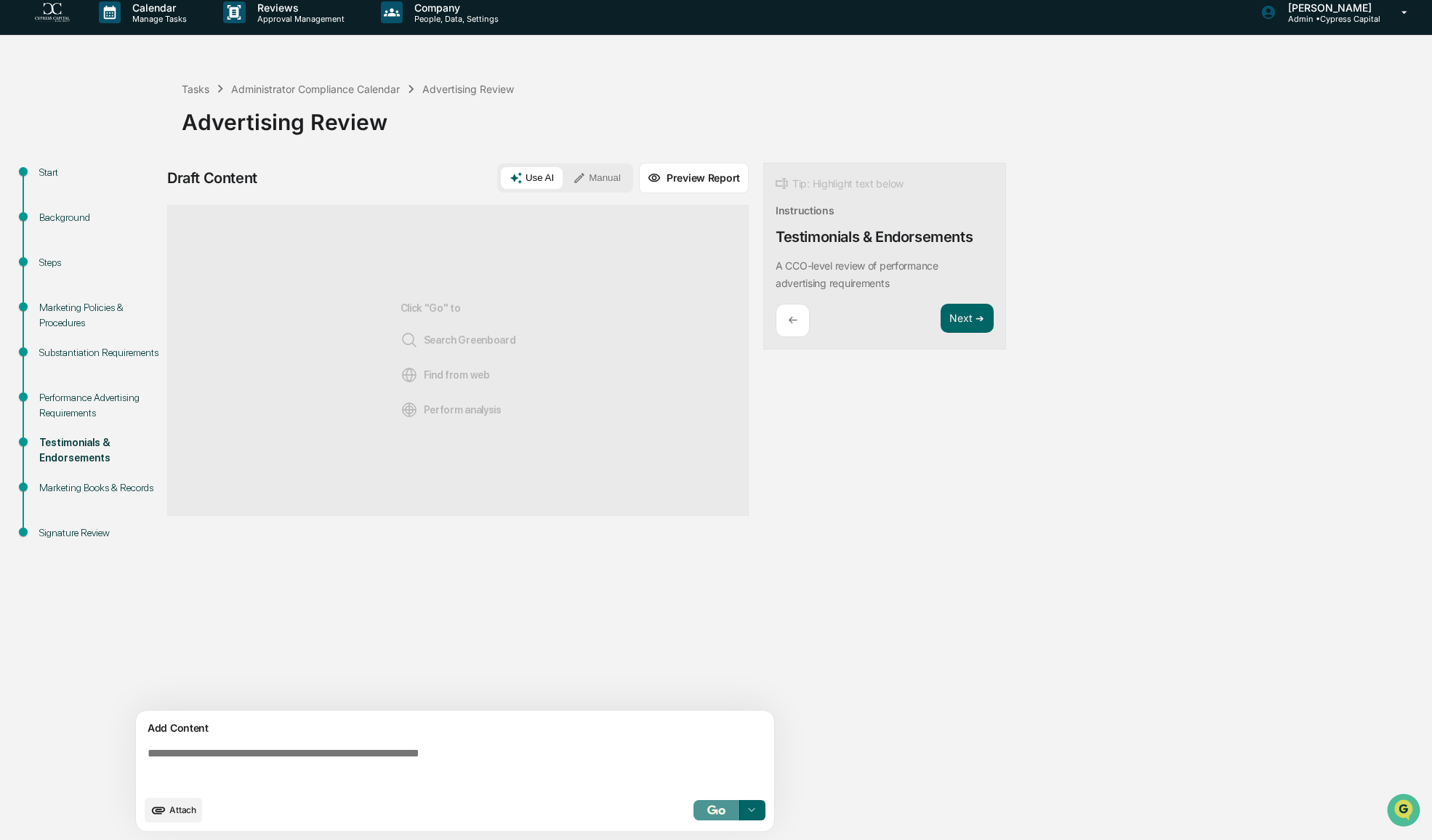
click at [716, 817] on button "button" at bounding box center [717, 810] width 47 height 20
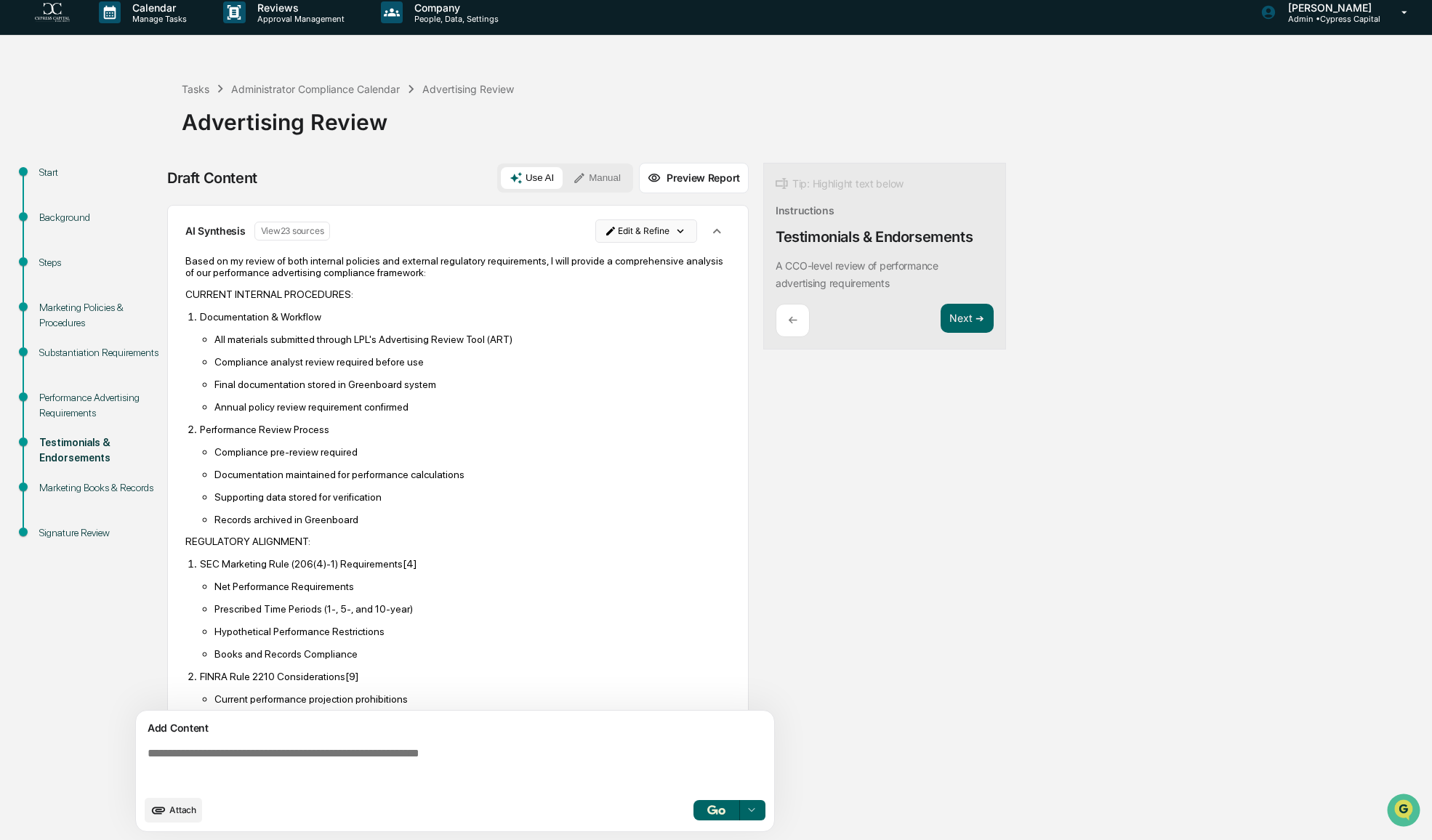
click at [677, 228] on html "Calendar Manage Tasks Reviews Approval Management Company People, Data, Setting…" at bounding box center [716, 410] width 1432 height 840
click at [642, 262] on div "Edit Result" at bounding box center [641, 259] width 107 height 23
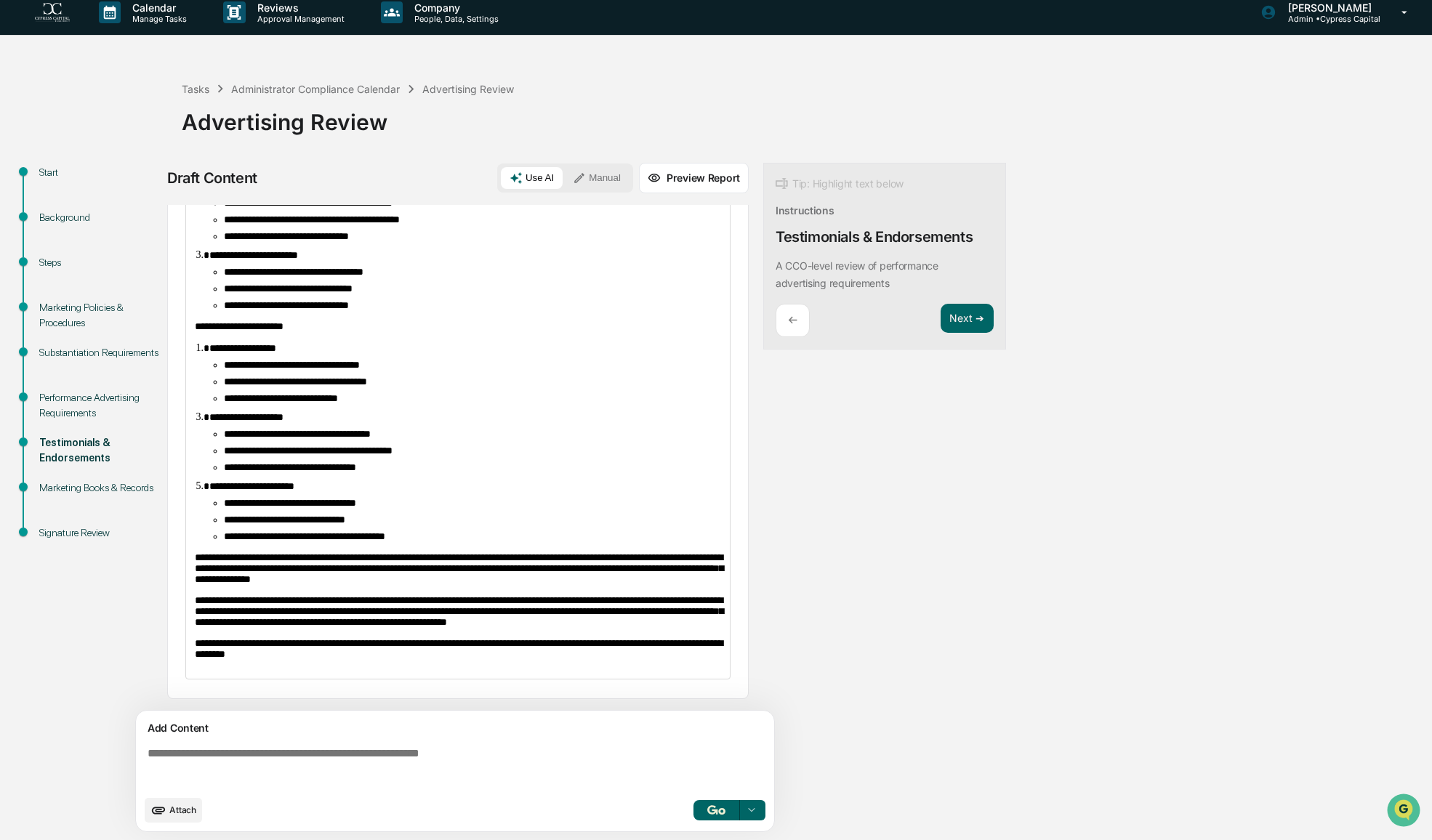
scroll to position [597, 0]
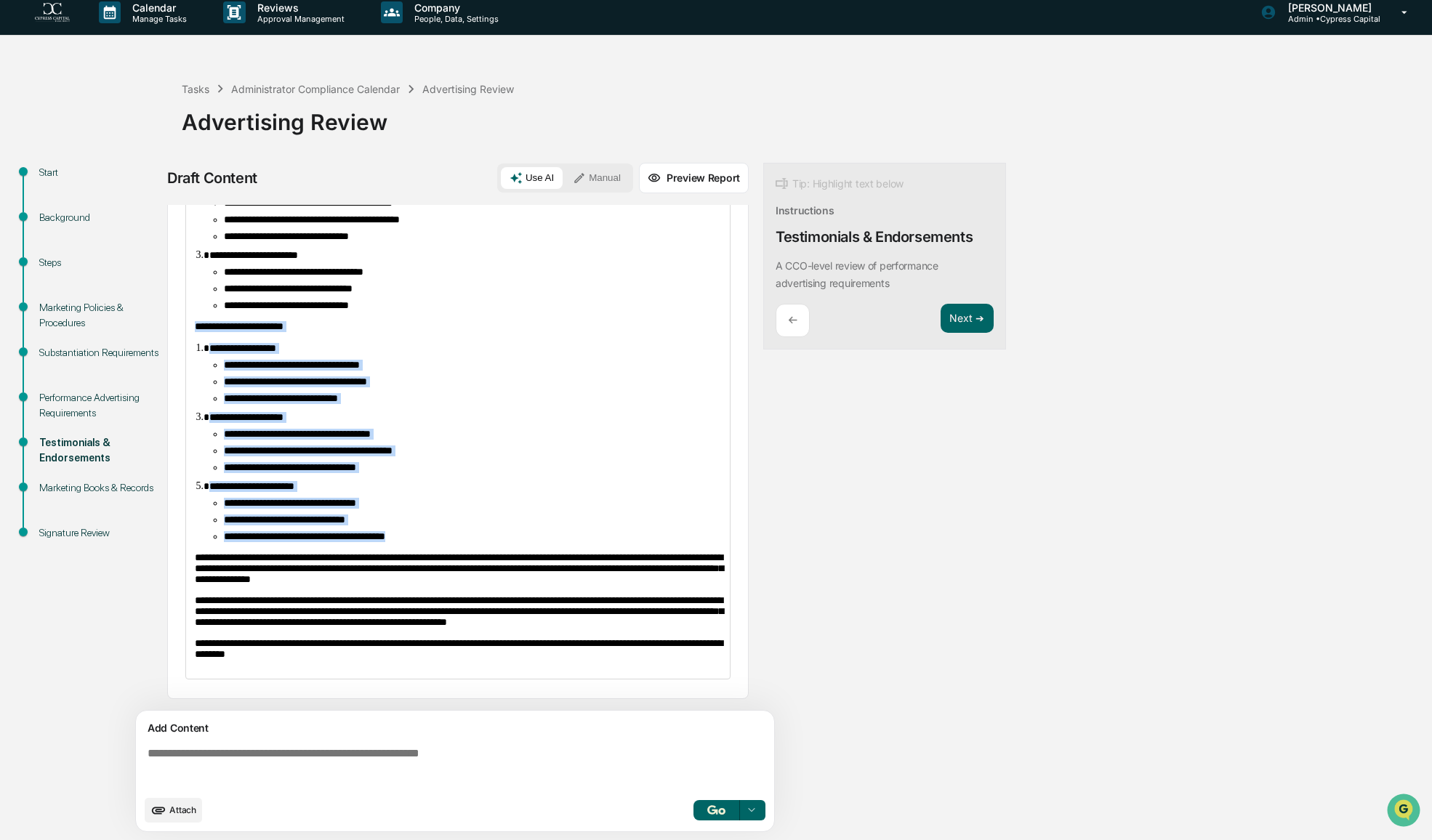
drag, startPoint x: 194, startPoint y: 304, endPoint x: 500, endPoint y: 521, distance: 375.1
click at [500, 521] on div "**********" at bounding box center [458, 206] width 544 height 944
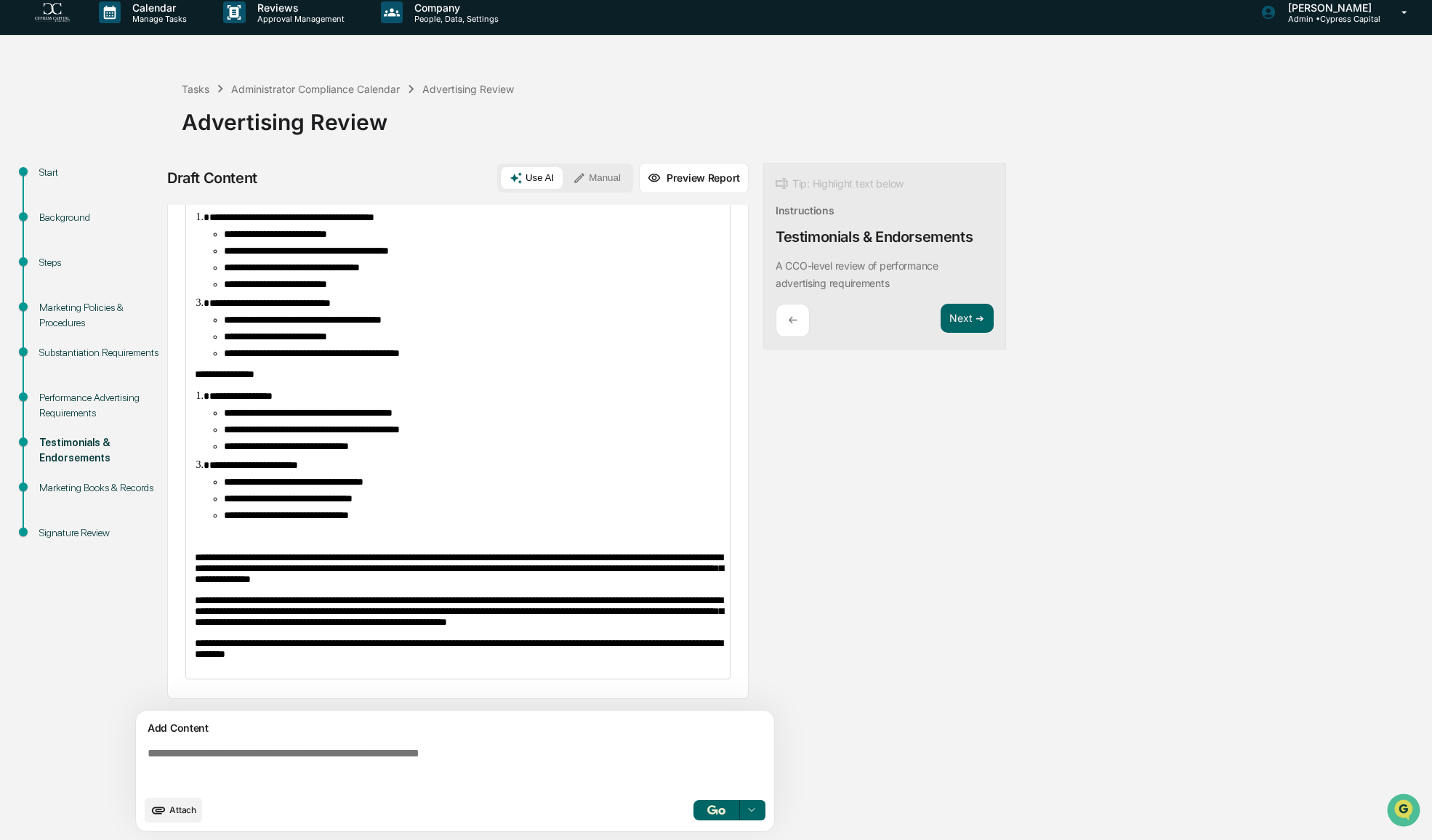
scroll to position [375, 0]
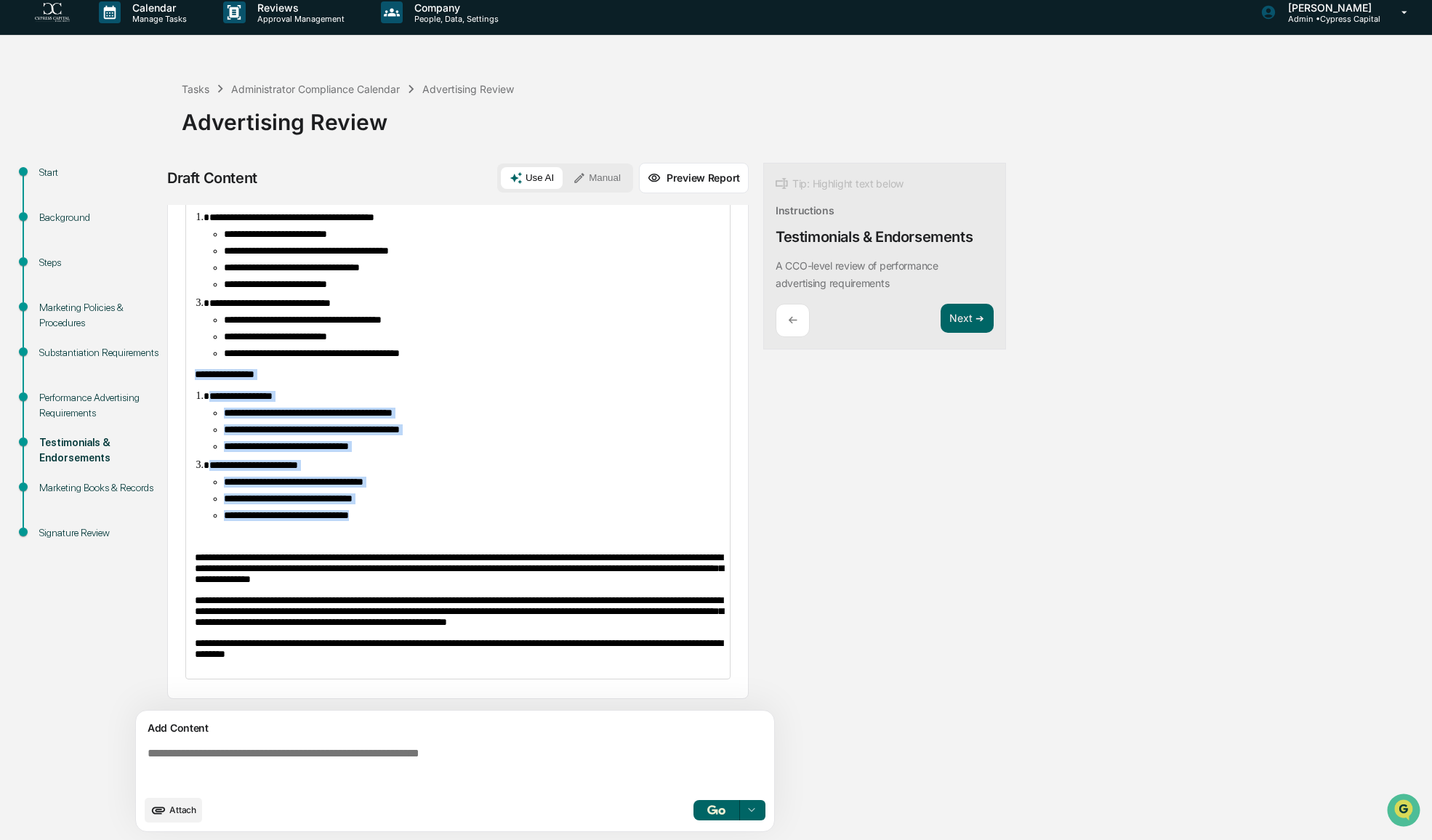
drag, startPoint x: 194, startPoint y: 356, endPoint x: 398, endPoint y: 506, distance: 253.2
click at [398, 506] on div "**********" at bounding box center [458, 311] width 544 height 734
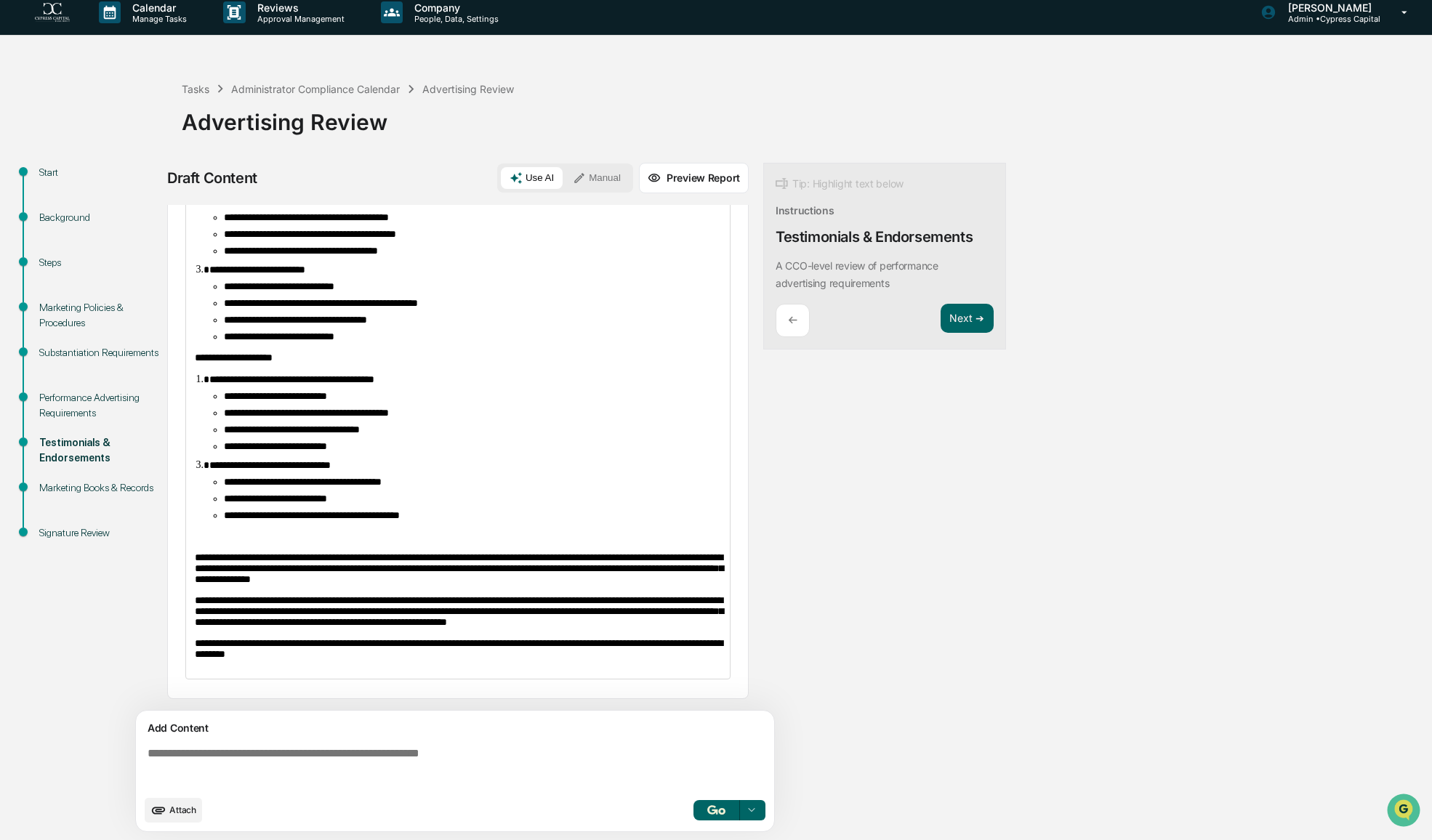
scroll to position [204, 0]
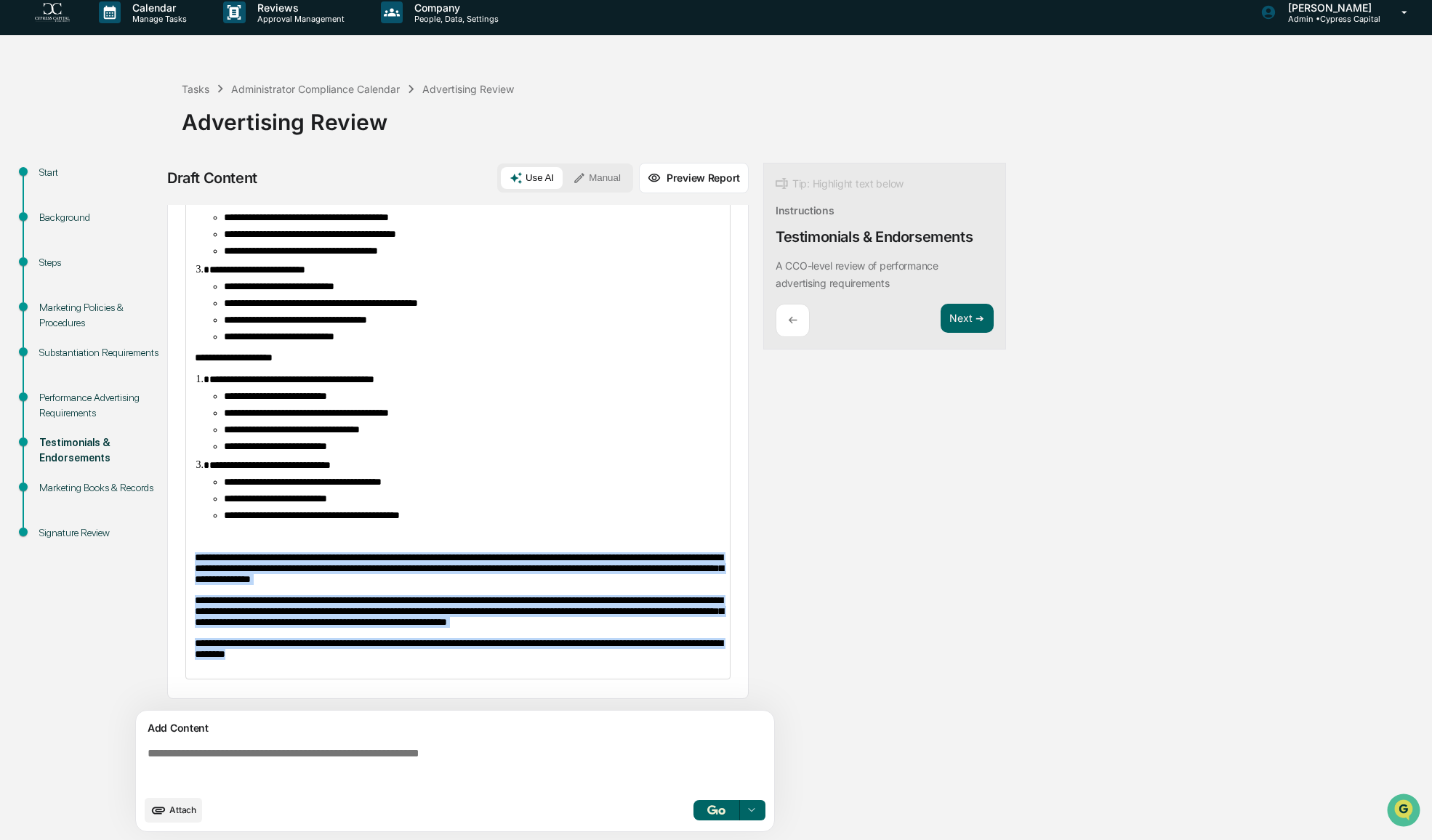
drag, startPoint x: 370, startPoint y: 662, endPoint x: 186, endPoint y: 547, distance: 217.0
click at [186, 547] on div "**********" at bounding box center [458, 392] width 544 height 572
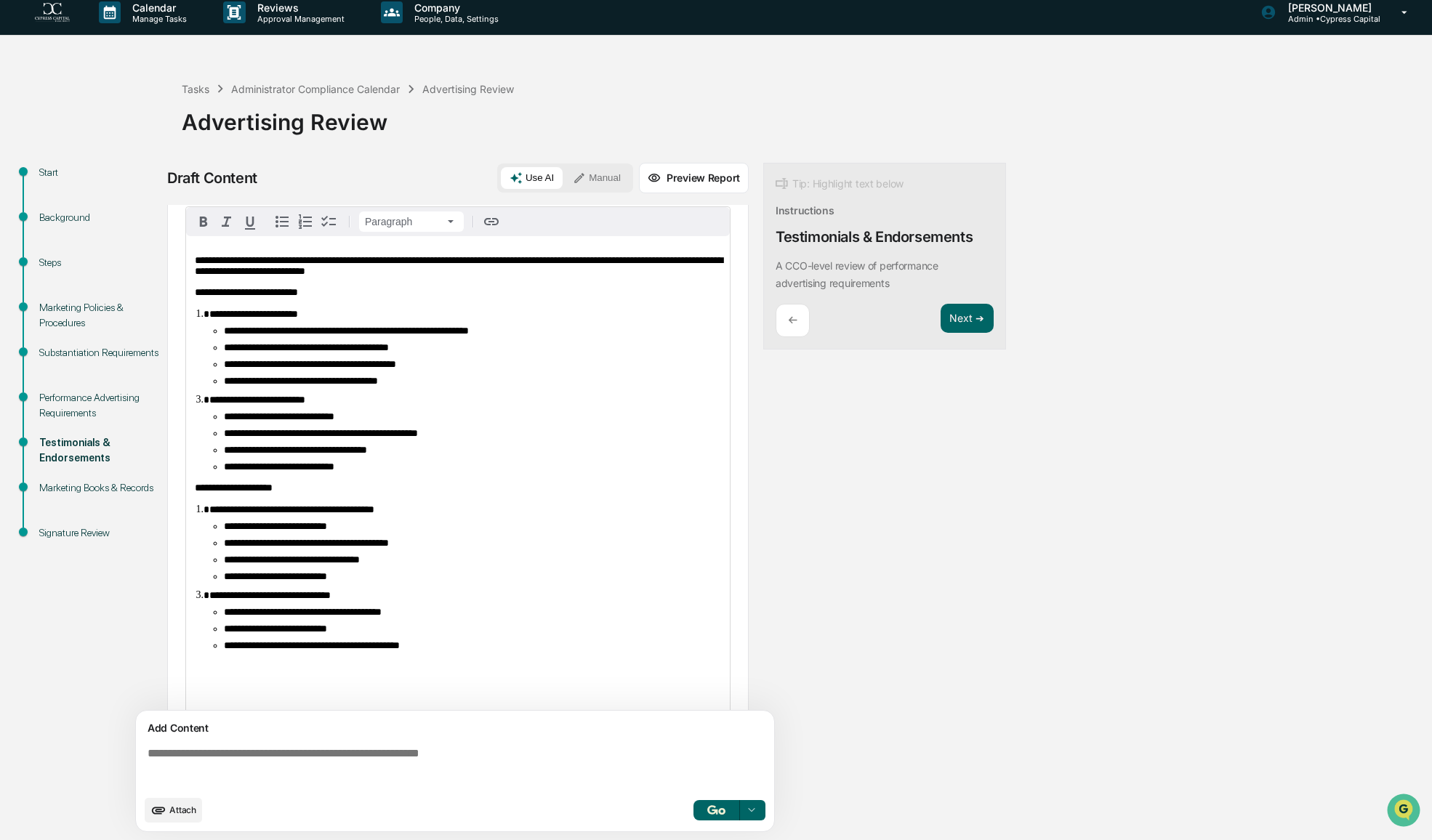
scroll to position [0, 0]
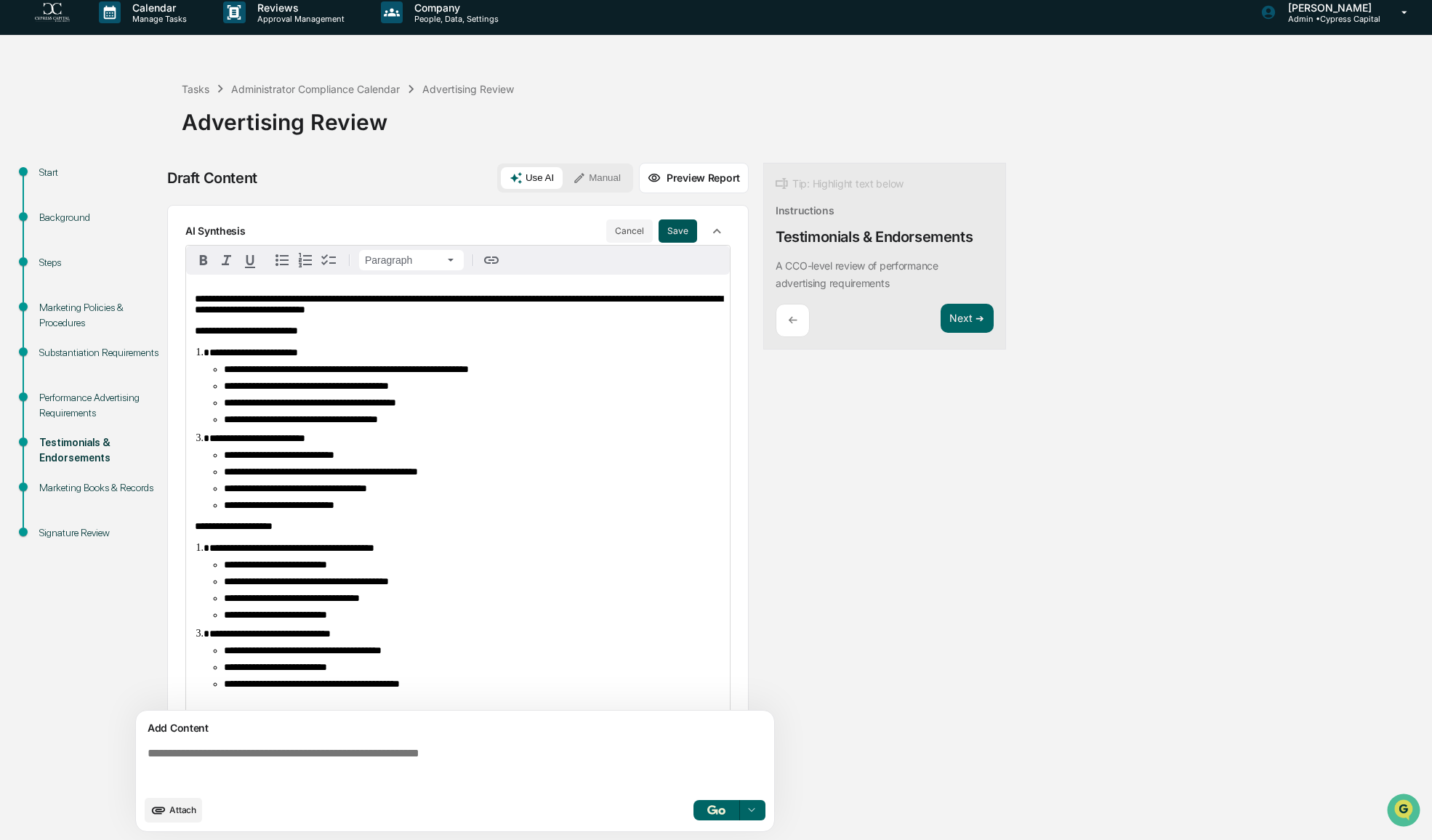
click at [659, 235] on button "Save" at bounding box center [678, 231] width 38 height 23
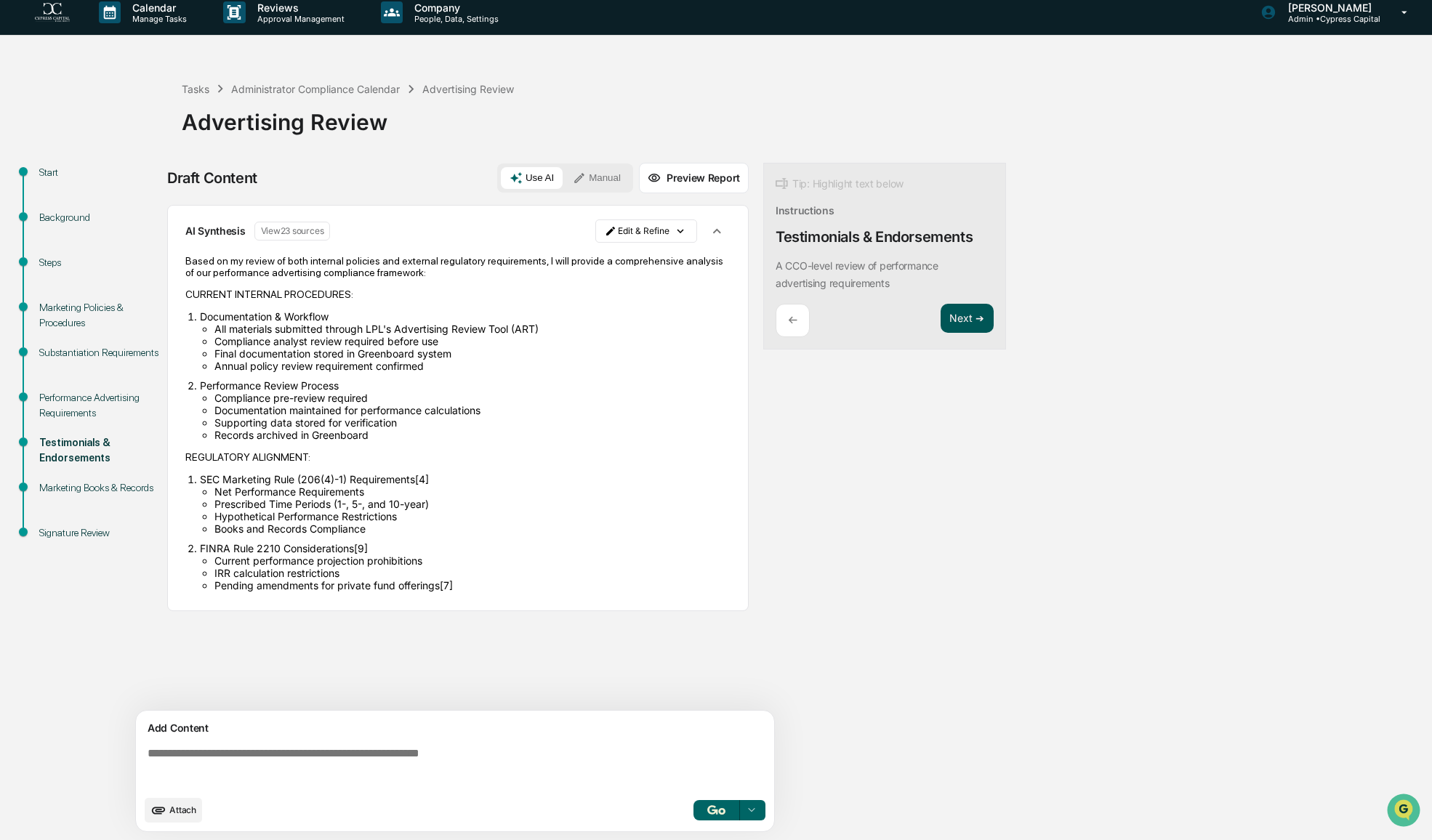
click at [974, 320] on button "Next ➔" at bounding box center [967, 318] width 53 height 29
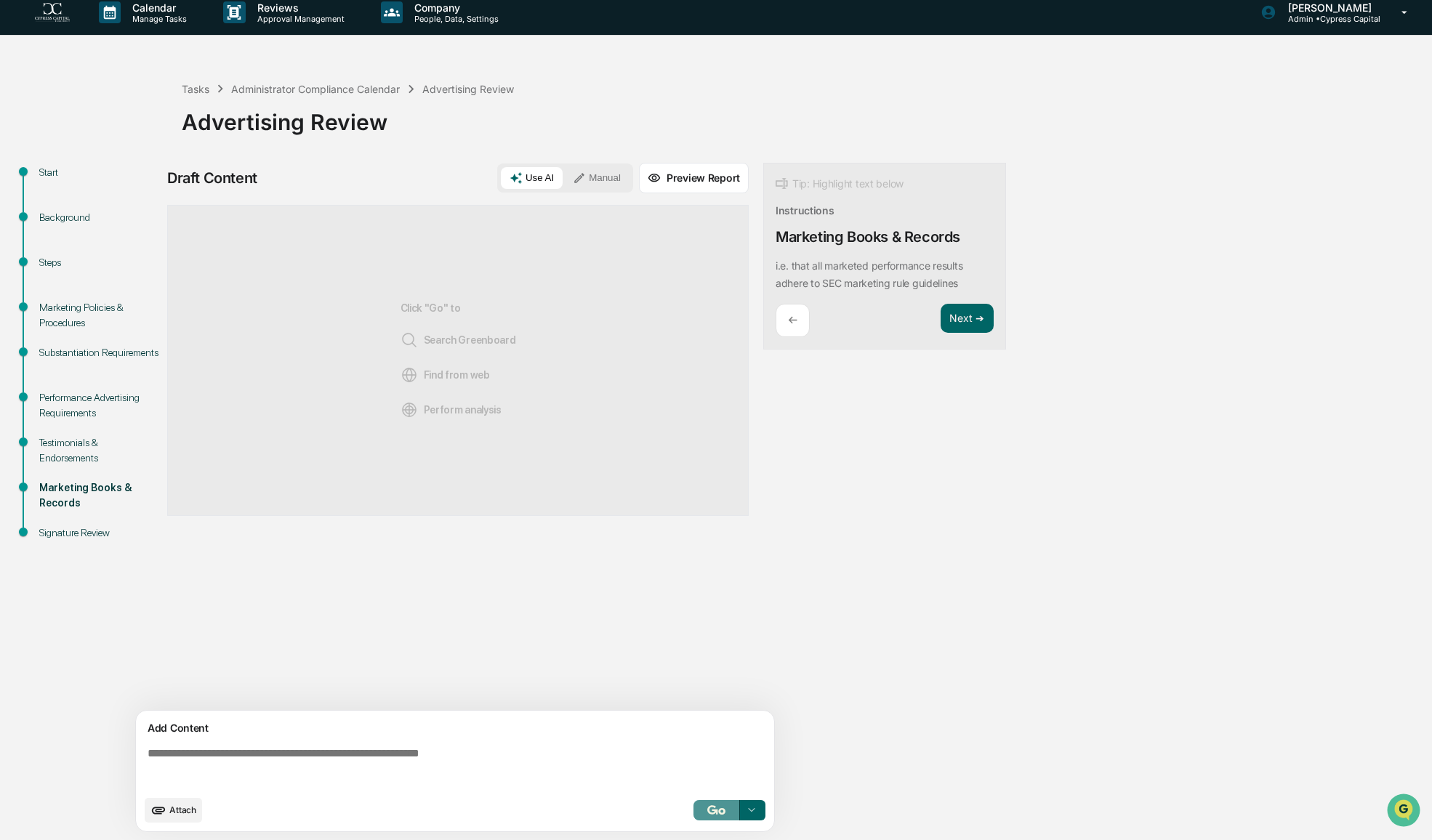
click at [708, 807] on img "button" at bounding box center [715, 809] width 17 height 10
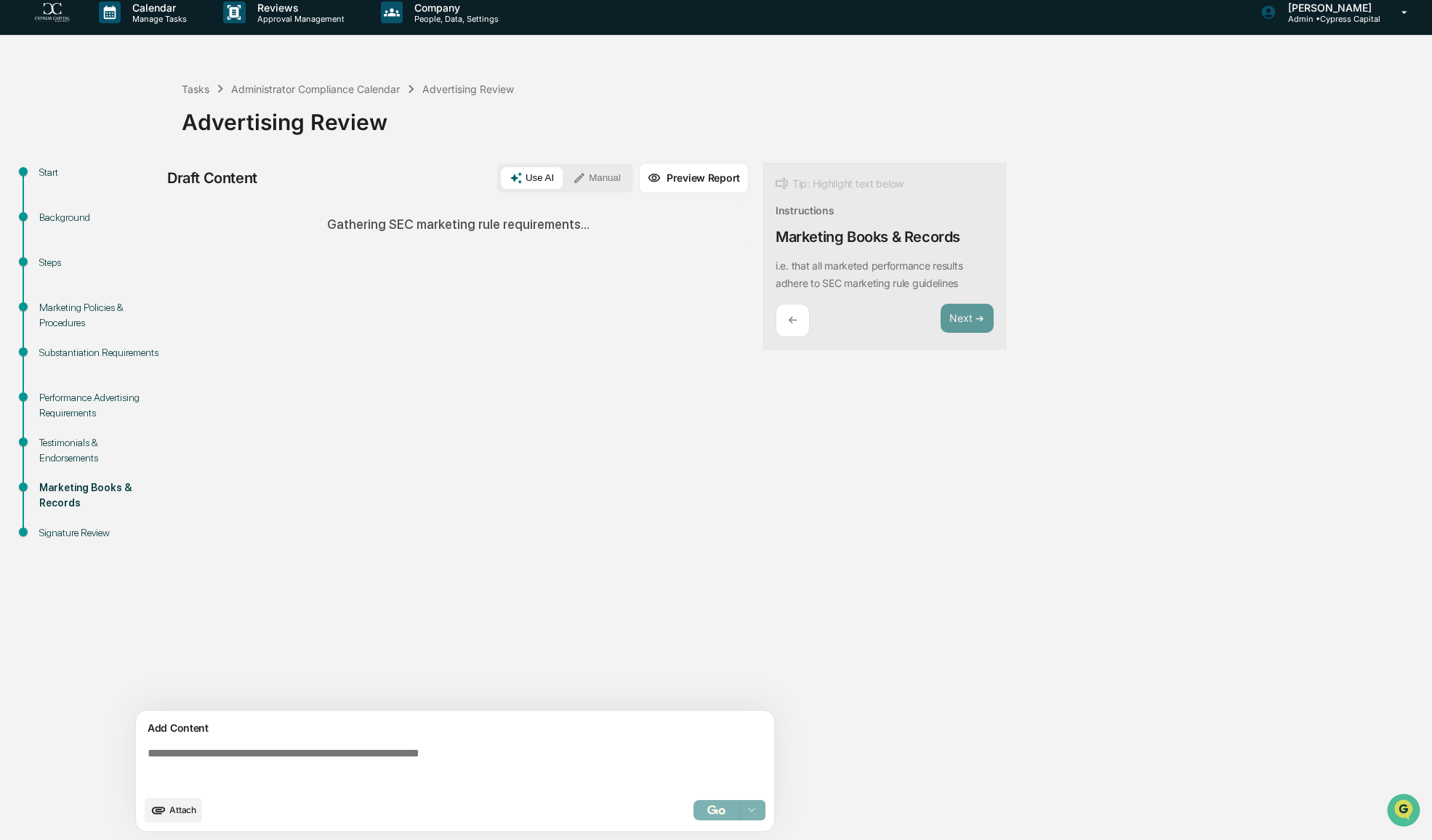
click at [648, 455] on div "Sources Gathering SEC marketing rule requirements..." at bounding box center [458, 458] width 582 height 506
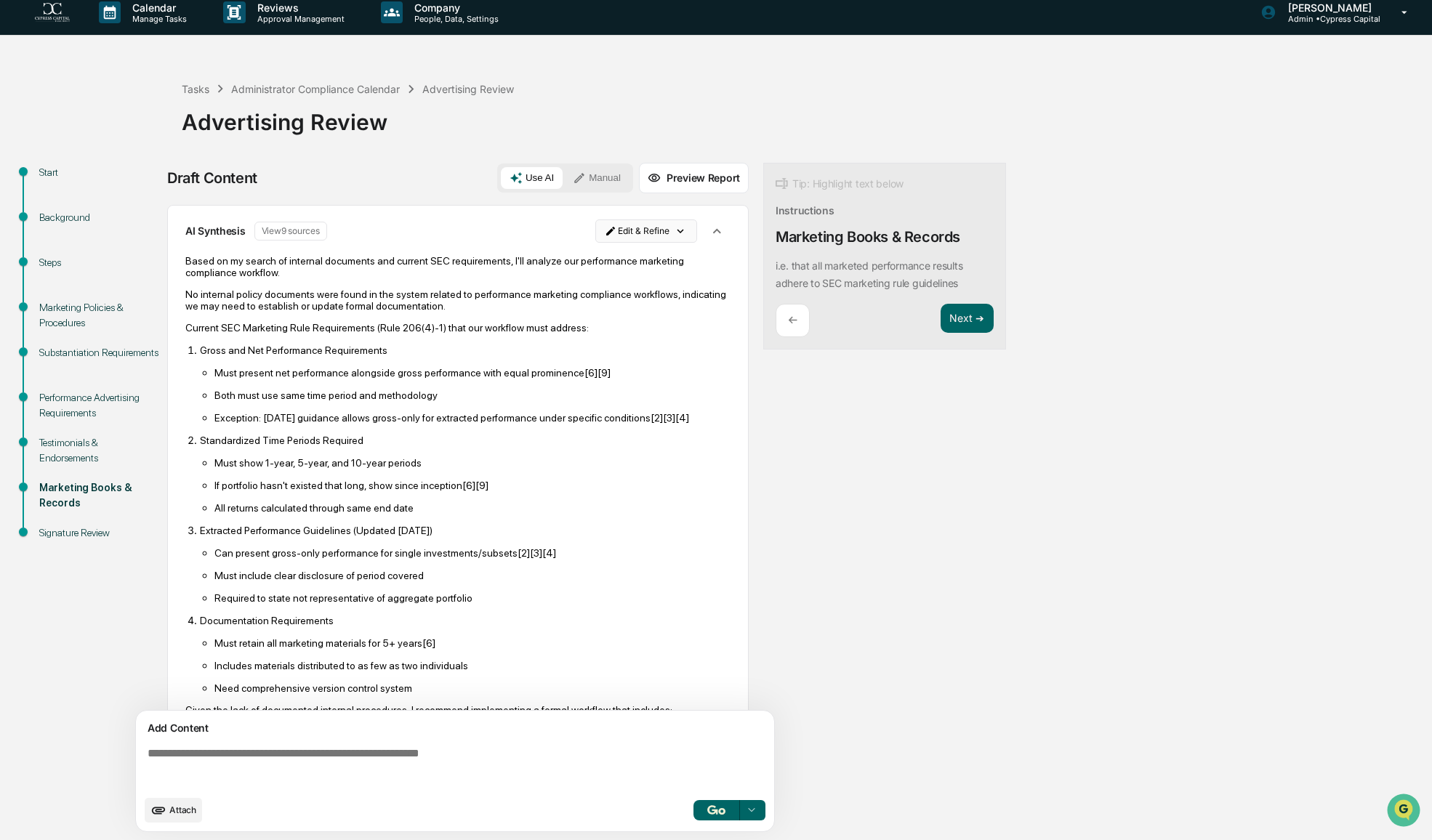
click at [678, 232] on html "Calendar Manage Tasks Reviews Approval Management Company People, Data, Setting…" at bounding box center [716, 410] width 1432 height 840
click at [660, 267] on div "Edit Result" at bounding box center [641, 259] width 107 height 23
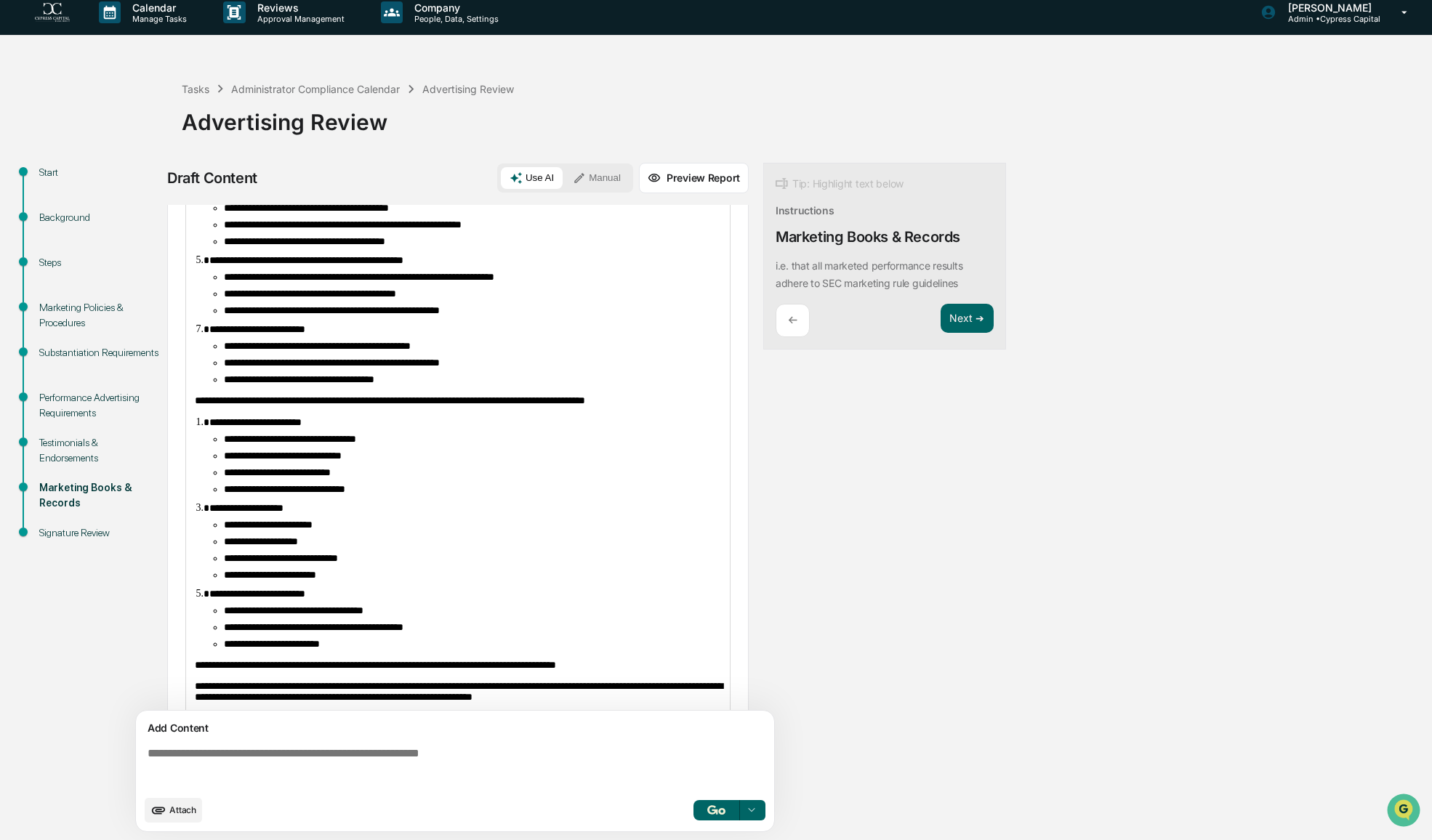
scroll to position [358, 0]
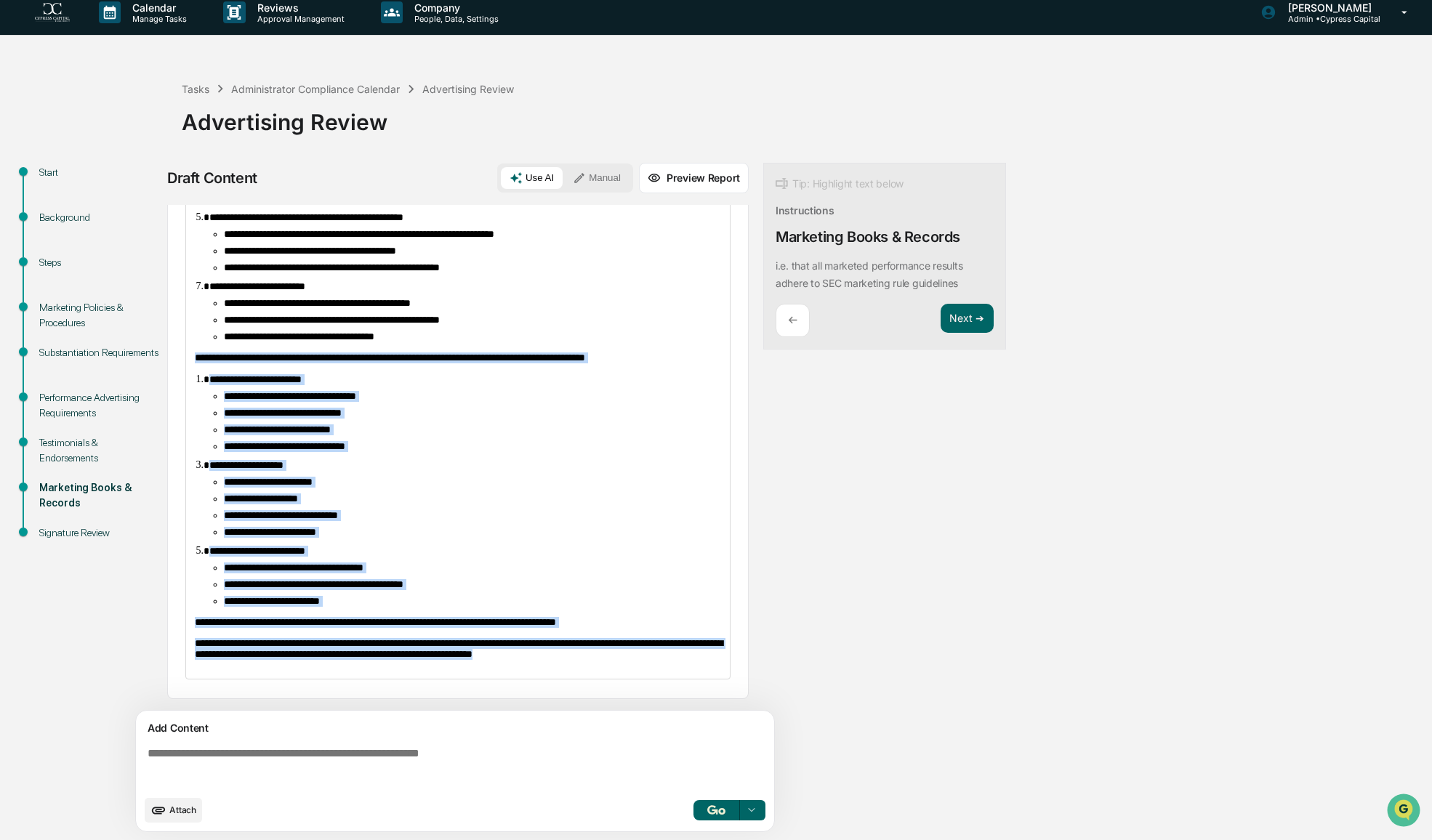
drag, startPoint x: 674, startPoint y: 661, endPoint x: 179, endPoint y: 339, distance: 590.5
click at [179, 339] on div "**********" at bounding box center [458, 305] width 582 height 788
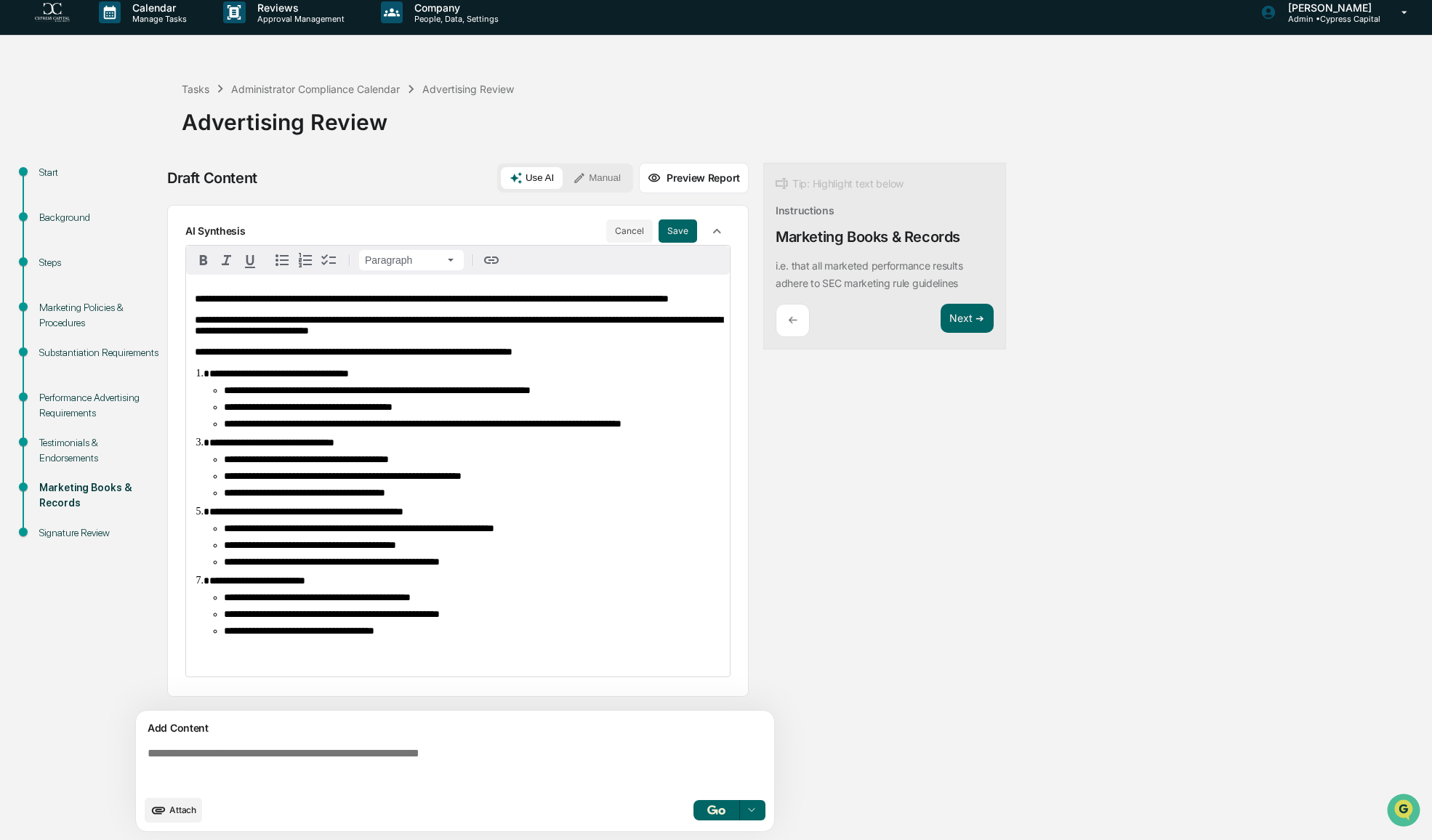
scroll to position [0, 0]
click at [665, 228] on button "Save" at bounding box center [678, 231] width 38 height 23
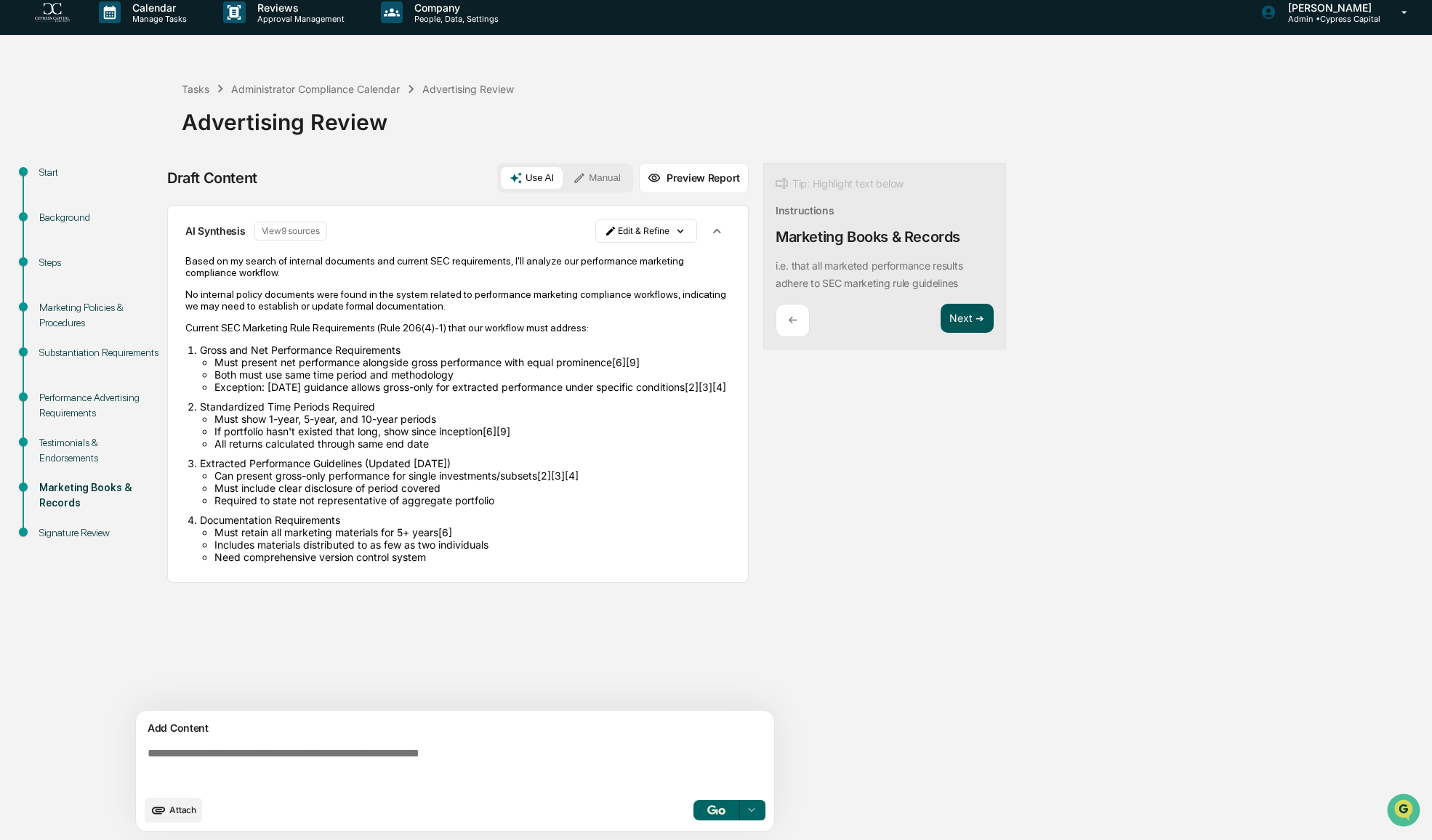
click at [968, 311] on button "Next ➔" at bounding box center [967, 318] width 53 height 29
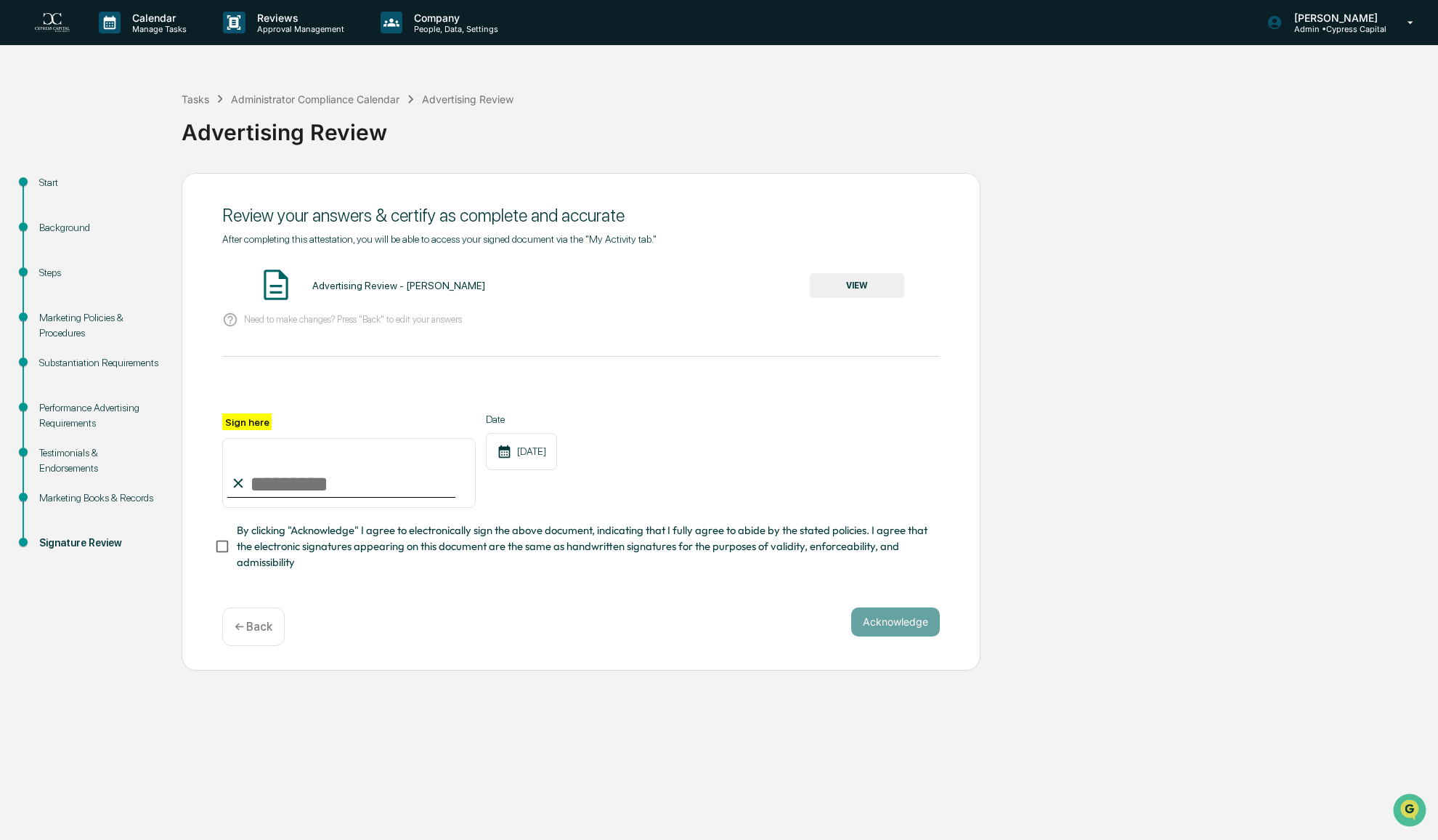
click at [860, 280] on button "VIEW" at bounding box center [857, 285] width 94 height 25
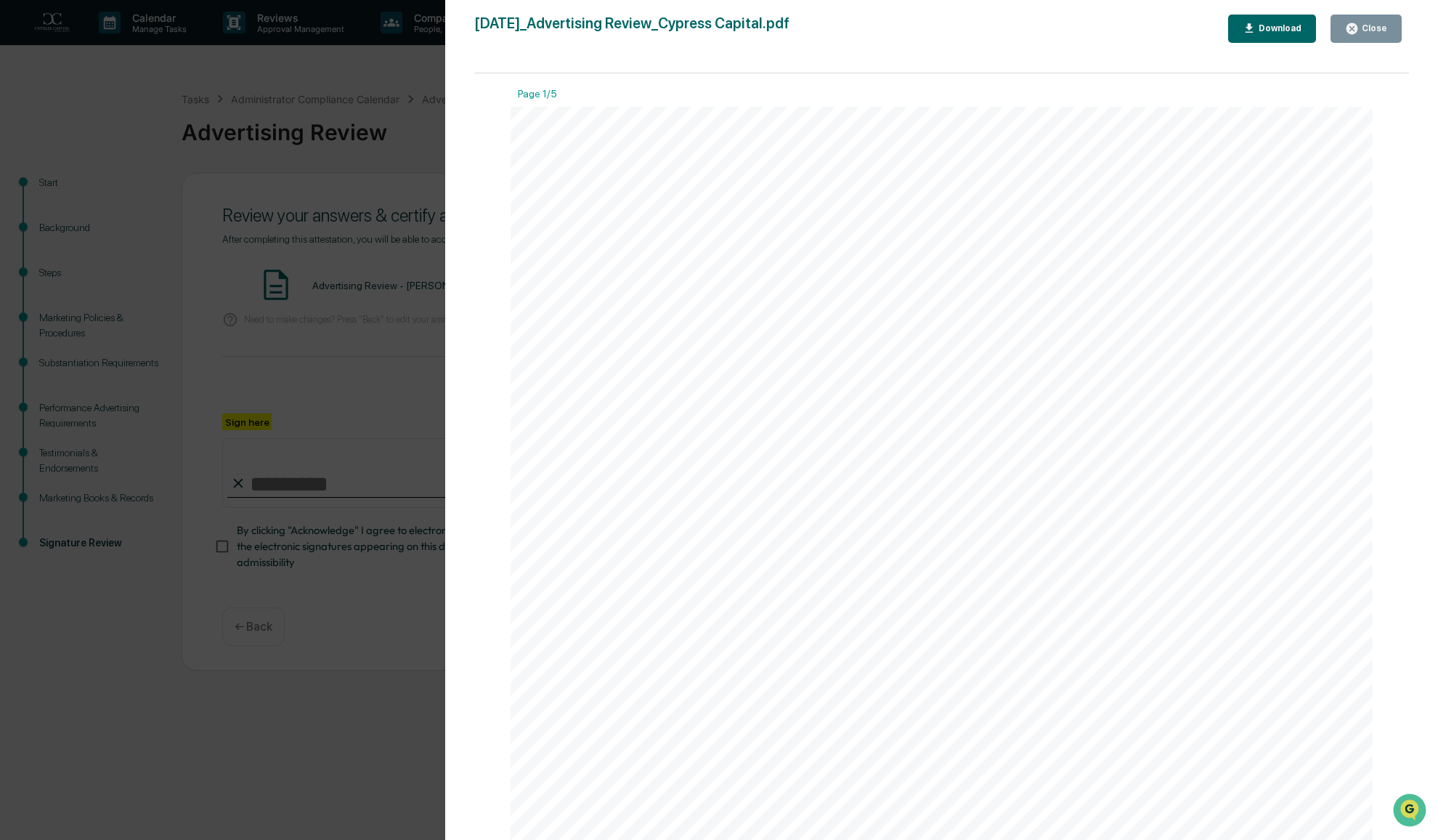
click at [1358, 30] on icon "button" at bounding box center [1352, 29] width 11 height 11
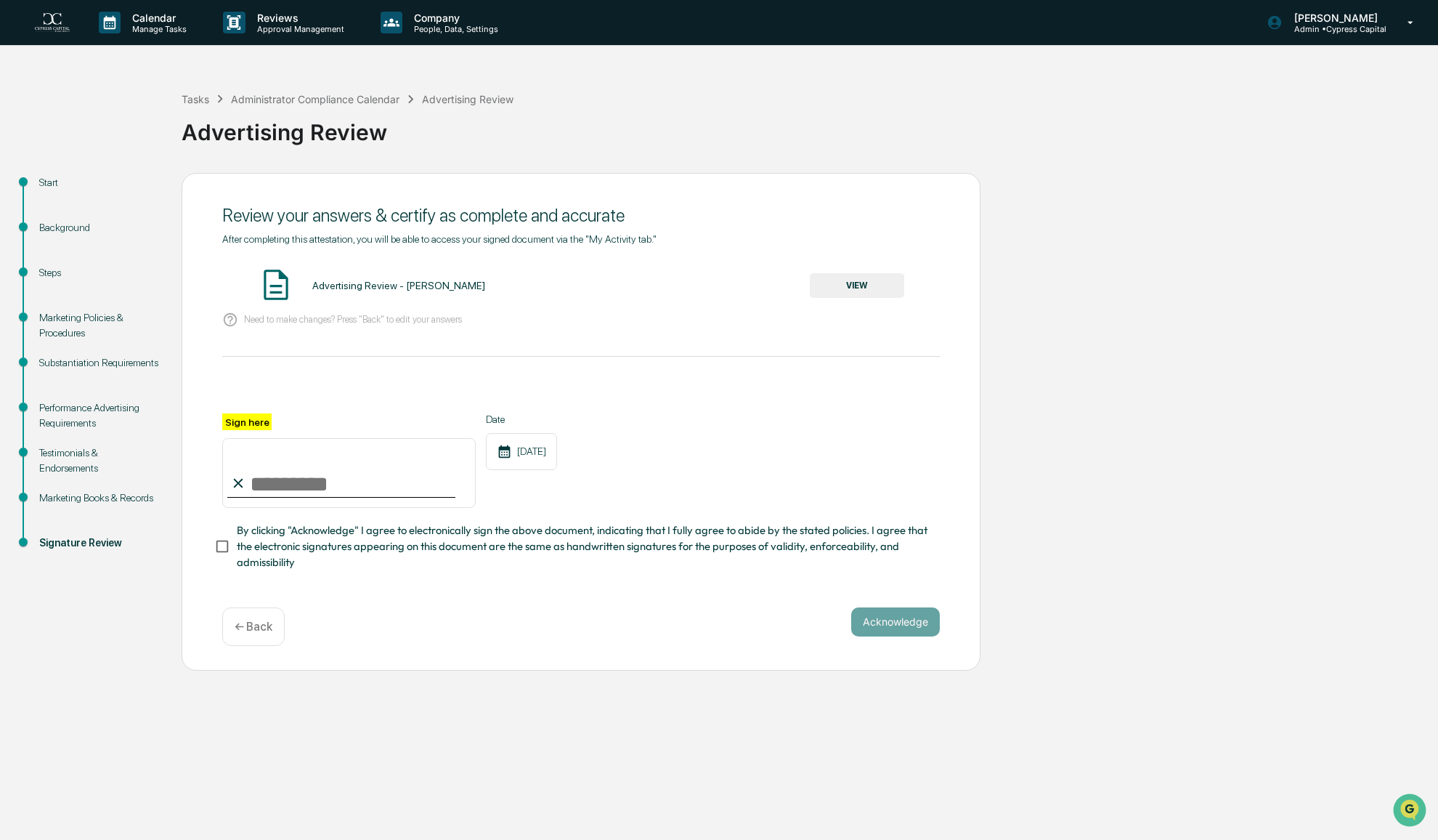
click at [287, 487] on input "Sign here" at bounding box center [349, 473] width 253 height 69
type input "**********"
click at [885, 628] on button "Acknowledge" at bounding box center [896, 621] width 89 height 29
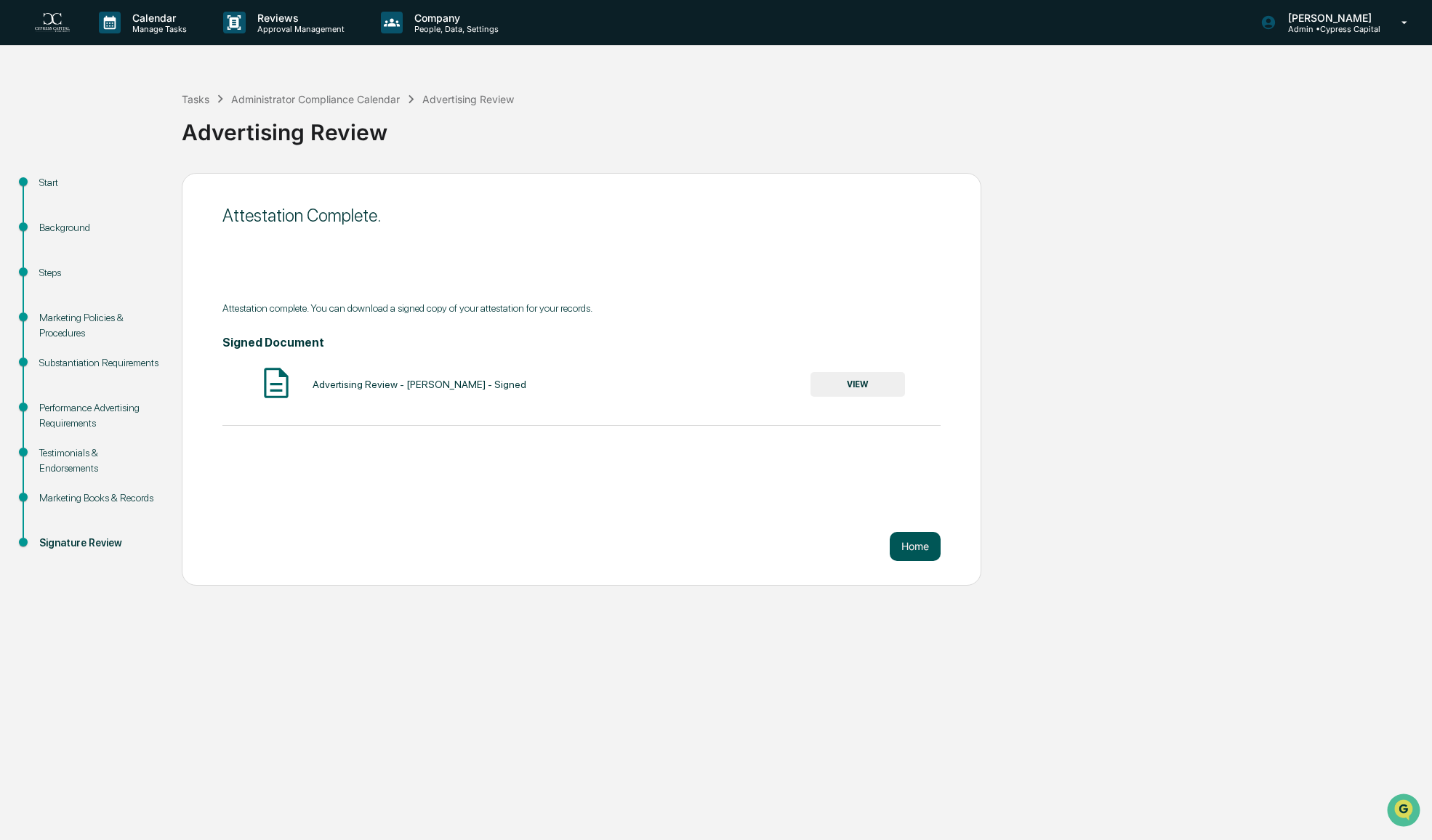
click at [926, 547] on button "Home" at bounding box center [914, 546] width 51 height 29
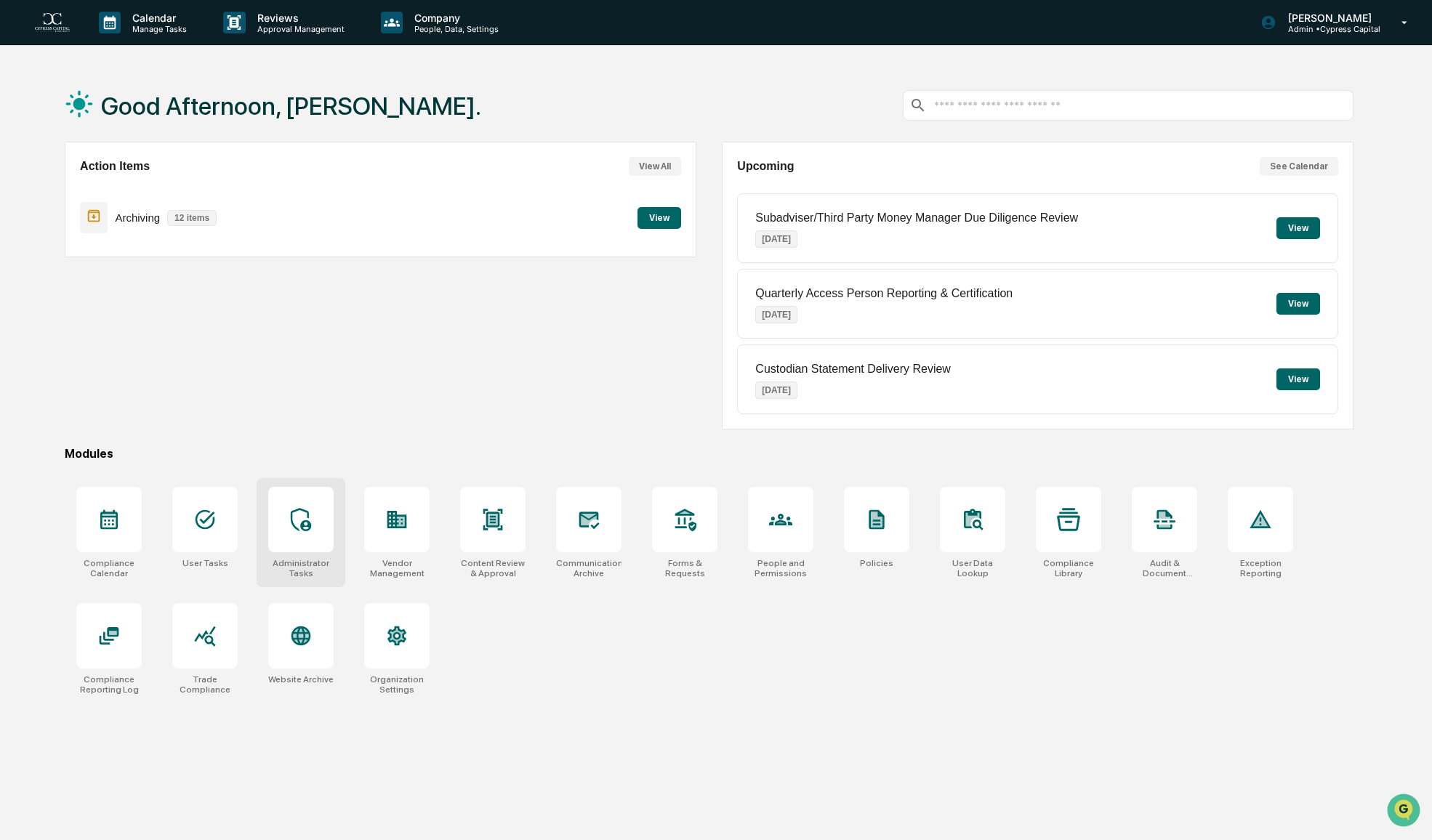
click at [293, 551] on div "Administrator Tasks" at bounding box center [301, 532] width 89 height 109
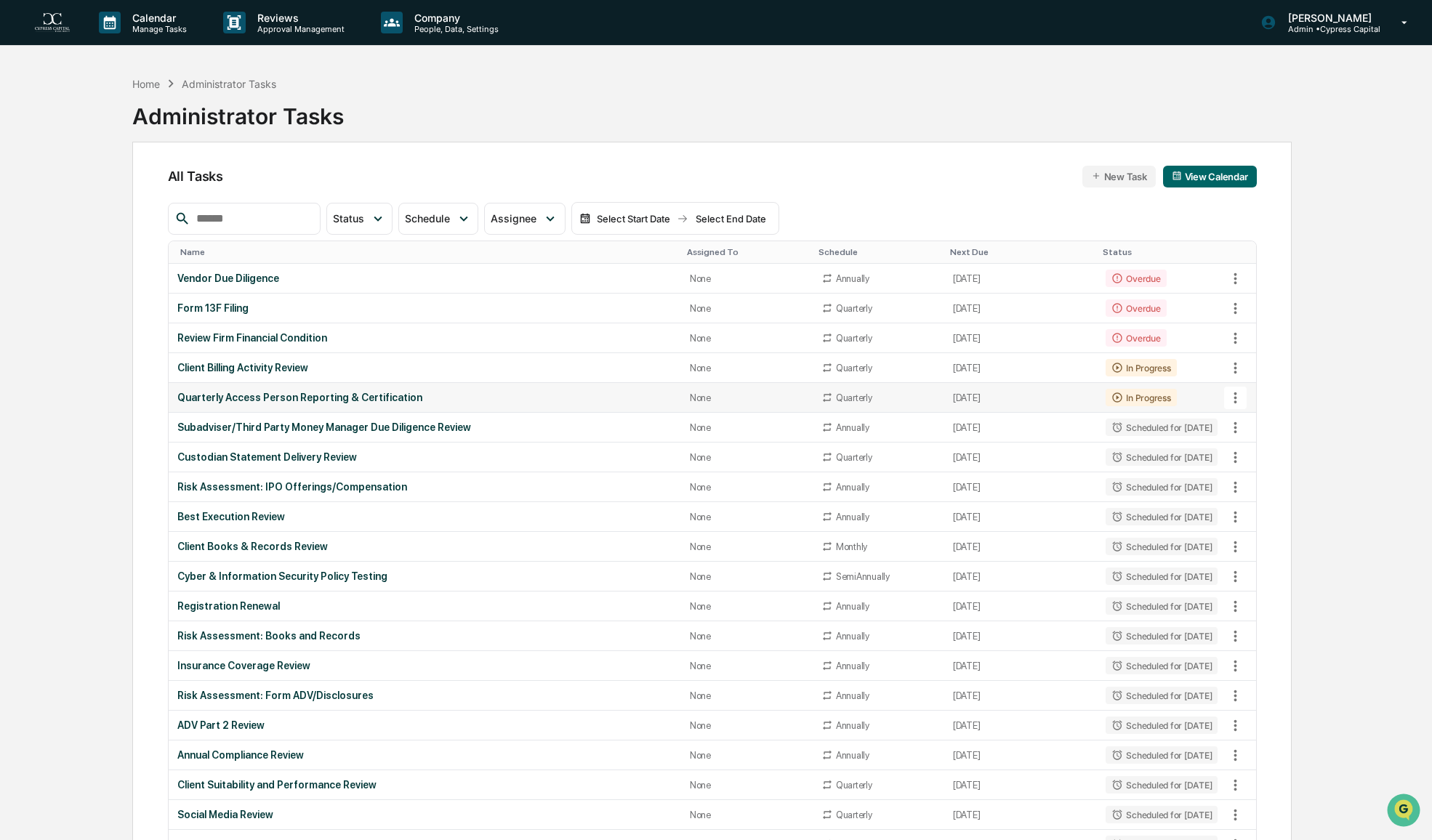
click at [1134, 400] on div "In Progress" at bounding box center [1140, 397] width 70 height 17
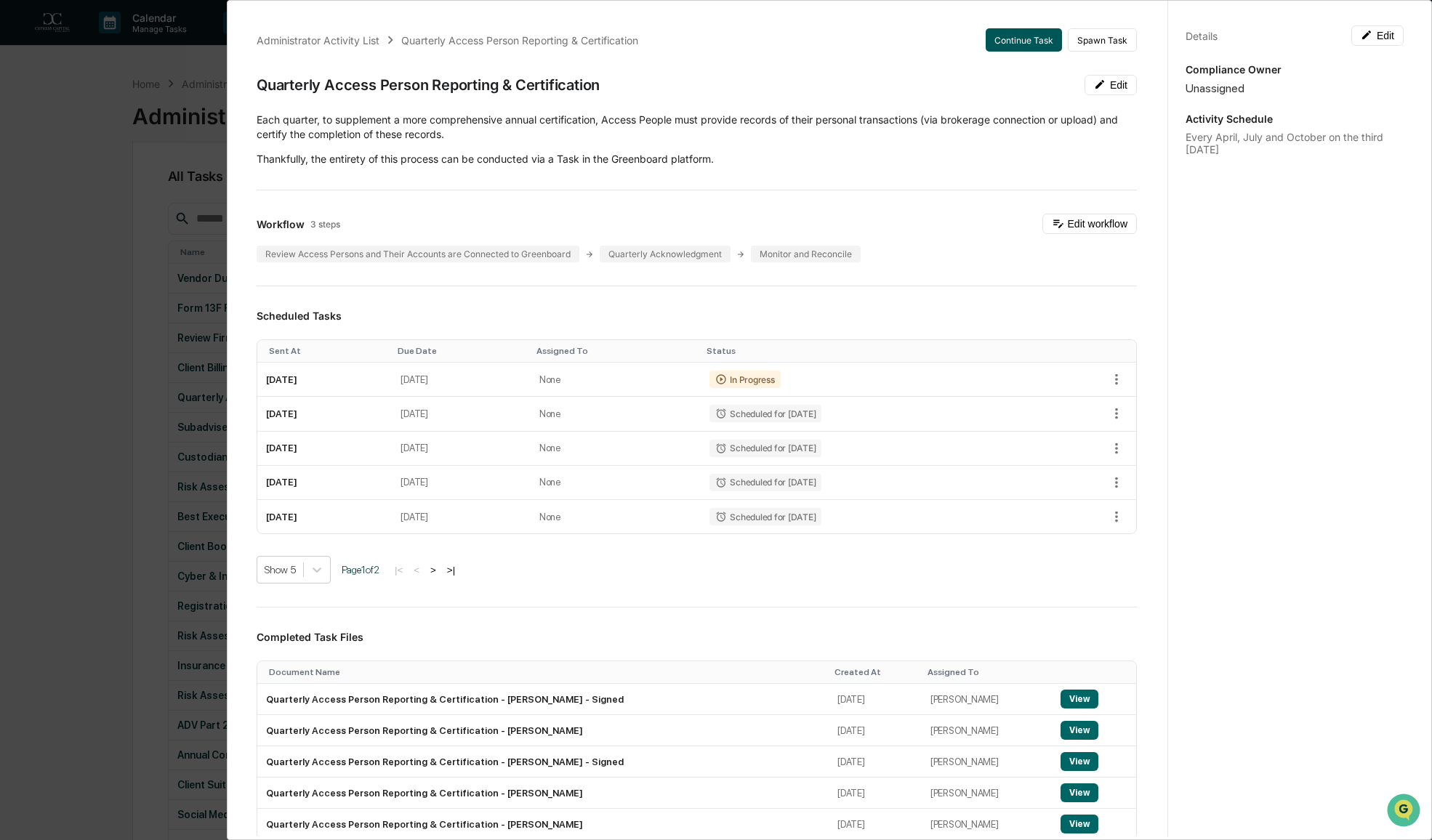
click at [1018, 44] on button "Continue Task" at bounding box center [1023, 40] width 76 height 23
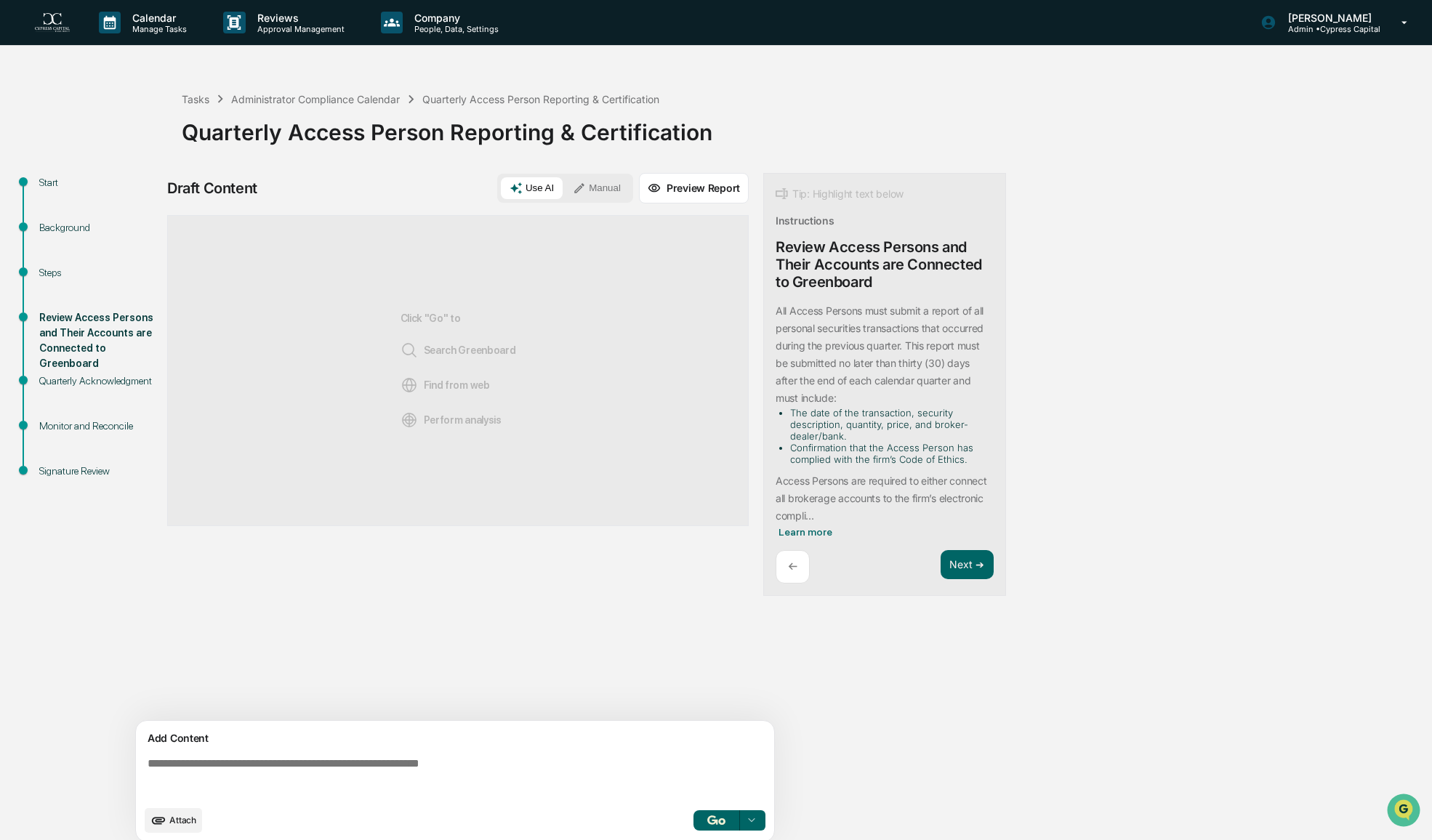
click at [706, 815] on button "button" at bounding box center [717, 820] width 47 height 20
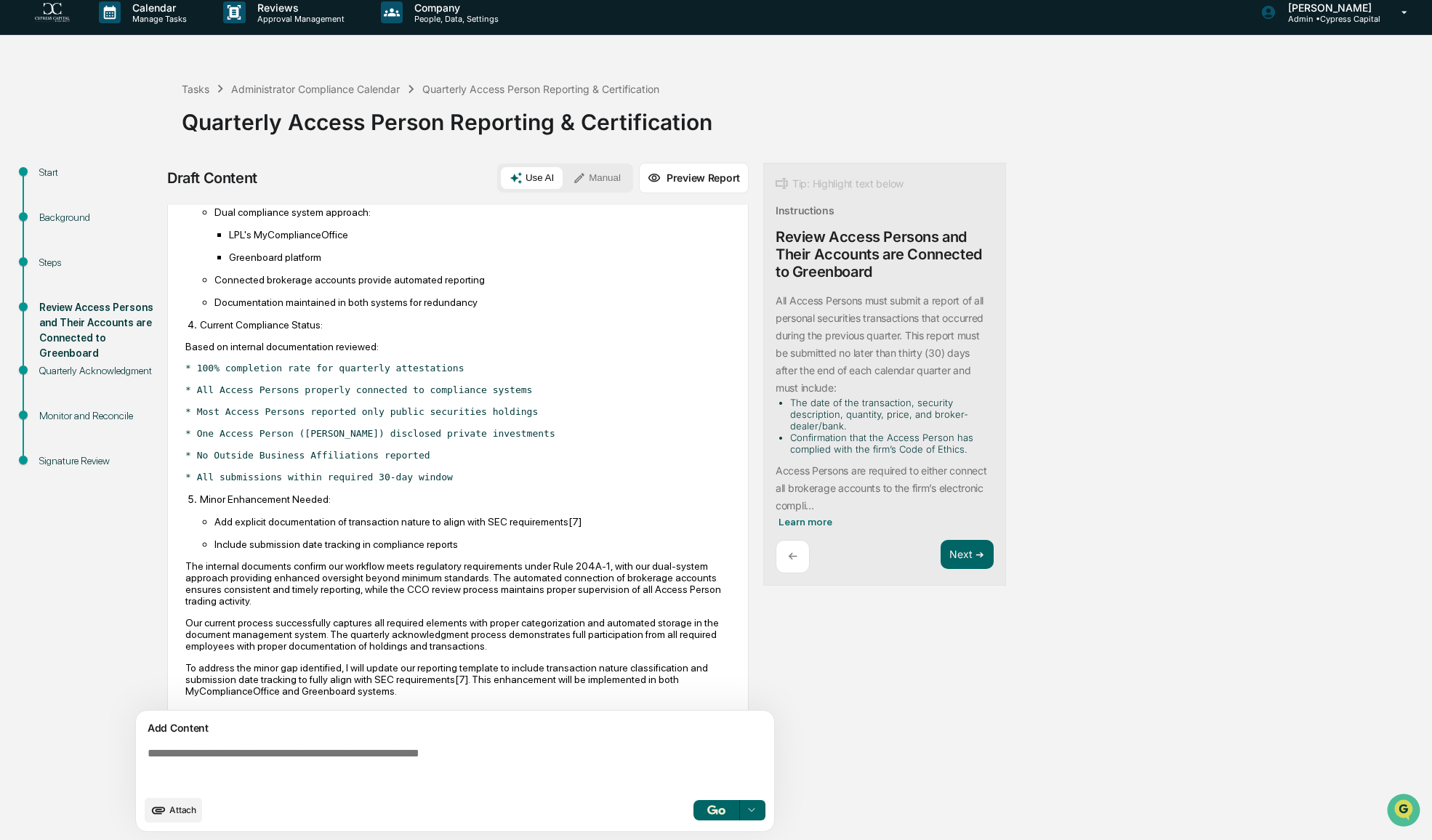
scroll to position [387, 0]
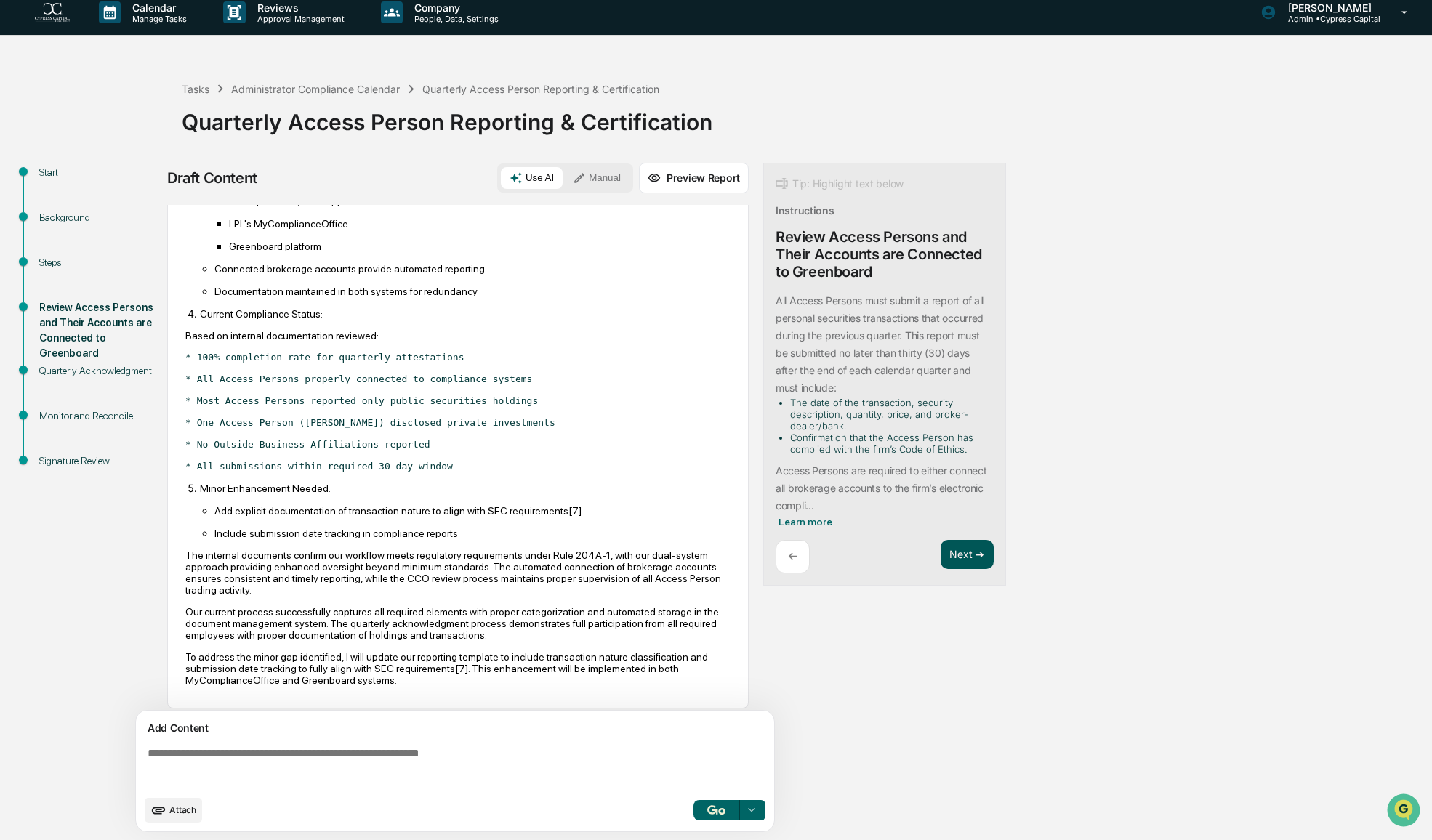
click at [962, 553] on button "Next ➔" at bounding box center [967, 554] width 53 height 29
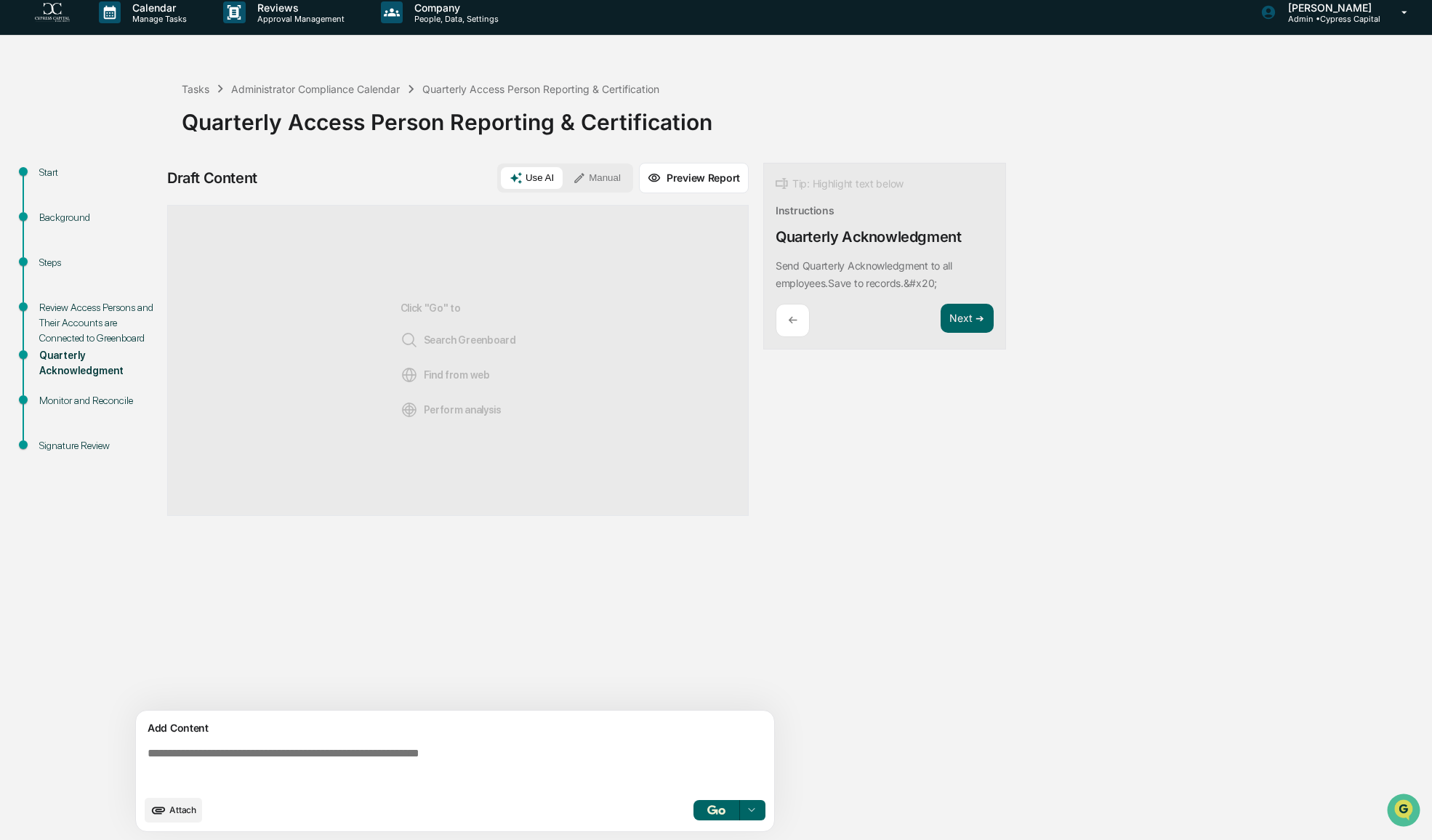
click at [798, 326] on div "←" at bounding box center [792, 320] width 34 height 34
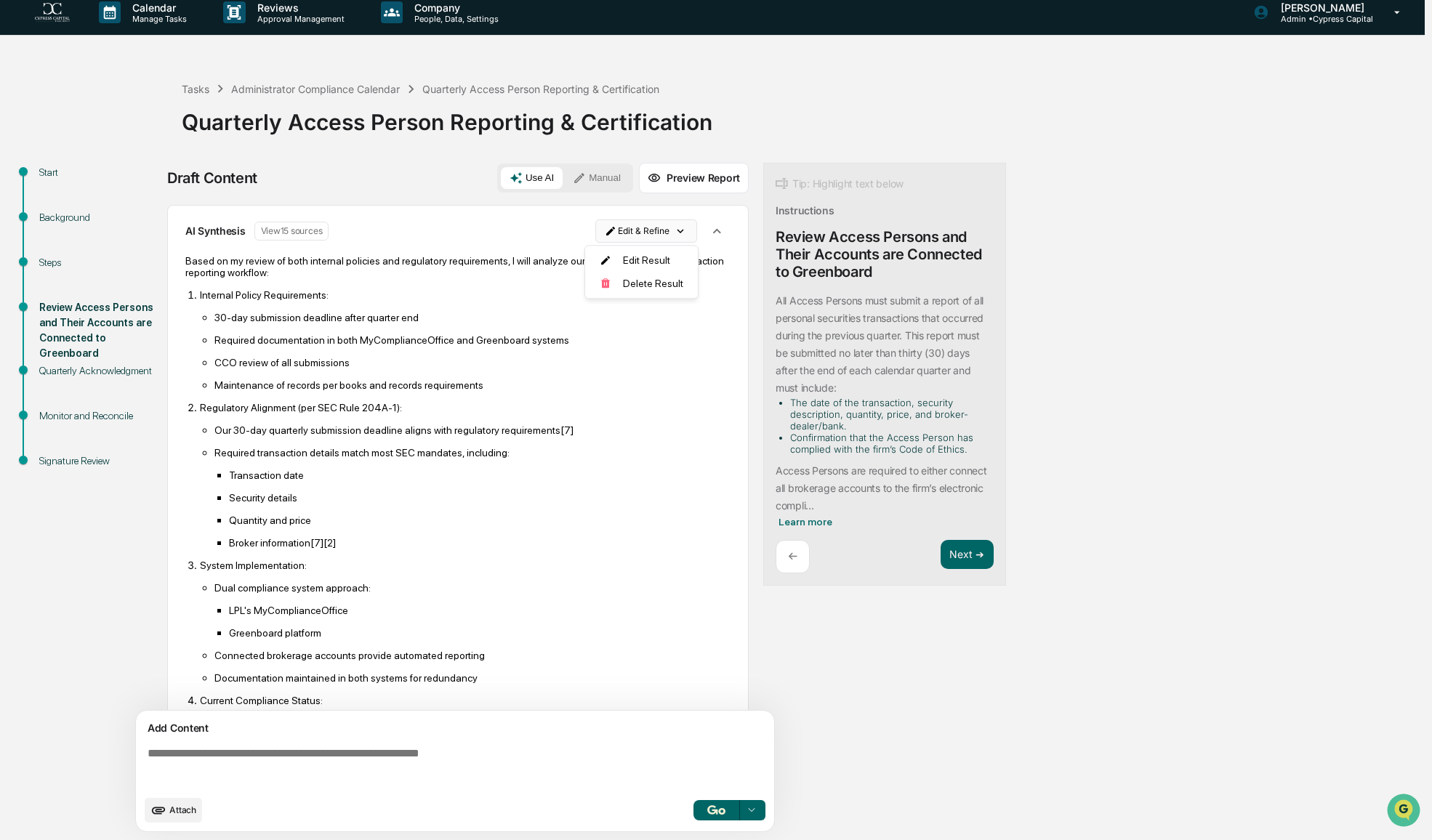
click at [665, 239] on html "Calendar Manage Tasks Reviews Approval Management Company People, Data, Setting…" at bounding box center [716, 410] width 1432 height 840
click at [659, 261] on div "Edit Result" at bounding box center [641, 259] width 107 height 23
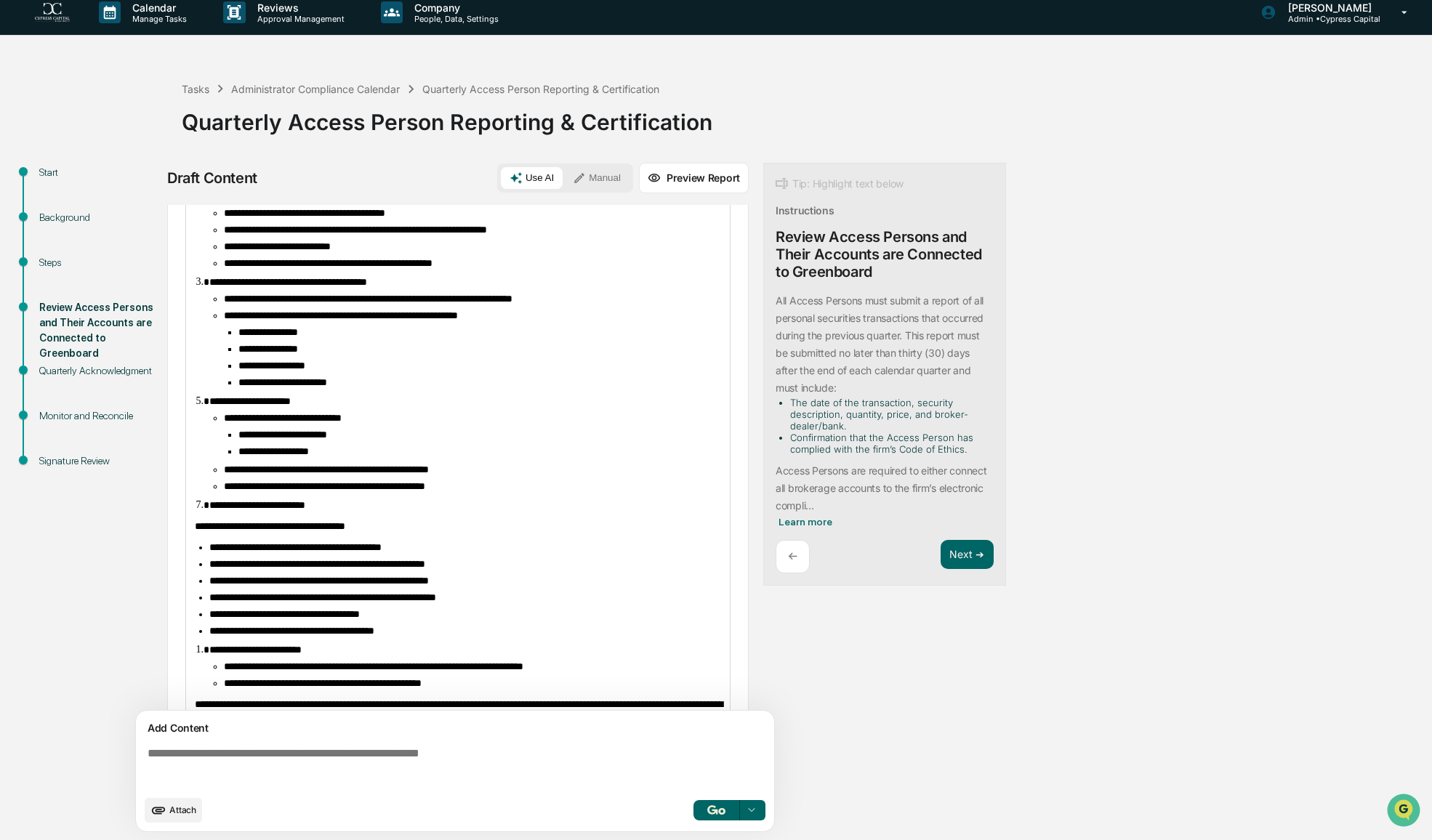
scroll to position [218, 0]
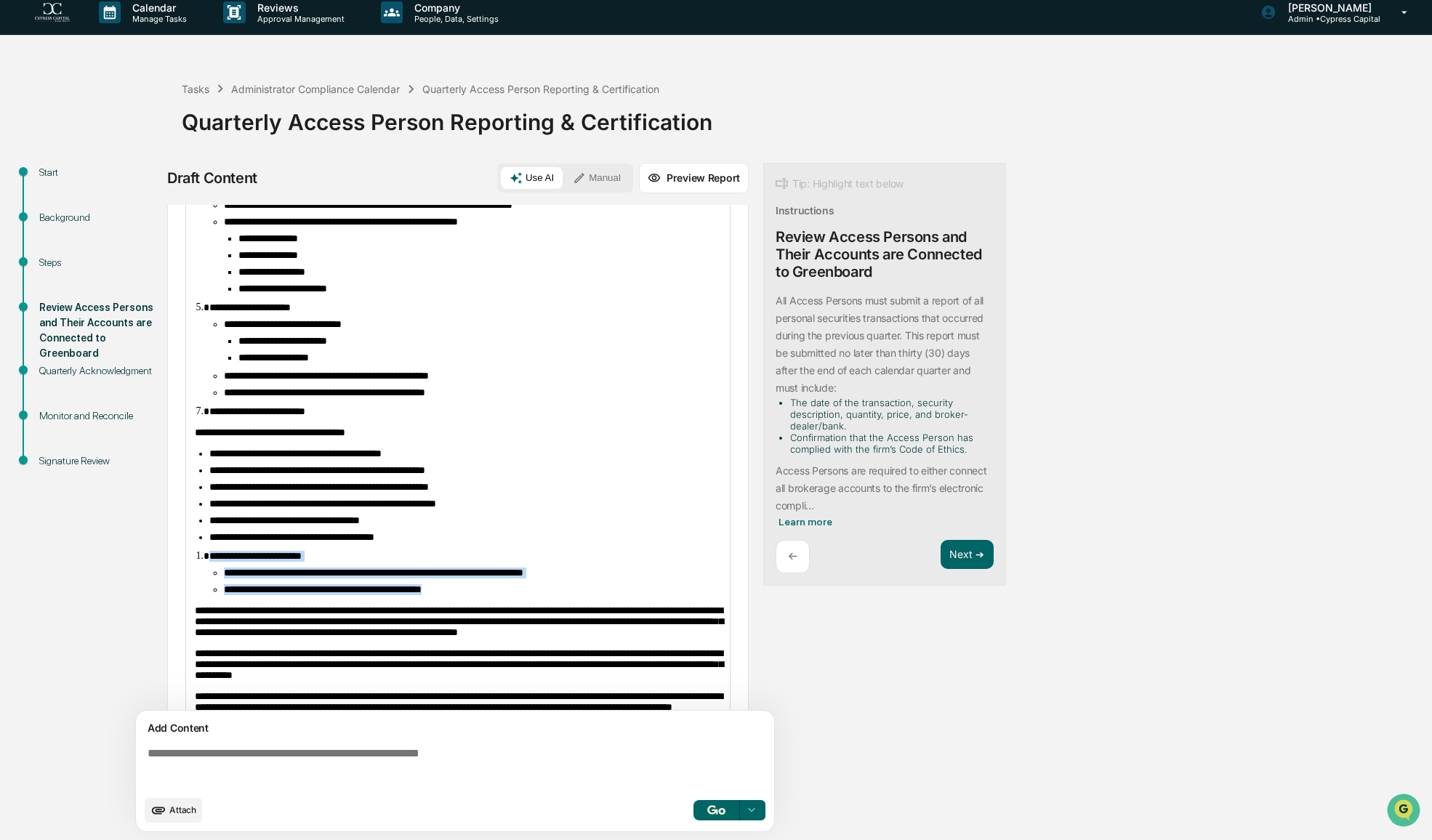
drag, startPoint x: 502, startPoint y: 633, endPoint x: 177, endPoint y: 596, distance: 327.1
click at [177, 596] on div "**********" at bounding box center [458, 369] width 582 height 765
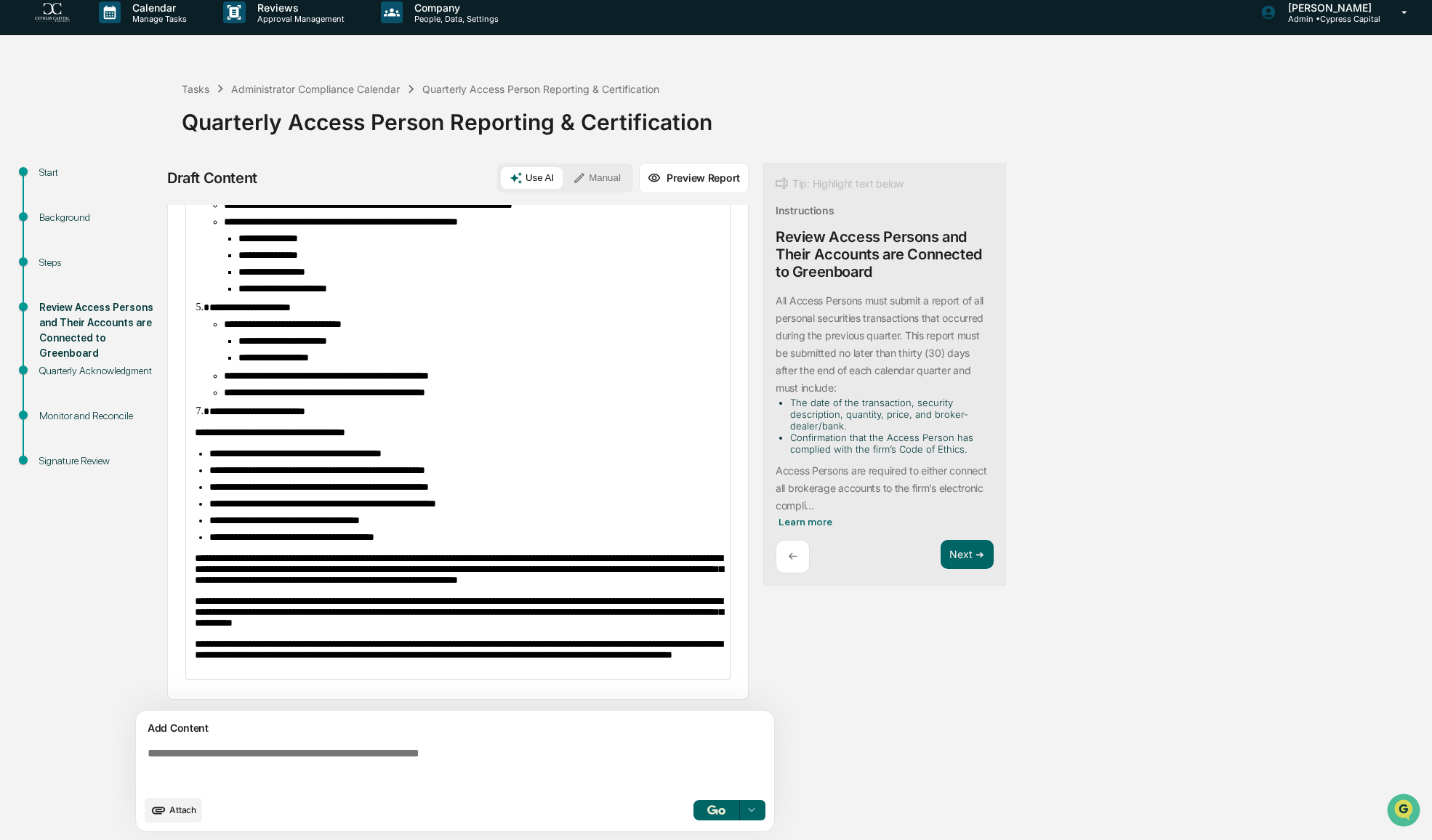
scroll to position [293, 0]
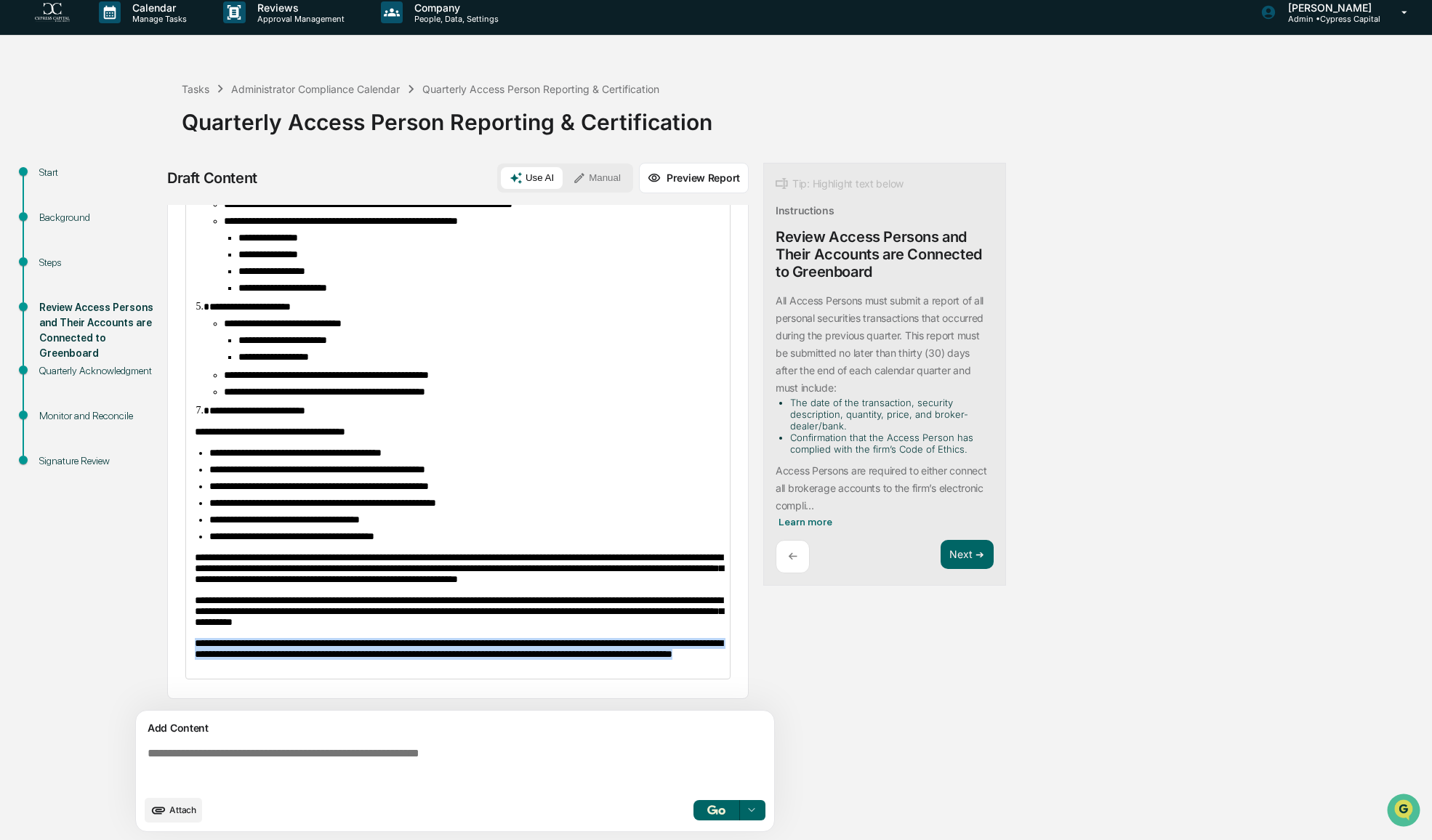
drag, startPoint x: 416, startPoint y: 651, endPoint x: 167, endPoint y: 636, distance: 249.5
click at [167, 636] on div "**********" at bounding box center [458, 342] width 582 height 713
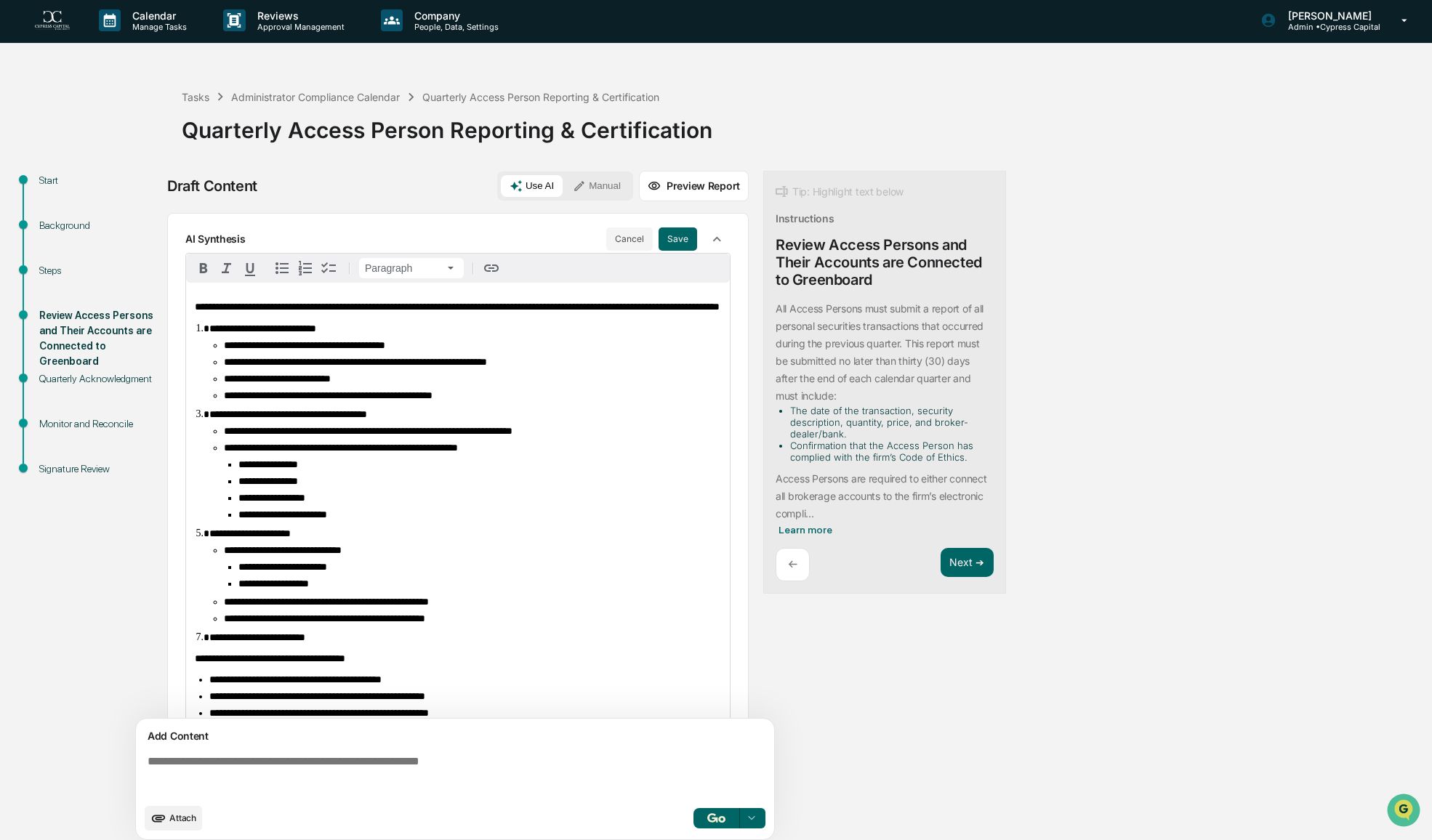
scroll to position [0, 0]
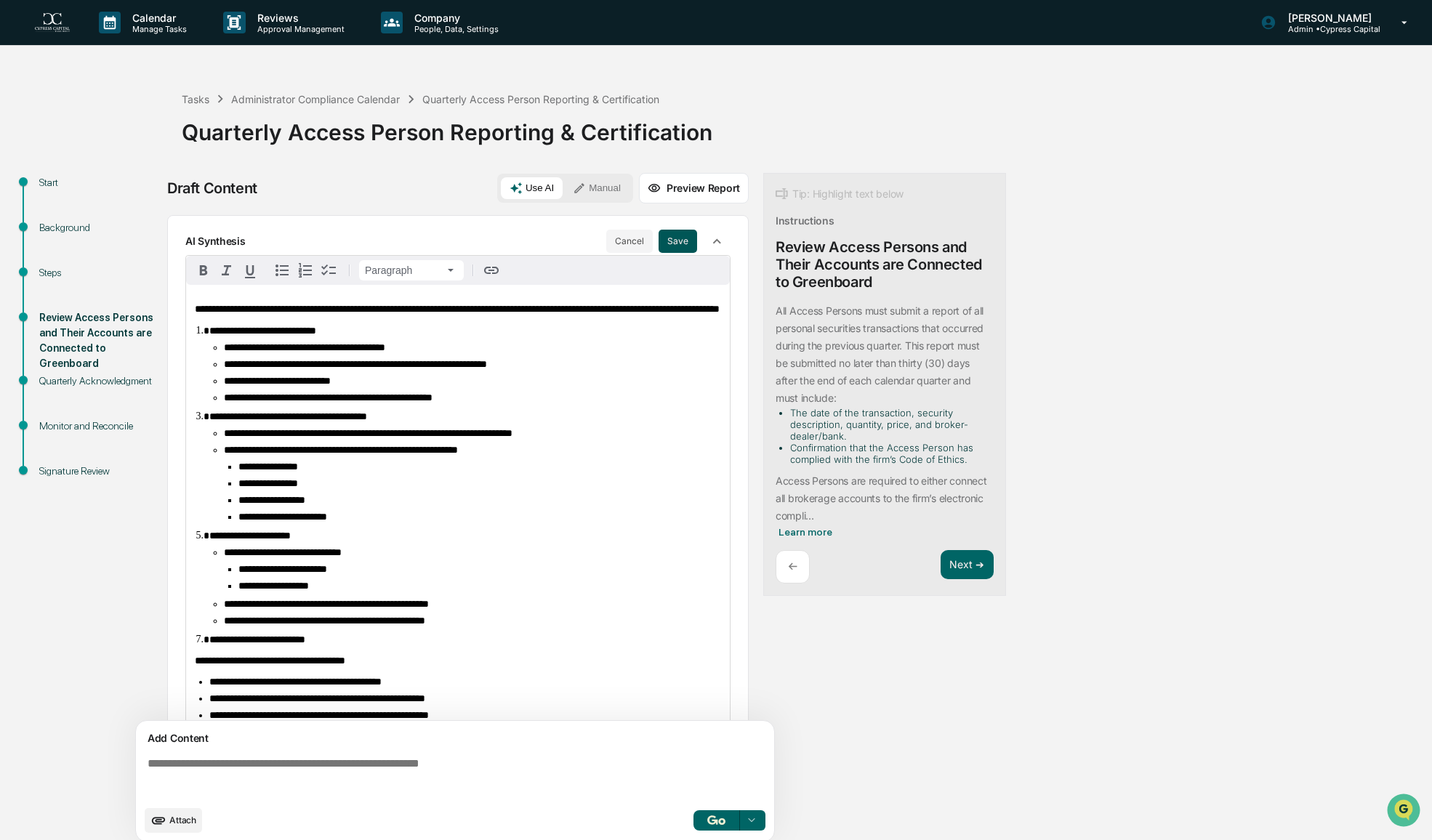
click at [665, 244] on button "Save" at bounding box center [678, 241] width 38 height 23
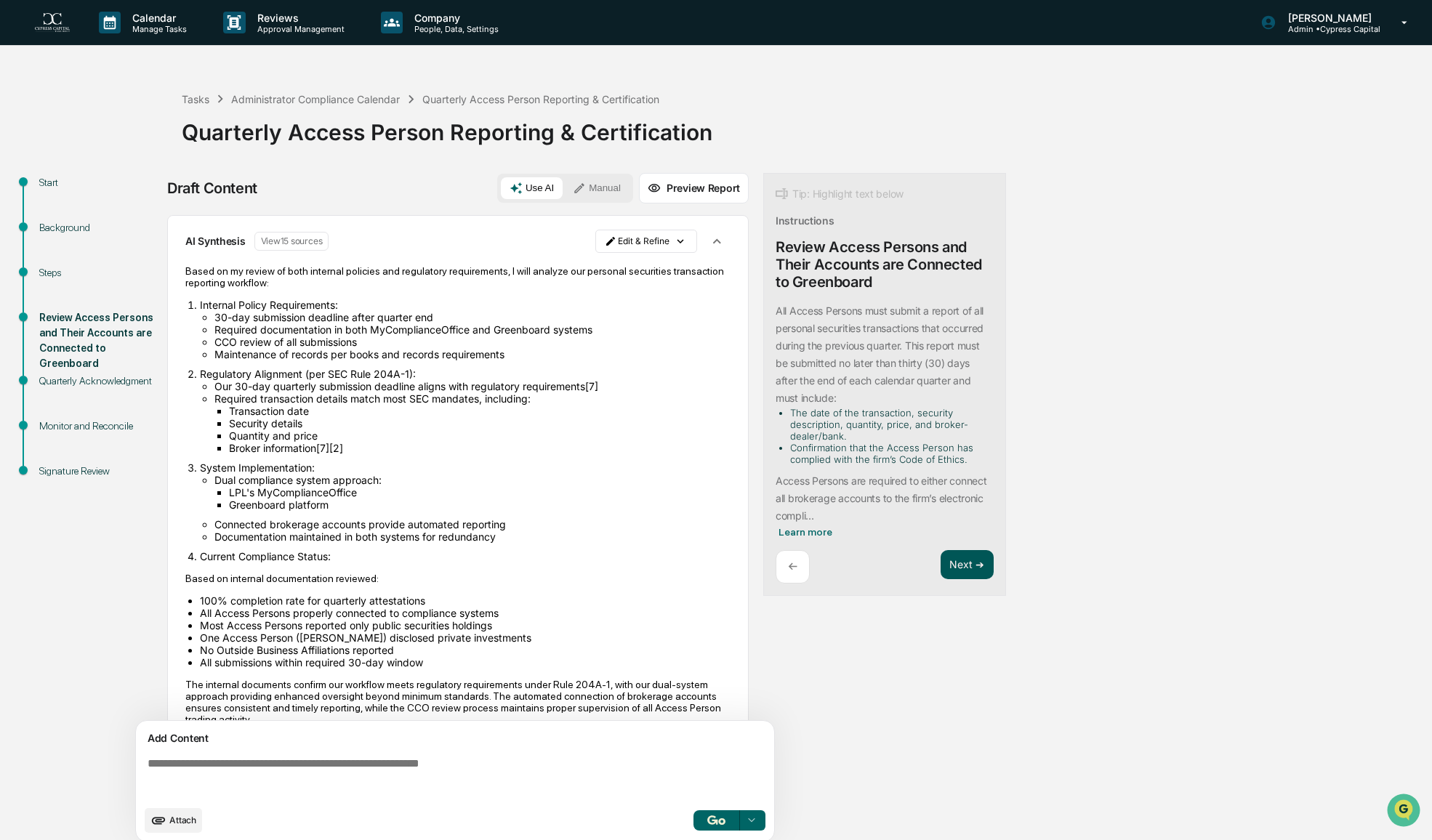
click at [962, 570] on button "Next ➔" at bounding box center [967, 564] width 53 height 29
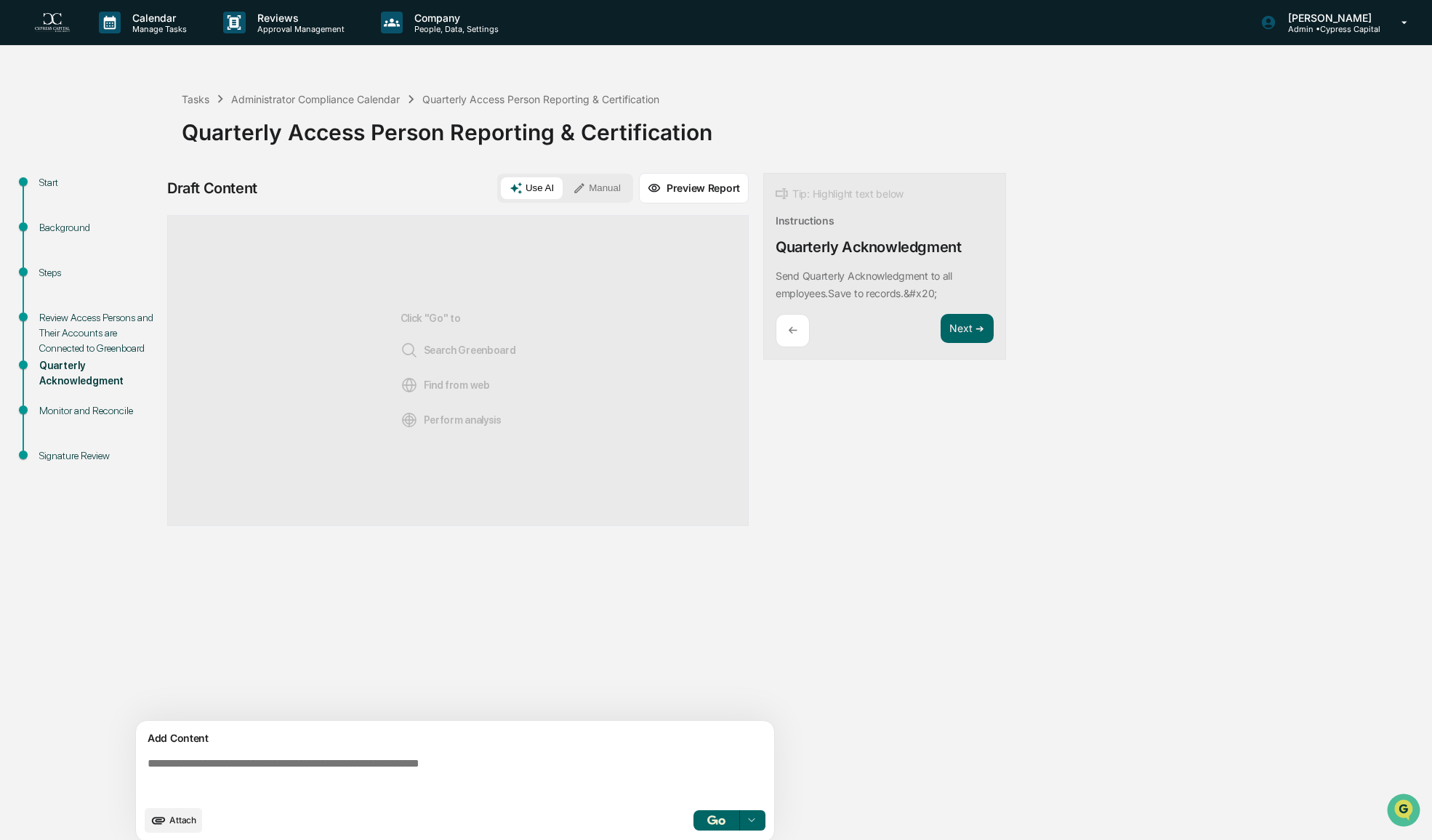
click at [723, 815] on img "button" at bounding box center [715, 820] width 17 height 10
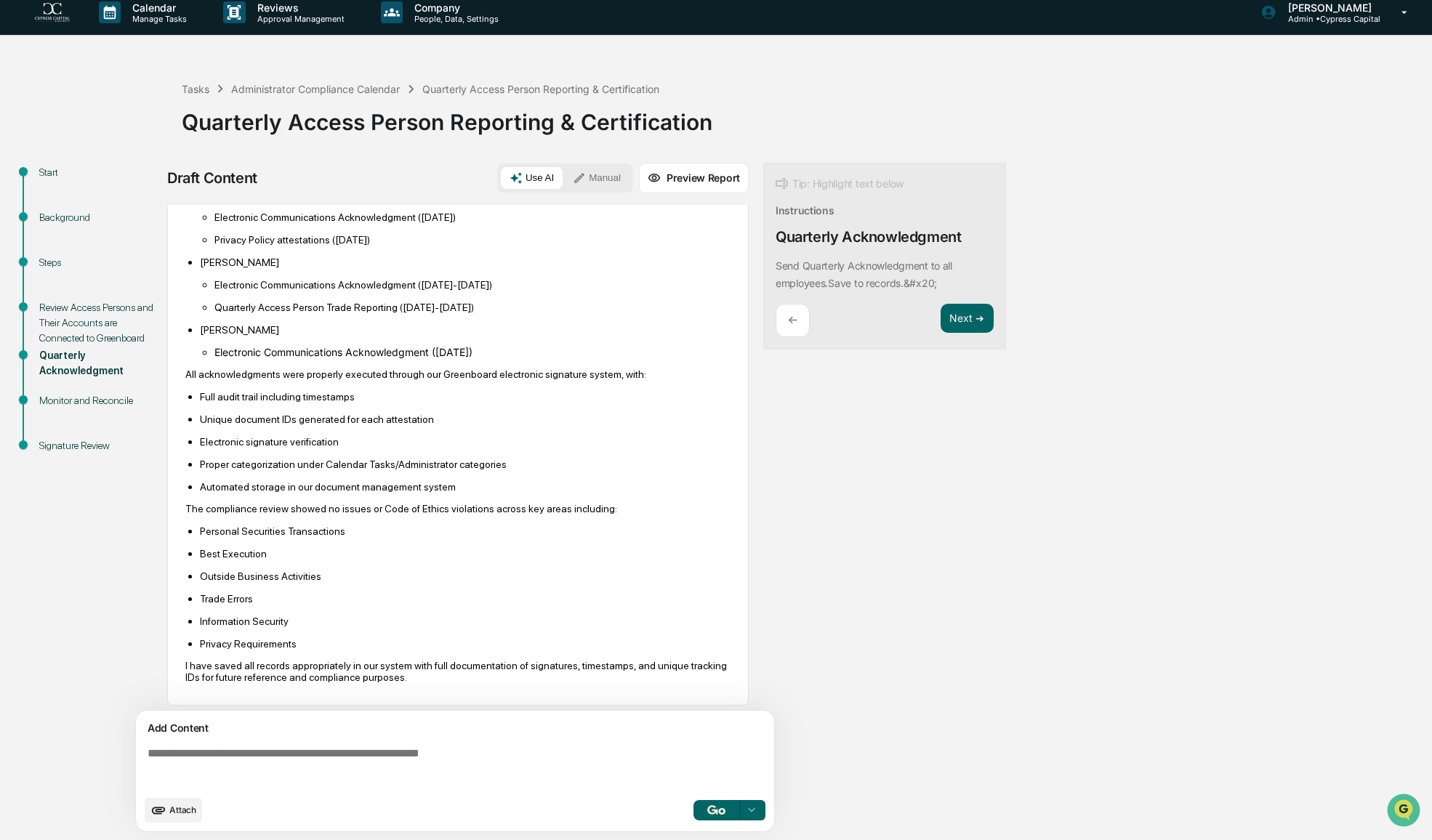
scroll to position [305, 0]
click at [961, 314] on button "Next ➔" at bounding box center [967, 318] width 53 height 29
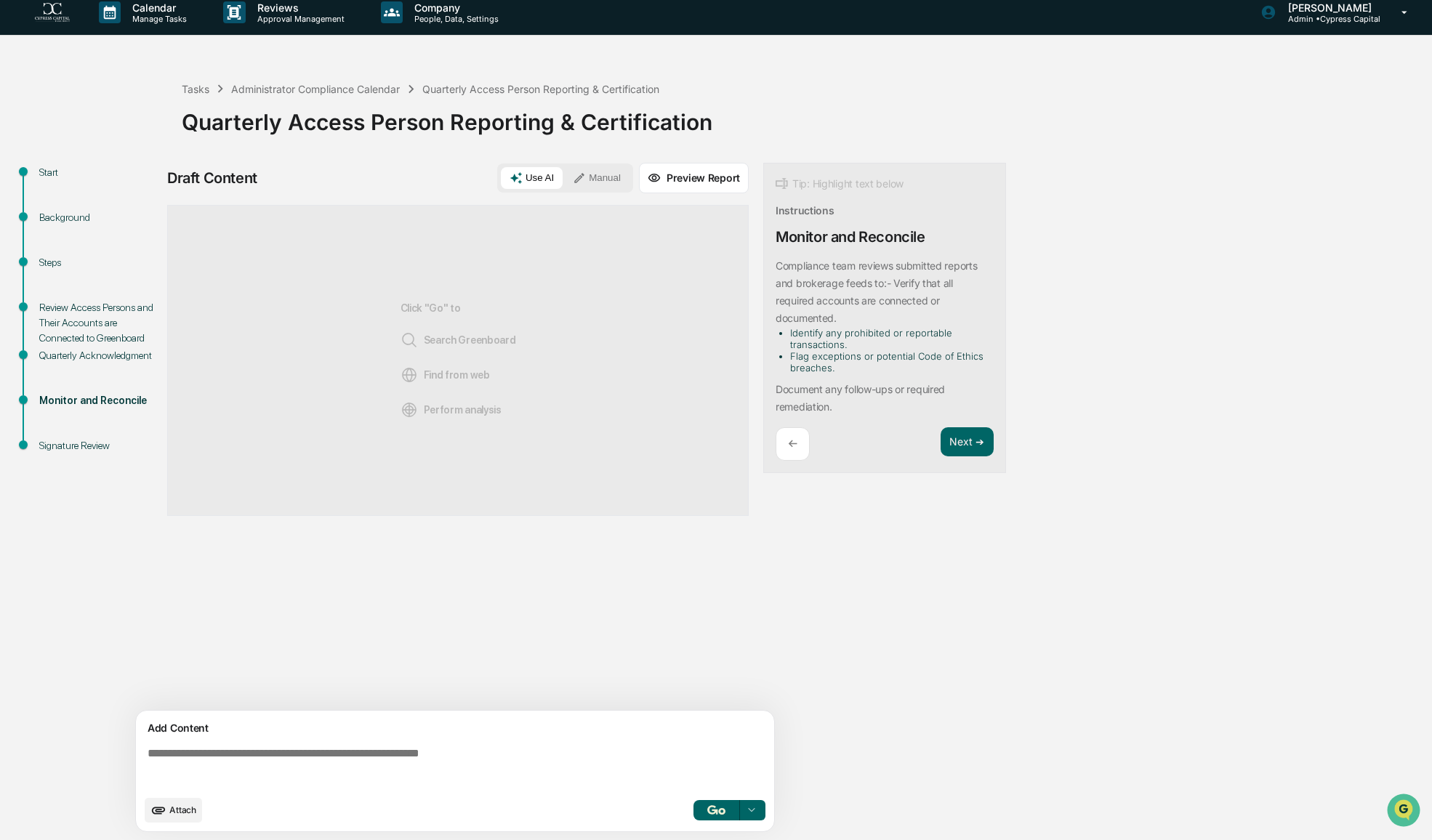
click at [718, 807] on img "button" at bounding box center [715, 809] width 17 height 10
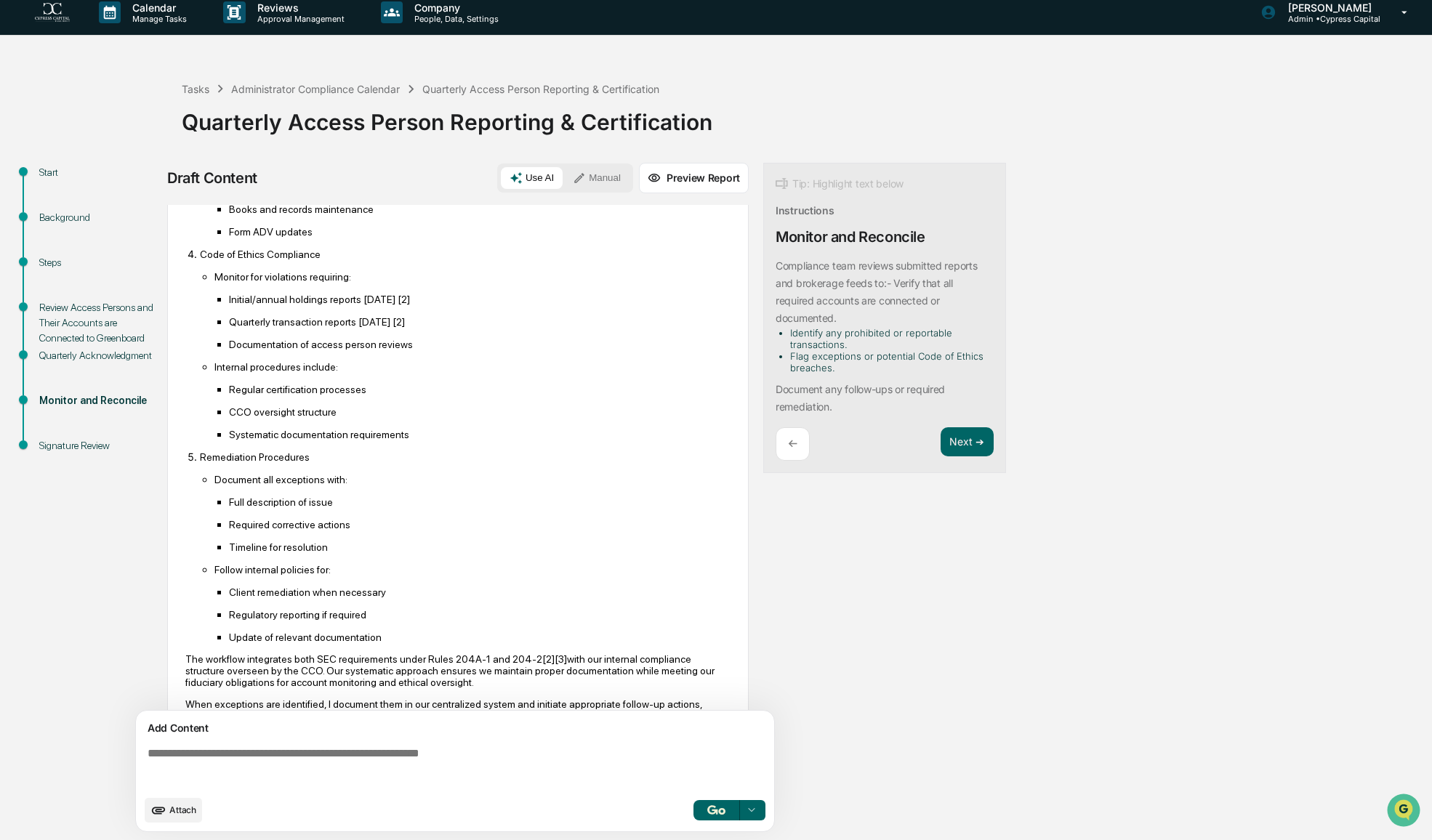
scroll to position [619, 0]
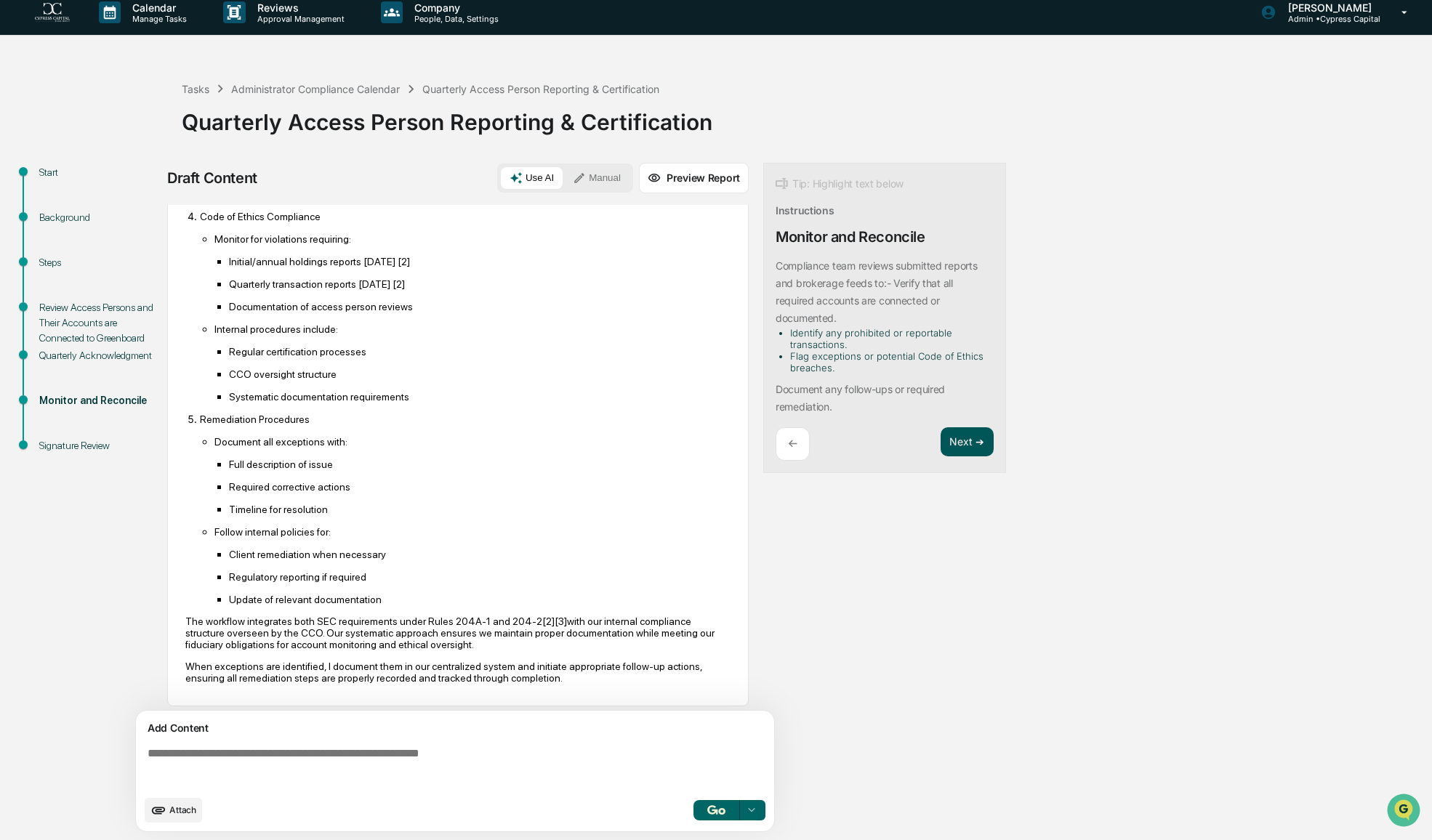
click at [964, 440] on button "Next ➔" at bounding box center [967, 441] width 53 height 29
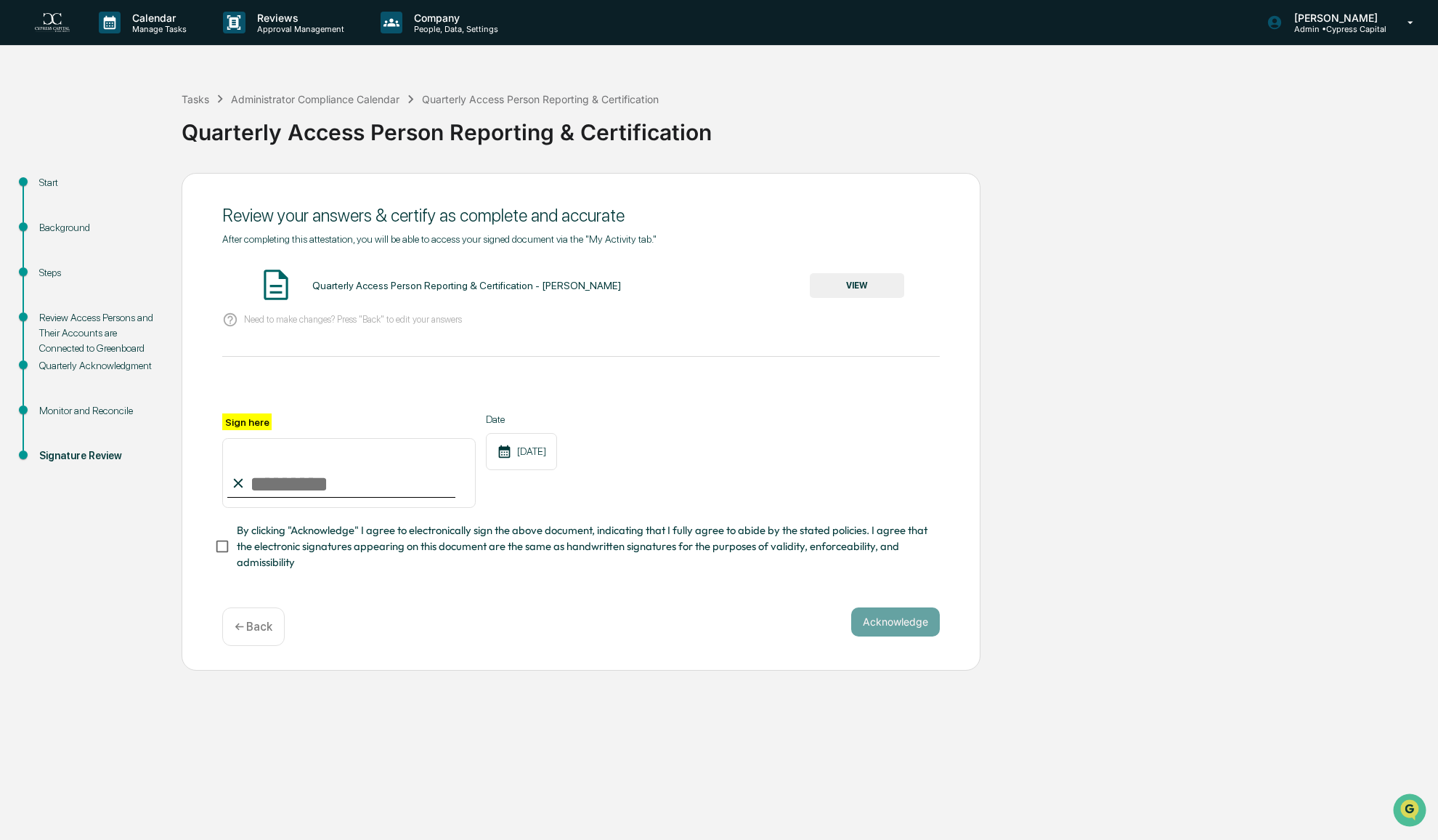
click at [836, 284] on button "VIEW" at bounding box center [857, 285] width 94 height 25
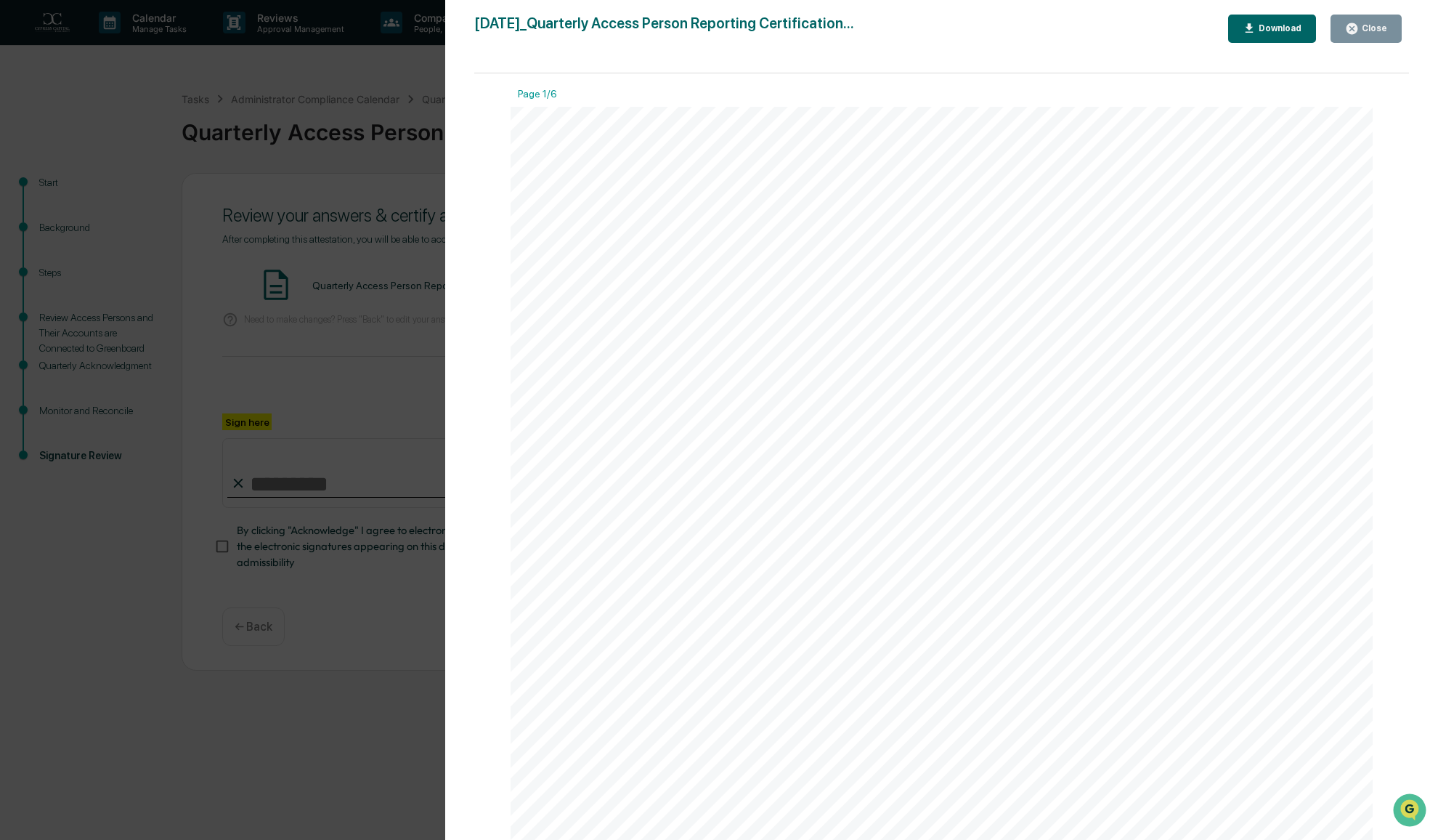
click at [1358, 31] on icon "button" at bounding box center [1352, 29] width 11 height 11
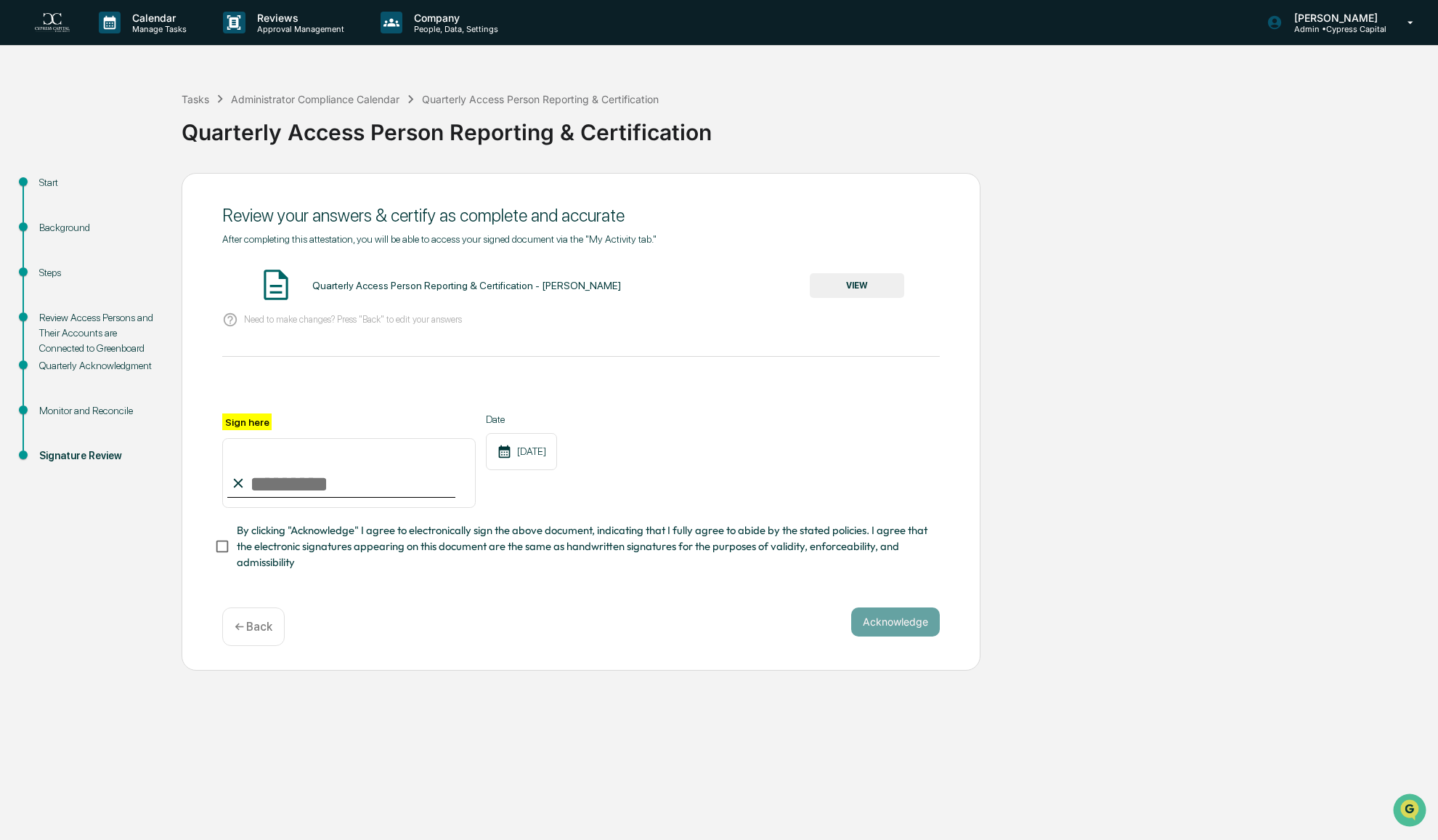
click at [308, 477] on input "Sign here" at bounding box center [349, 473] width 253 height 69
type input "**********"
click at [894, 631] on button "Acknowledge" at bounding box center [896, 621] width 89 height 29
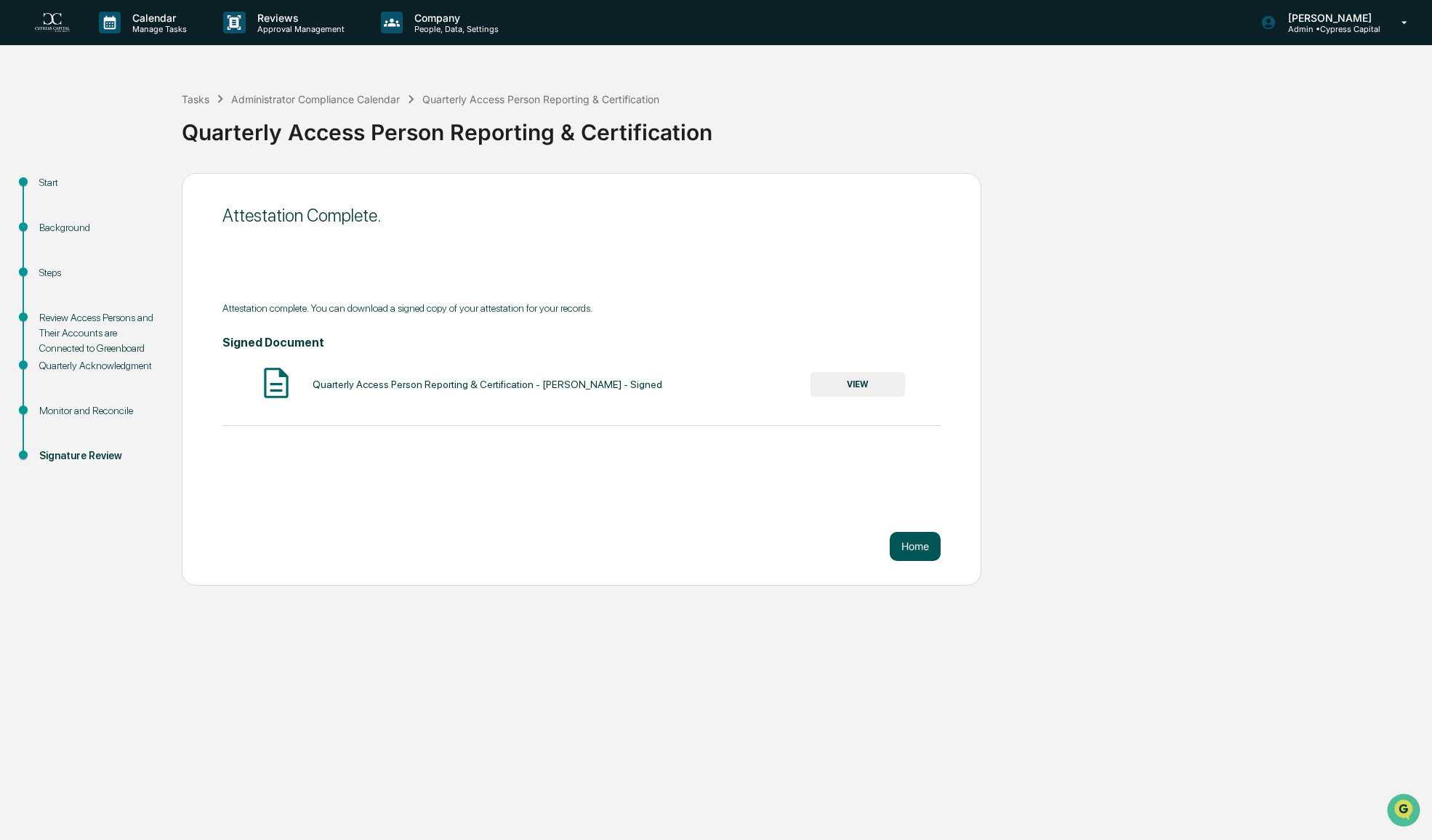
click at [918, 550] on button "Home" at bounding box center [914, 546] width 51 height 29
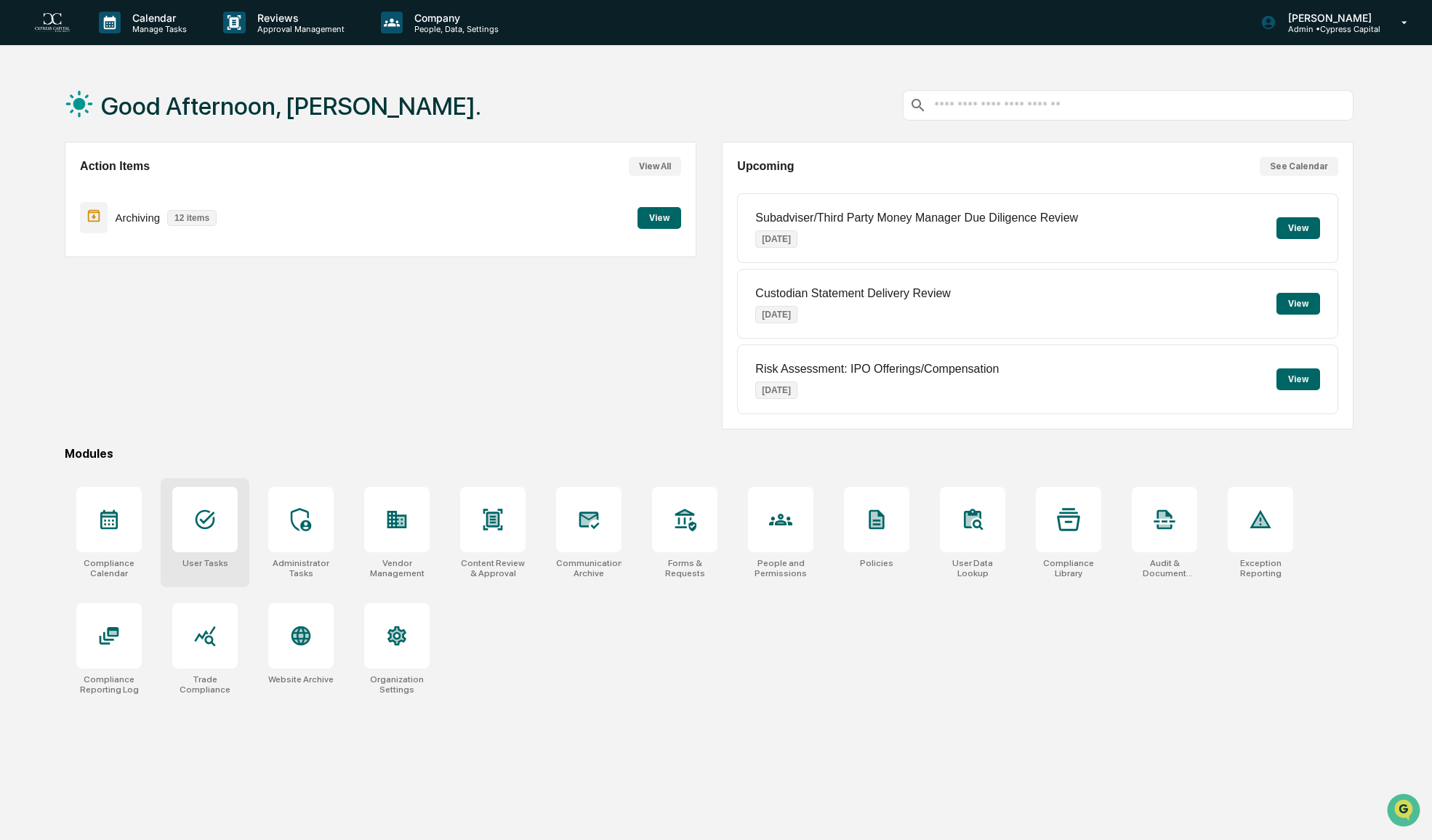
click at [220, 529] on div at bounding box center [204, 519] width 66 height 66
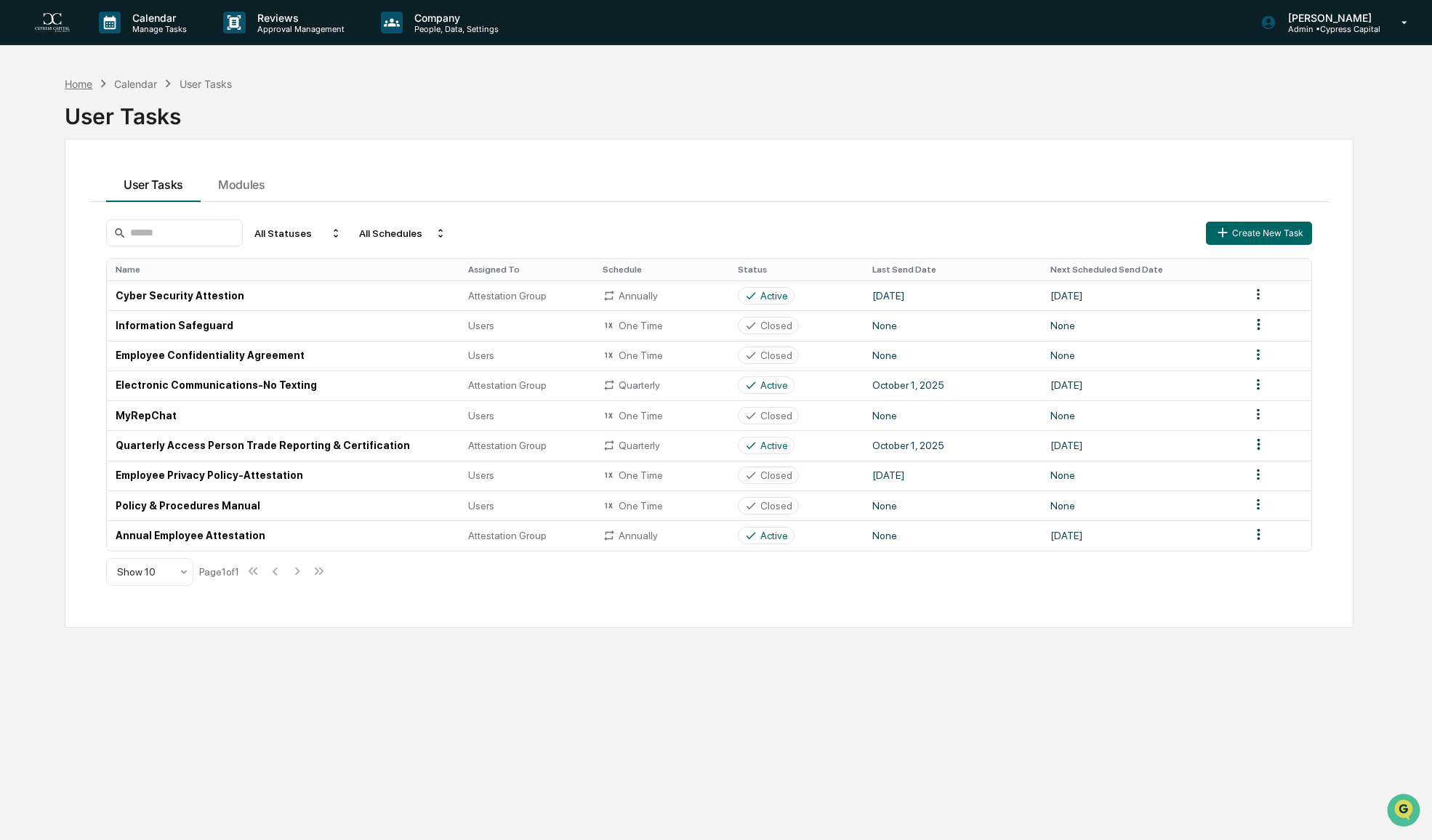
click at [89, 81] on div "Home" at bounding box center [78, 84] width 28 height 12
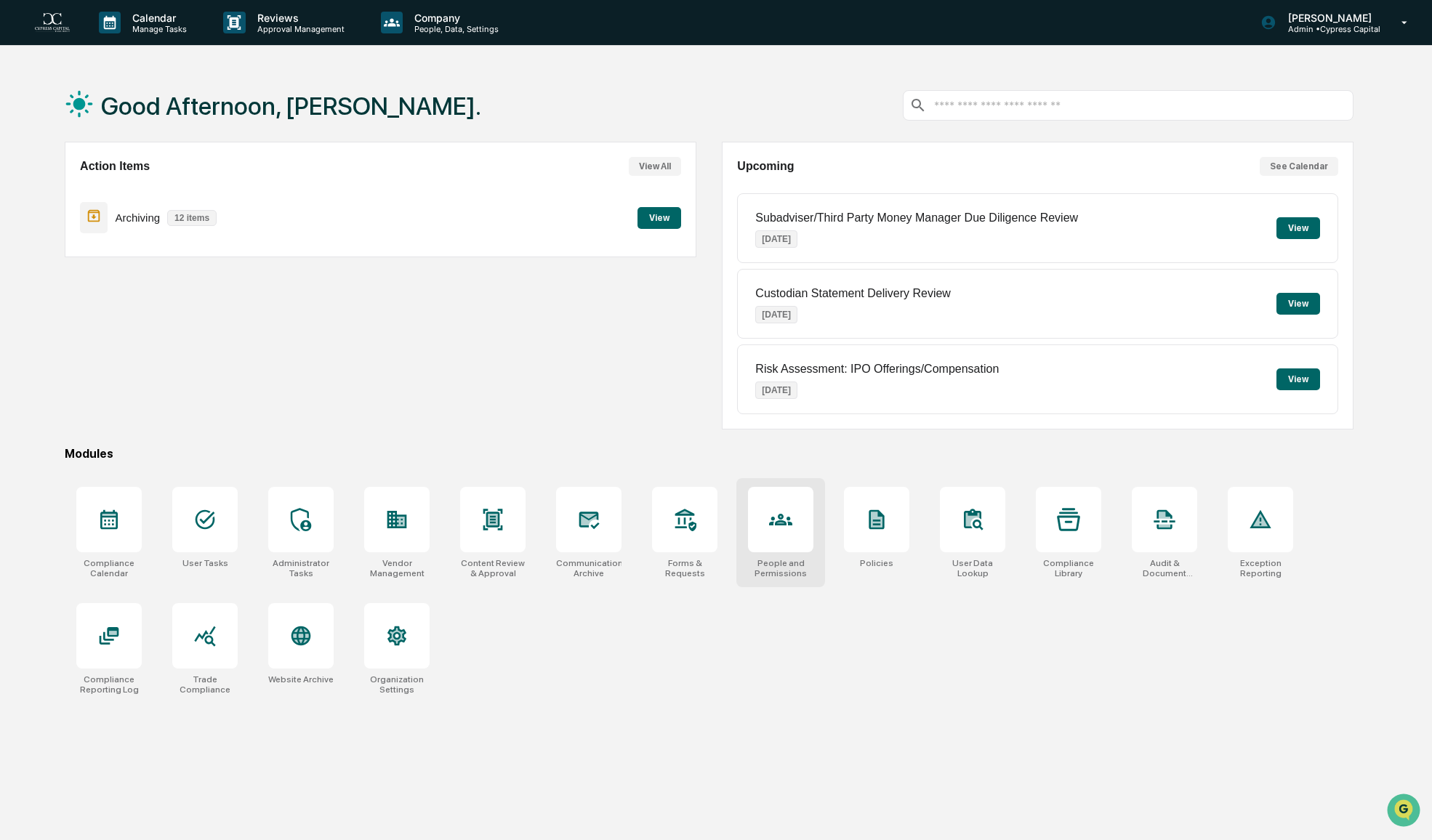
click at [779, 544] on div at bounding box center [780, 519] width 66 height 66
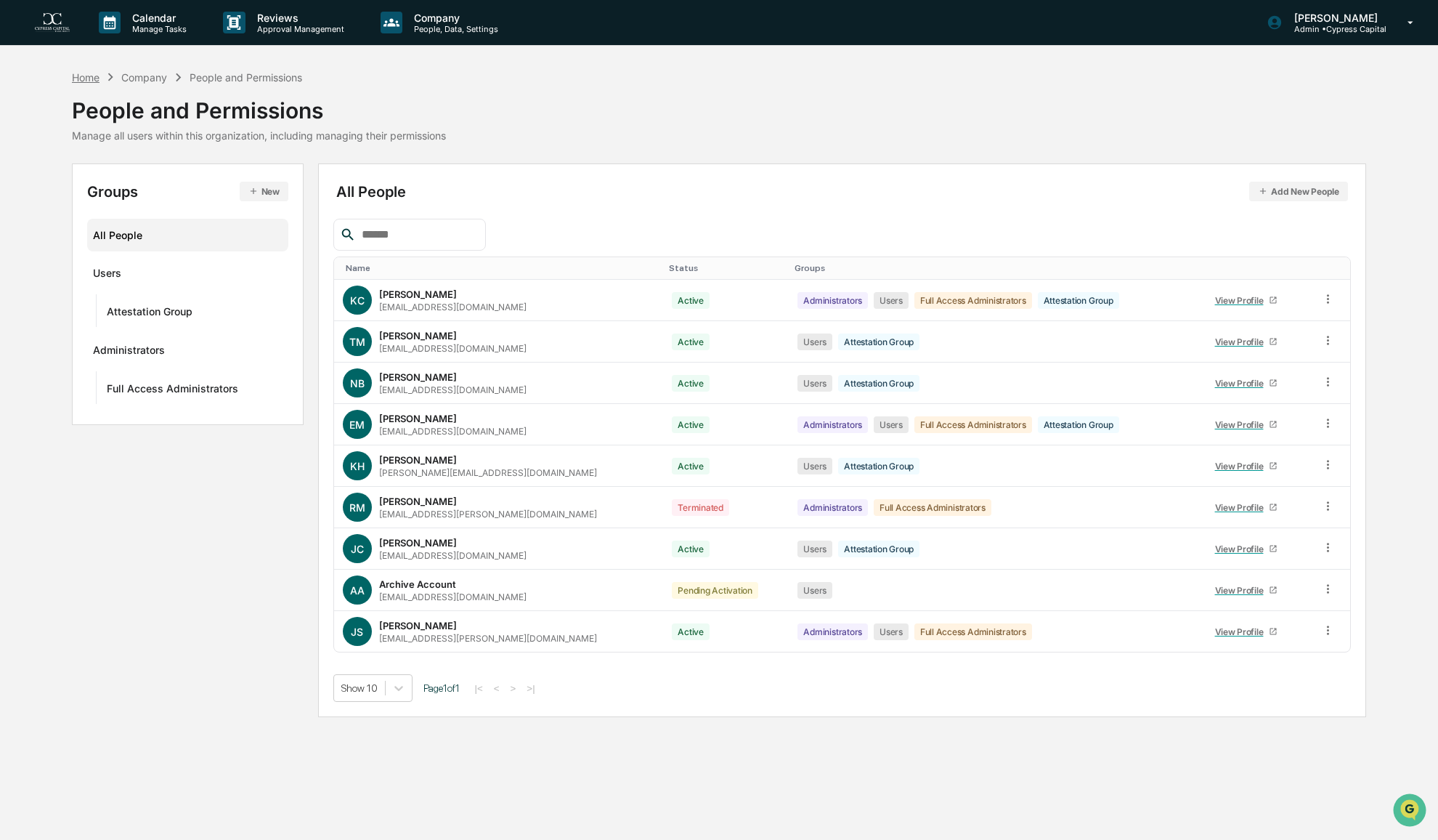
click at [96, 79] on div "Home" at bounding box center [85, 77] width 28 height 12
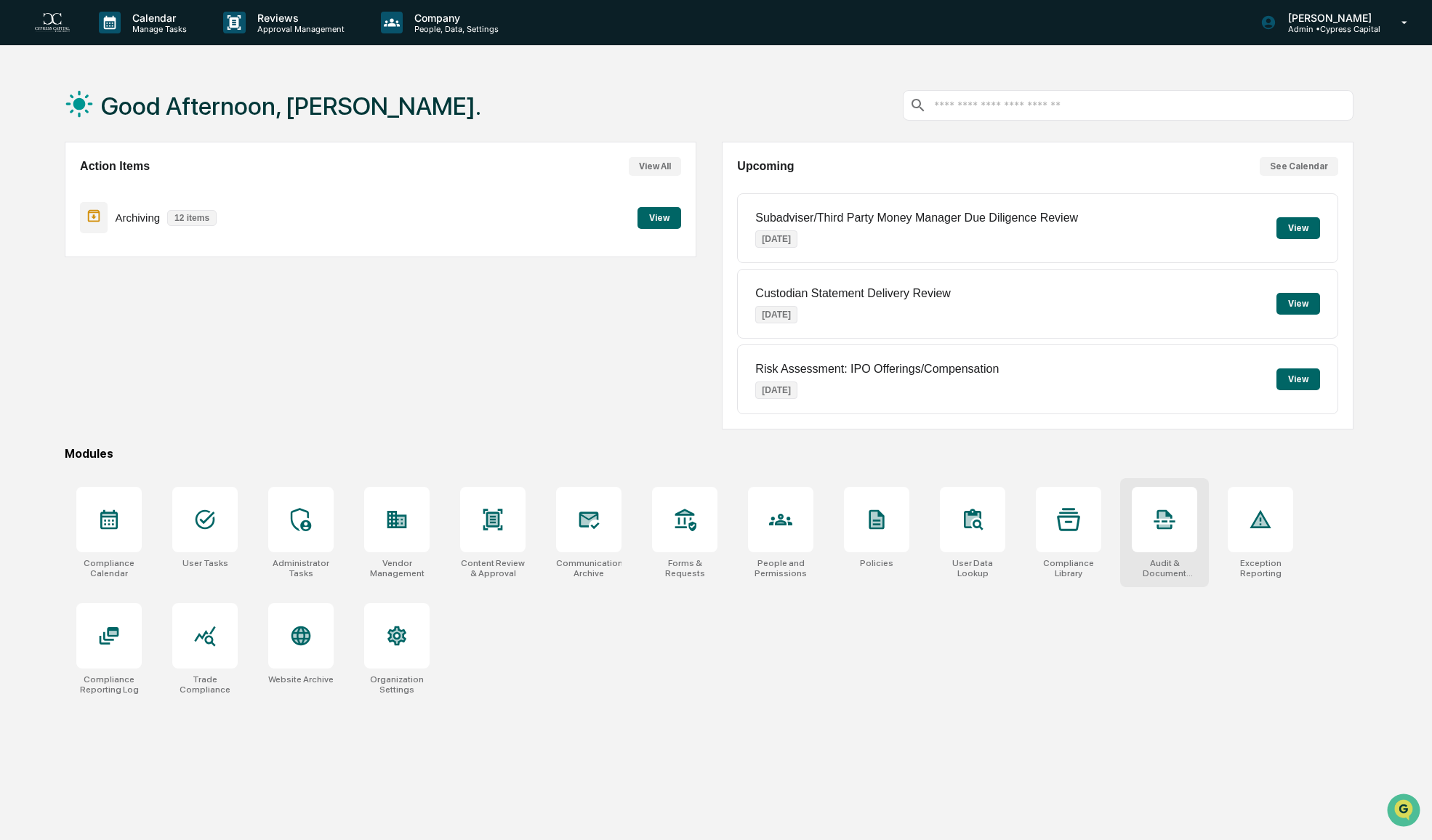
click at [1160, 531] on div at bounding box center [1164, 519] width 66 height 66
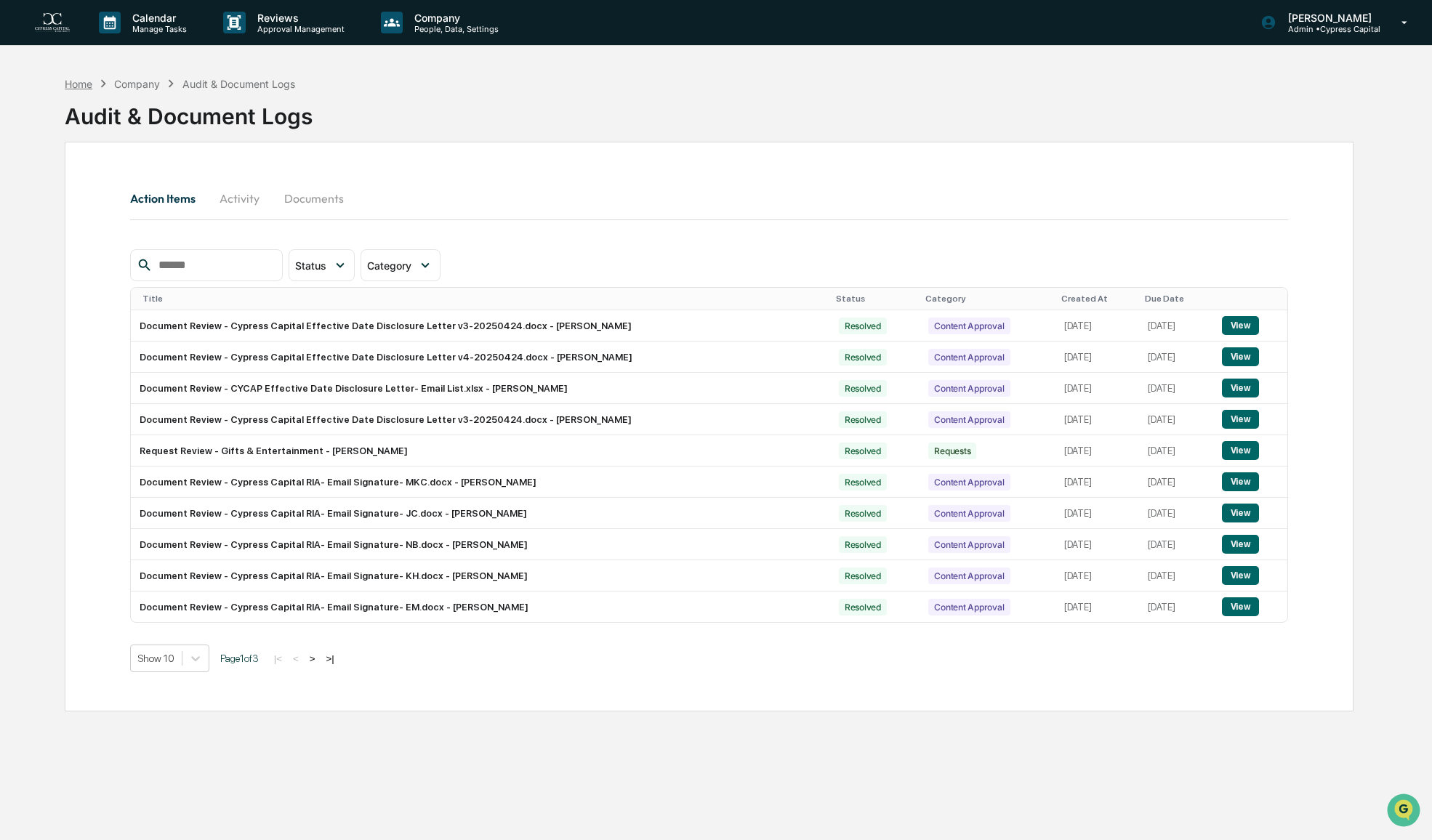
click at [72, 82] on div "Home" at bounding box center [78, 84] width 28 height 12
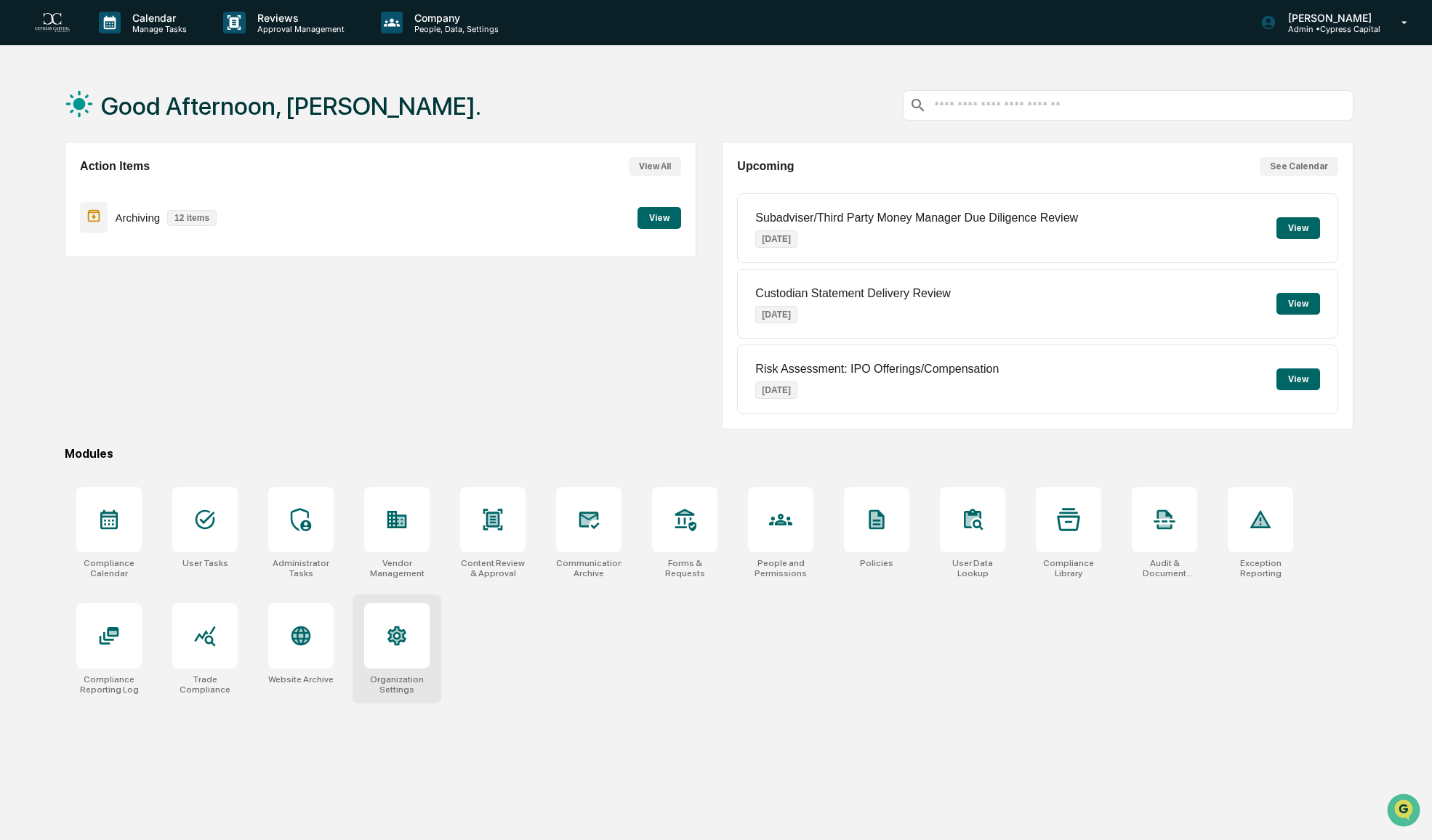
click at [409, 648] on div at bounding box center [397, 636] width 66 height 66
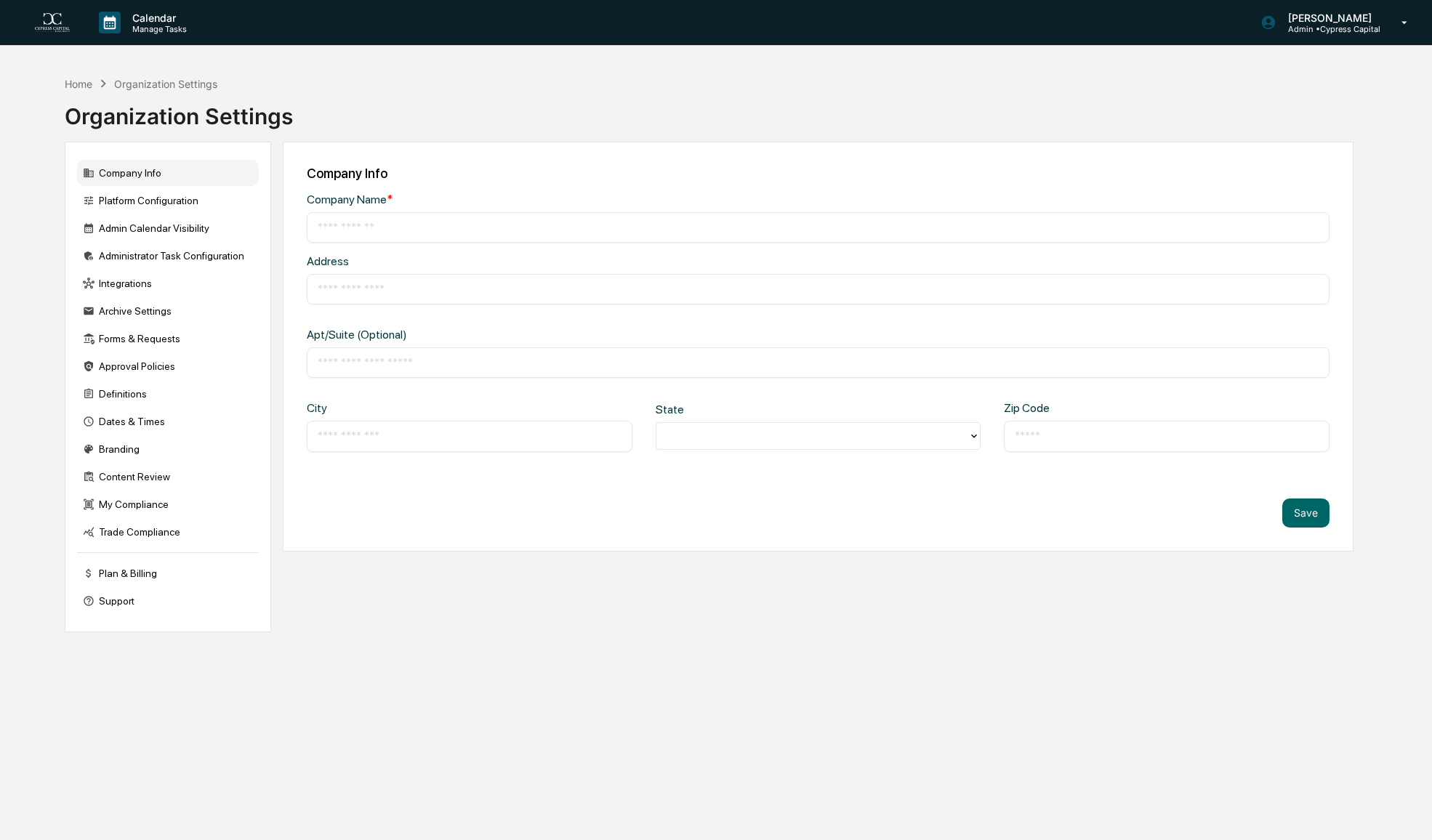
type input "**********"
type input "*******"
type input "**********"
type input "*****"
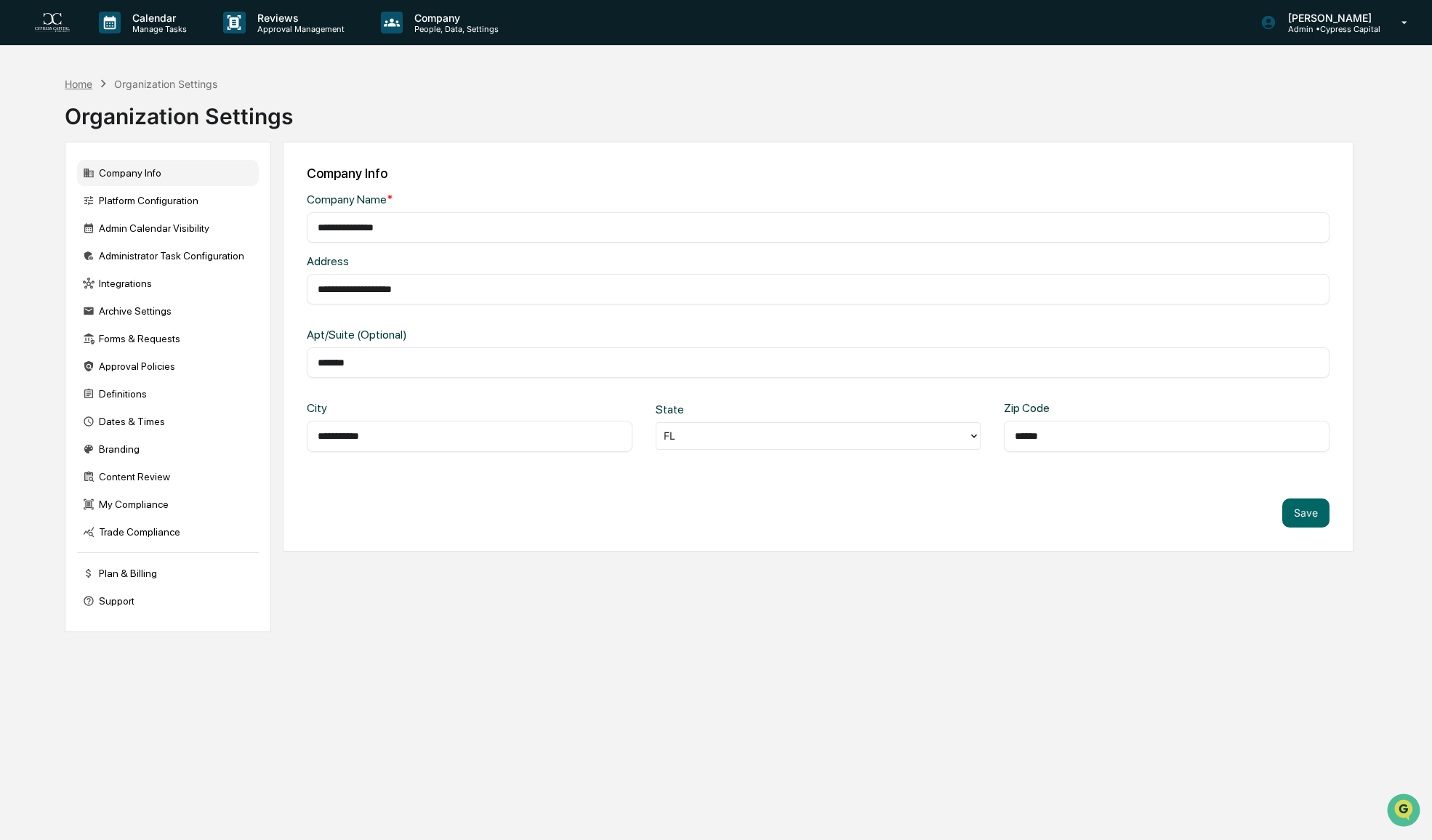
click at [78, 85] on div "Home" at bounding box center [78, 84] width 28 height 12
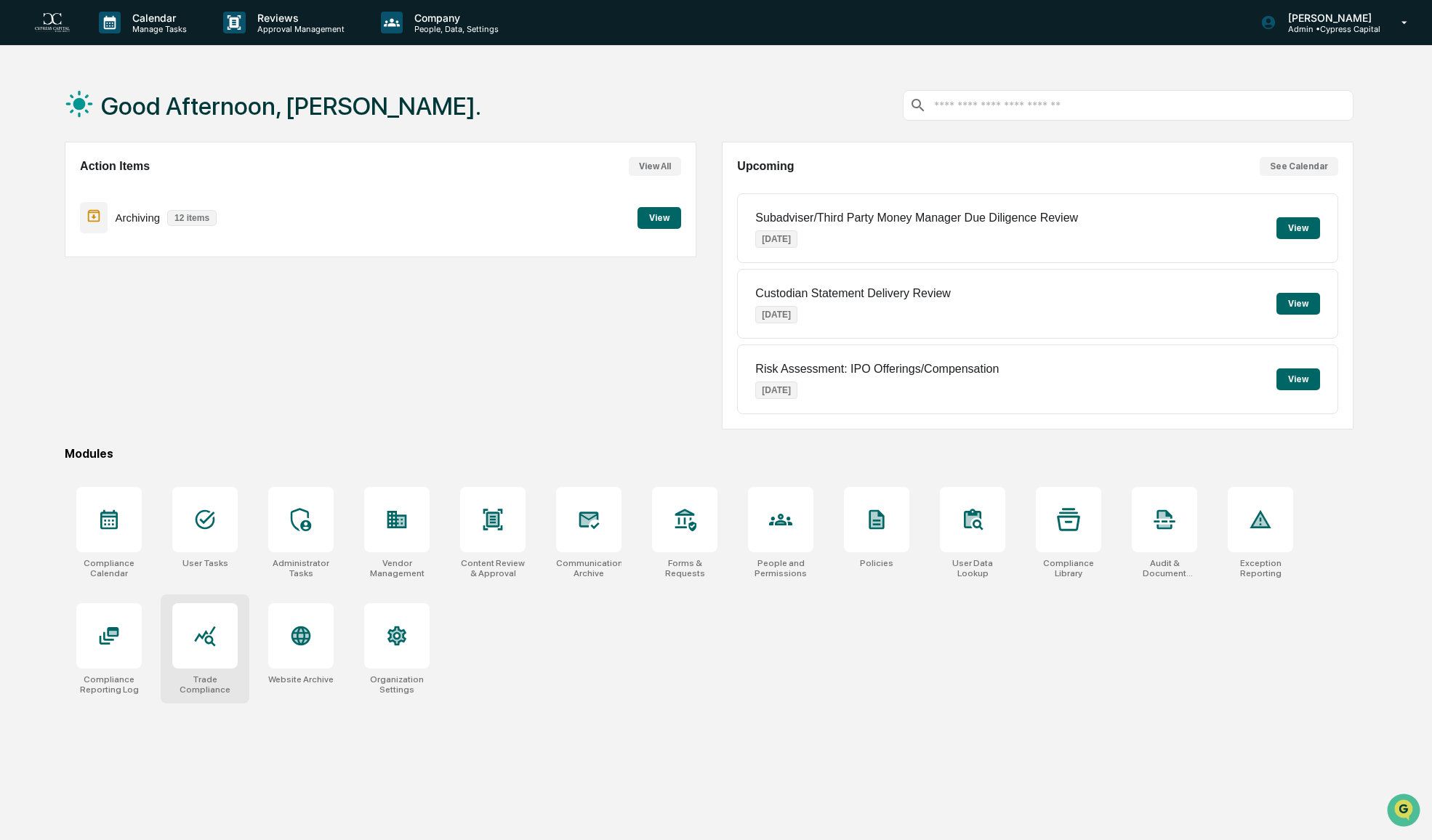
click at [232, 652] on div at bounding box center [204, 636] width 66 height 66
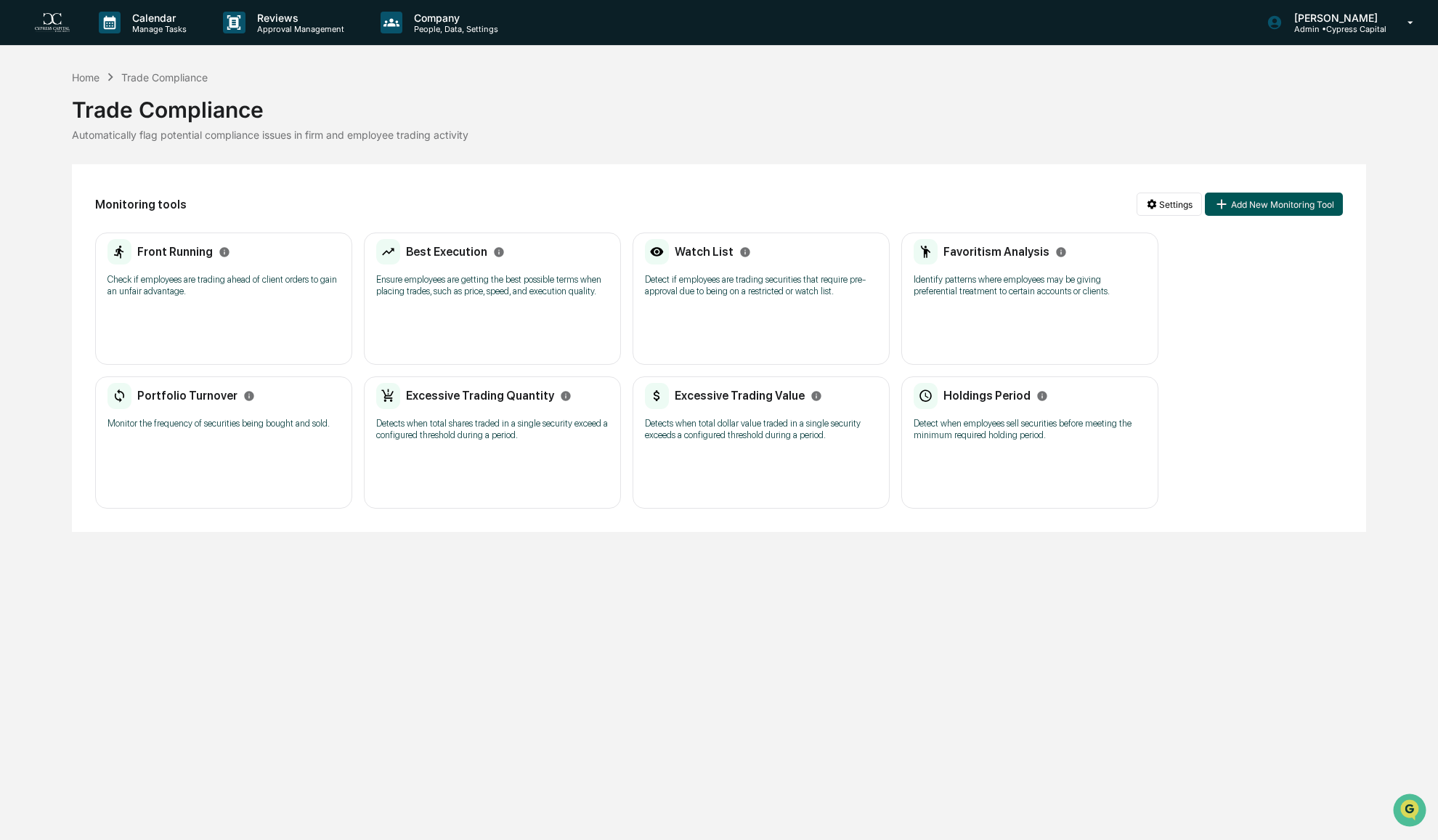
click at [1232, 200] on button "Add New Monitoring Tool" at bounding box center [1274, 204] width 138 height 23
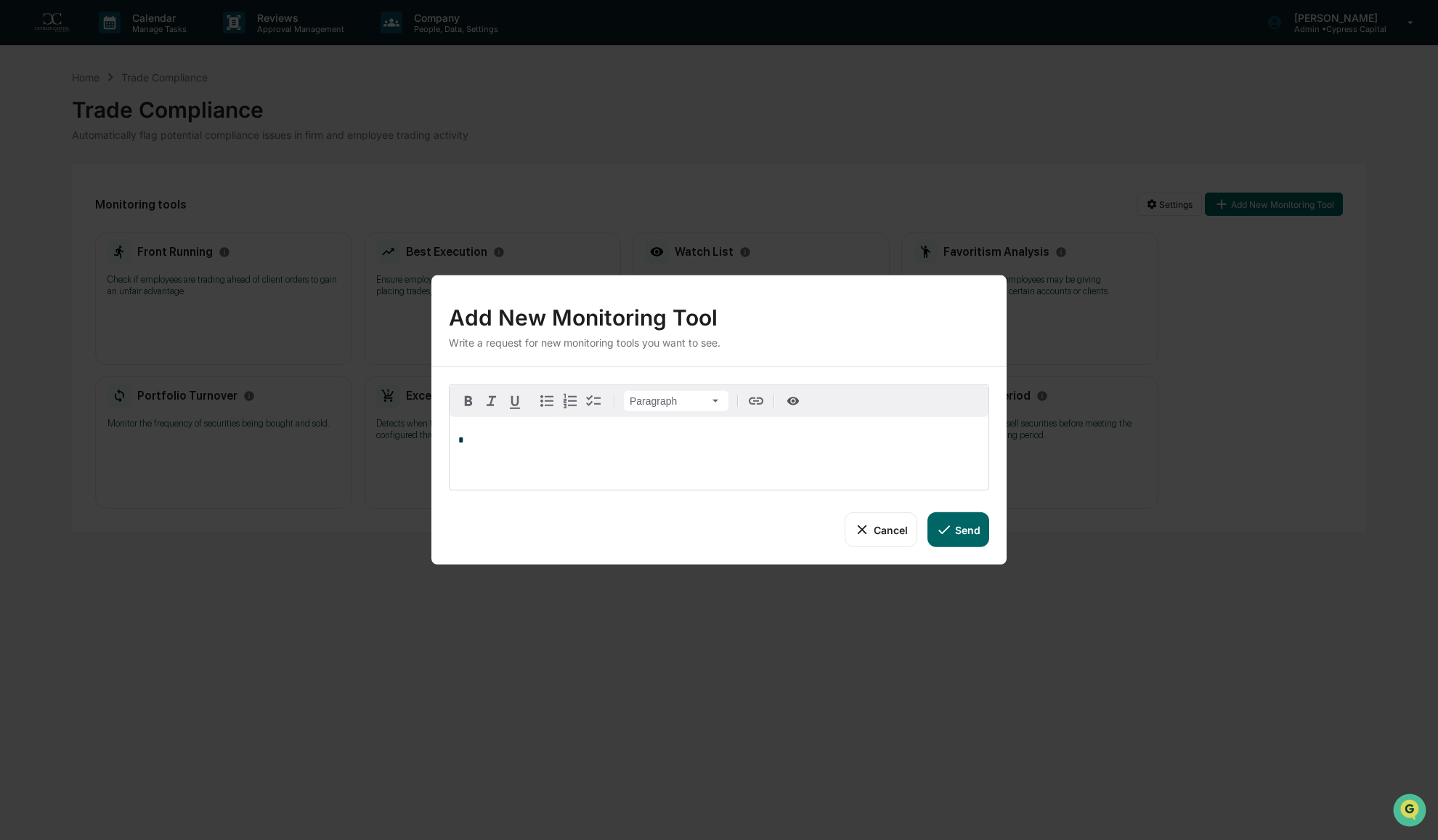
click at [883, 528] on button "Cancel" at bounding box center [880, 529] width 72 height 35
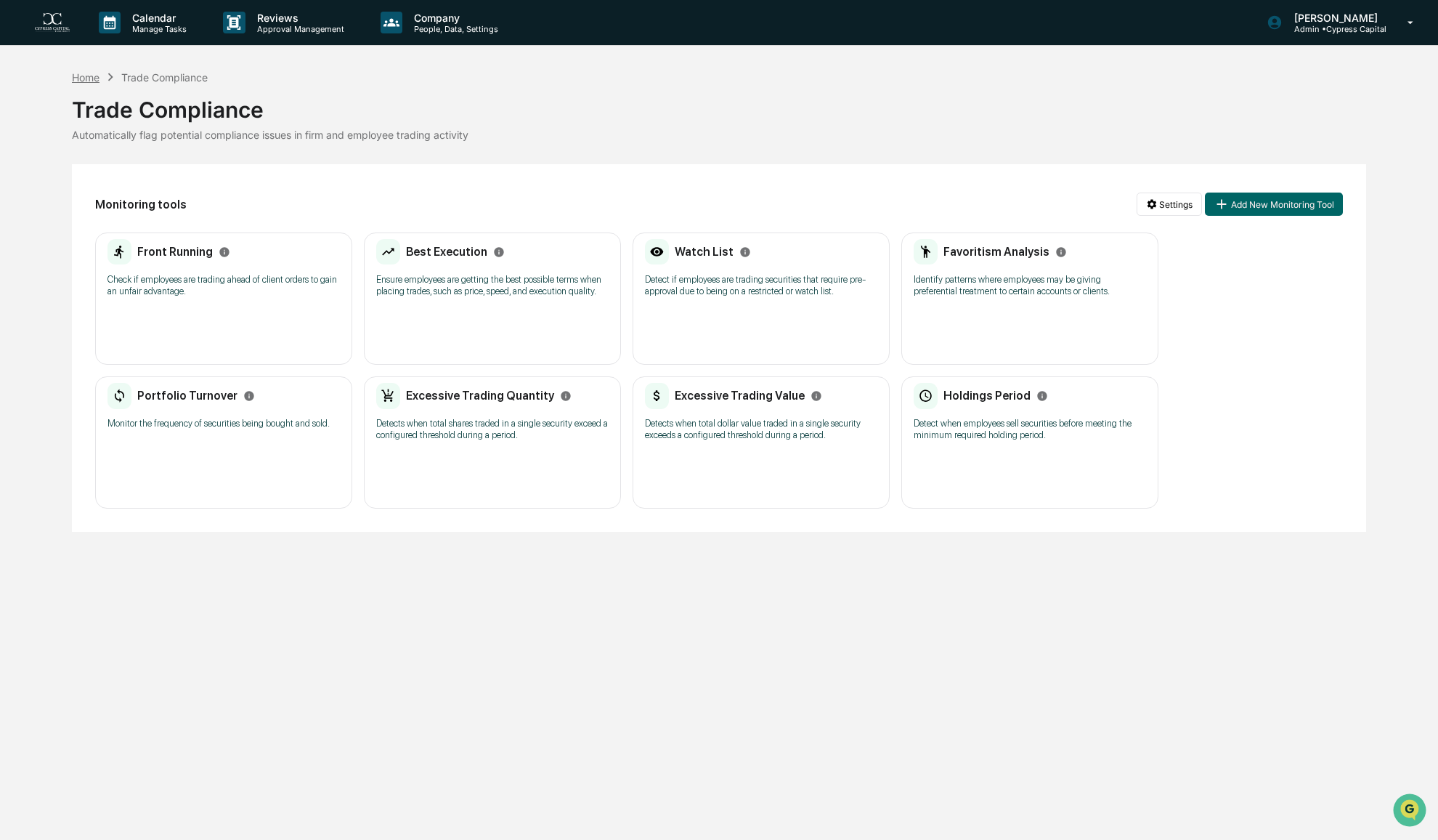
click at [94, 77] on div "Home" at bounding box center [85, 77] width 28 height 12
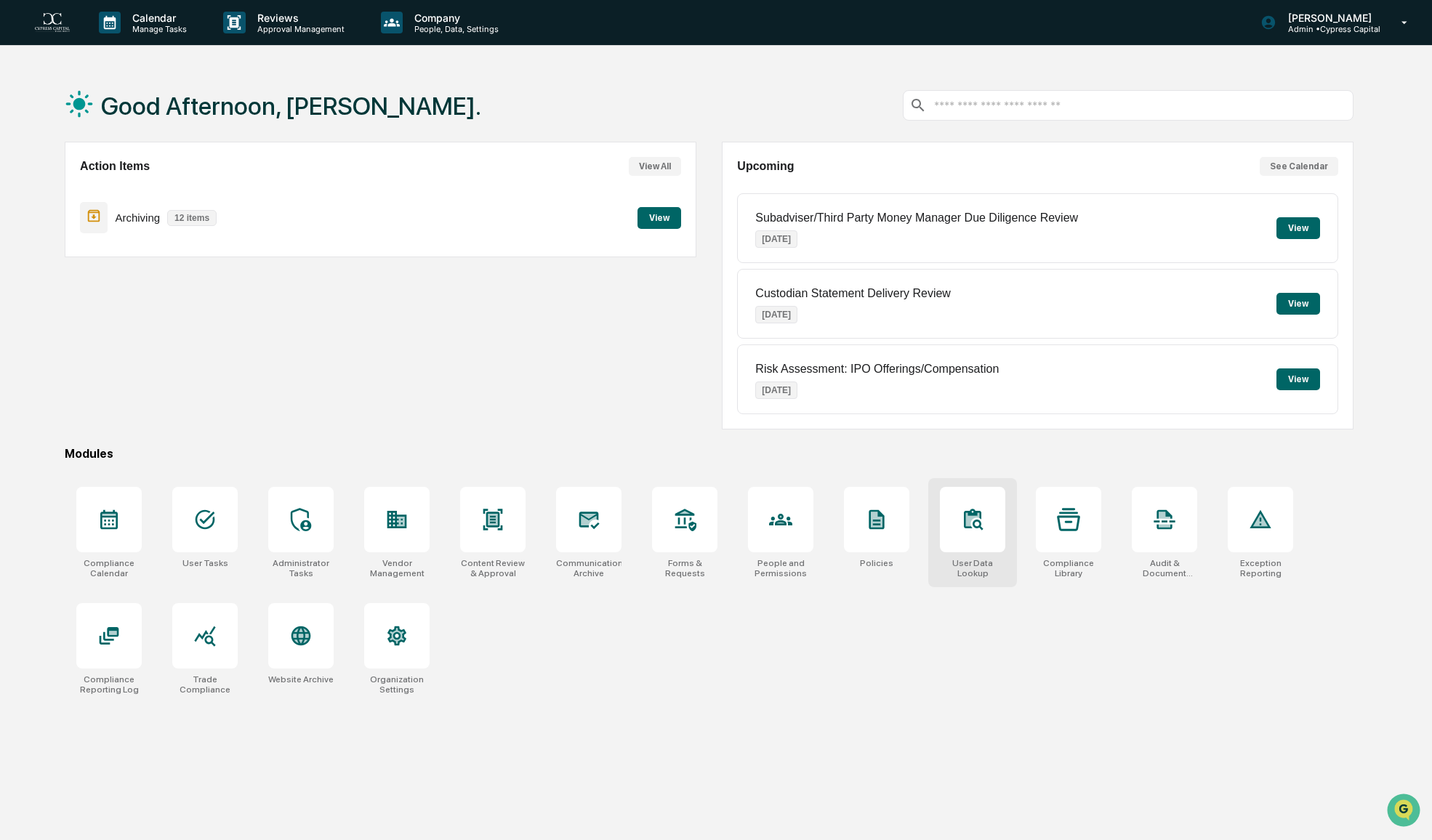
click at [963, 558] on div "User Data Lookup" at bounding box center [973, 568] width 66 height 20
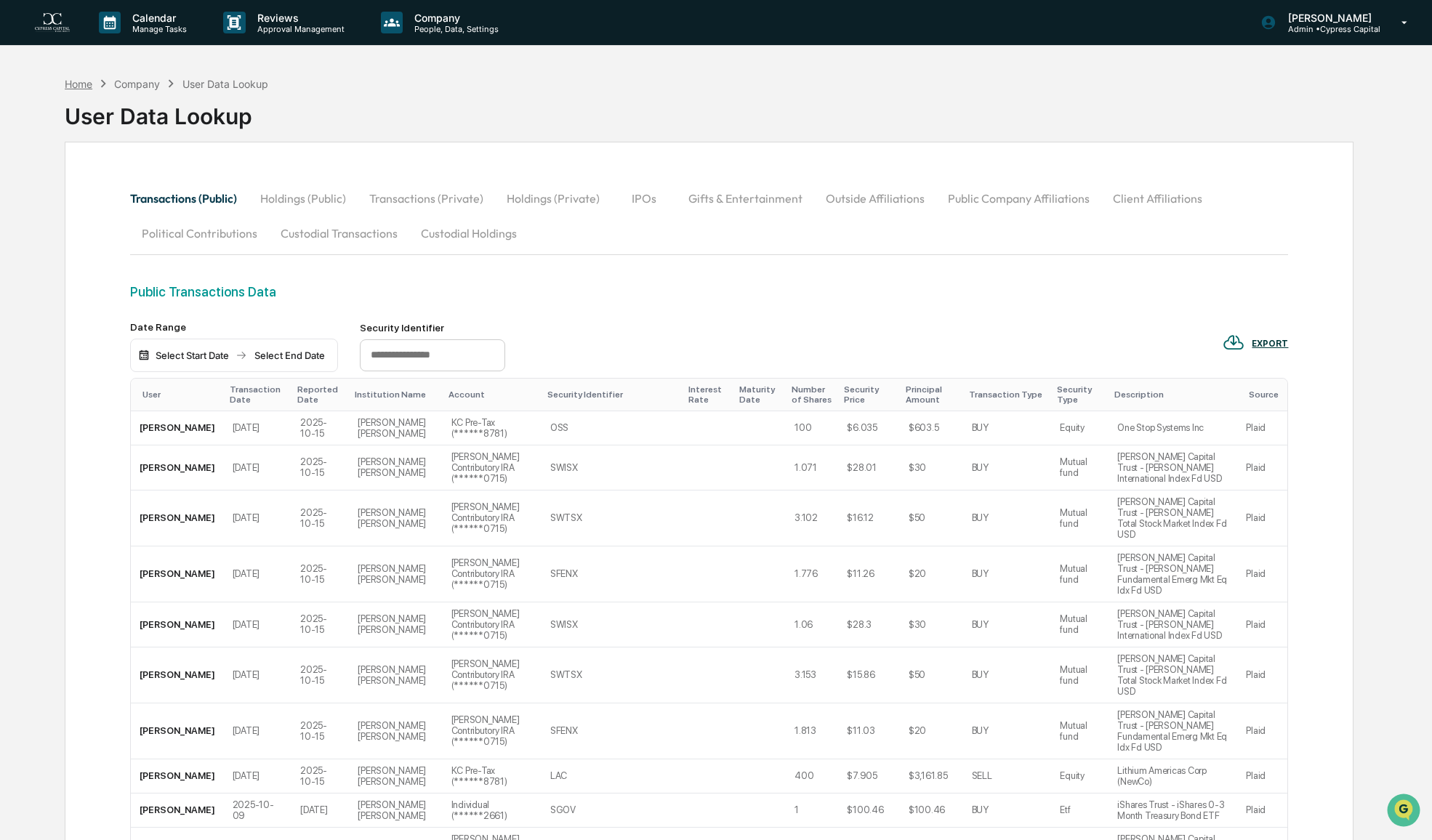
click at [81, 80] on div "Home" at bounding box center [78, 84] width 28 height 12
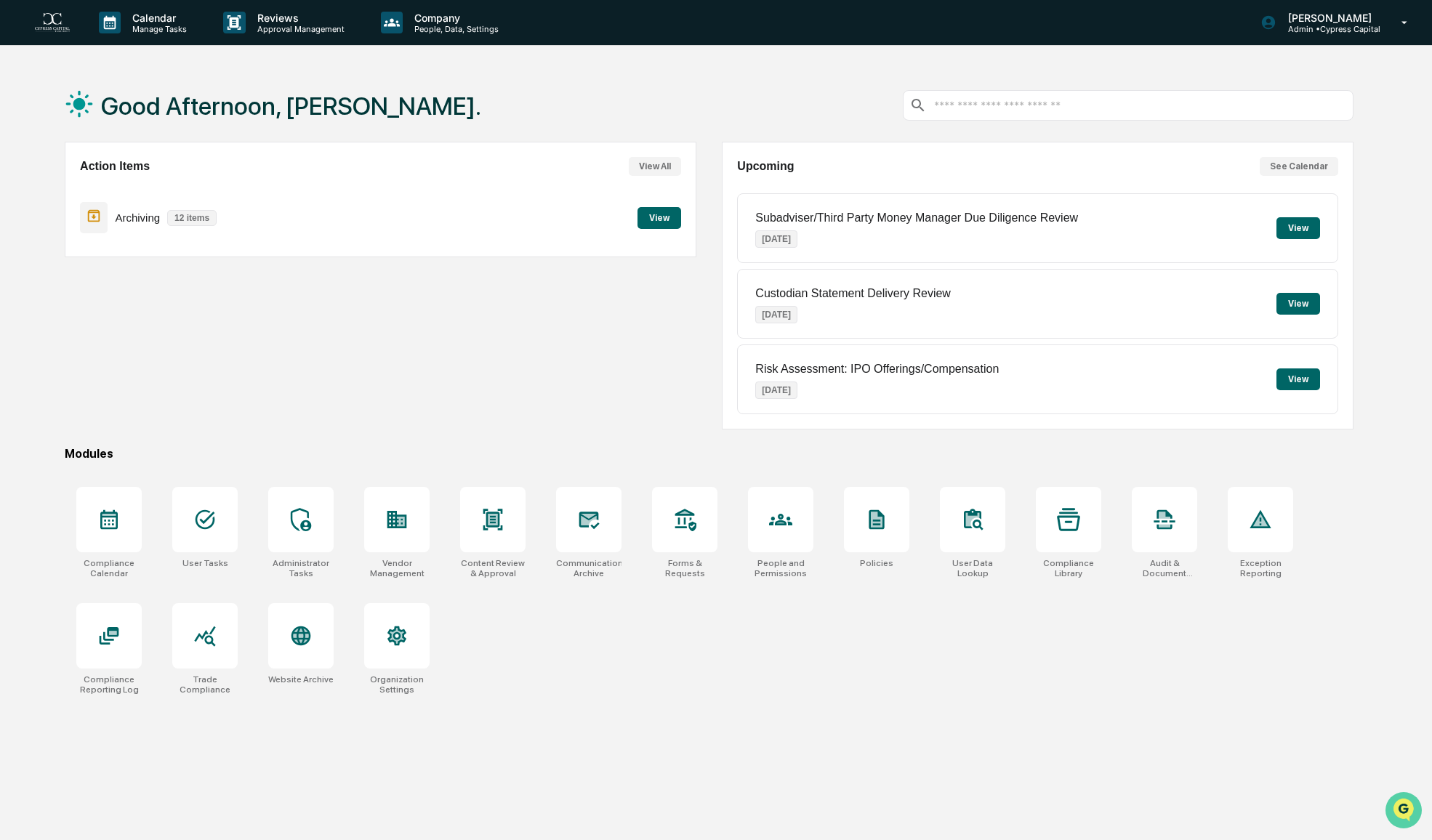
click at [1403, 814] on icon "Open customer support" at bounding box center [1403, 828] width 36 height 36
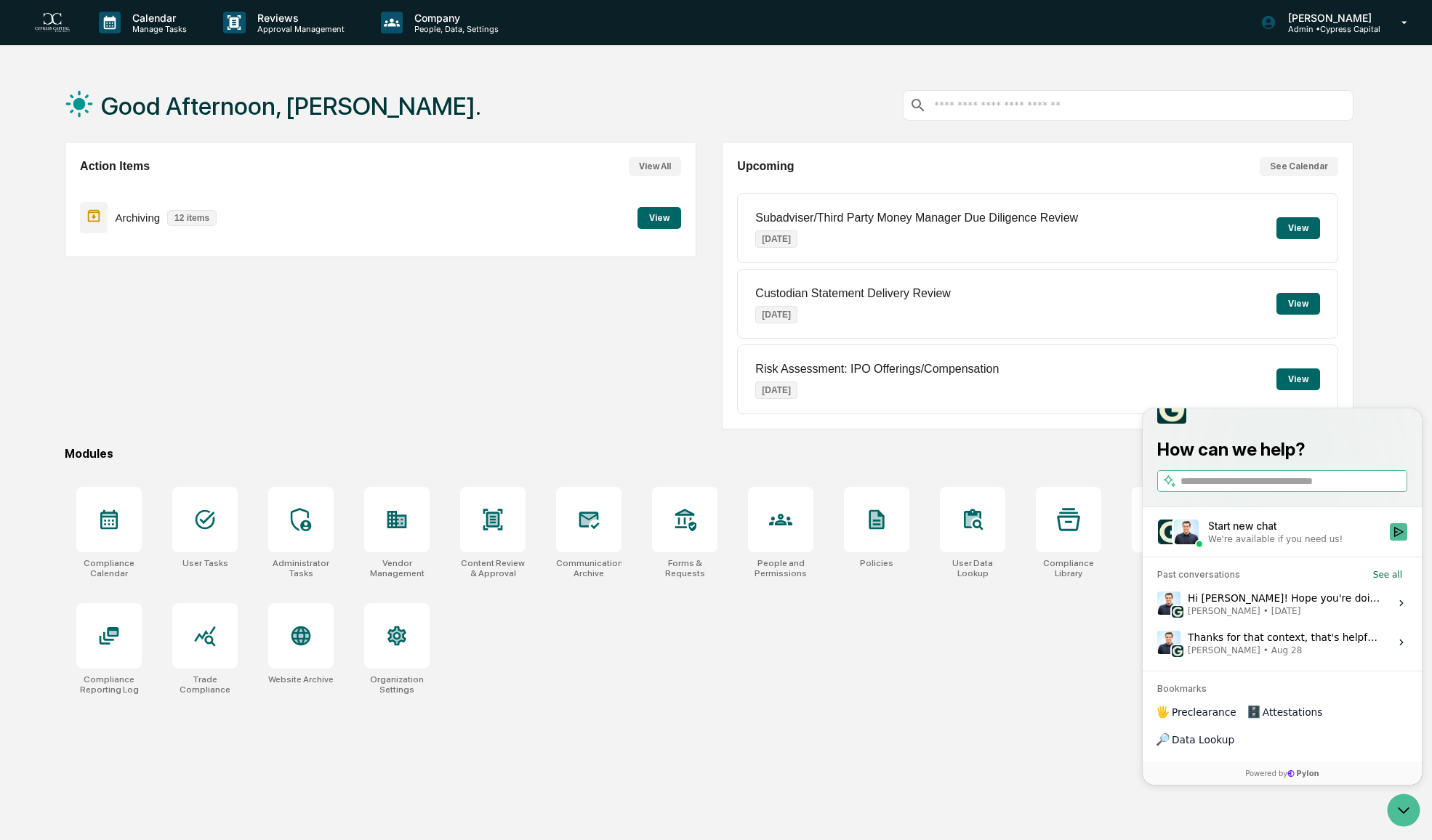
click at [1215, 617] on span "[PERSON_NAME]" at bounding box center [1224, 610] width 72 height 11
click at [1157, 604] on button "View issue" at bounding box center [1157, 603] width 1 height 1
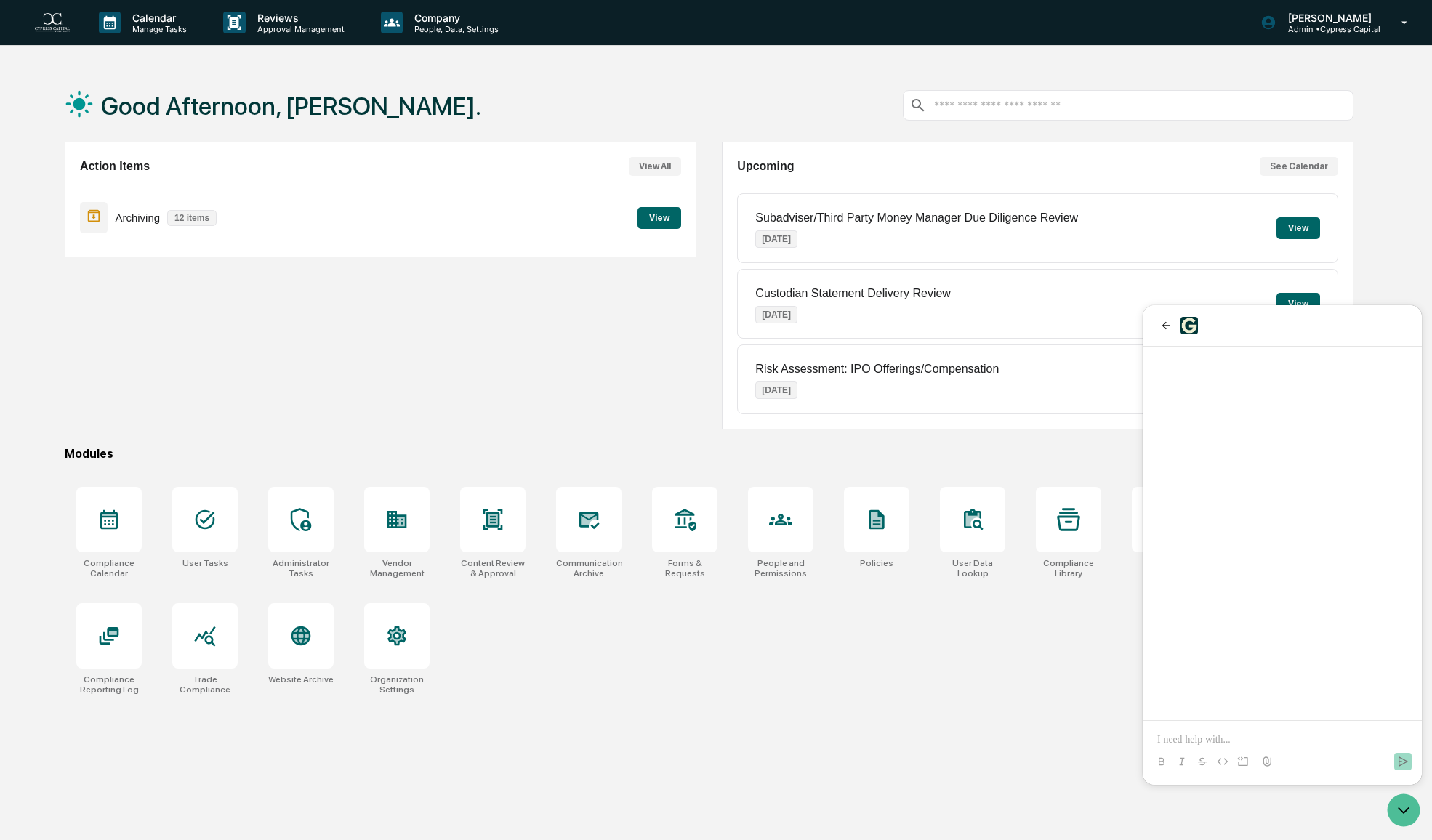
scroll to position [4, 0]
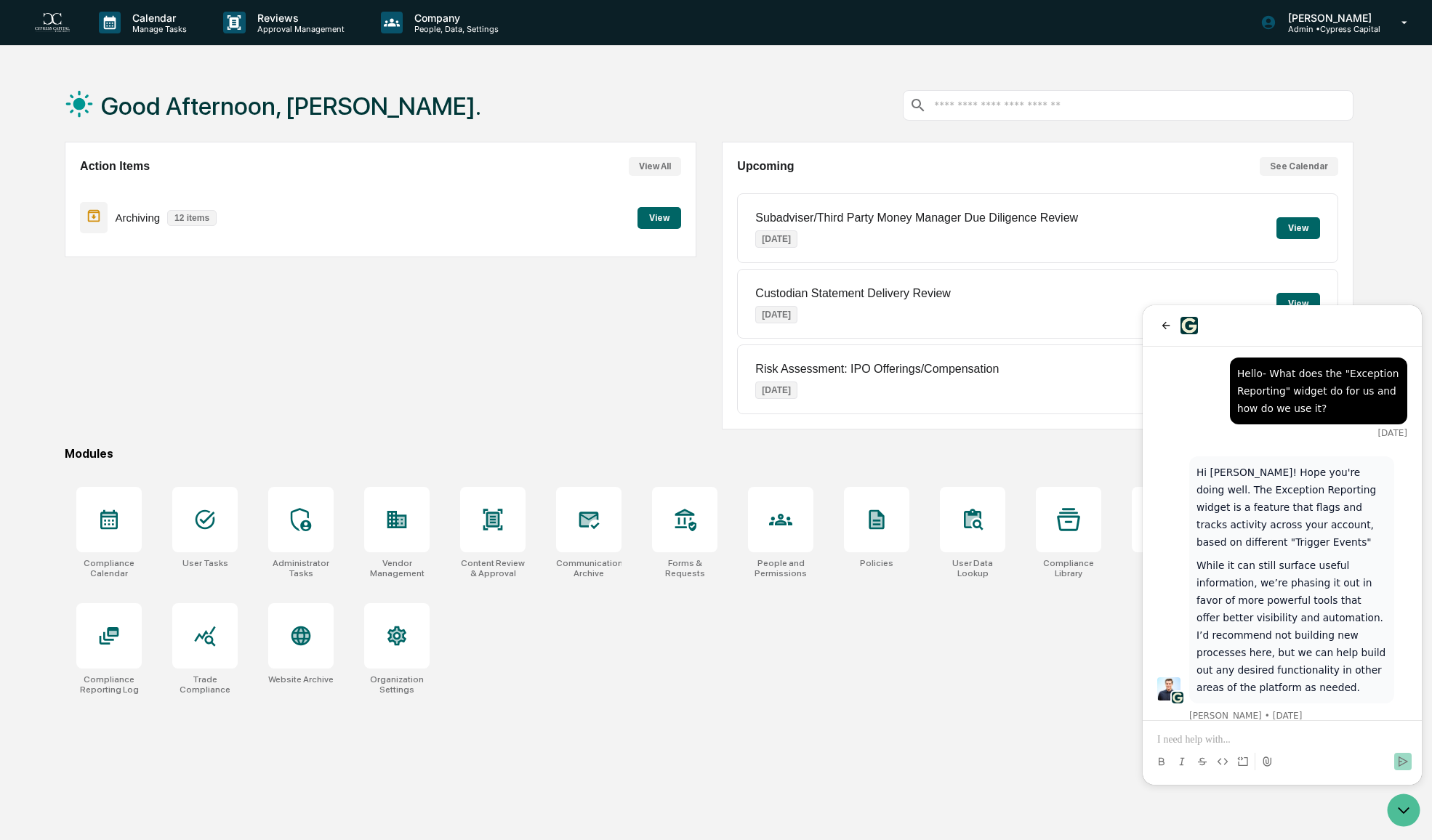
click at [1261, 739] on p at bounding box center [1282, 739] width 250 height 14
click at [1402, 763] on icon "Send" at bounding box center [1403, 761] width 11 height 11
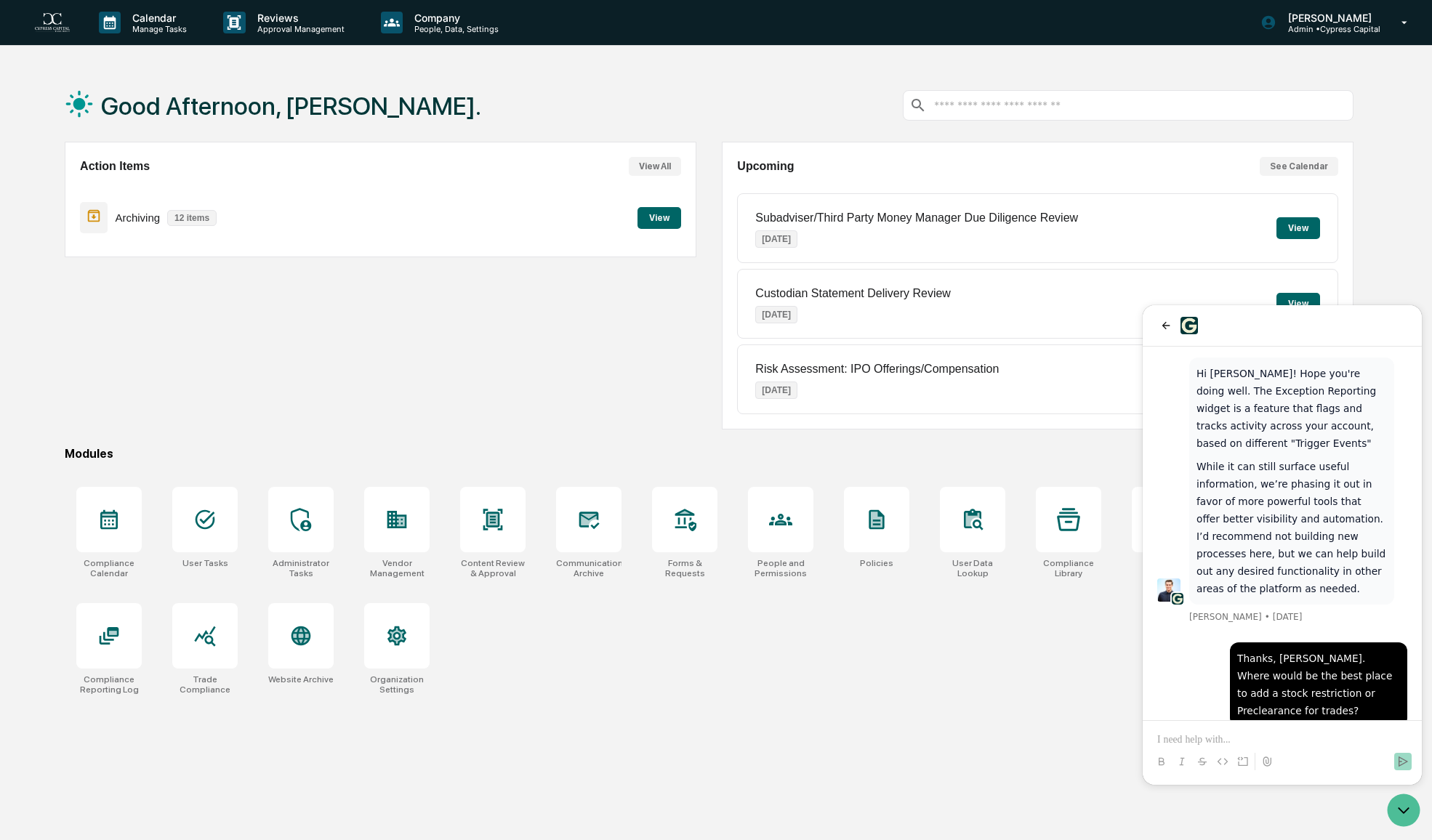
click at [837, 640] on div "Compliance Calendar User Tasks Administrator Tasks Vendor Management Content Re…" at bounding box center [709, 590] width 1289 height 225
click at [1397, 804] on icon "Open customer support" at bounding box center [1403, 810] width 36 height 36
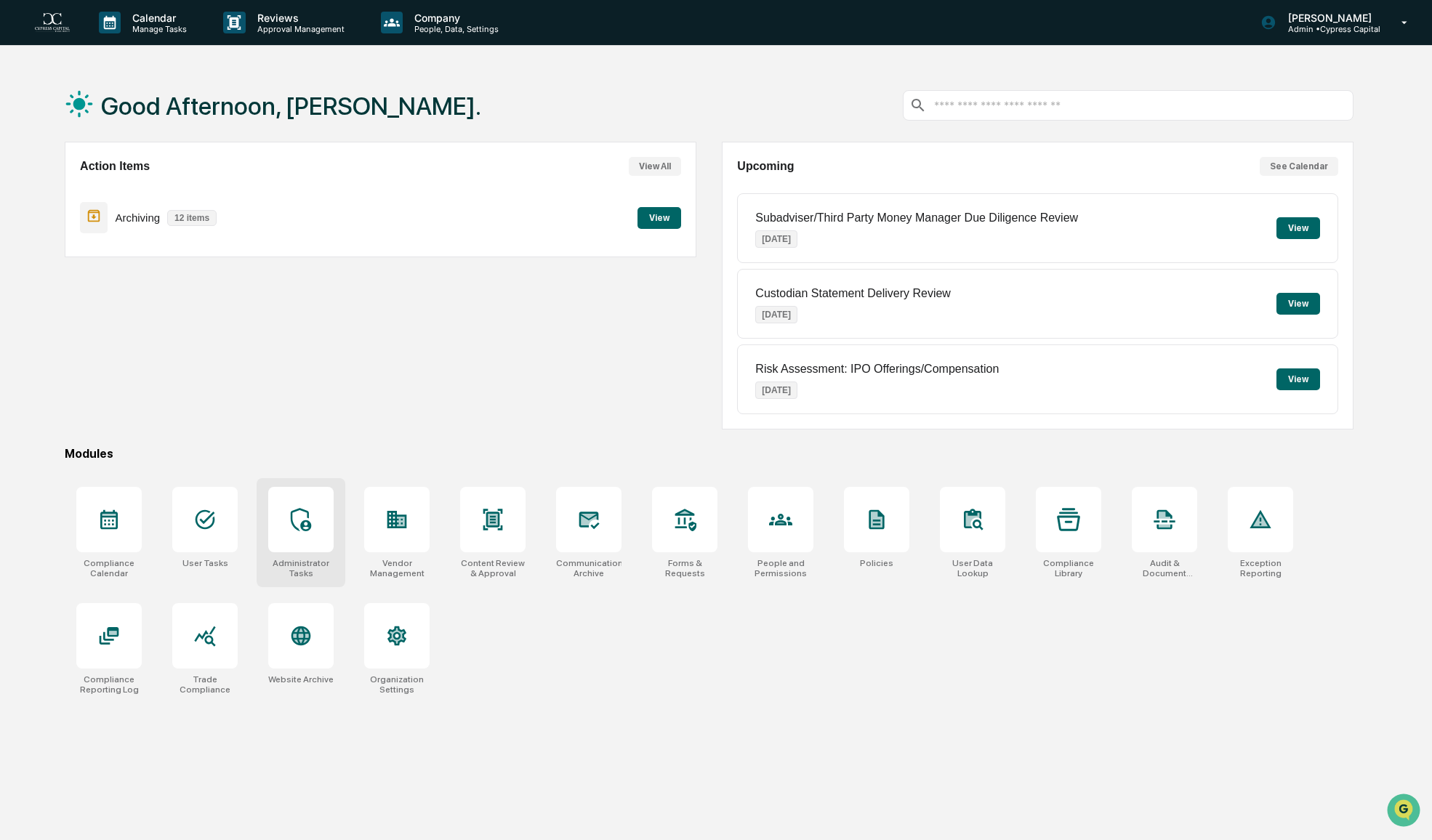
click at [324, 520] on div at bounding box center [300, 519] width 66 height 66
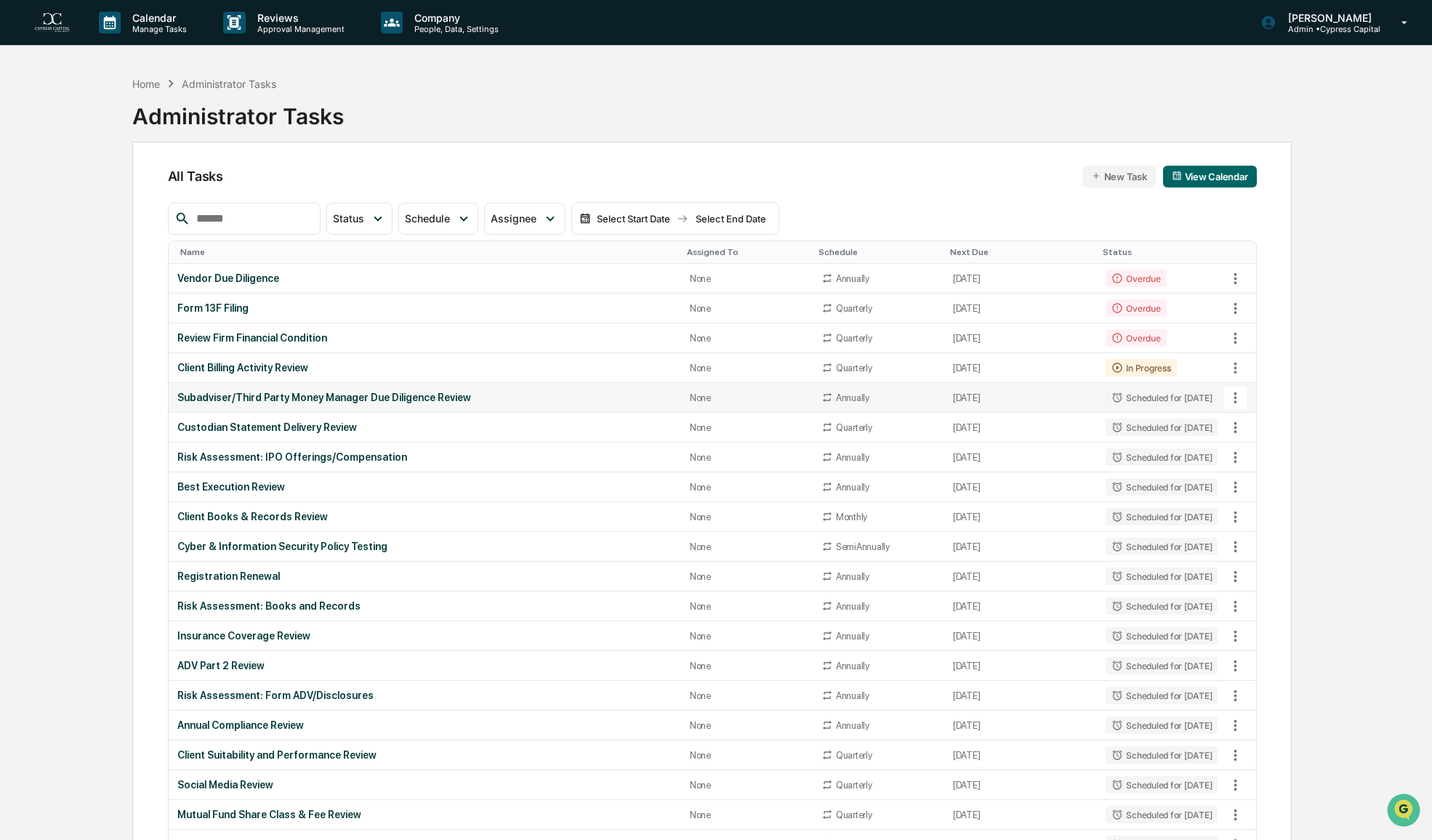
click at [1141, 394] on div "Scheduled for [DATE]" at bounding box center [1161, 397] width 112 height 17
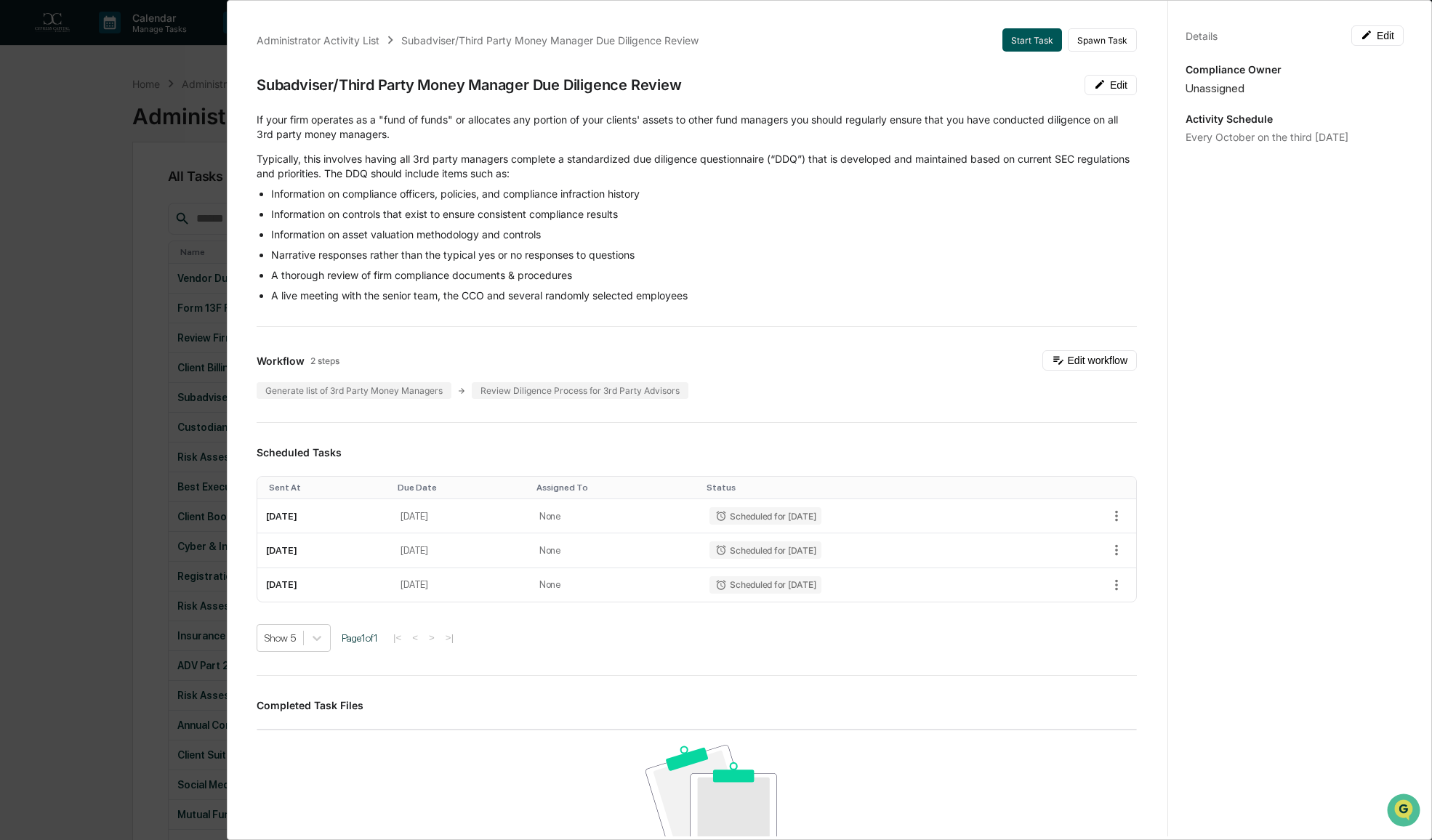
click at [1013, 36] on button "Start Task" at bounding box center [1031, 40] width 60 height 23
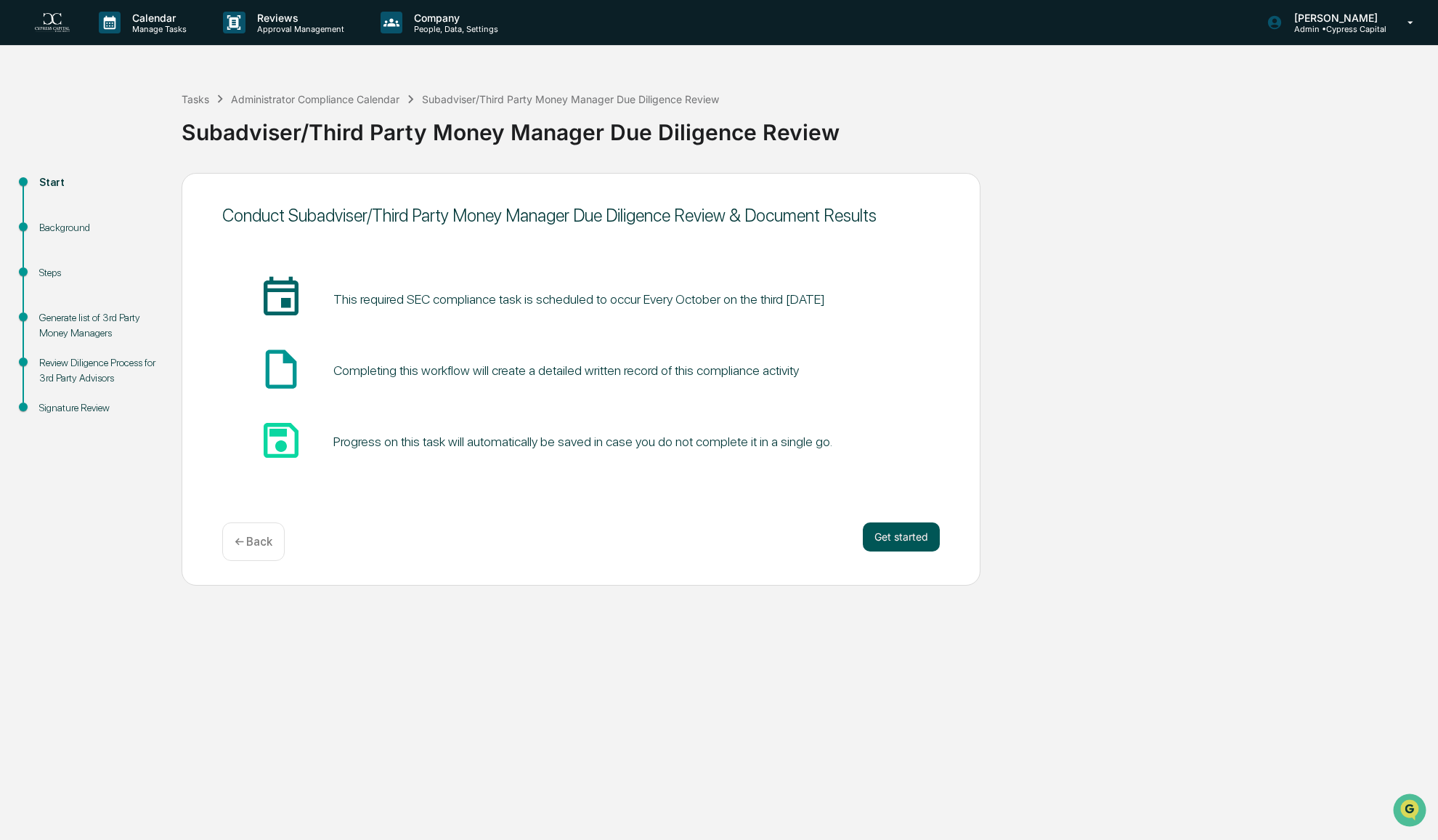
click at [909, 537] on button "Get started" at bounding box center [901, 537] width 77 height 29
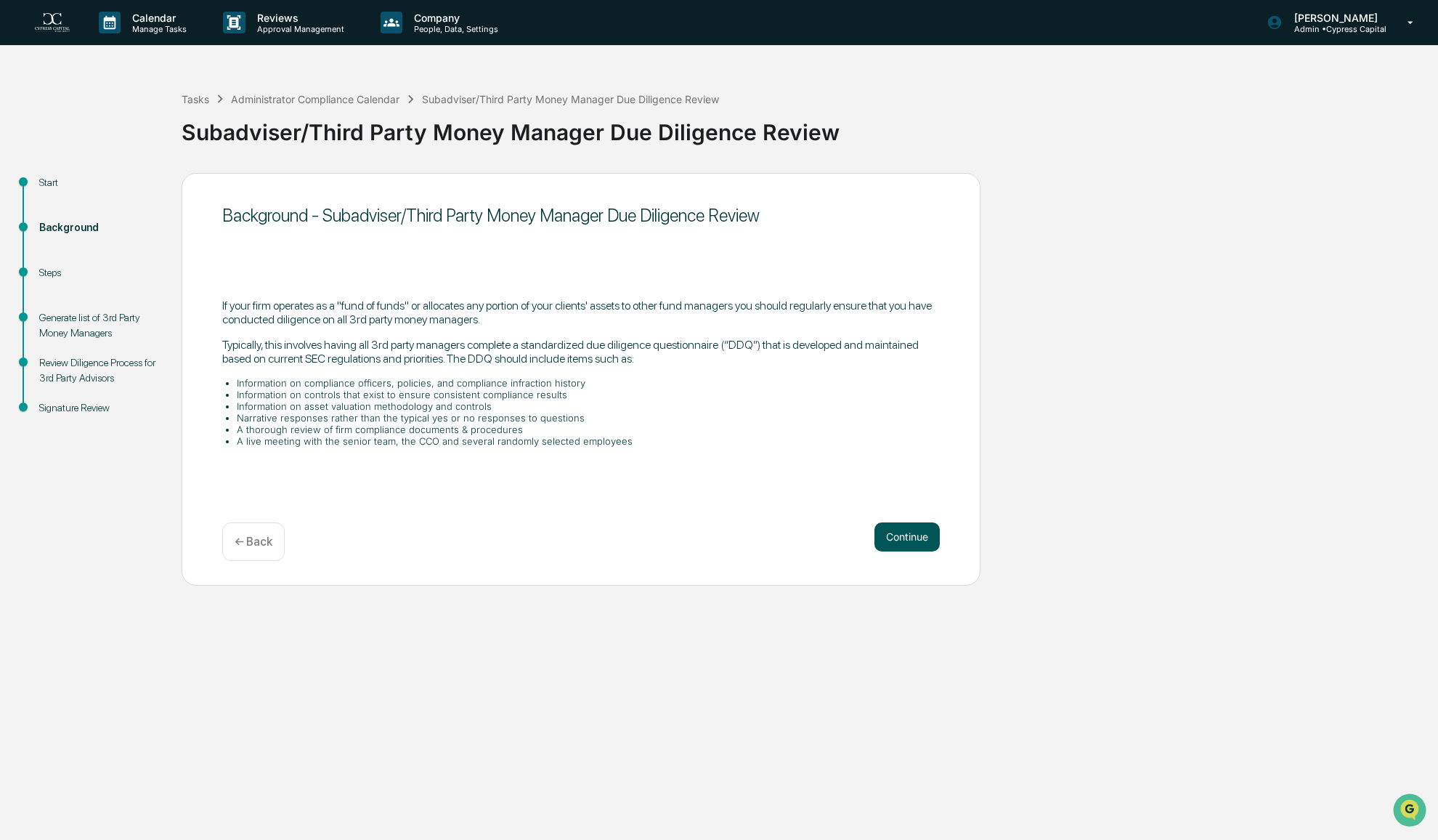
click at [914, 543] on button "Continue" at bounding box center [907, 537] width 66 height 29
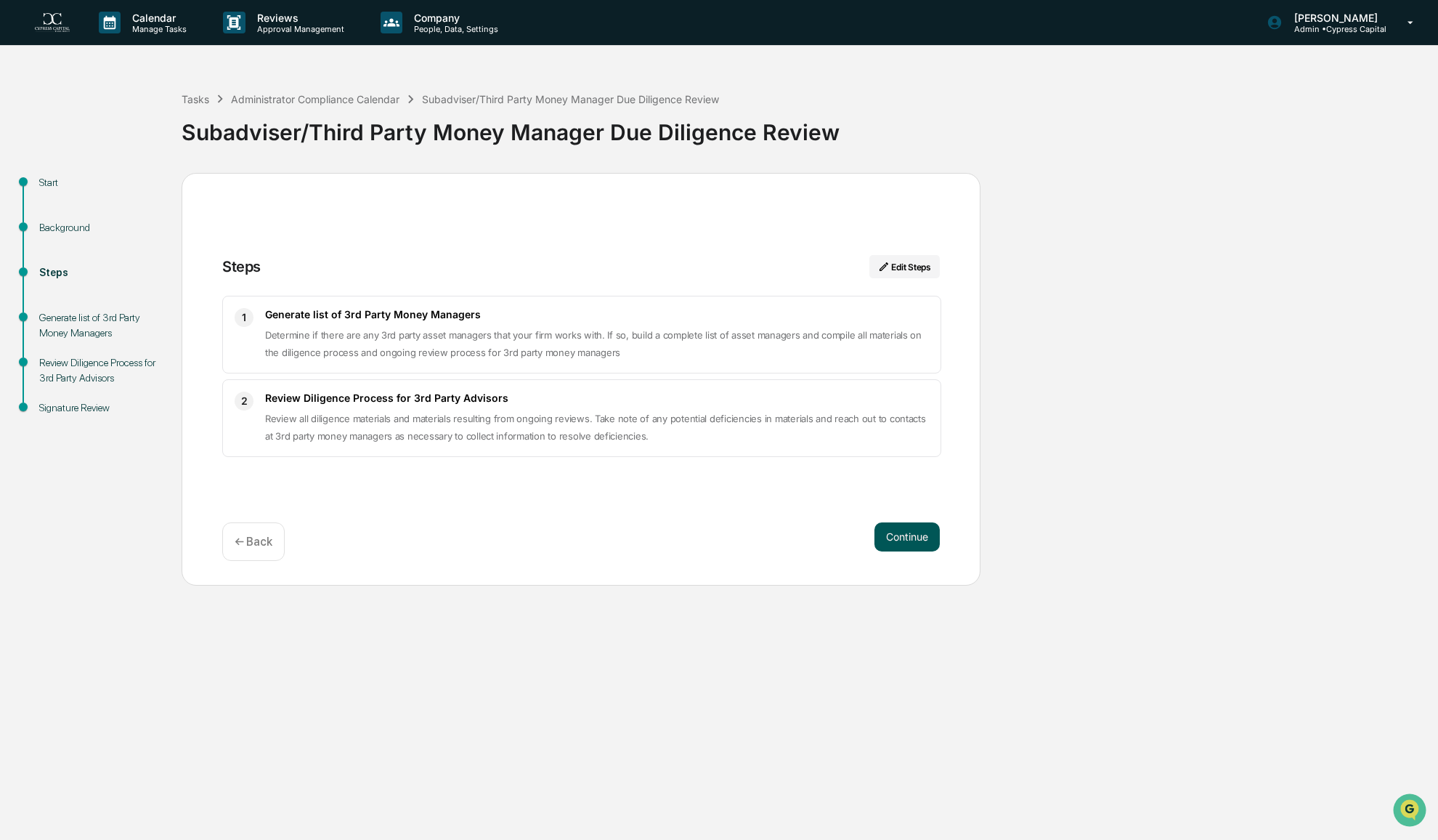
click at [912, 535] on button "Continue" at bounding box center [907, 537] width 66 height 29
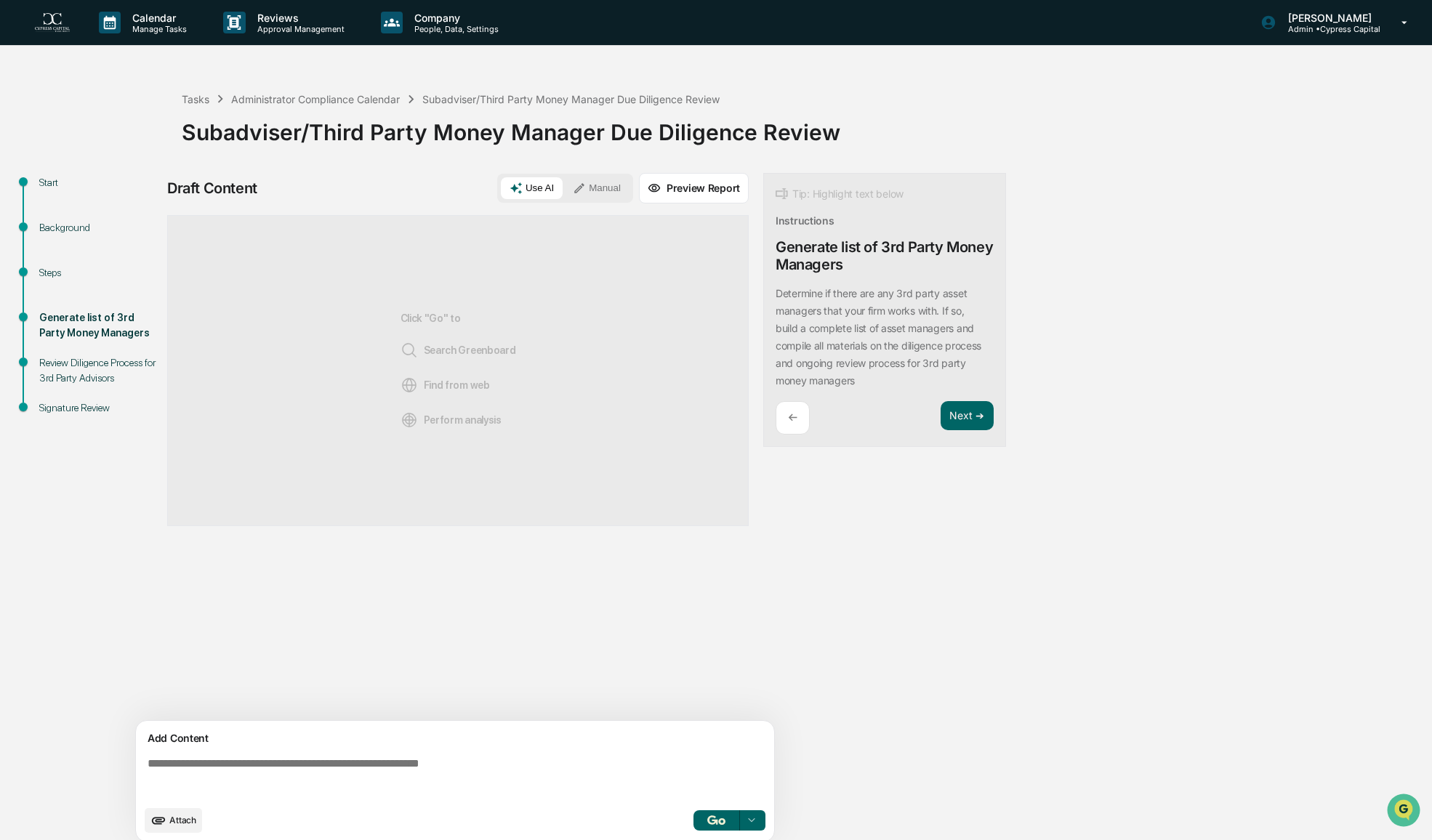
click at [378, 777] on textarea at bounding box center [458, 777] width 632 height 52
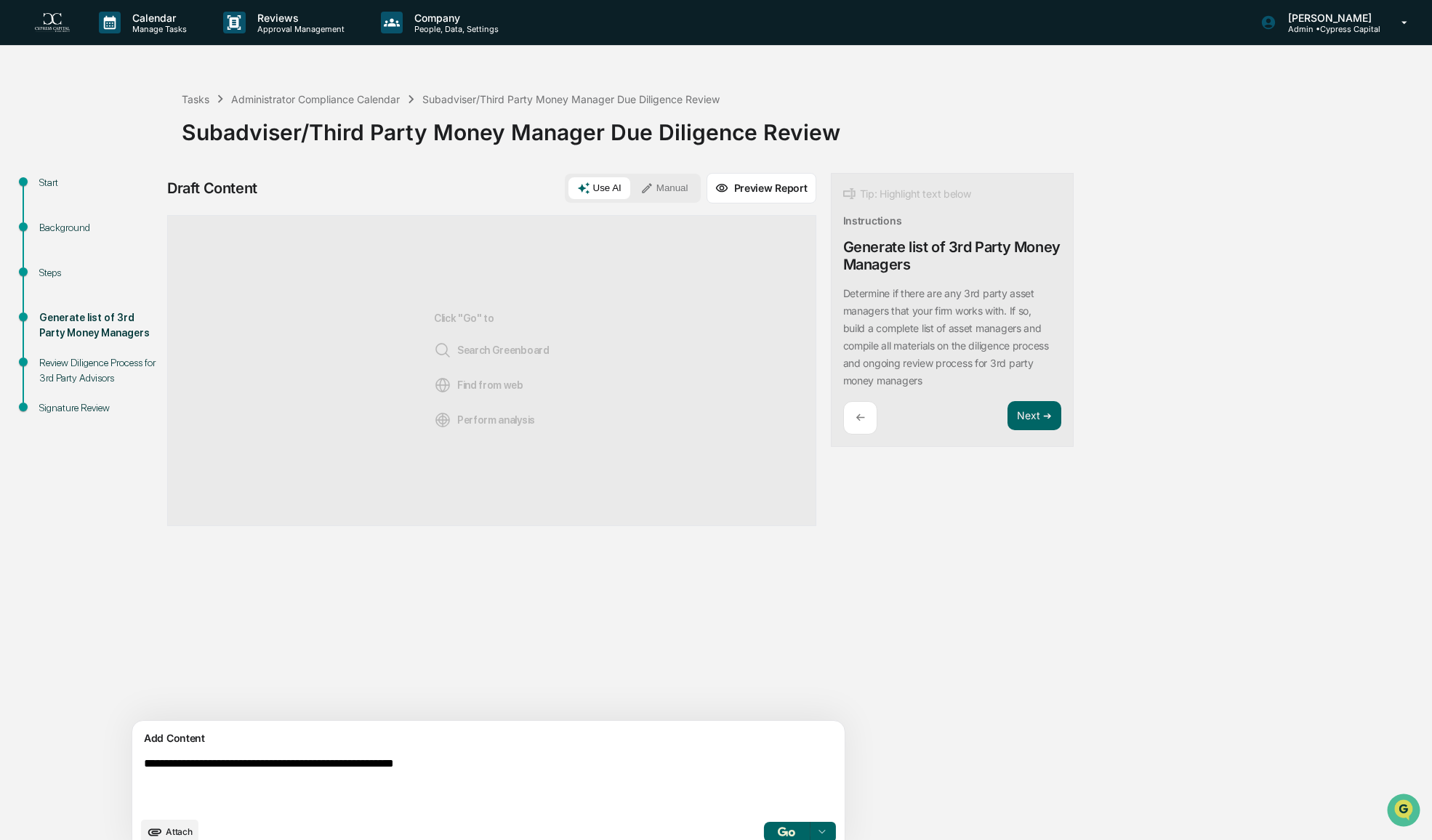
click at [440, 763] on textarea "**********" at bounding box center [454, 783] width 633 height 64
type textarea "**********"
click at [764, 826] on button "button" at bounding box center [787, 832] width 47 height 20
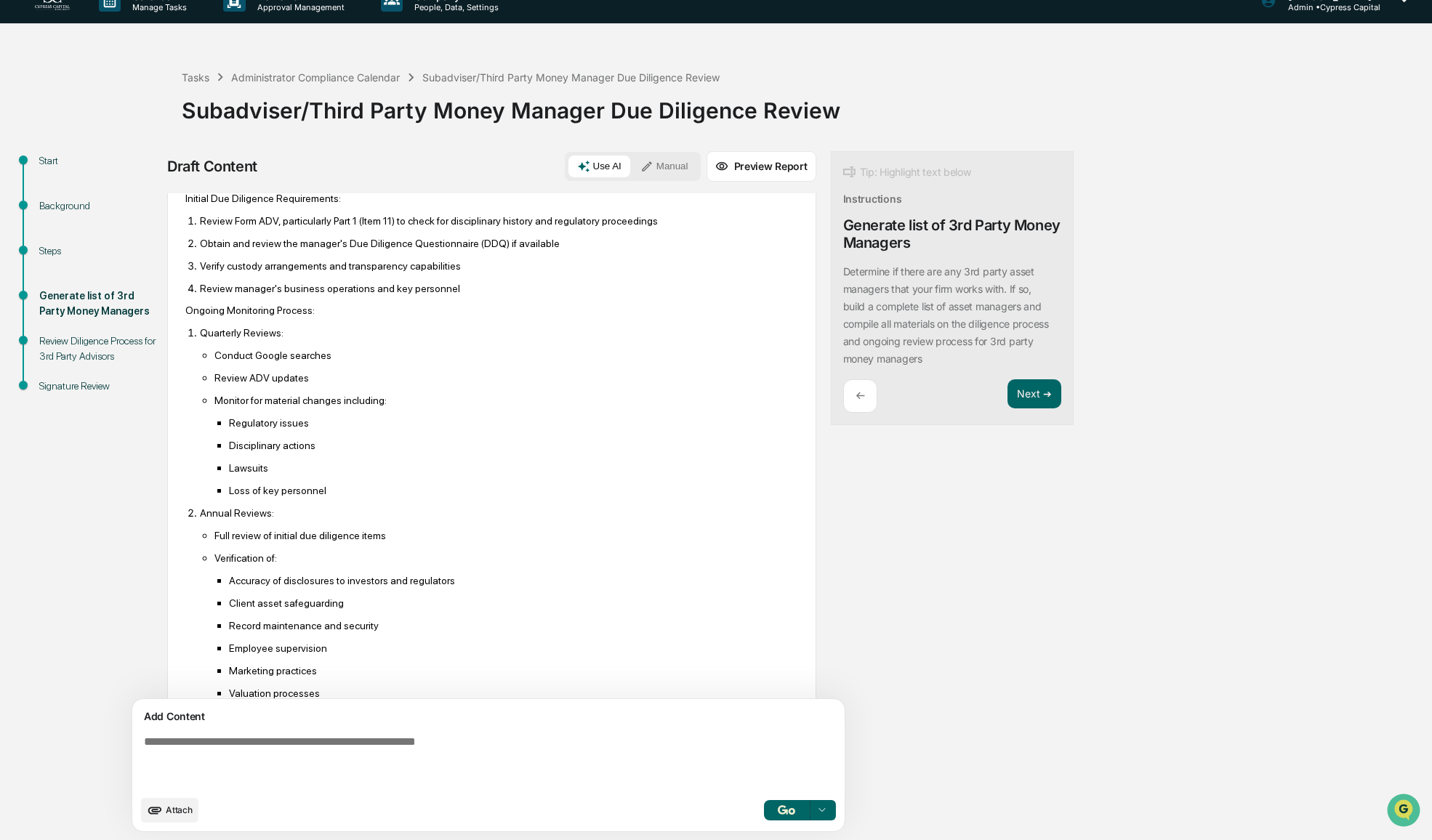
scroll to position [143, 0]
